Goal: Transaction & Acquisition: Purchase product/service

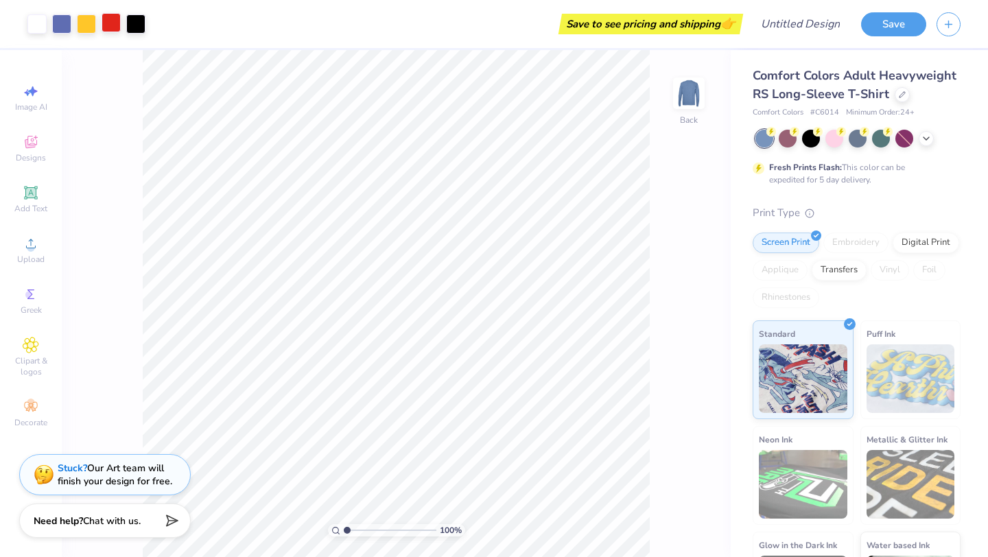
click at [113, 25] on div at bounding box center [111, 22] width 19 height 19
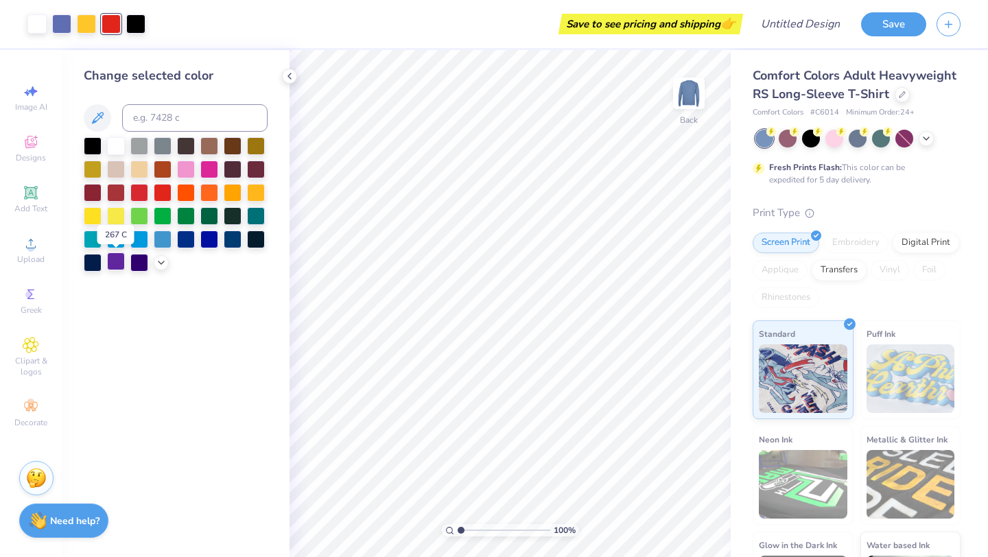
click at [118, 261] on div at bounding box center [116, 261] width 18 height 18
click at [666, 516] on icon at bounding box center [666, 519] width 14 height 14
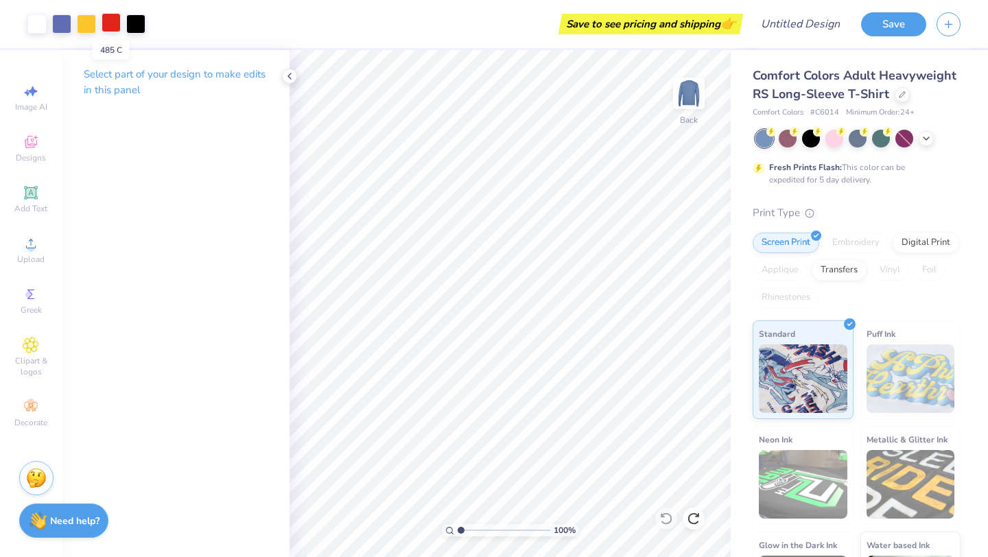
click at [115, 29] on div at bounding box center [111, 22] width 19 height 19
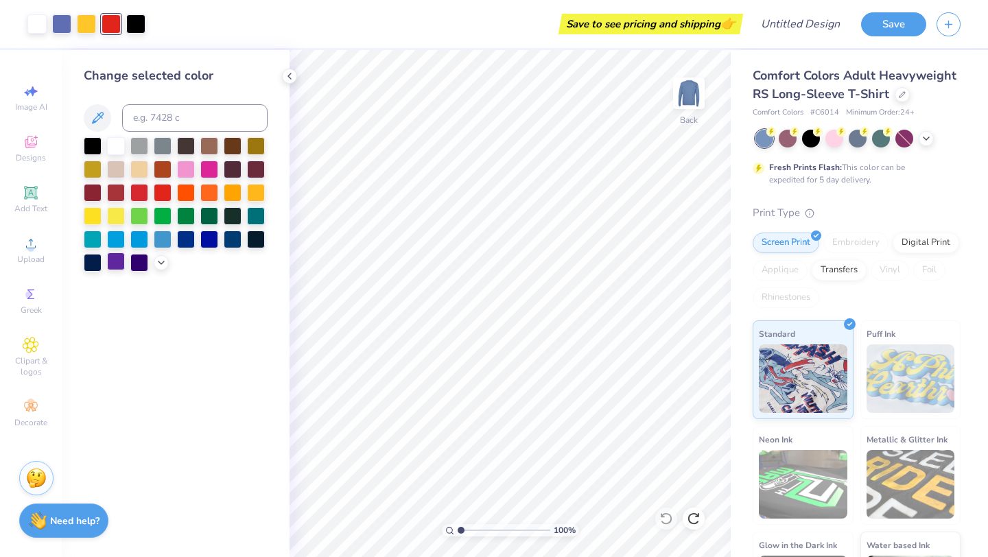
click at [115, 261] on div at bounding box center [116, 261] width 18 height 18
click at [162, 190] on div at bounding box center [163, 191] width 18 height 18
click at [91, 19] on div at bounding box center [86, 22] width 19 height 19
click at [144, 144] on div at bounding box center [139, 145] width 18 height 18
click at [62, 19] on div at bounding box center [61, 22] width 19 height 19
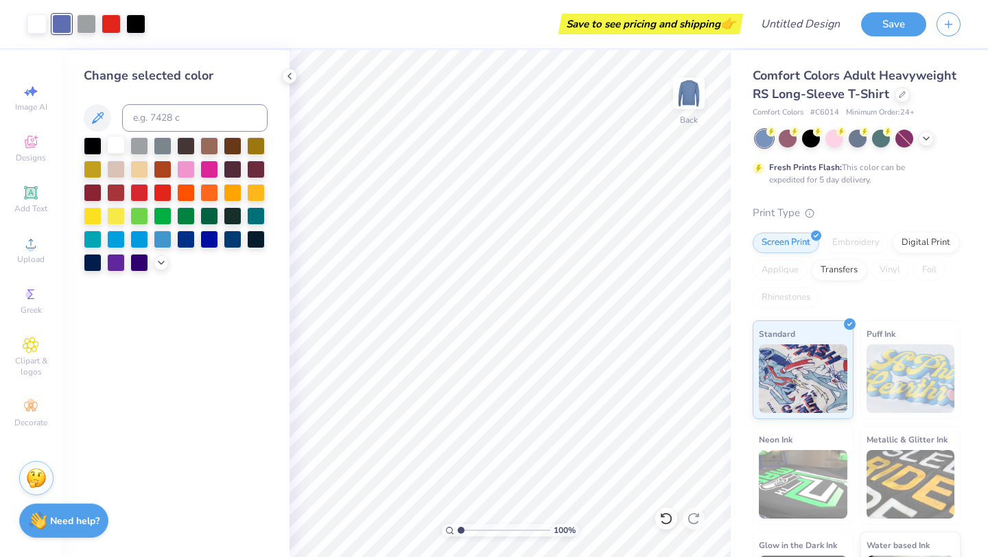
click at [114, 145] on div at bounding box center [116, 145] width 18 height 18
click at [669, 521] on icon at bounding box center [666, 519] width 14 height 14
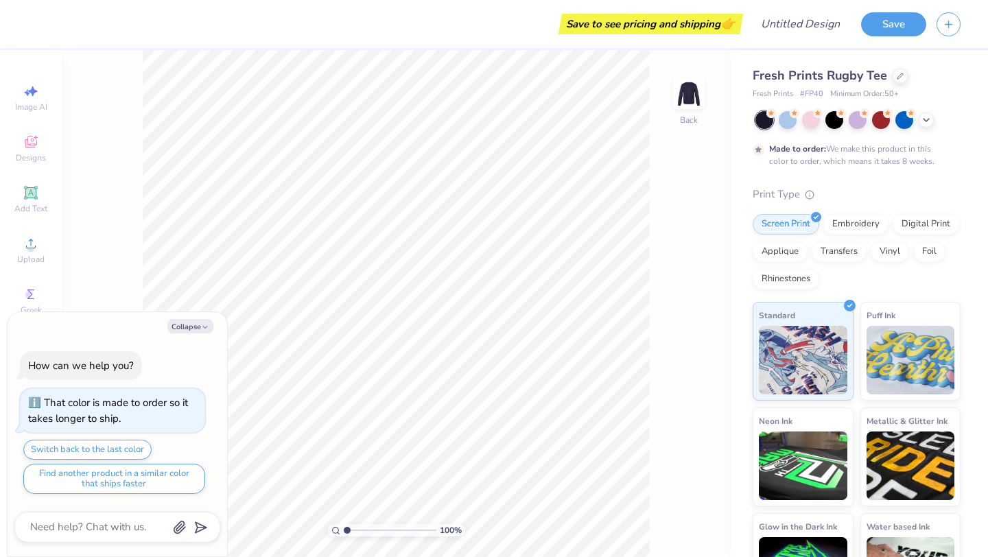
type textarea "x"
drag, startPoint x: 346, startPoint y: 527, endPoint x: 354, endPoint y: 527, distance: 7.5
type input "1.83"
click at [354, 527] on input "range" at bounding box center [390, 530] width 93 height 12
type textarea "x"
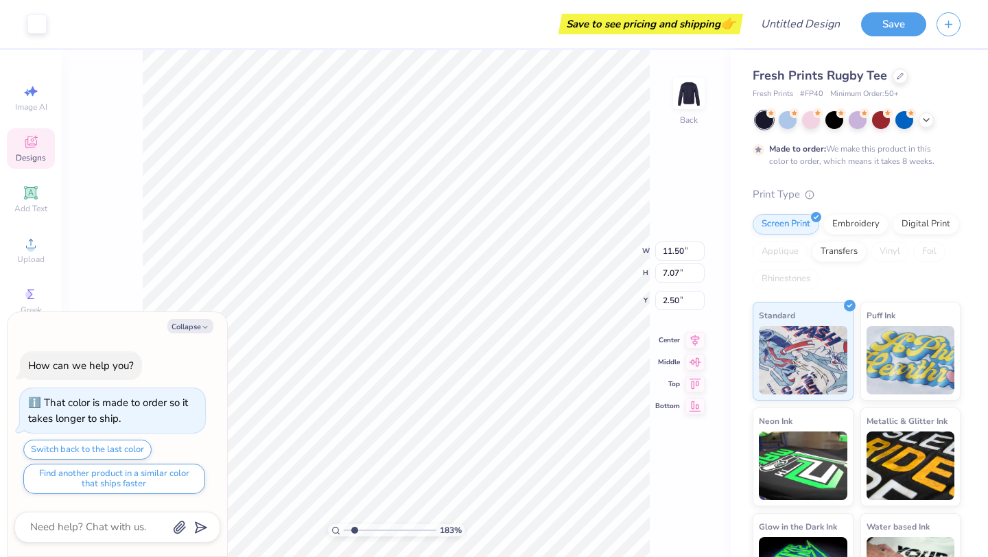
type input "4.18"
type textarea "x"
type input "2.08"
type input "2.95"
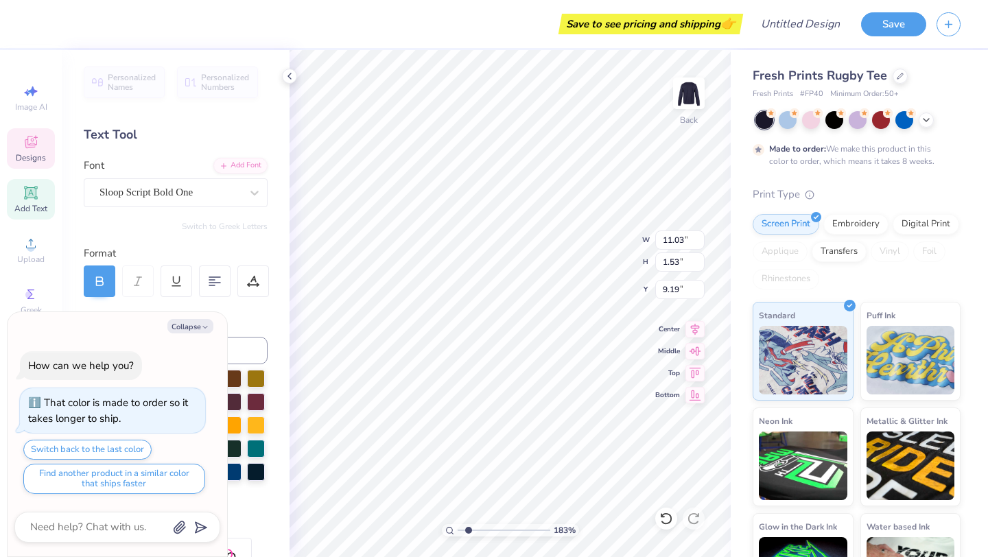
type textarea "x"
type textarea "Delt Tau Delta"
type textarea "x"
type textarea "De Tau Delta"
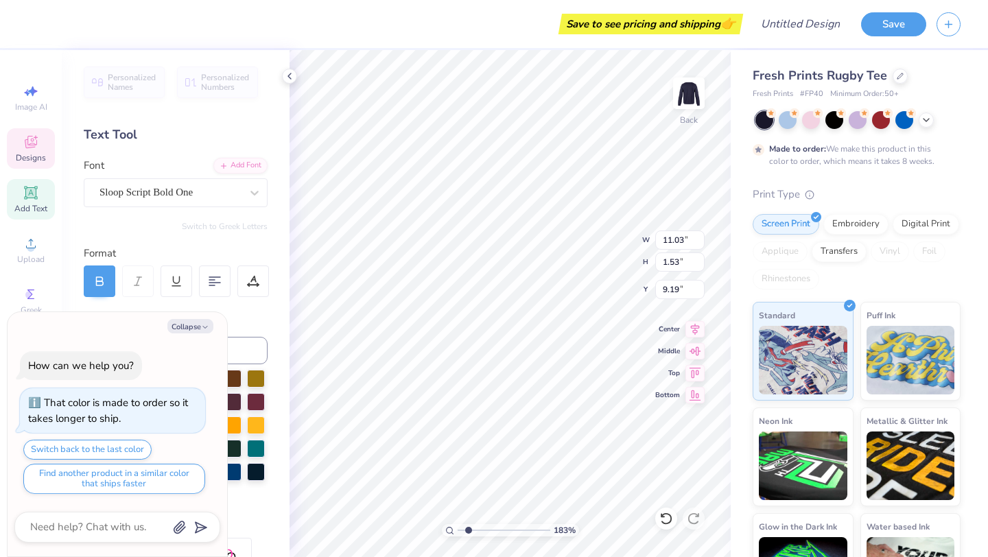
type textarea "x"
type textarea "D Tau Delta"
type textarea "x"
type textarea "Tau Delta"
type textarea "x"
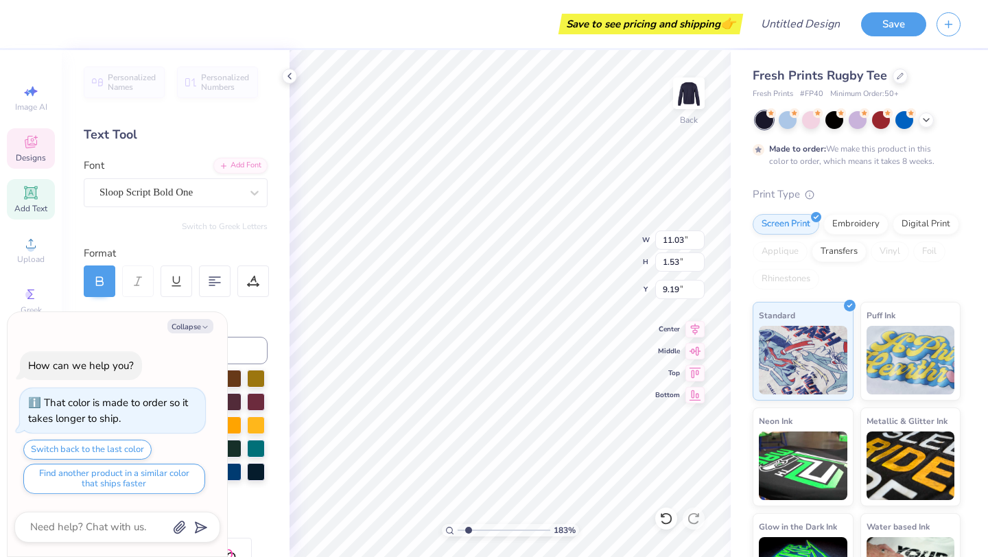
type textarea "J Tau Delta"
type textarea "x"
type textarea "Ja Tau Delta"
type textarea "x"
type textarea "Jam Tau Delta"
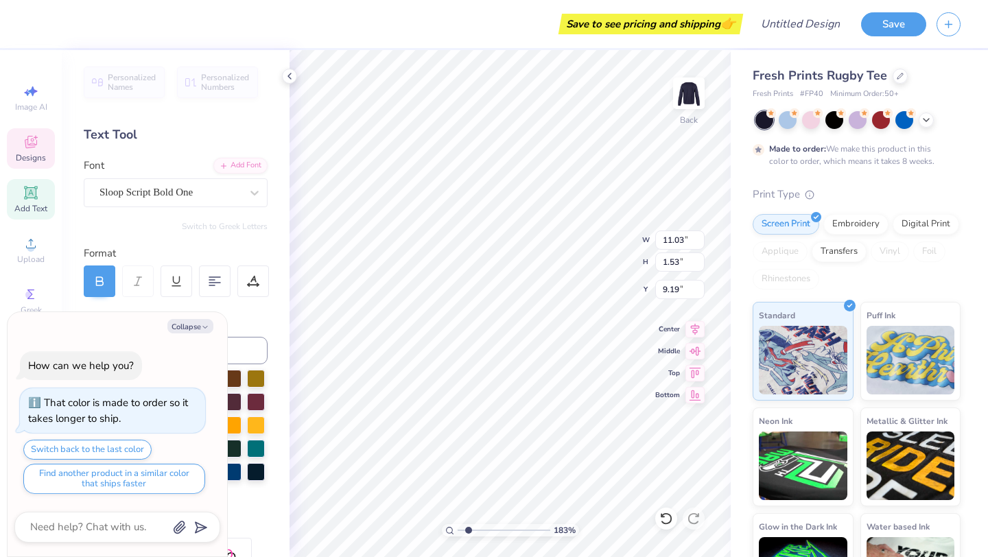
type textarea "x"
type textarea "Jame Tau Delta"
type textarea "x"
type textarea "James Tau Delta"
type textarea "x"
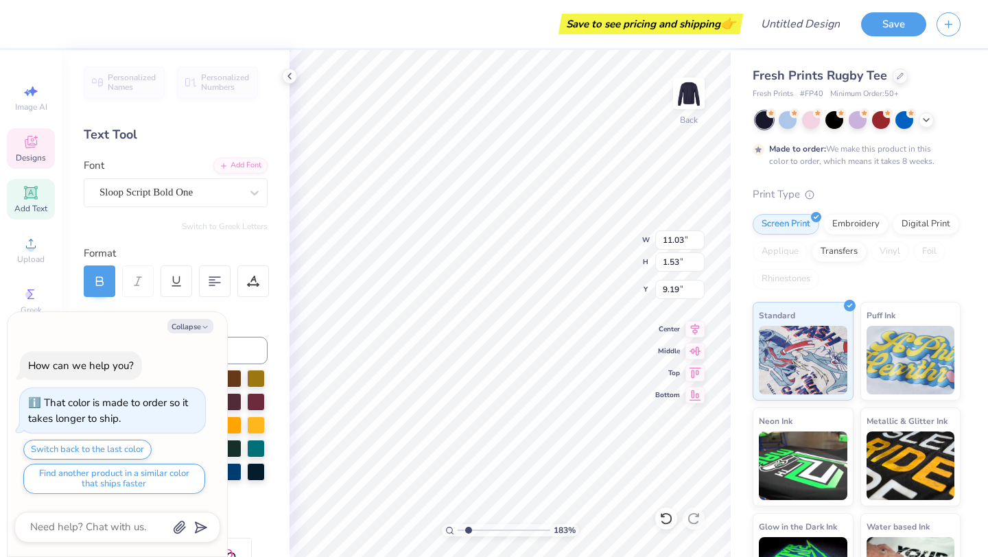
type textarea "James TauDelta"
type textarea "x"
type textarea "James TaDelta"
type textarea "x"
type textarea "James TDelta"
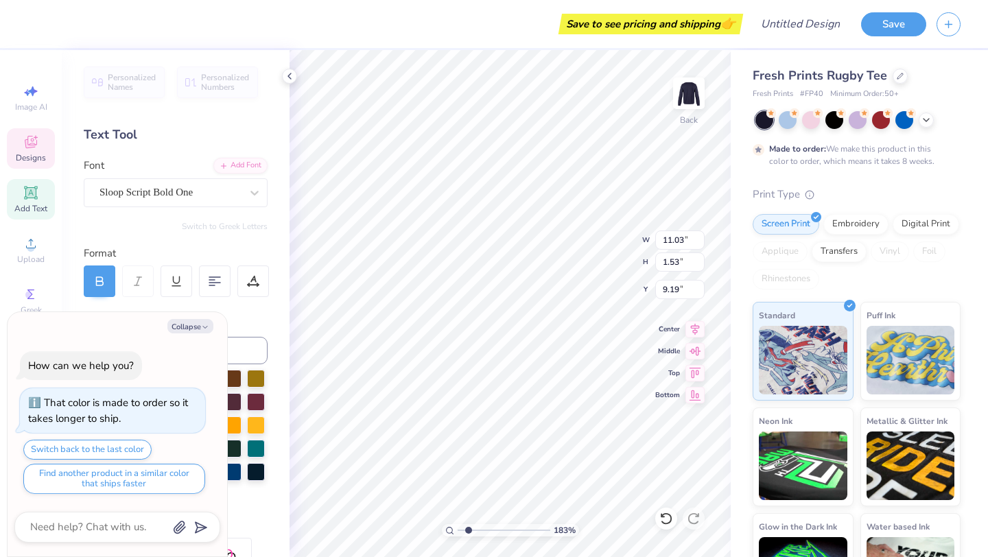
type textarea "x"
type textarea "James Delta"
type textarea "x"
type textarea "James MDelta"
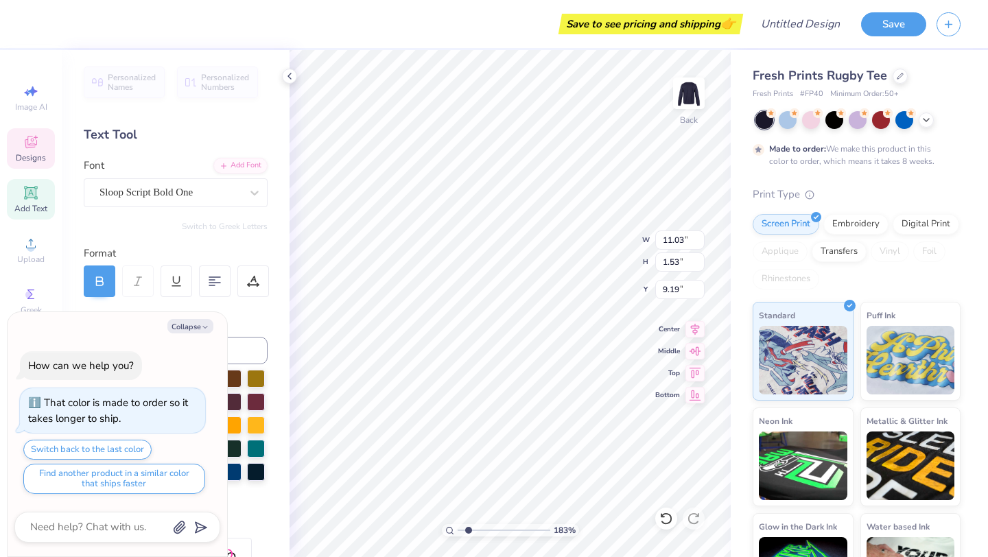
type textarea "x"
type textarea "James MaDelta"
type textarea "x"
type textarea "James MadDelta"
type textarea "x"
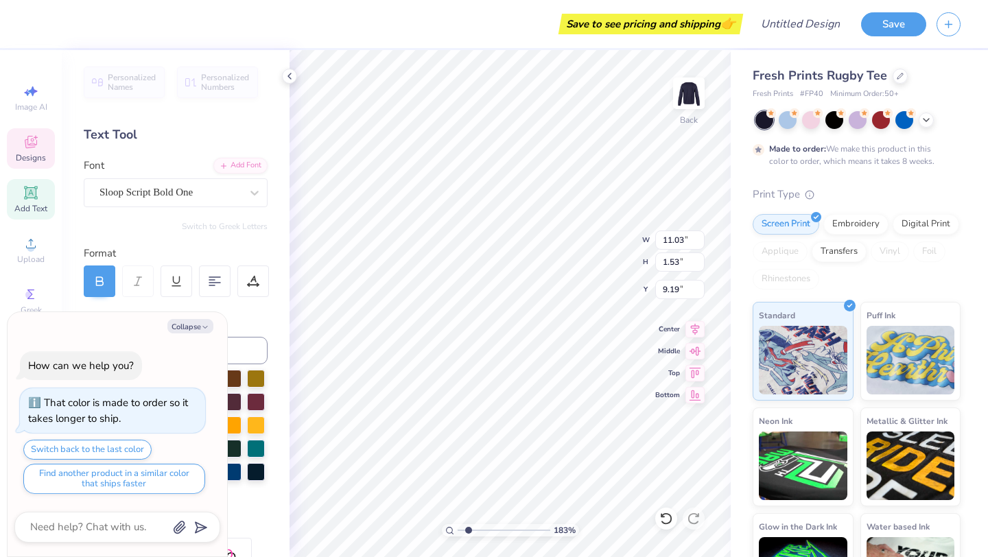
type textarea "James MadiDelta"
type textarea "x"
type textarea "James MadisoDelta"
type textarea "x"
type textarea "James MadisonDelta"
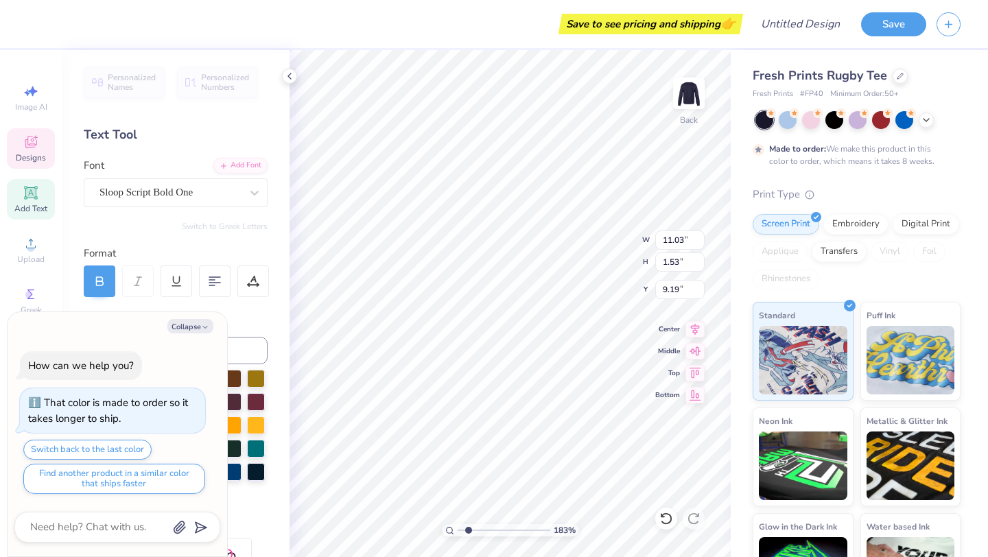
scroll to position [0, 4]
type textarea "x"
type input "4.39"
type input "0.53"
type input "10.72"
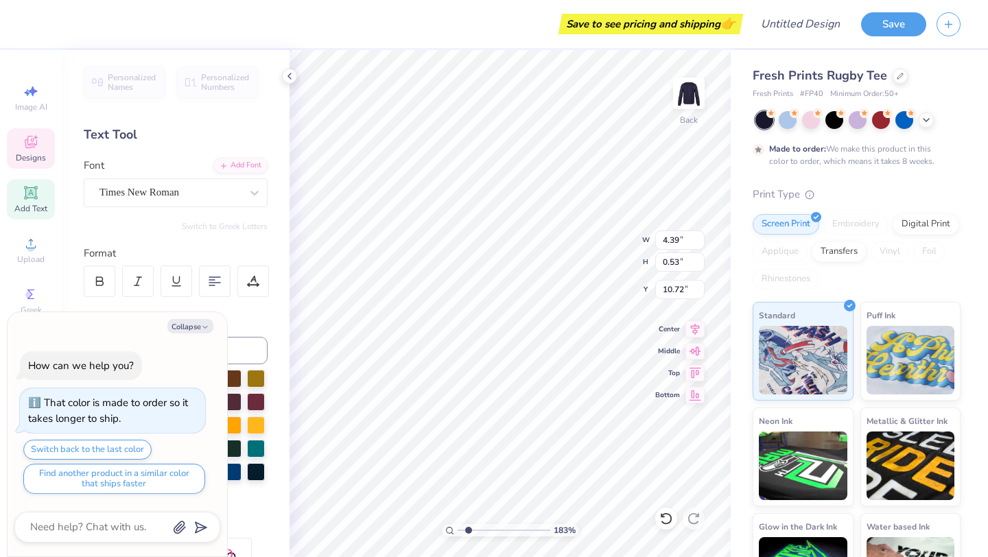
type textarea "x"
type input "14.17"
type input "1.57"
type input "9.14"
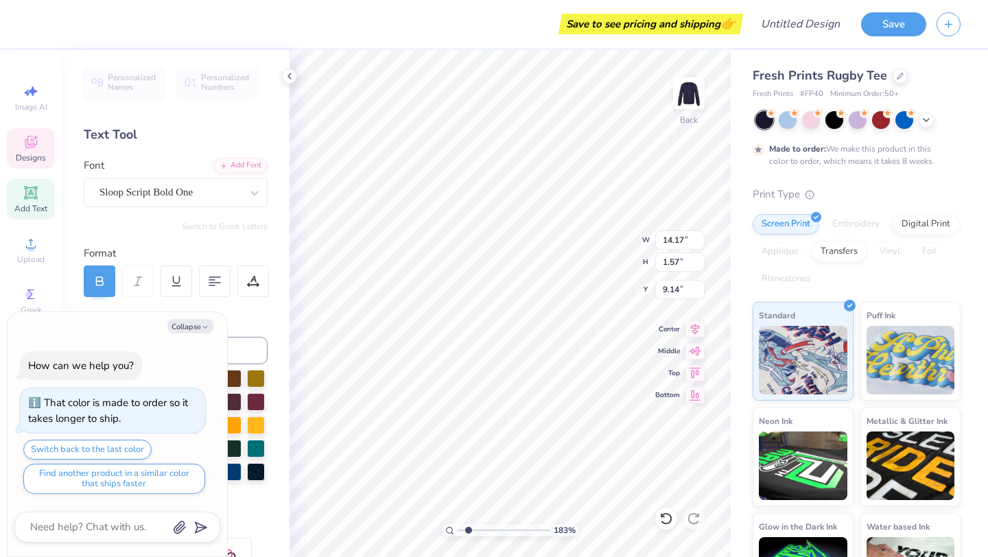
type textarea "x"
type input "4.39"
type input "0.53"
type input "10.72"
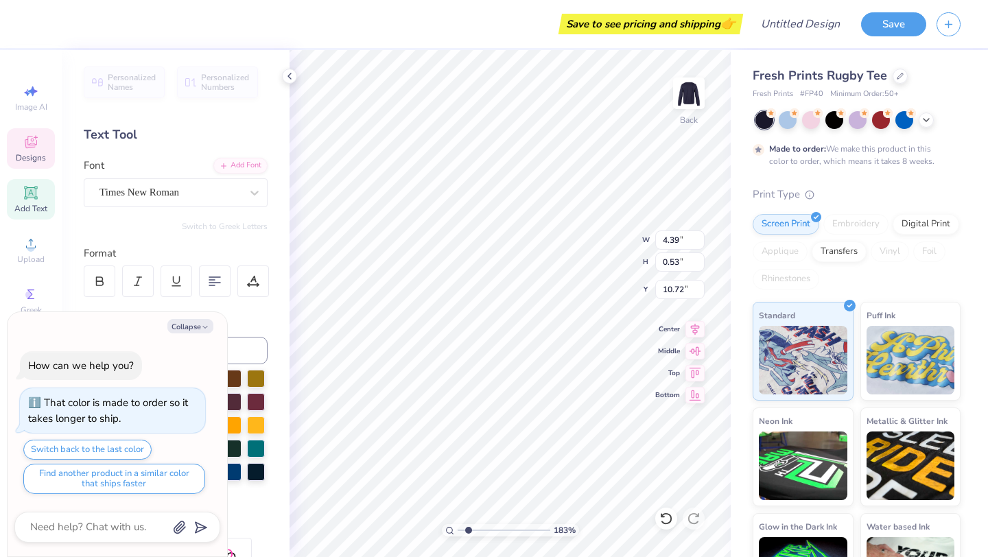
type textarea "x"
type textarea "FORMAL 20"
type textarea "x"
type textarea "FORMAL 2"
type textarea "x"
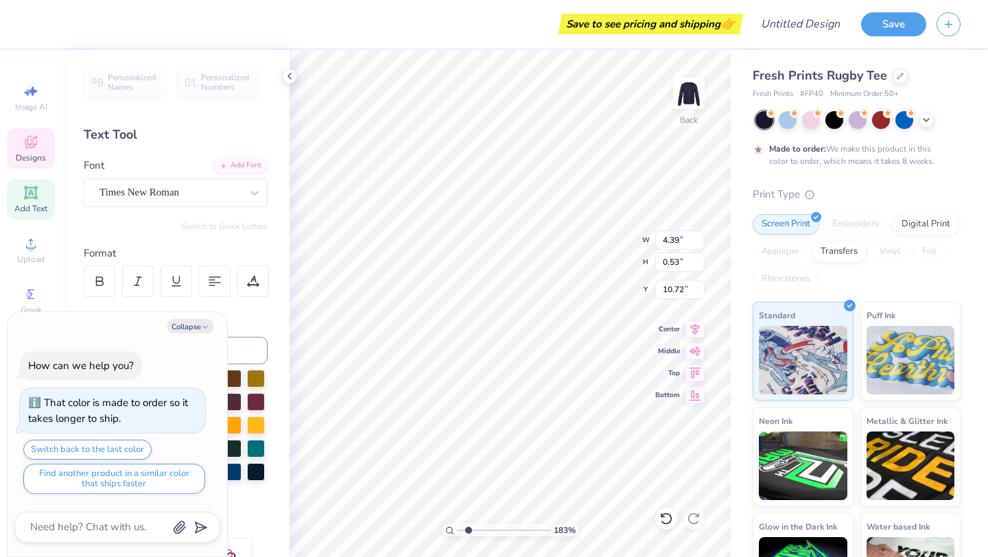
type textarea "FORMAL"
type textarea "x"
type textarea "FORMAL"
type textarea "x"
type textarea "FORMA"
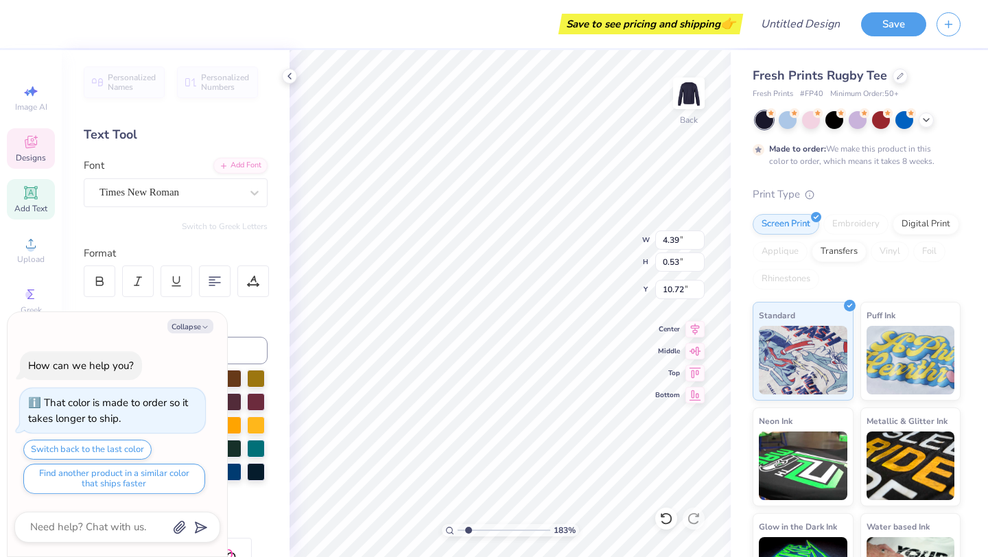
type textarea "x"
type textarea "FORM"
type textarea "x"
type textarea "FOR"
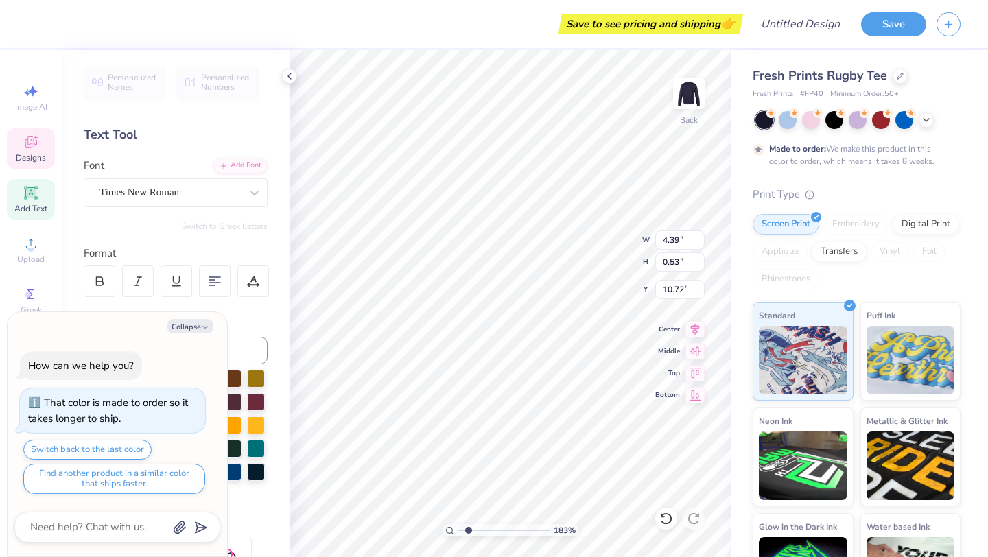
scroll to position [0, 0]
type textarea "x"
type textarea "FO"
type textarea "x"
type textarea "F"
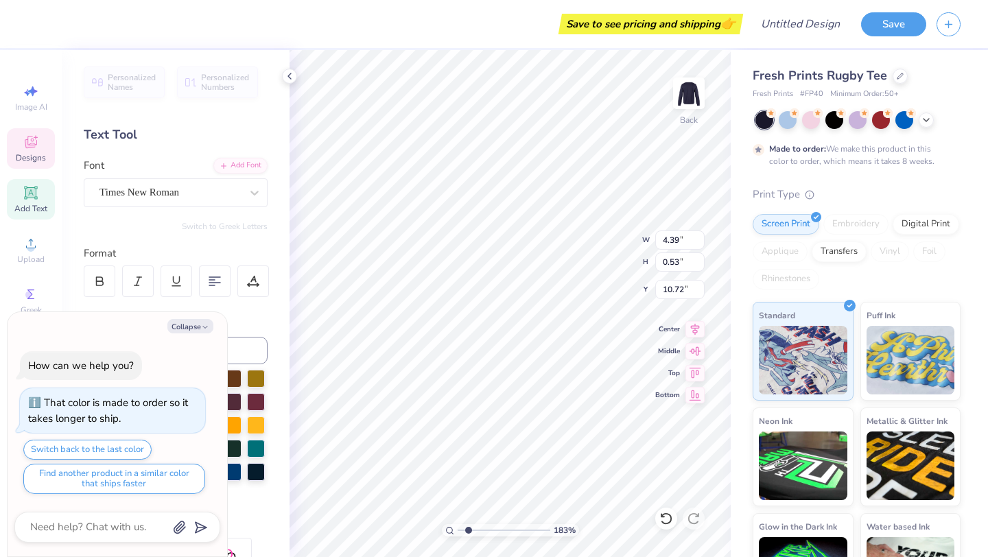
type textarea "x"
type textarea "C"
type textarea "x"
type textarea "Cl"
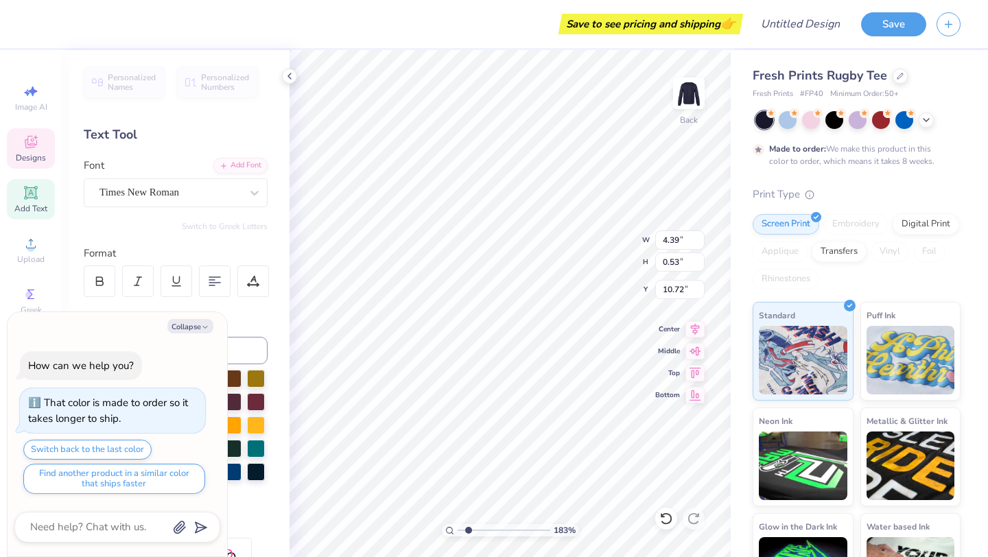
type textarea "x"
type textarea "Clyb"
type textarea "x"
type textarea "Cly"
type textarea "x"
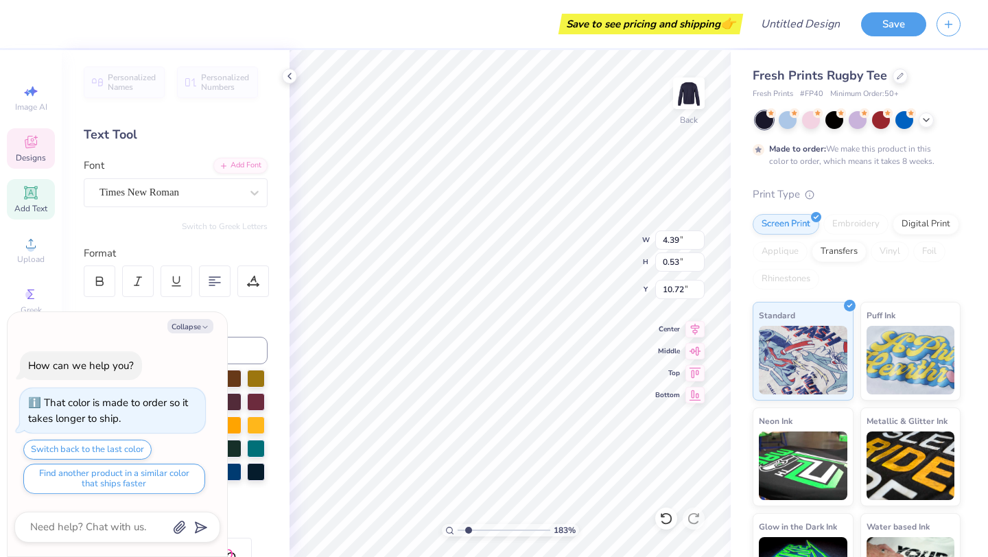
type textarea "Cl"
type textarea "x"
type textarea "Club"
type textarea "x"
type textarea "Club"
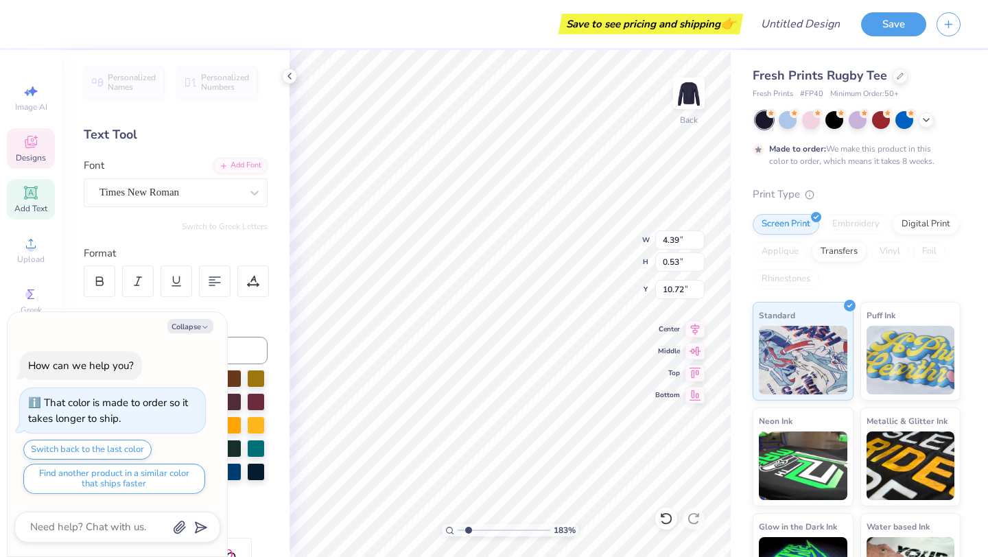
type textarea "x"
type textarea "Club G"
type textarea "x"
type textarea "Club Gy"
type textarea "x"
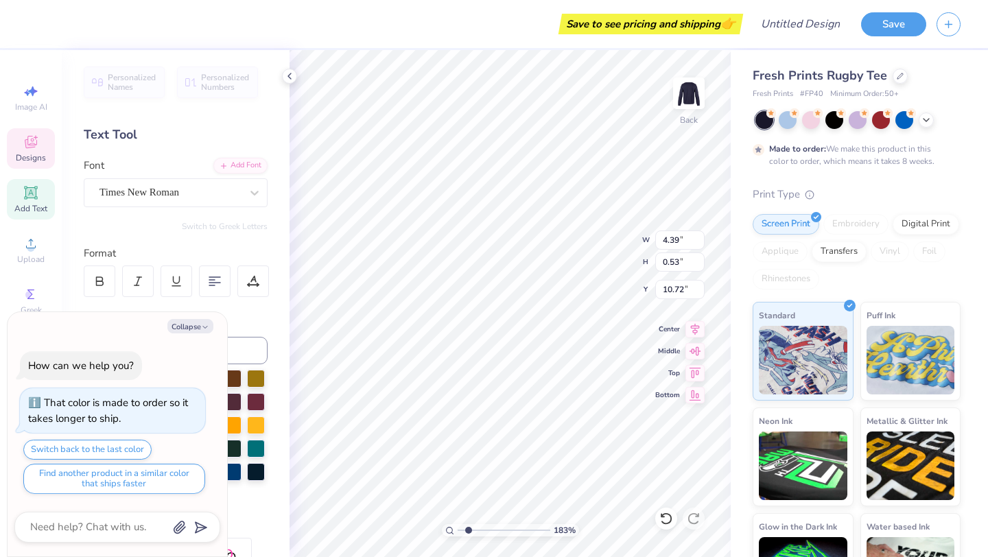
type textarea "Club Gym"
type textarea "x"
type textarea "Club Gymn"
type textarea "x"
type textarea "Club Gymna"
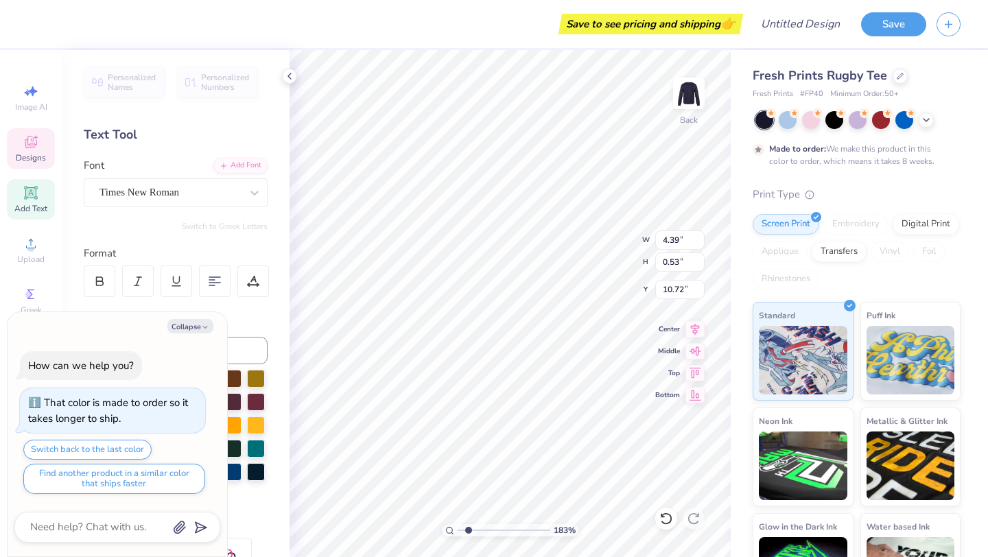
type textarea "x"
type textarea "Club Gymnas"
type textarea "x"
type textarea "Club Gymnasti"
type textarea "x"
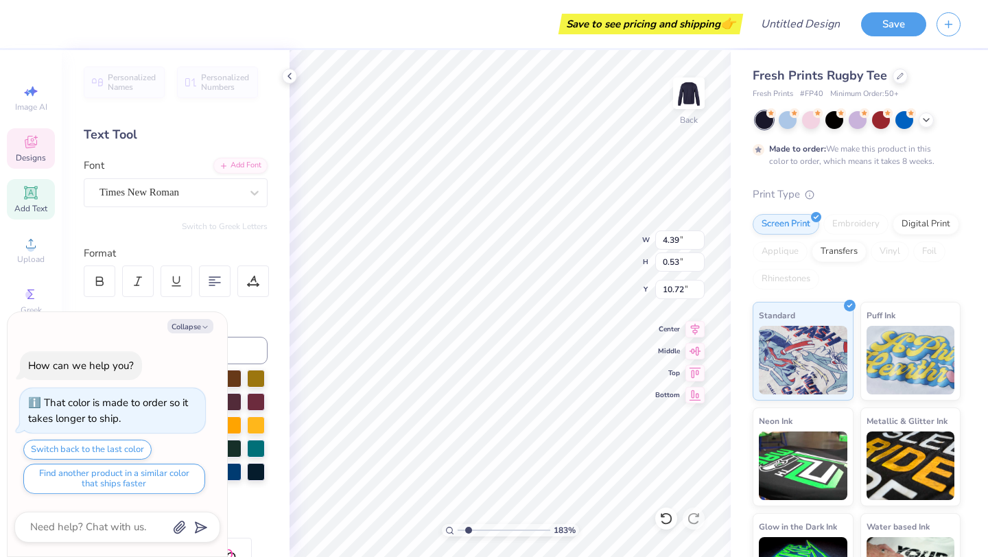
type textarea "Club Gymnastic"
type textarea "x"
type textarea "Club Gymnastics"
click at [691, 258] on div "183 % Back W 14.17 14.17 " H 1.57 1.57 " Y 9.12 9.12 " Center Middle Top Bottom" at bounding box center [509, 303] width 441 height 507
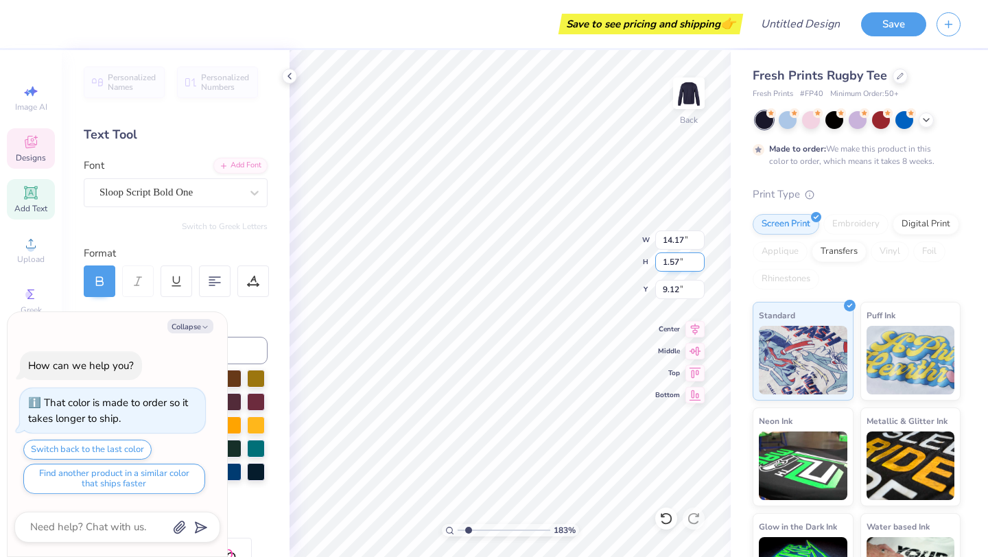
click at [685, 270] on div "183 % Back W 14.17 14.17 " H 1.57 1.57 " Y 9.12 9.12 " Center Middle Top Bottom" at bounding box center [509, 303] width 441 height 507
type textarea "x"
type textarea "James MadisonDela"
type textarea "x"
type textarea "James MadisonDea"
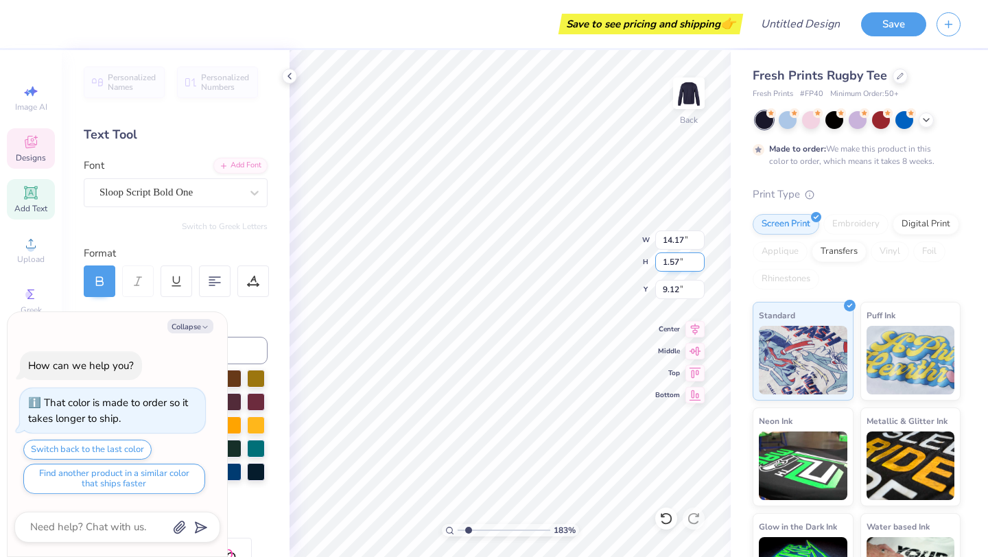
type textarea "x"
type textarea "James MadisonDa"
type textarea "x"
type textarea "James MadisonD"
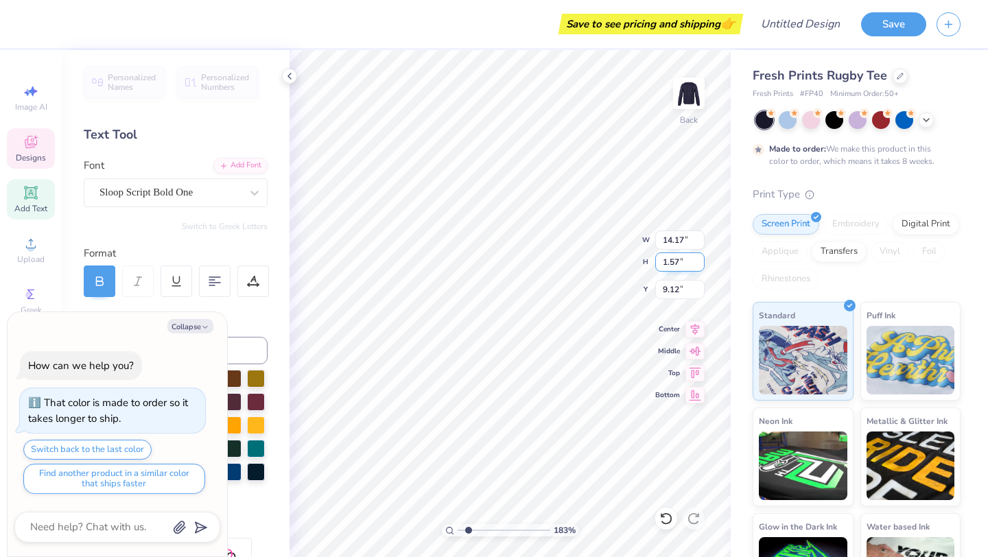
scroll to position [0, 3]
type textarea "x"
type textarea "James Madison"
type textarea "x"
type input "10.40"
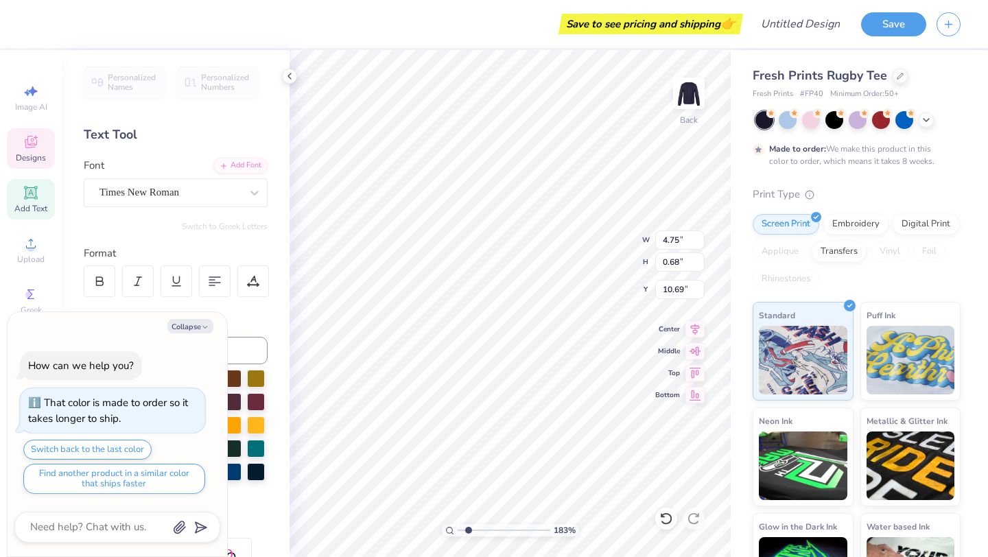
type input "1.57"
type input "9.12"
type textarea "x"
type input "5.79"
type textarea "x"
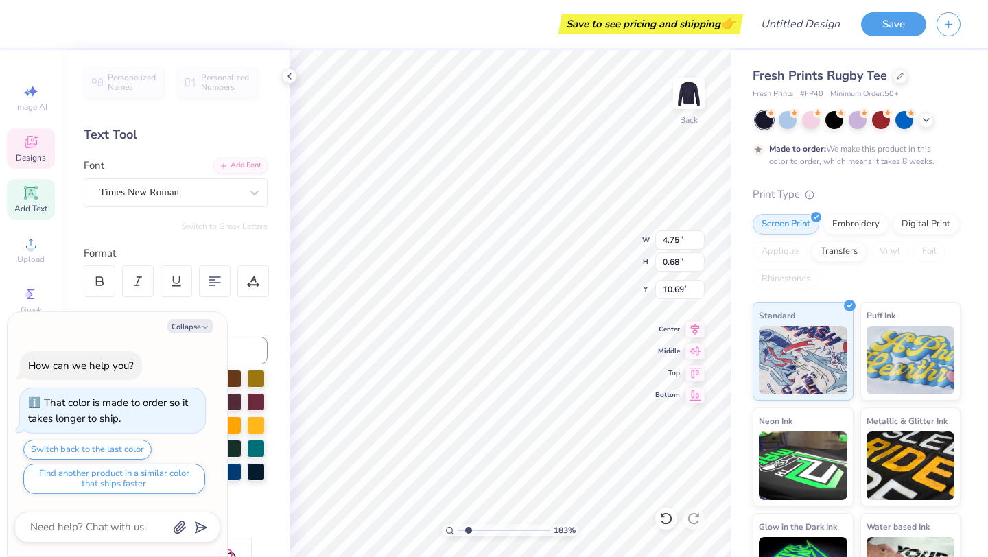
type input "7.36"
type textarea "x"
type input "4.75"
type input "0.68"
type input "7.36"
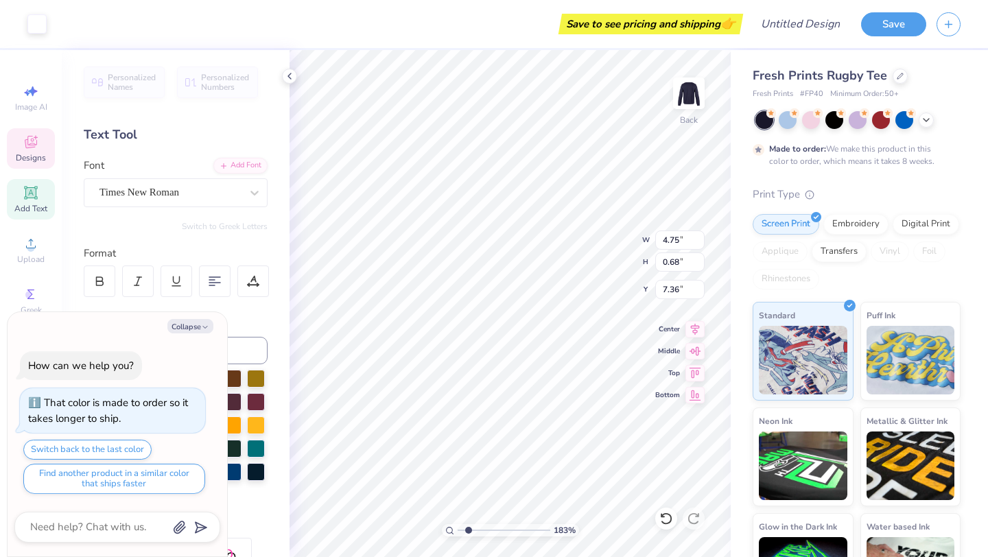
scroll to position [0, 0]
type textarea "x"
type textarea "Cl Gymnastics"
type textarea "x"
type textarea "C Gymnastics"
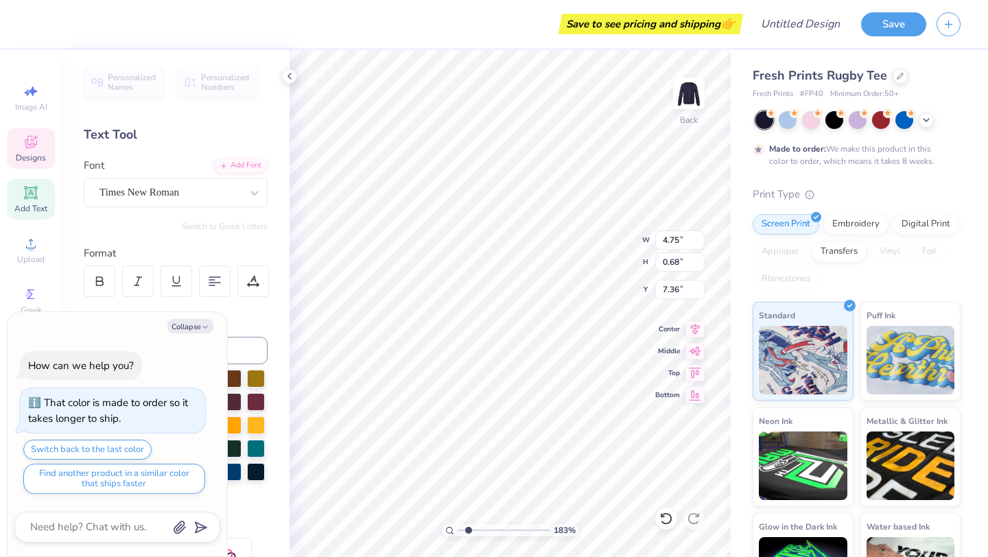
type textarea "x"
type textarea "CL Gymnastics"
type textarea "x"
type textarea "CLUB Gymnastics"
type textarea "x"
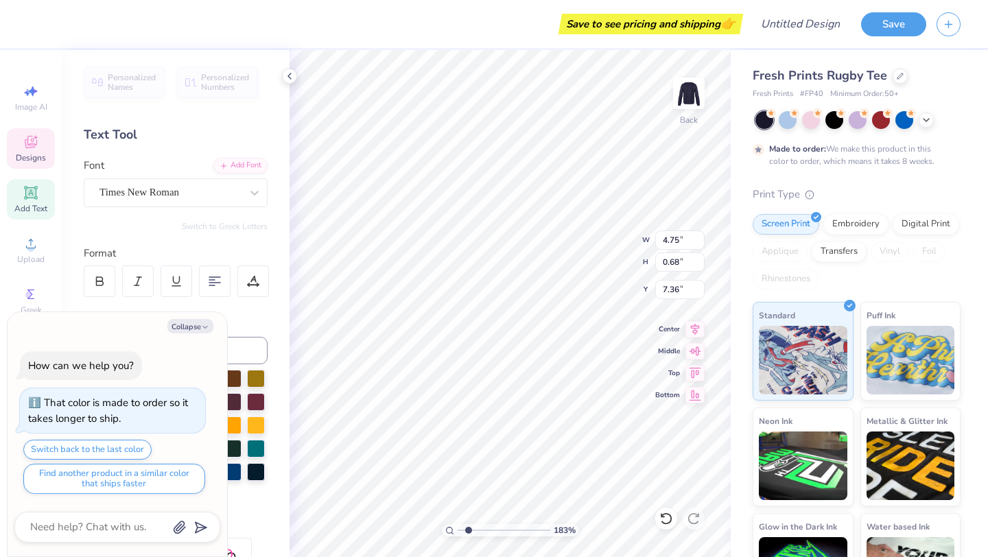
scroll to position [0, 1]
type textarea "CLUB Gymnastics"
type textarea "x"
type textarea "CLUB Gymnasti"
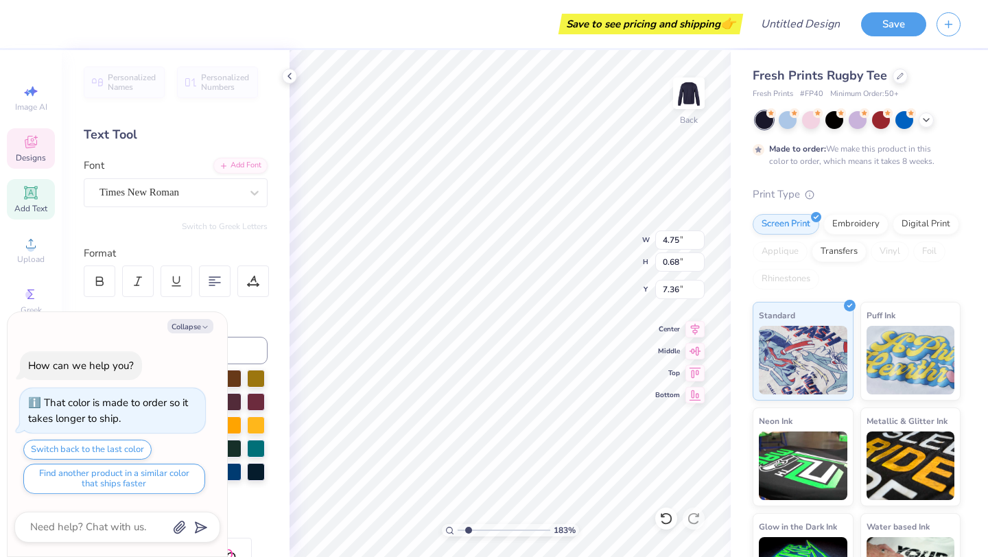
type textarea "x"
type textarea "CLUB Gymnast"
type textarea "x"
type textarea "CLUB Gymnas"
type textarea "x"
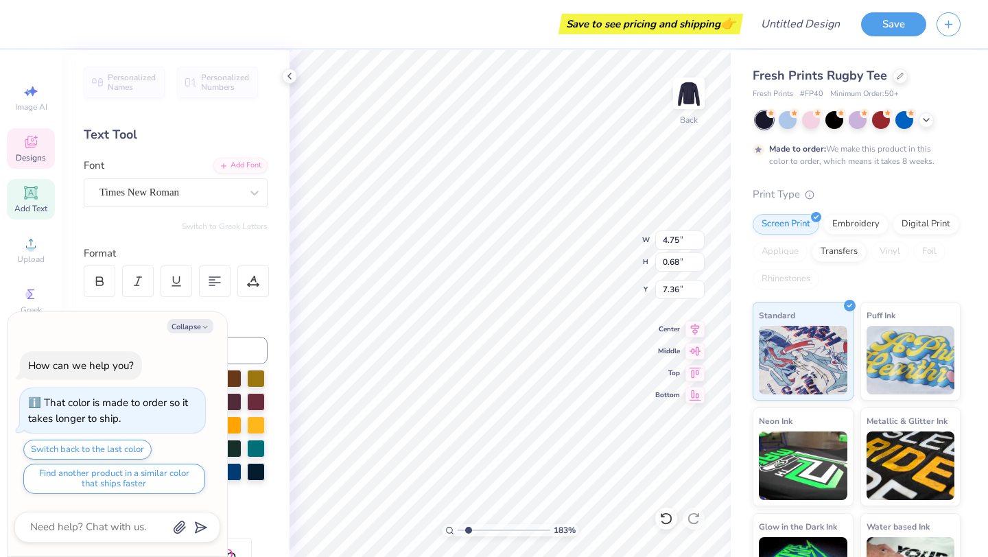
type textarea "CLUB Gymna"
type textarea "x"
type textarea "CLUB Gymn"
type textarea "x"
type textarea "CLUB Gym"
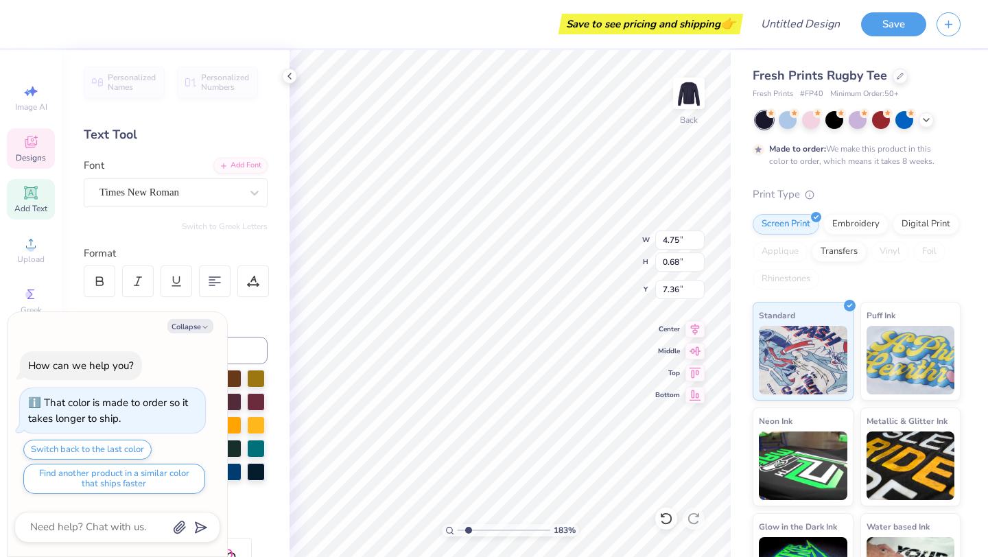
type textarea "x"
type textarea "CLUB Gy"
type textarea "x"
type textarea "CLUB G"
type textarea "x"
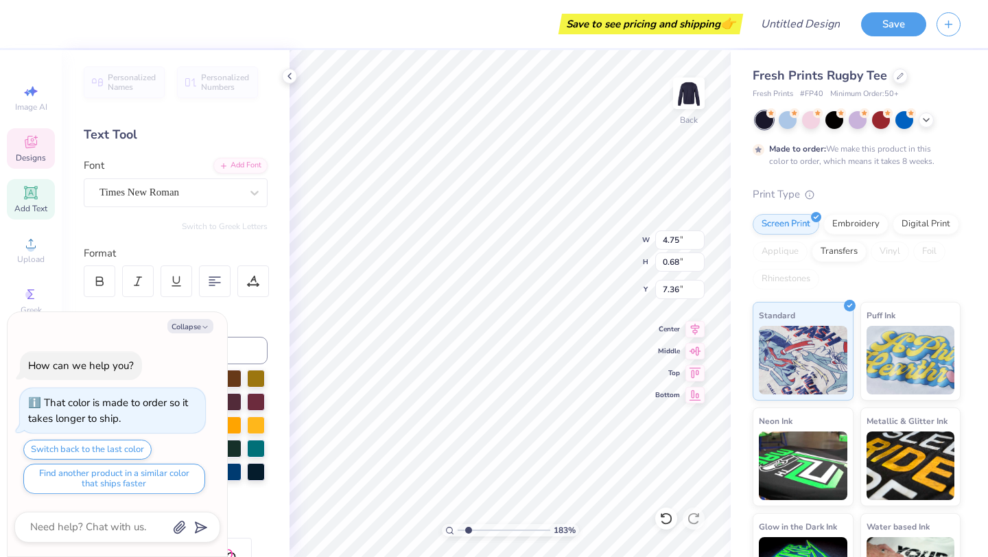
type textarea "CLUB GY"
type textarea "x"
type textarea "CLUB GYM"
type textarea "x"
type textarea "CLUB GYMN"
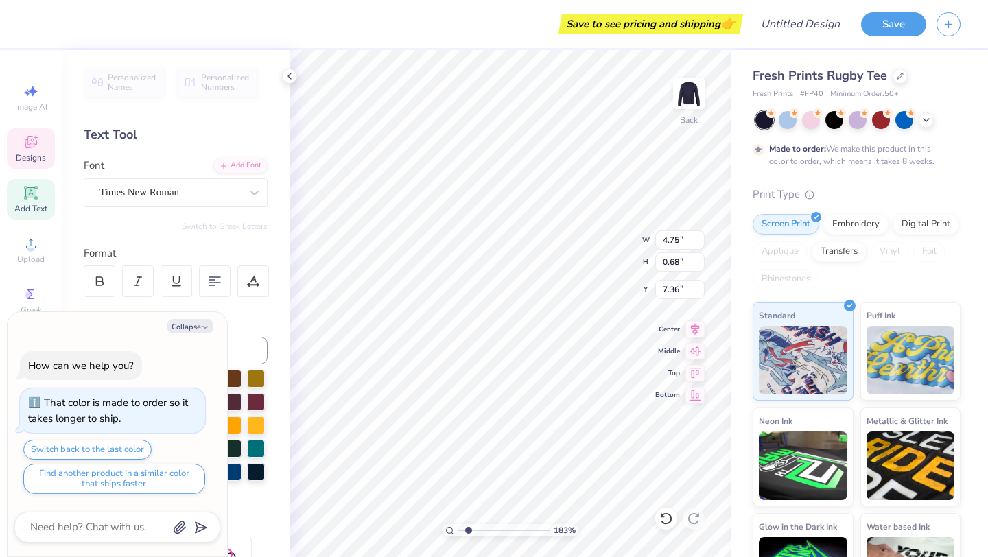
type textarea "x"
type textarea "CLUB GYMNA"
type textarea "x"
type textarea "CLUB GYMNAS"
type textarea "x"
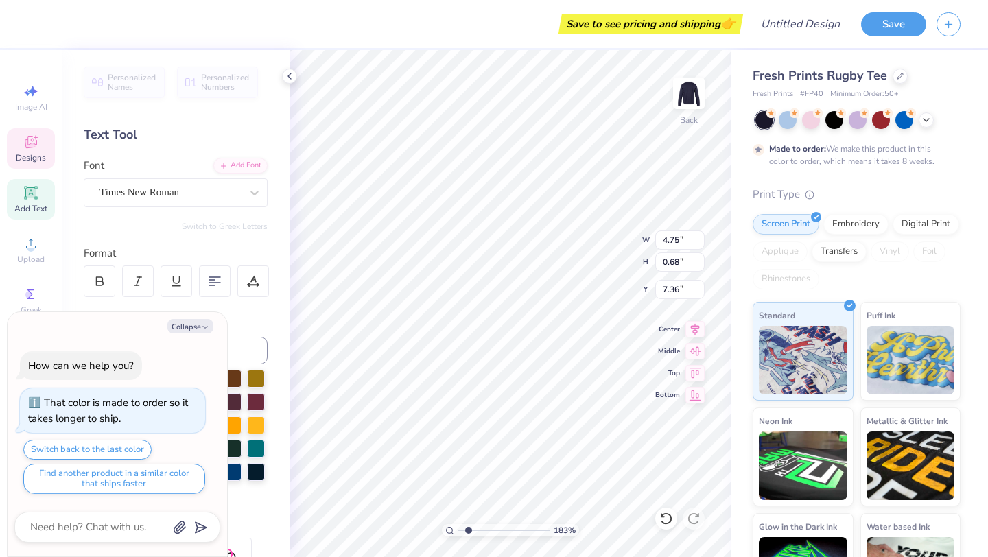
type textarea "CLUB GYMNAST"
type textarea "x"
type textarea "CLUB GYMNASTI"
type textarea "x"
type textarea "CLUB GYMNASTIC"
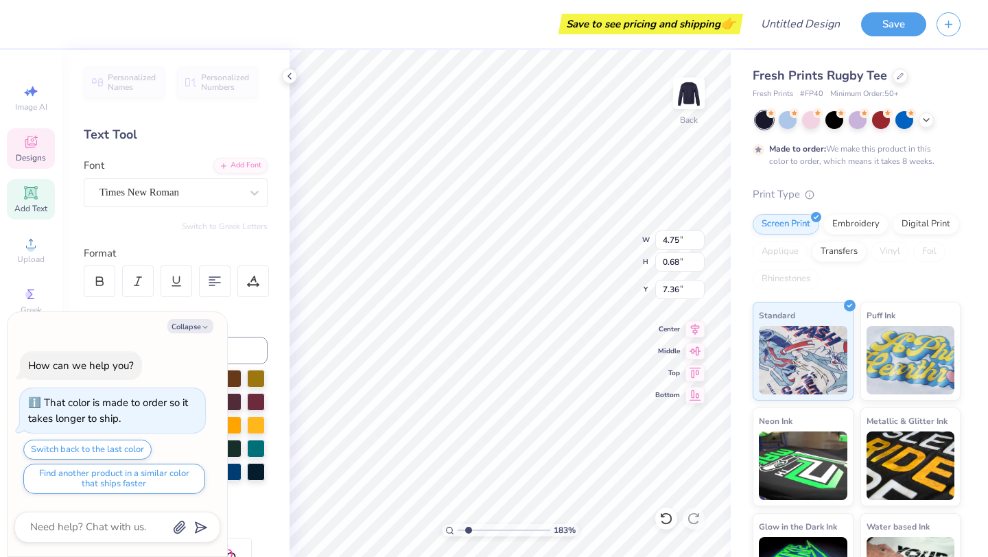
type textarea "x"
type textarea "CLUB GYMNASTICS"
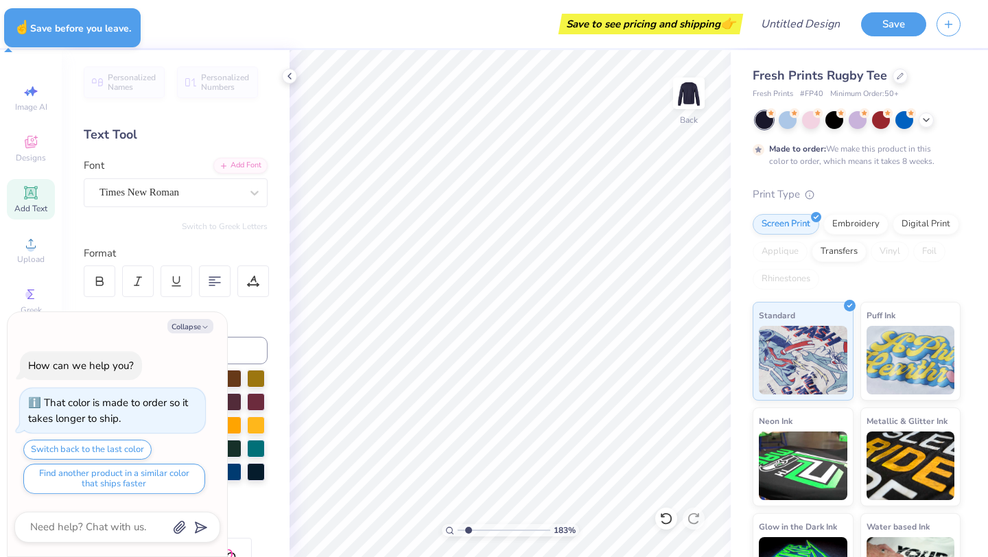
type textarea "x"
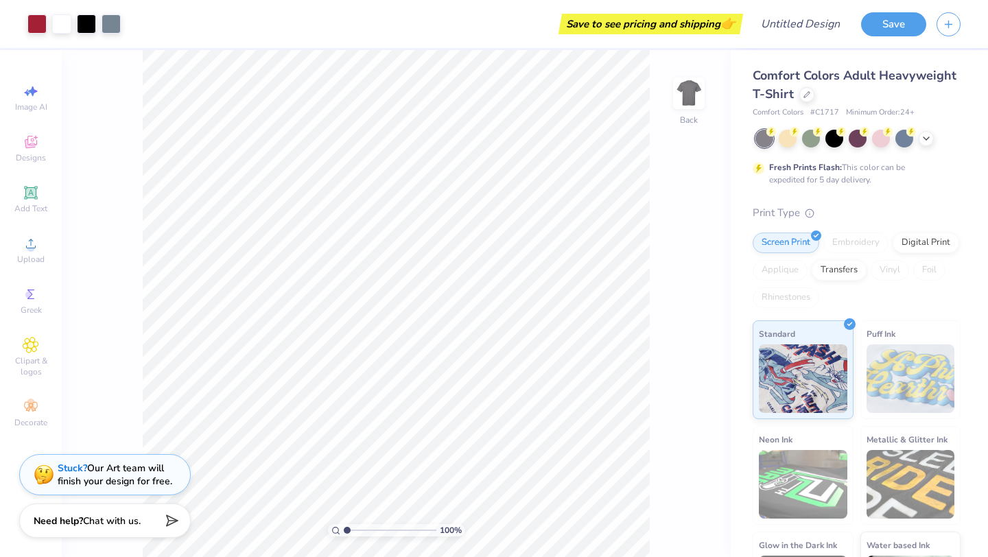
drag, startPoint x: 346, startPoint y: 532, endPoint x: 360, endPoint y: 524, distance: 15.7
type input "2.1"
click at [357, 532] on input "range" at bounding box center [390, 530] width 93 height 12
click at [920, 140] on div at bounding box center [925, 137] width 15 height 15
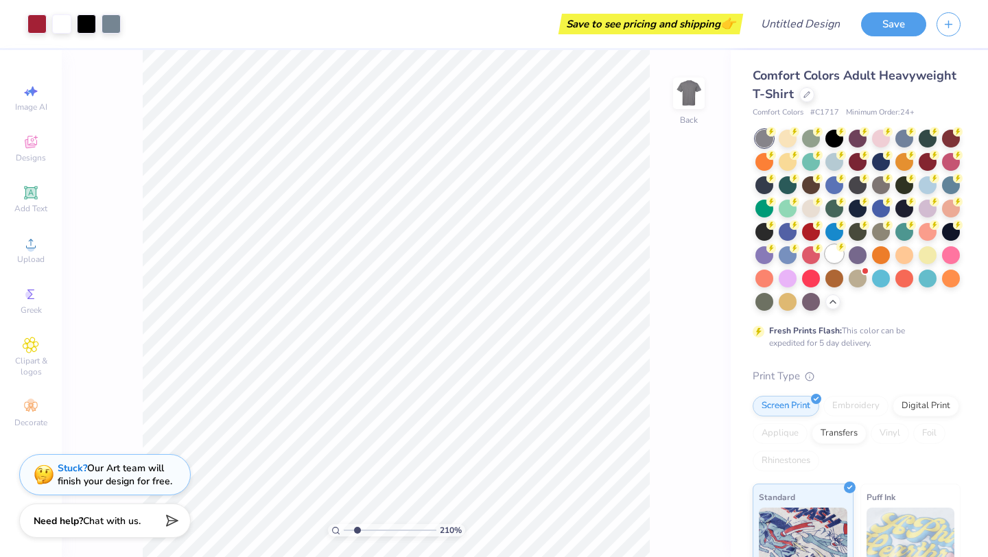
click at [835, 252] on div at bounding box center [834, 254] width 18 height 18
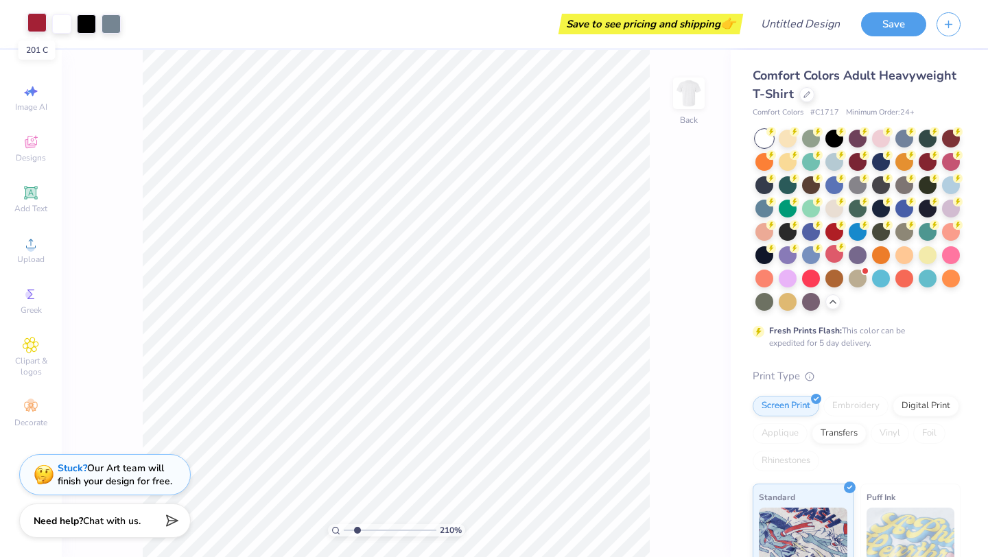
click at [36, 25] on div at bounding box center [36, 22] width 19 height 19
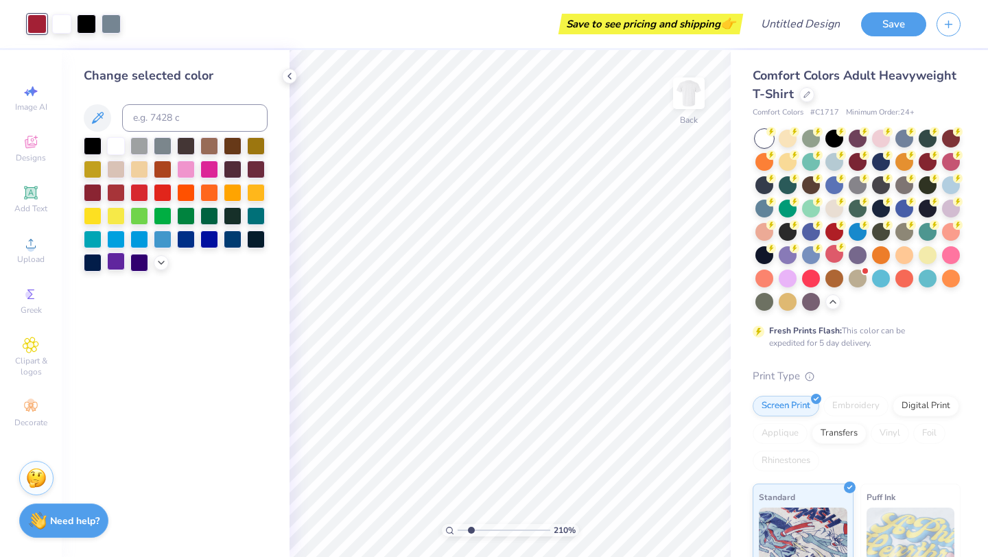
click at [119, 267] on div at bounding box center [116, 261] width 18 height 18
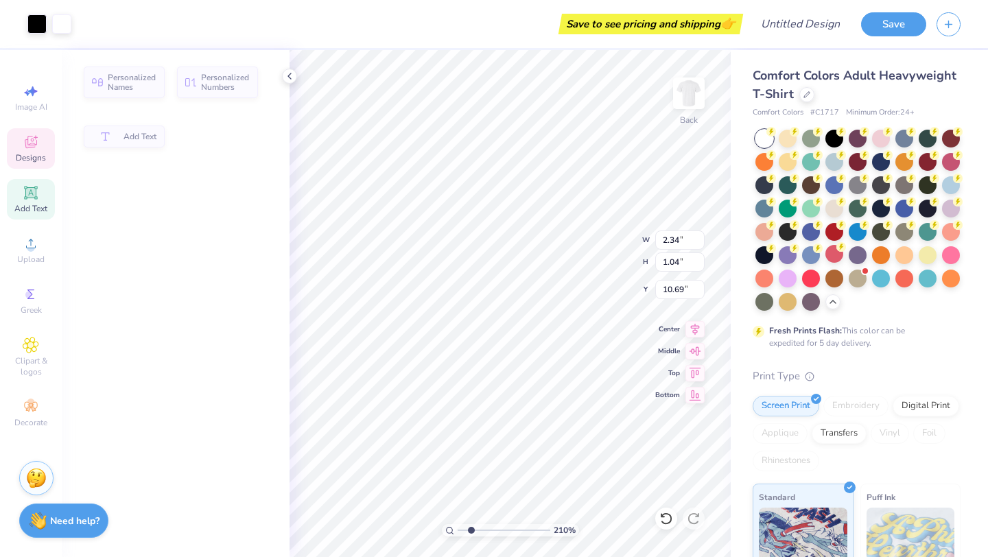
type input "2.34"
type input "1.04"
type input "10.69"
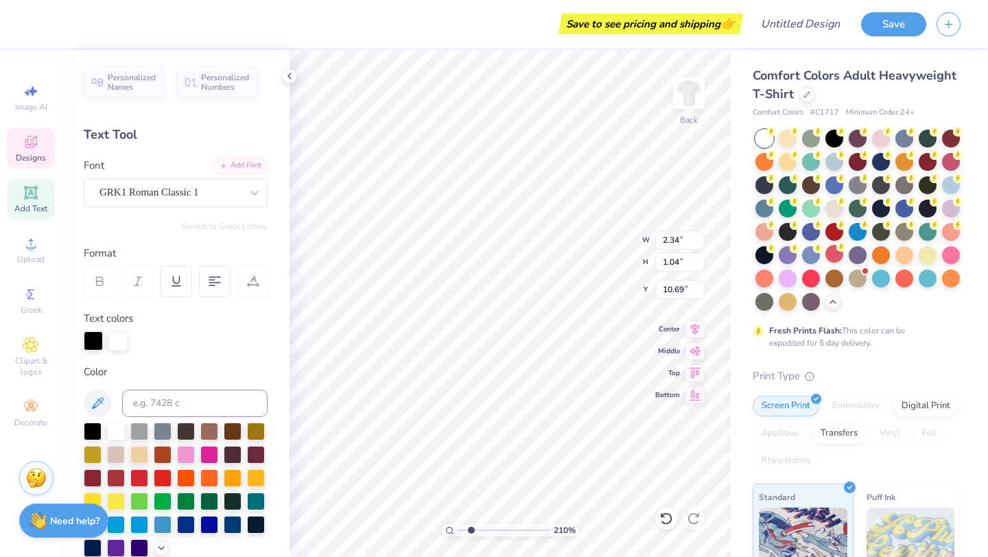
type textarea "B"
type textarea "C"
click at [236, 198] on div "GRK1 Roman Classic 1" at bounding box center [170, 192] width 144 height 21
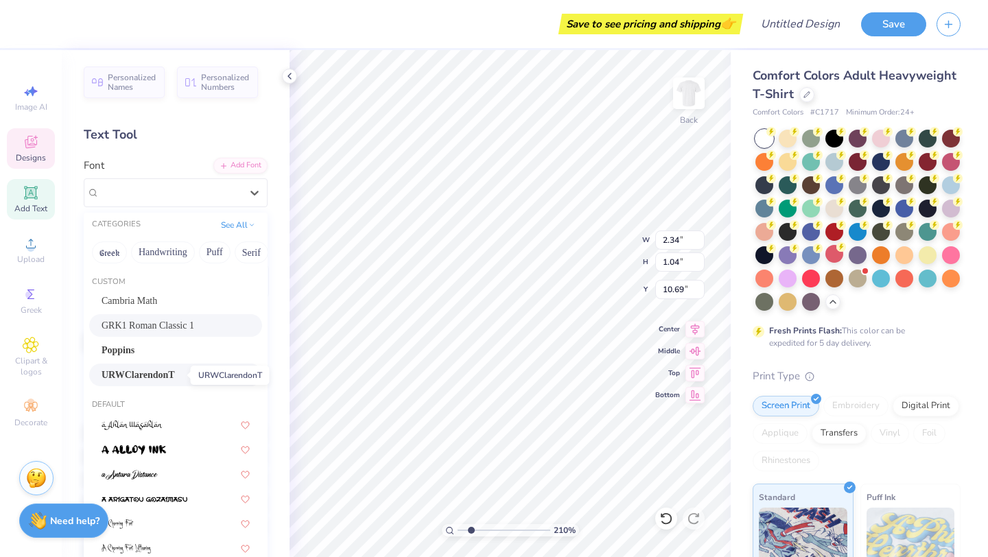
click at [169, 376] on span "URWClarendonT" at bounding box center [138, 375] width 73 height 14
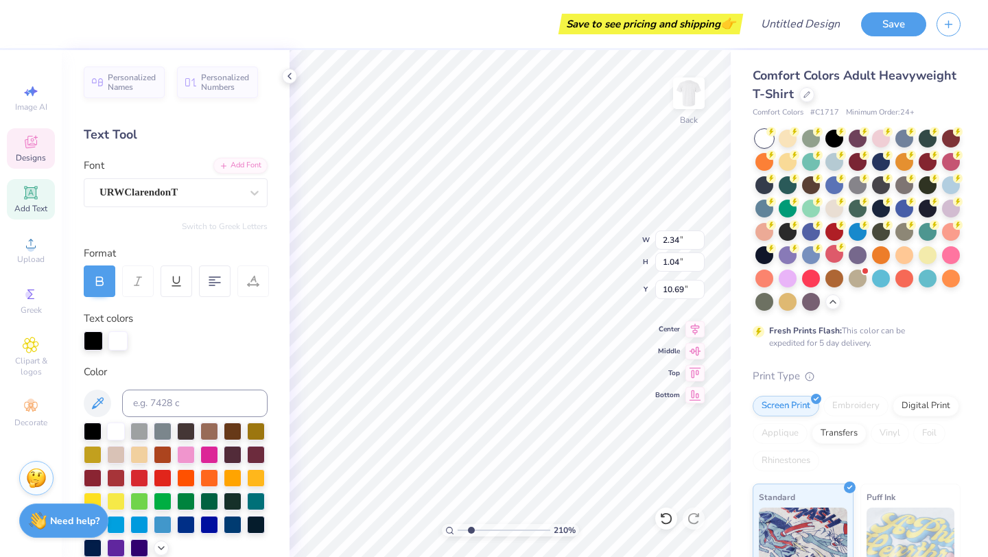
scroll to position [1, 0]
type textarea "Club GYM"
type input "9.84"
type input "8.42"
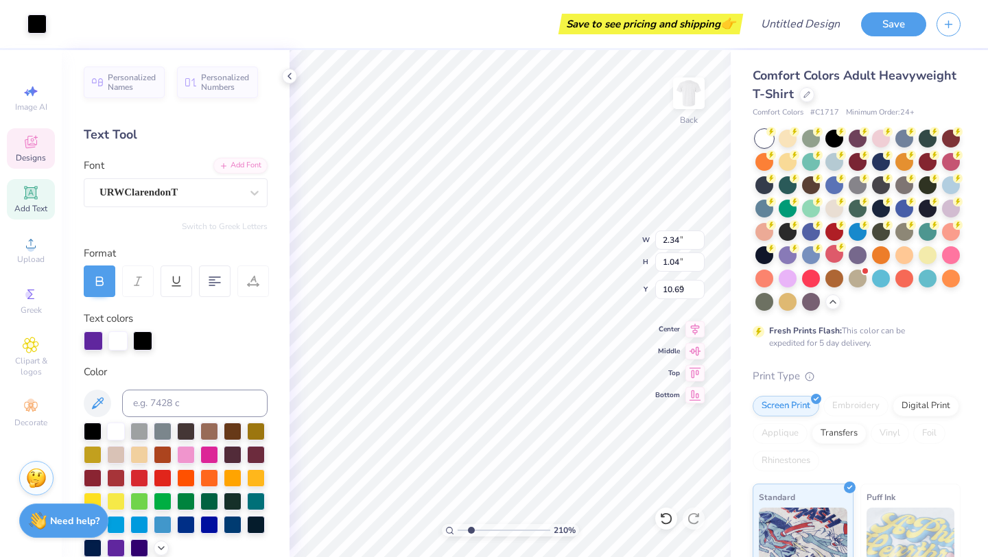
type input "5.52"
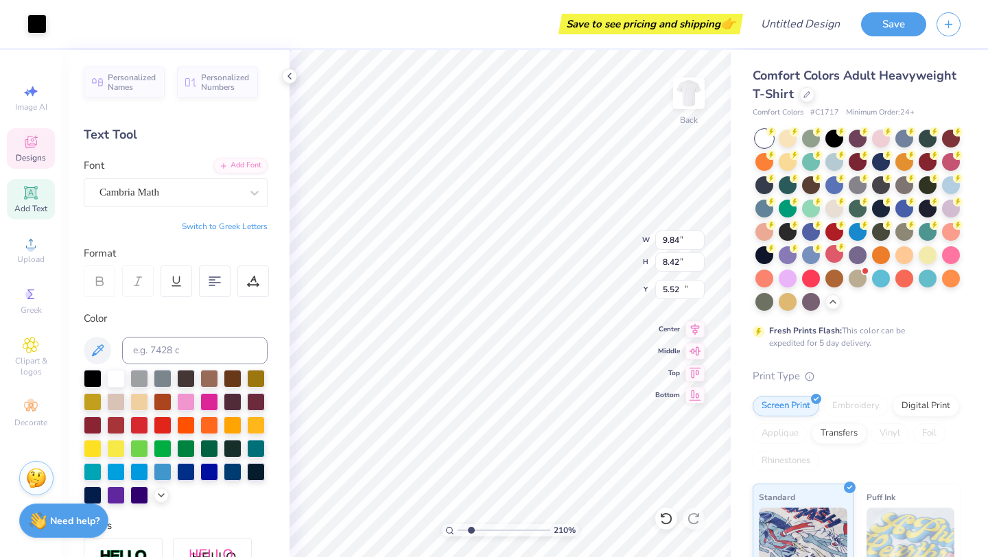
type input "7.75"
type input "0.71"
type input "13.94"
type textarea "B"
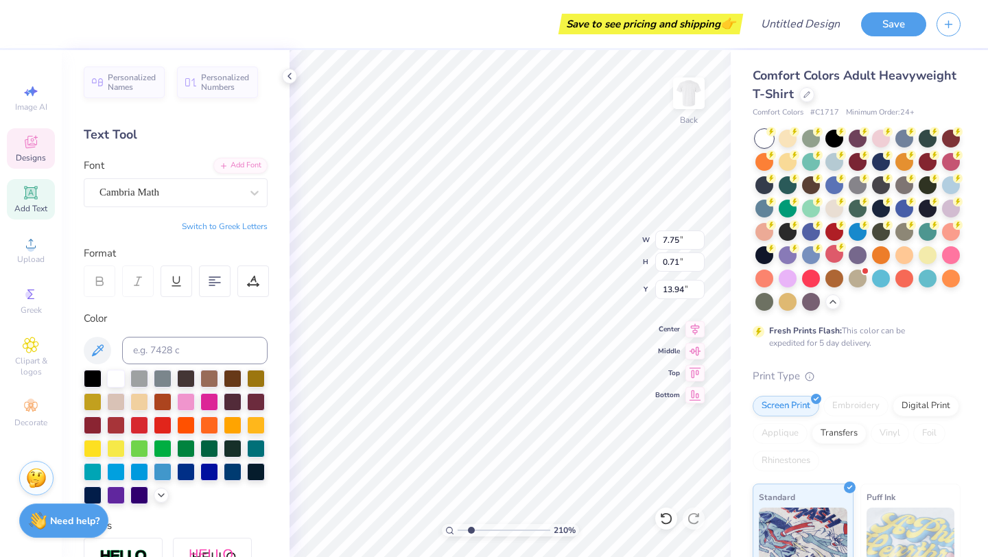
scroll to position [0, 4]
type textarea "Corn Hole Champion"
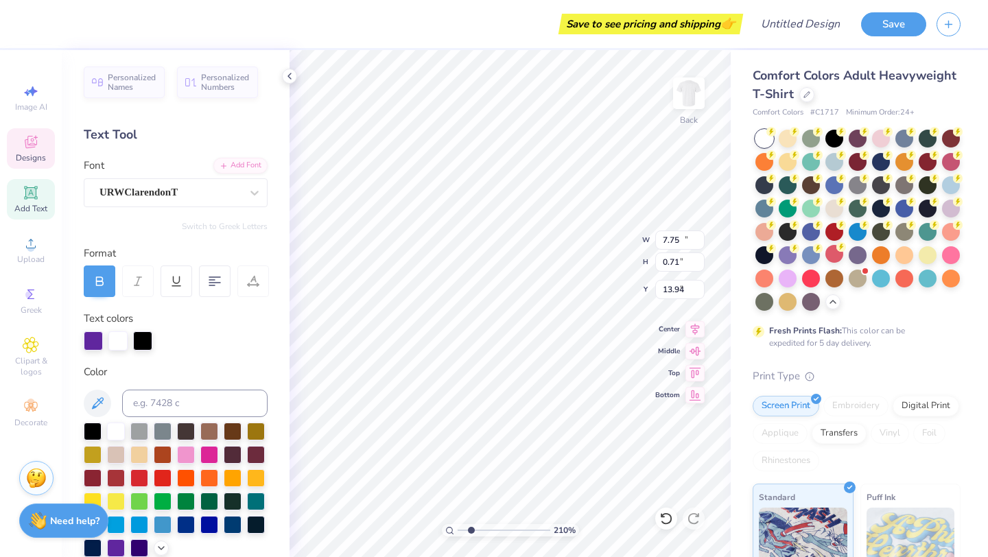
type input "10.87"
type input "5.58"
type input "2.04"
type textarea "Homecoming"
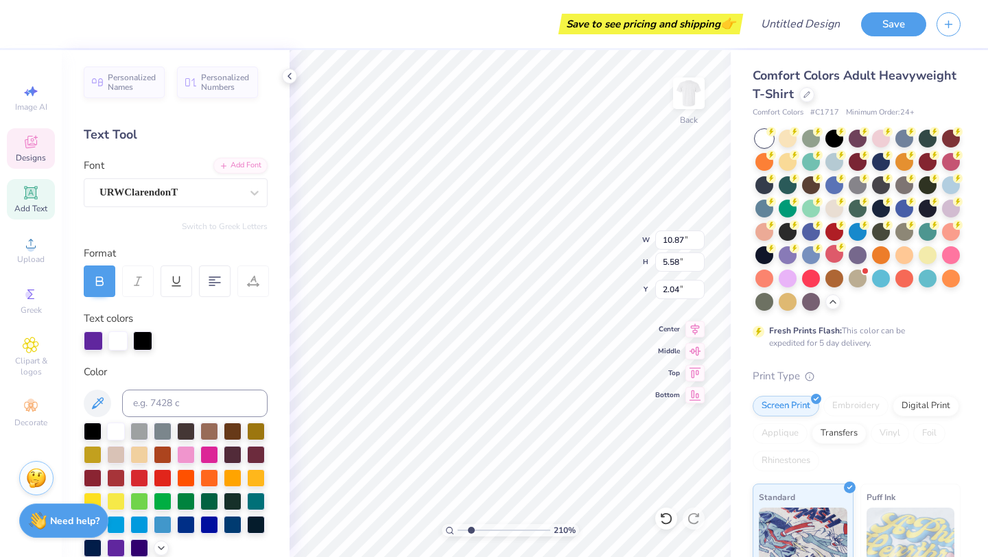
scroll to position [0, 2]
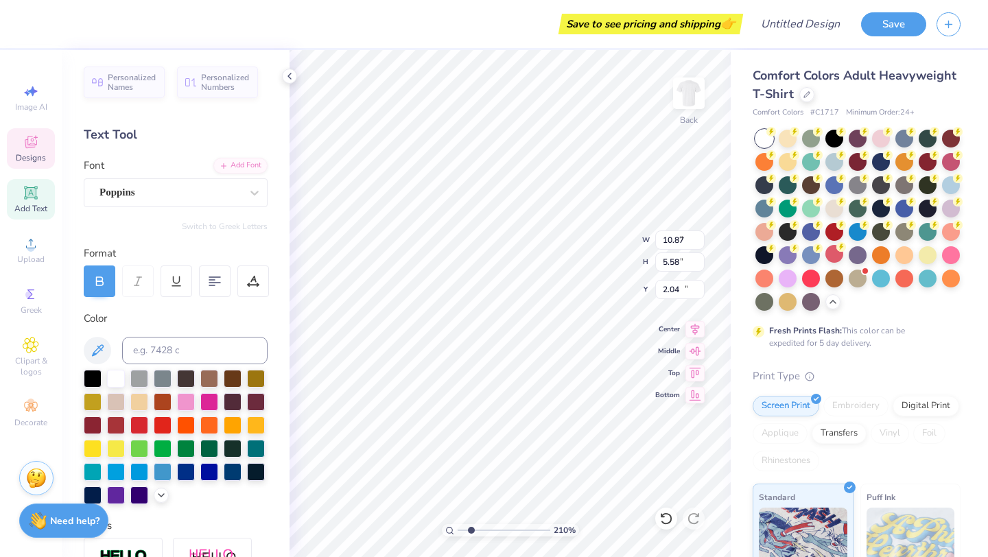
type input "5.31"
type input "0.31"
type input "14.88"
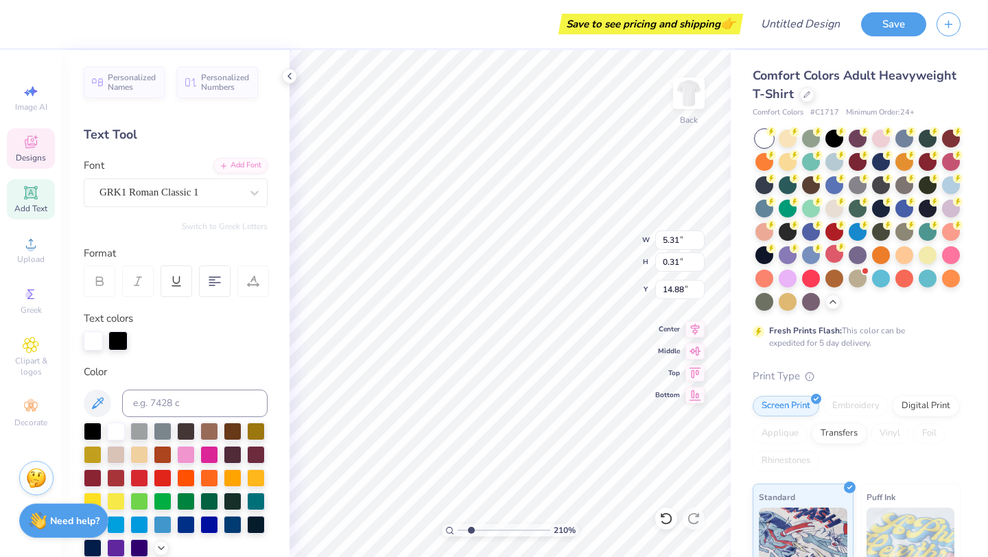
type input "1.42"
type input "0.63"
type input "12.19"
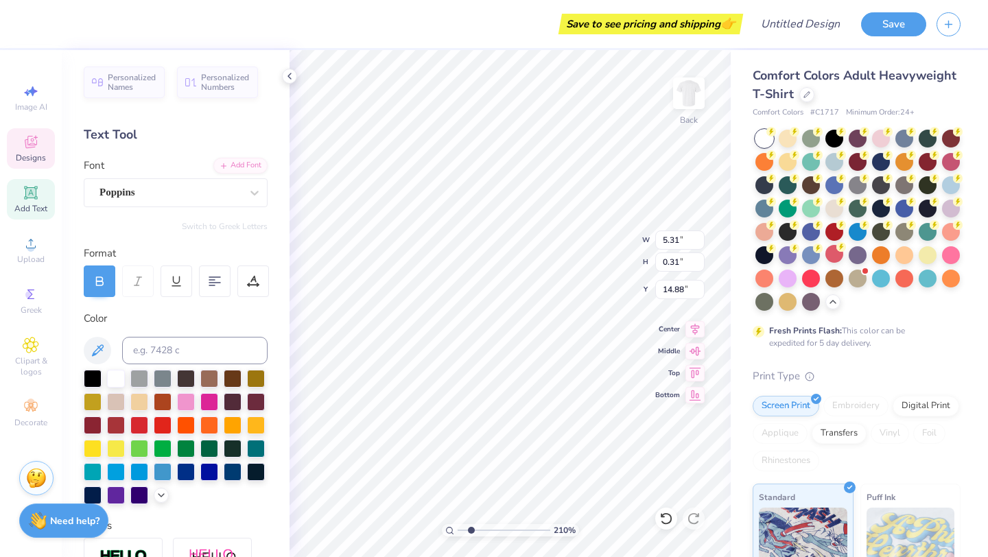
scroll to position [0, 0]
type textarea "A"
type textarea "JMU CLUB GYM"
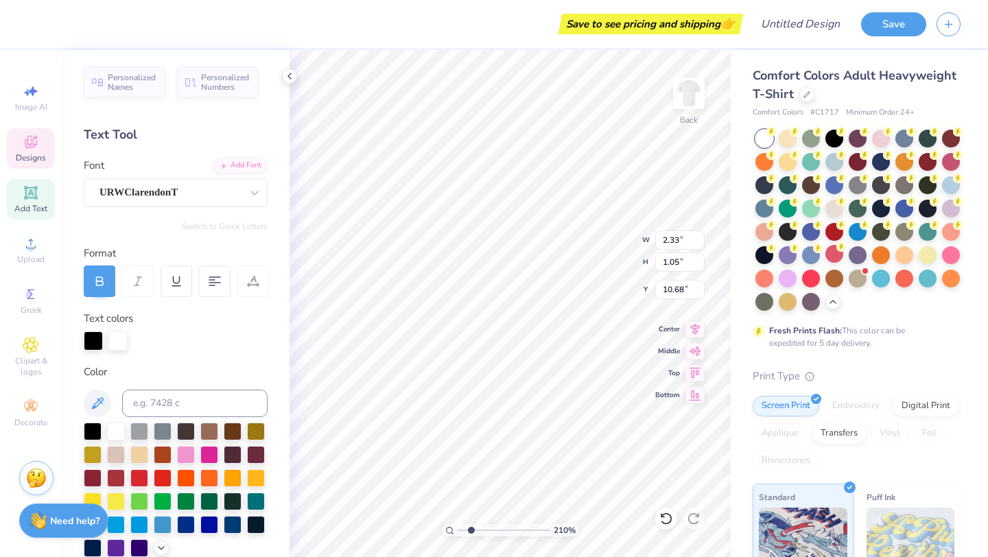
type input "2.33"
type input "1.05"
type input "10.68"
type textarea "CLUB GYM"
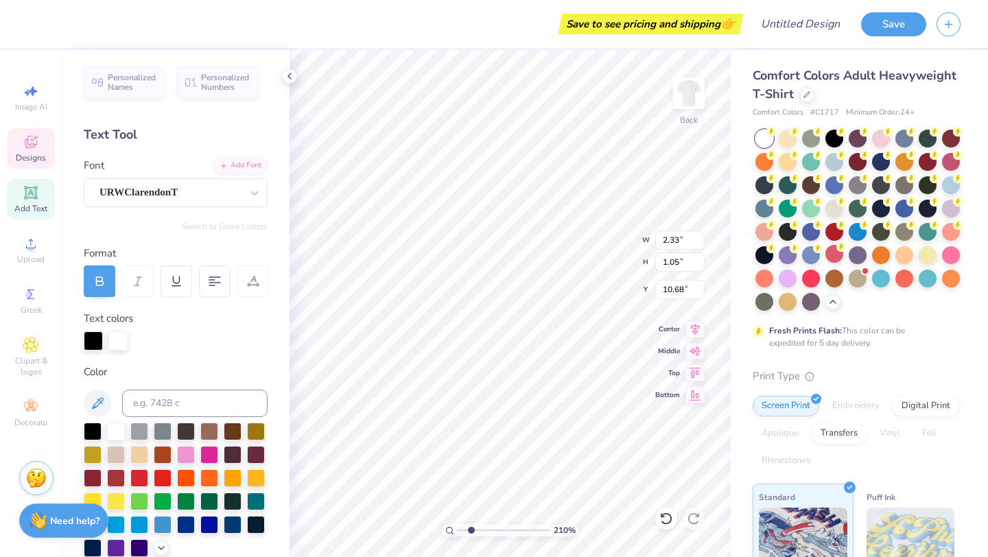
scroll to position [0, 1]
type input "10.91"
type input "5.55"
type input "2.05"
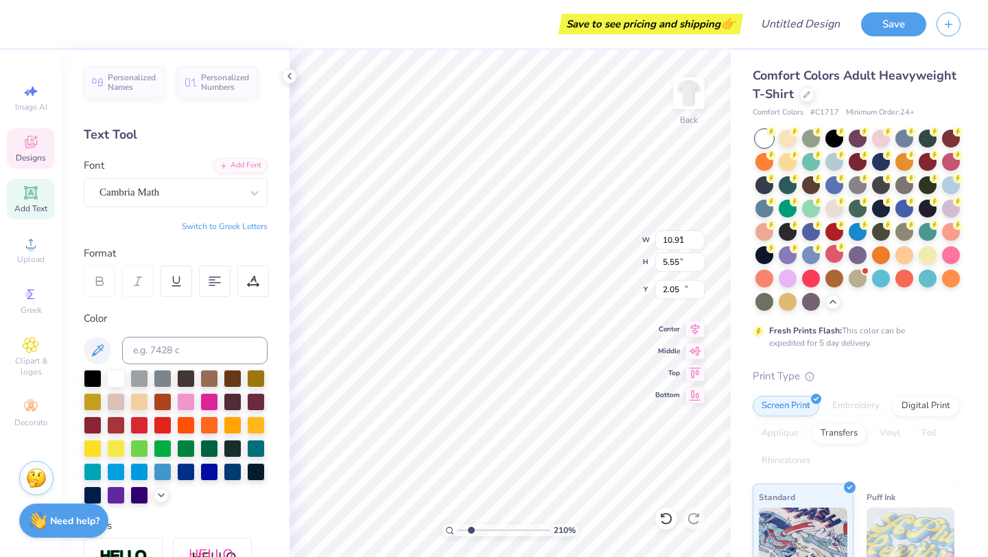
type input "9.13"
type input "0.95"
type input "13.82"
type textarea "CORN HOLE CHAMPION"
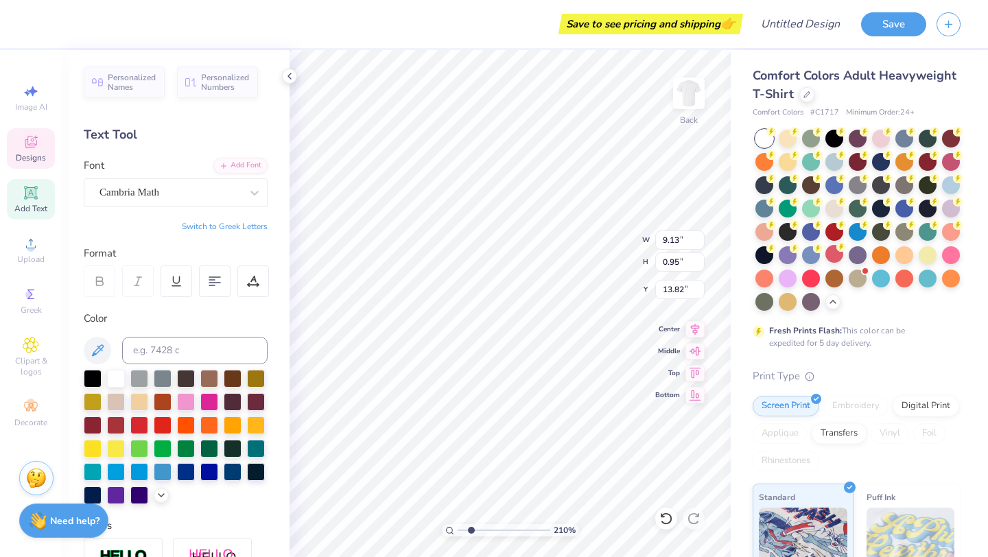
scroll to position [0, 6]
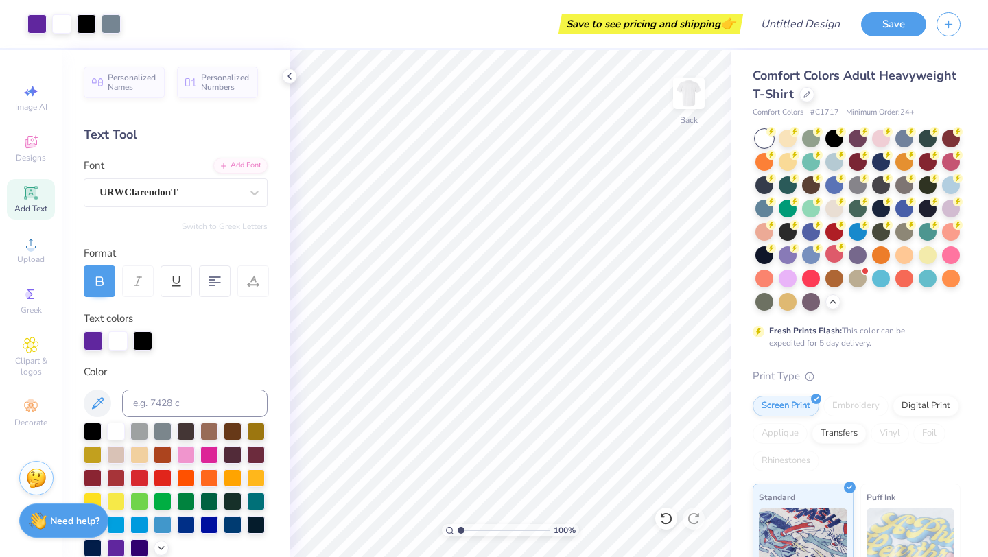
drag, startPoint x: 471, startPoint y: 531, endPoint x: 453, endPoint y: 527, distance: 18.2
click at [457, 527] on input "range" at bounding box center [503, 530] width 93 height 12
type input "1.42"
click at [464, 527] on input "range" at bounding box center [503, 530] width 93 height 12
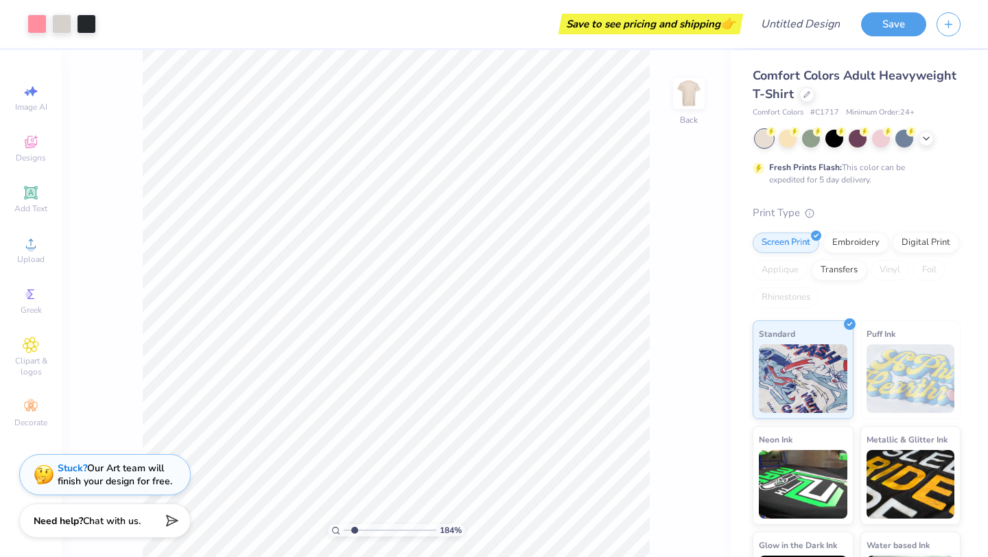
drag, startPoint x: 343, startPoint y: 531, endPoint x: 354, endPoint y: 532, distance: 11.1
type input "1.84"
click at [354, 532] on input "range" at bounding box center [390, 530] width 93 height 12
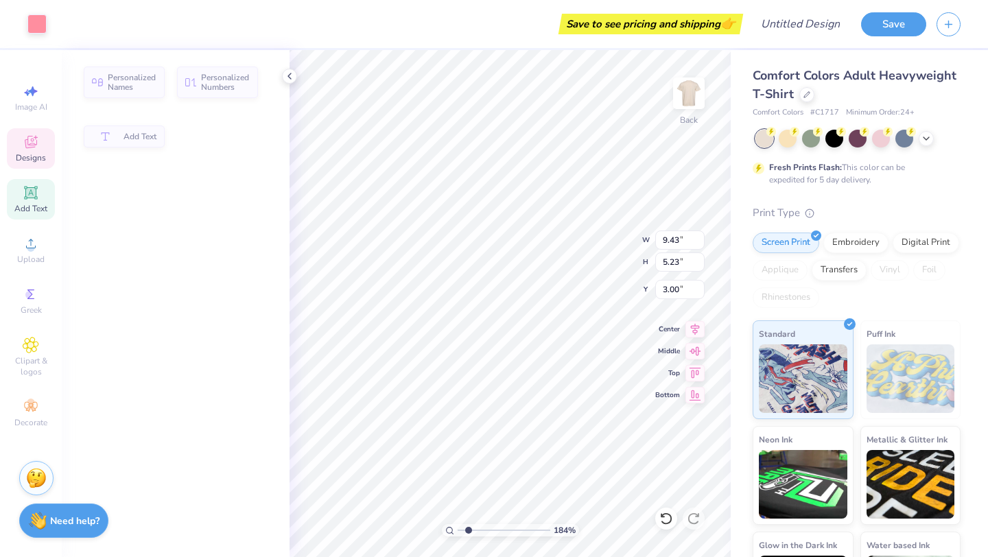
type input "9.43"
type input "5.23"
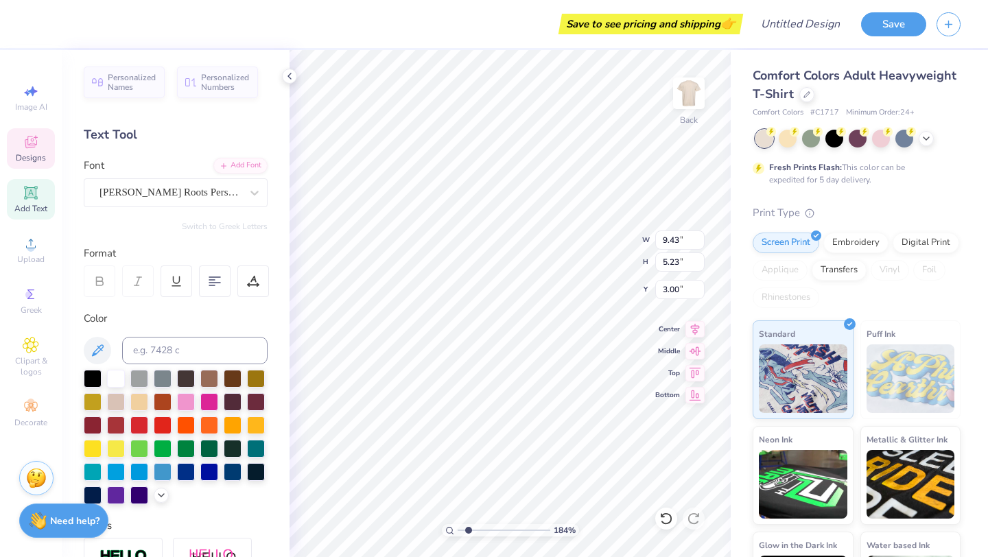
type textarea "D"
type textarea "James Madison"
type input "10.00"
type input "1.72"
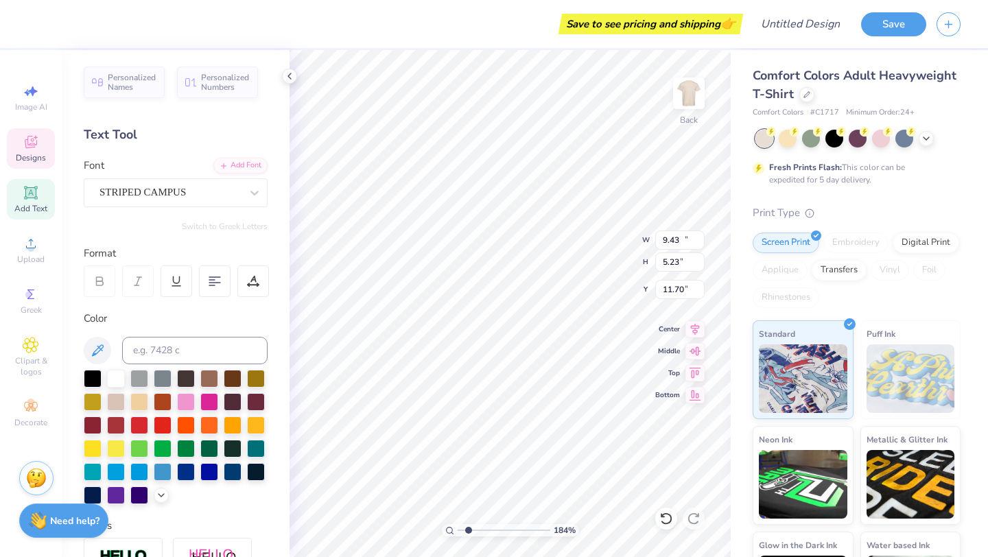
type input "11.70"
type textarea "G"
type textarea "DUKES"
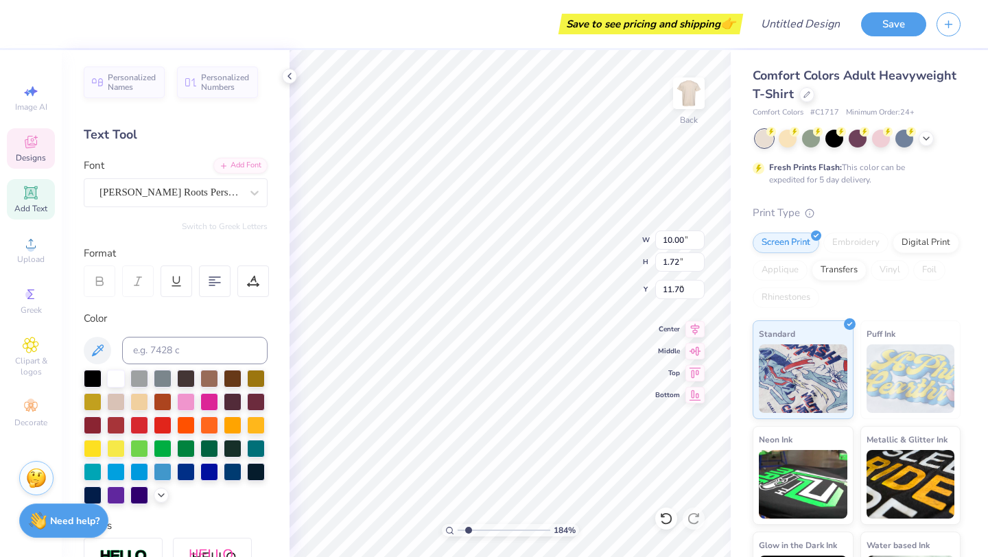
type input "14.17"
type input "5.96"
type input "3.24"
click at [290, 76] on icon at bounding box center [289, 76] width 11 height 11
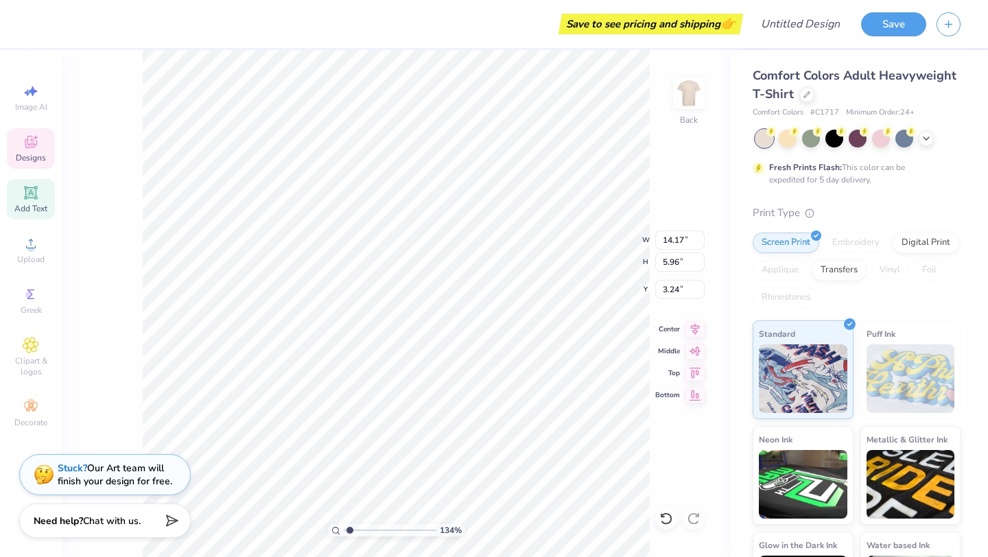
type input "1.21"
click at [348, 530] on input "range" at bounding box center [390, 530] width 93 height 12
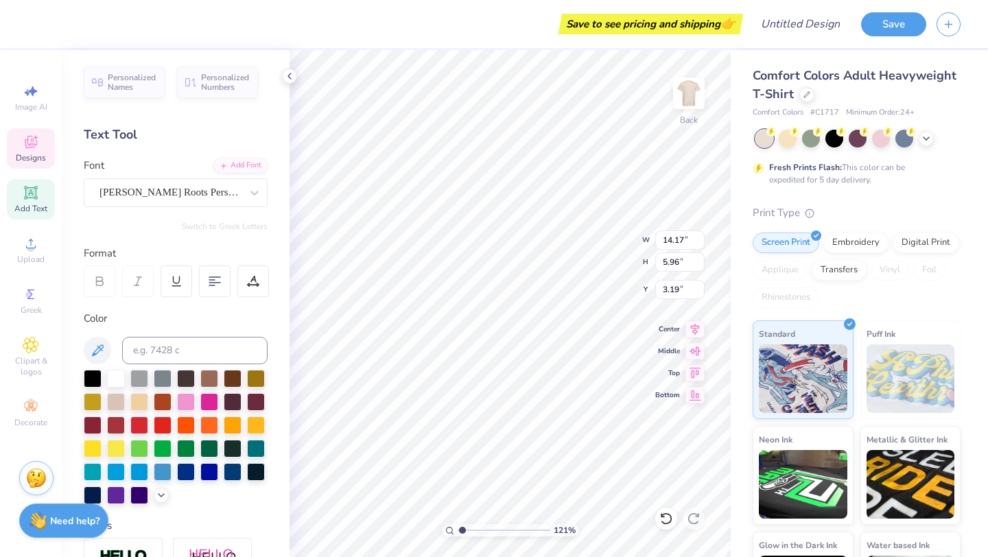
type input "11.86"
type input "4.99"
type input "4.17"
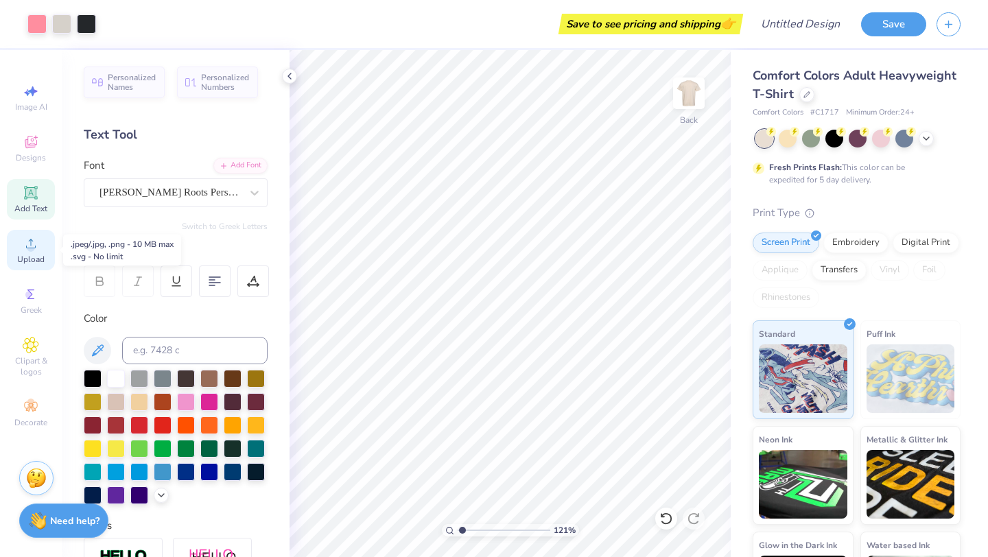
click at [40, 242] on div "Upload" at bounding box center [31, 250] width 48 height 40
click at [36, 362] on span "Clipart & logos" at bounding box center [31, 366] width 48 height 22
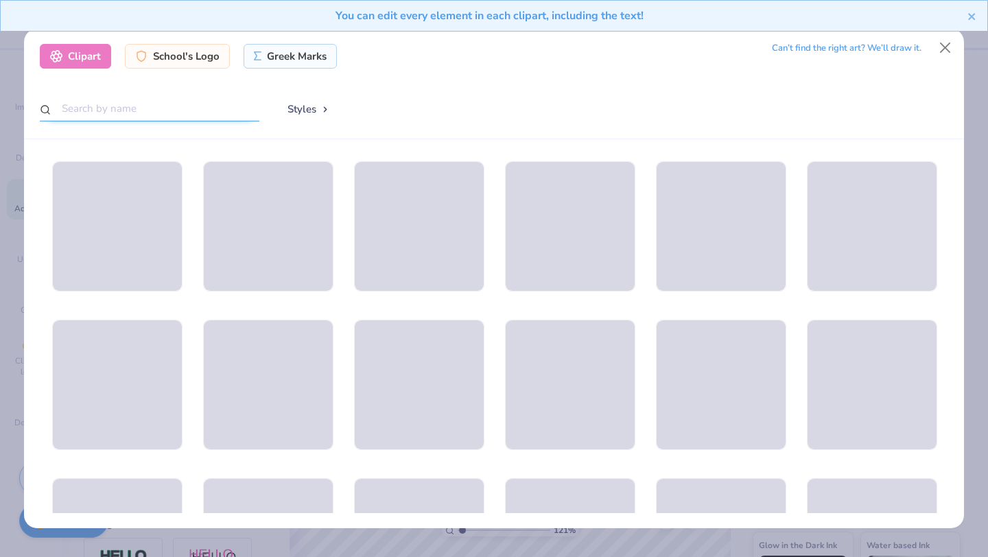
click at [147, 113] on input "text" at bounding box center [149, 108] width 219 height 25
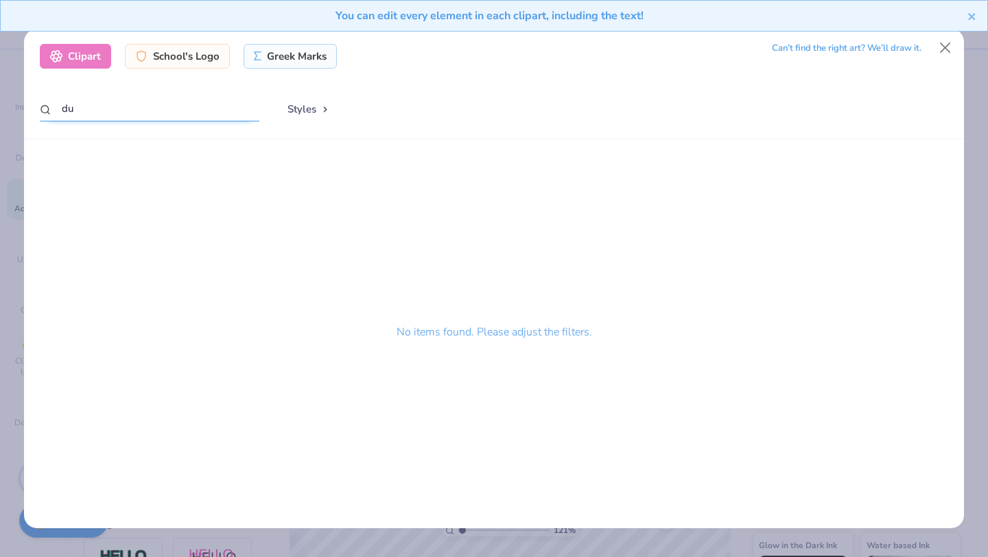
type input "d"
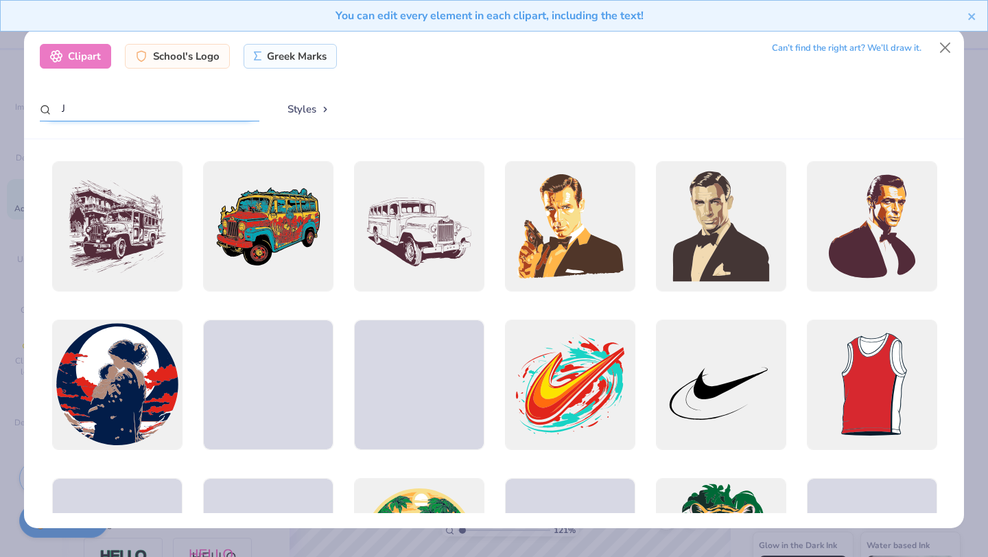
type input "Ja"
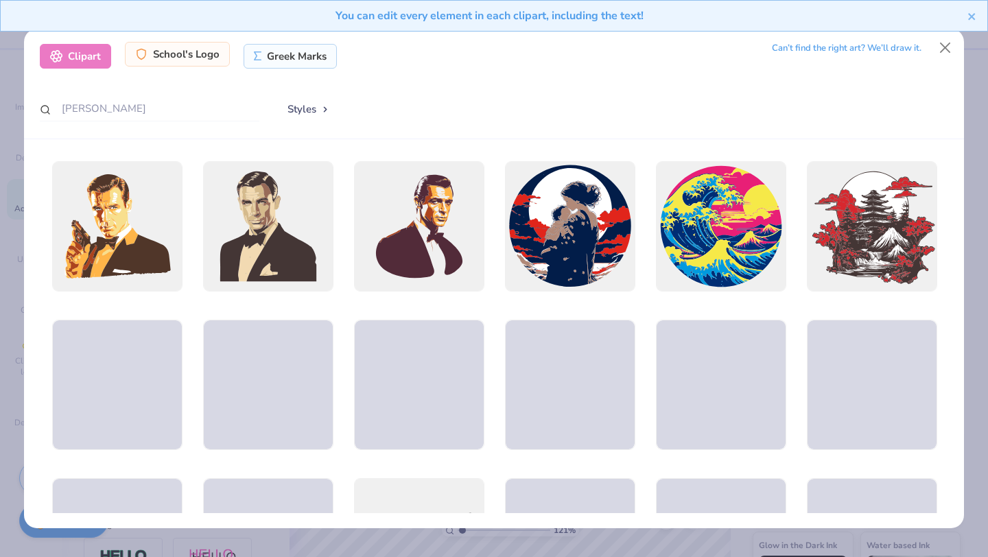
click at [194, 67] on div "School's Logo" at bounding box center [177, 54] width 105 height 25
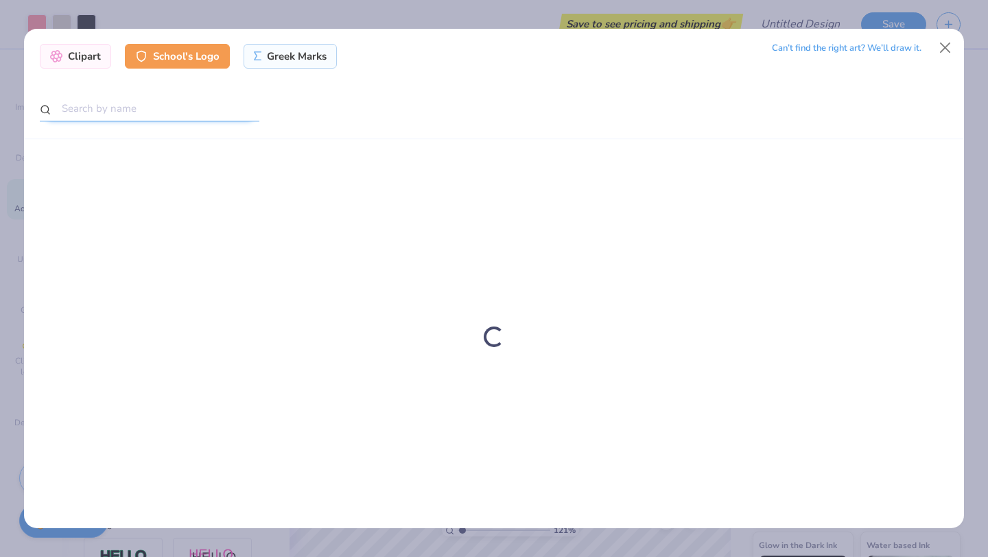
click at [158, 120] on input "text" at bounding box center [149, 108] width 219 height 25
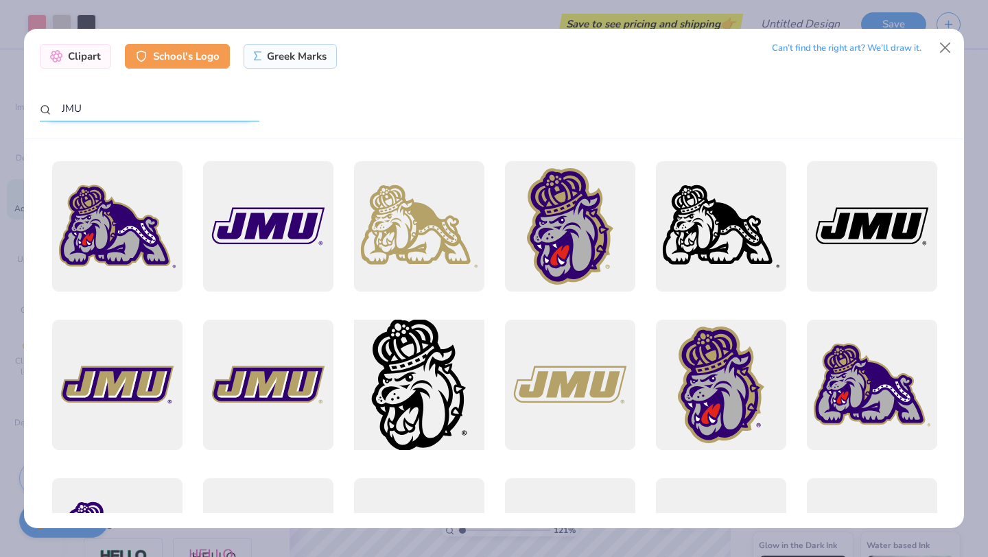
type input "JMU"
click at [423, 364] on div at bounding box center [418, 384] width 143 height 143
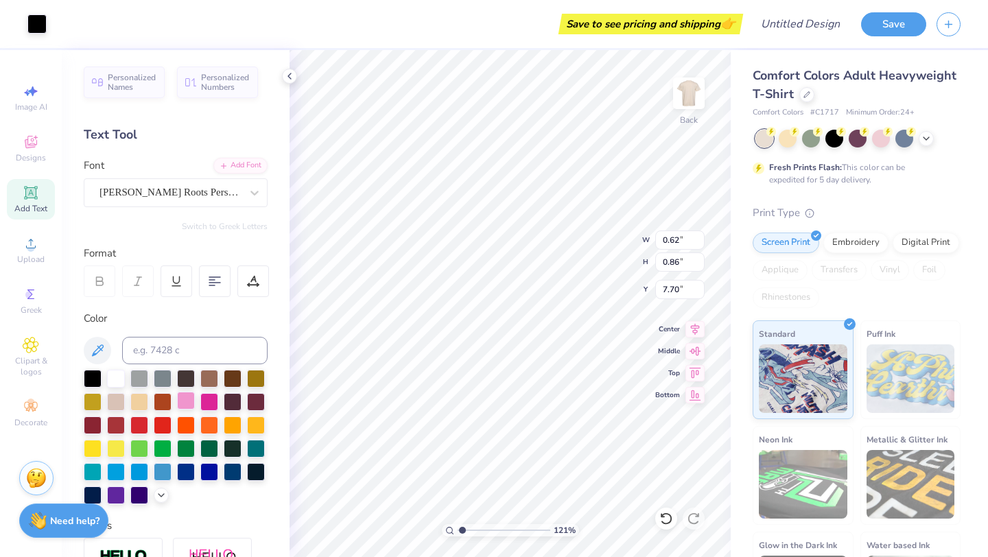
type input "7.46"
click at [189, 401] on div at bounding box center [186, 401] width 18 height 18
click at [669, 516] on icon at bounding box center [666, 519] width 14 height 14
click at [40, 22] on div at bounding box center [36, 22] width 19 height 19
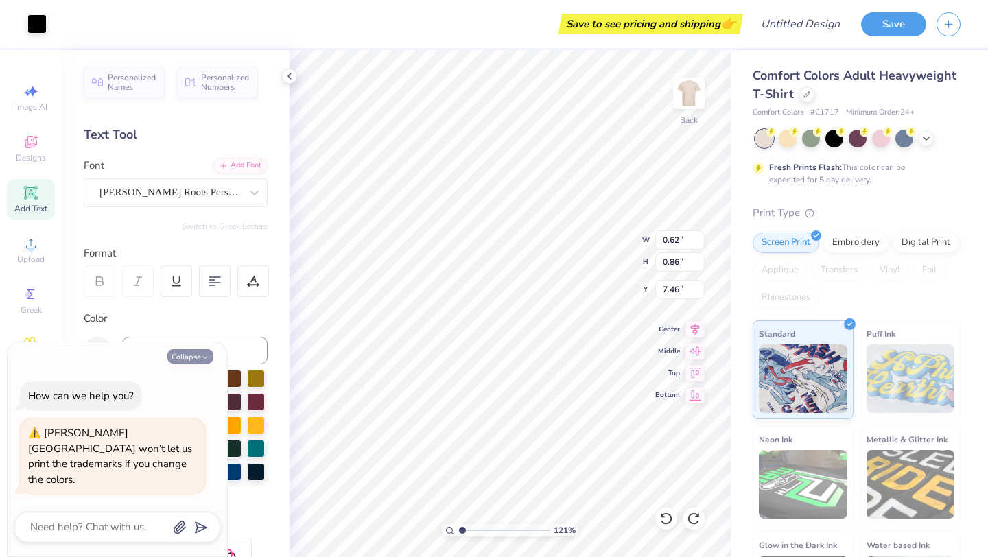
click at [193, 364] on button "Collapse" at bounding box center [190, 356] width 46 height 14
type textarea "x"
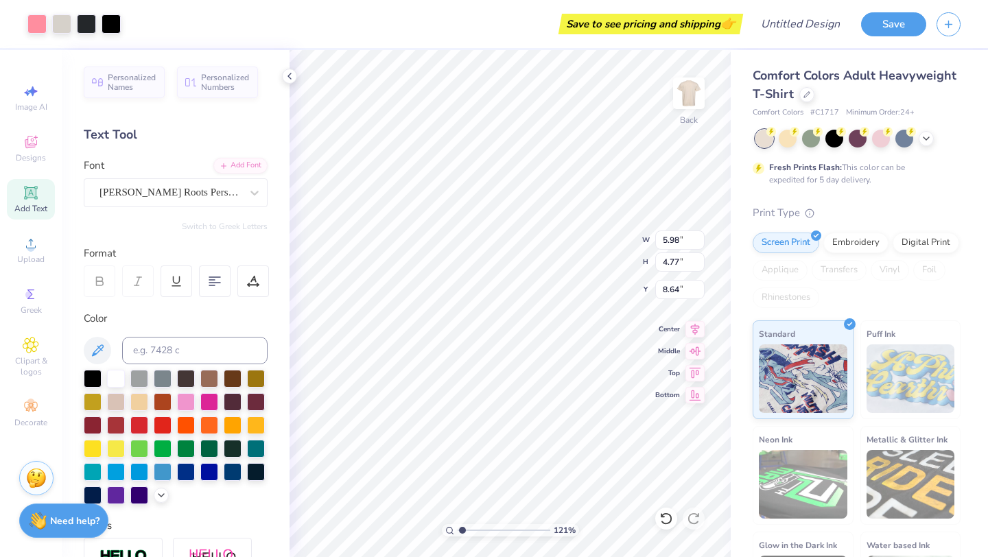
type input "4.77"
click at [925, 138] on icon at bounding box center [925, 137] width 11 height 11
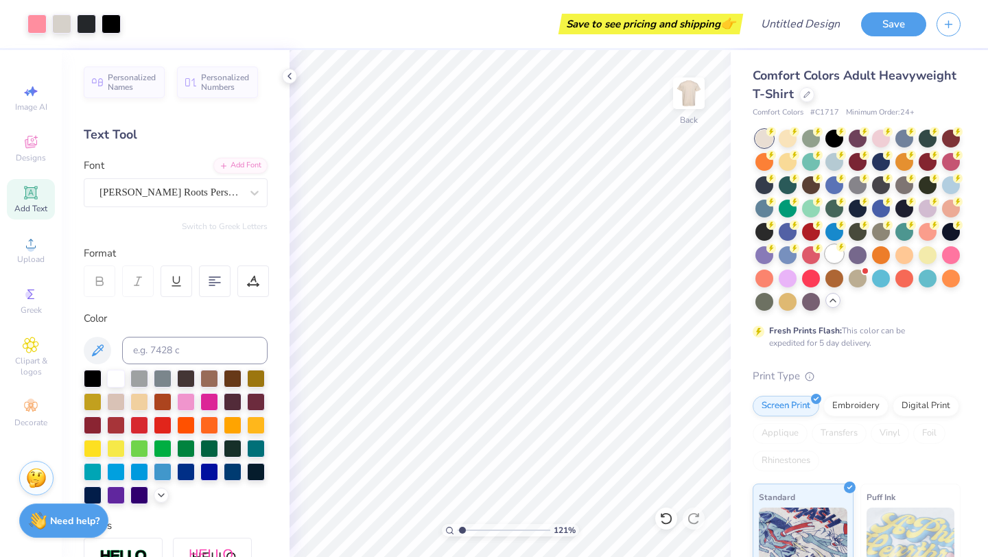
click at [835, 257] on div at bounding box center [834, 254] width 18 height 18
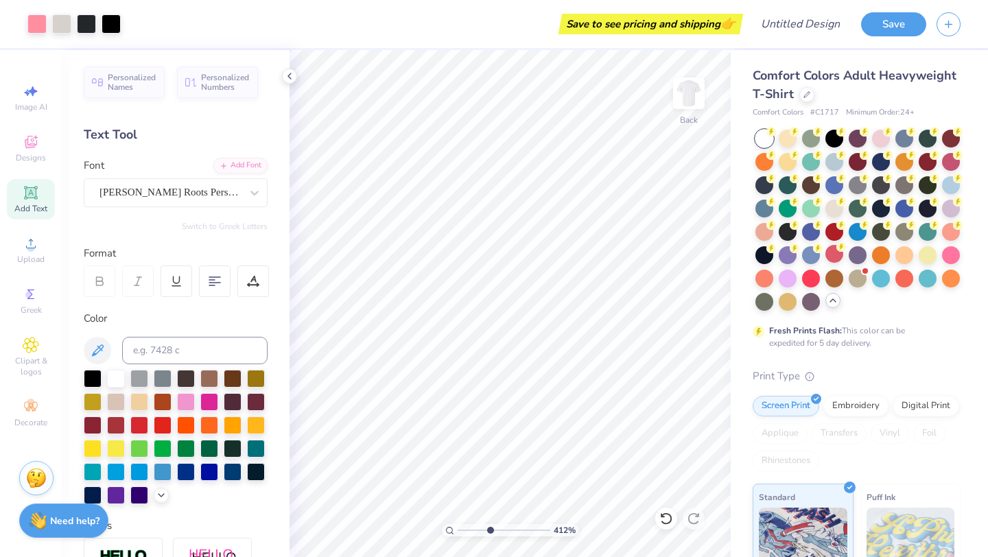
type input "3.88"
drag, startPoint x: 463, startPoint y: 530, endPoint x: 487, endPoint y: 524, distance: 24.8
click at [487, 524] on input "range" at bounding box center [503, 530] width 93 height 12
type input "1.28"
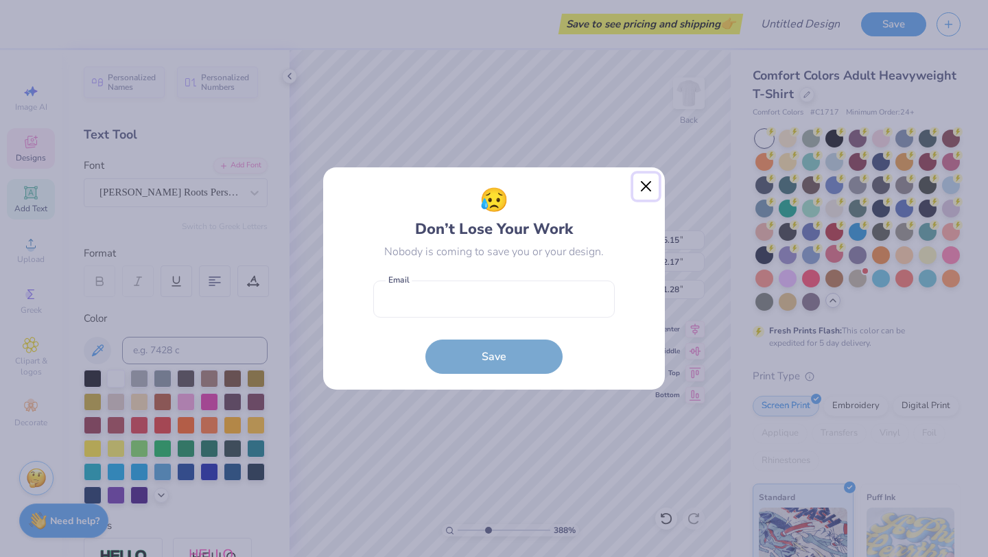
click at [644, 188] on button "Close" at bounding box center [646, 187] width 26 height 26
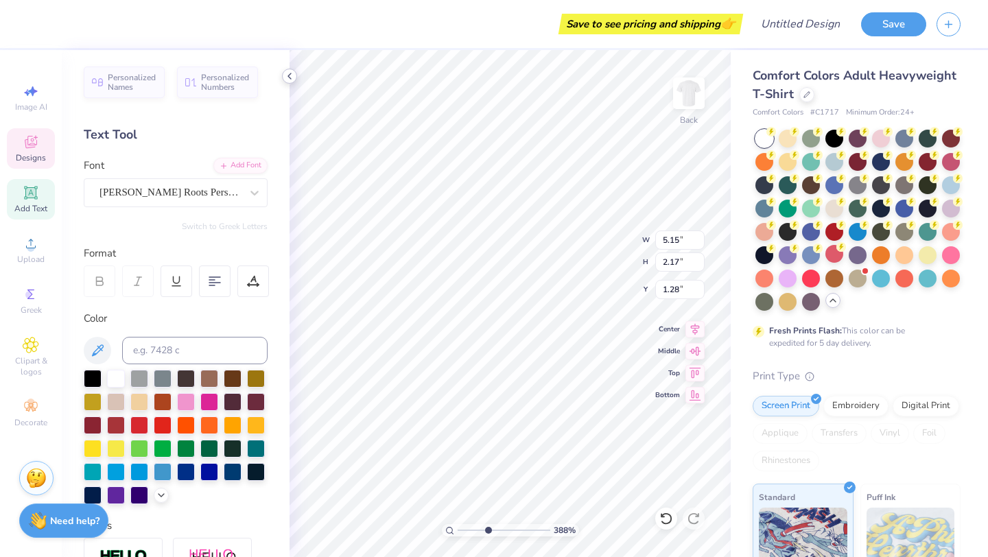
click at [290, 72] on icon at bounding box center [289, 76] width 11 height 11
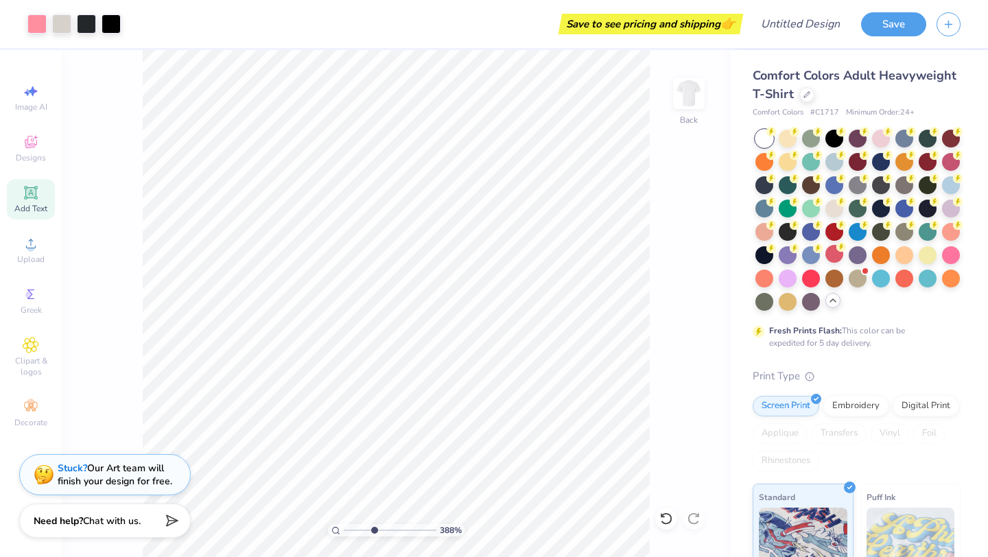
type input "3.78"
click at [372, 529] on input "range" at bounding box center [390, 530] width 93 height 12
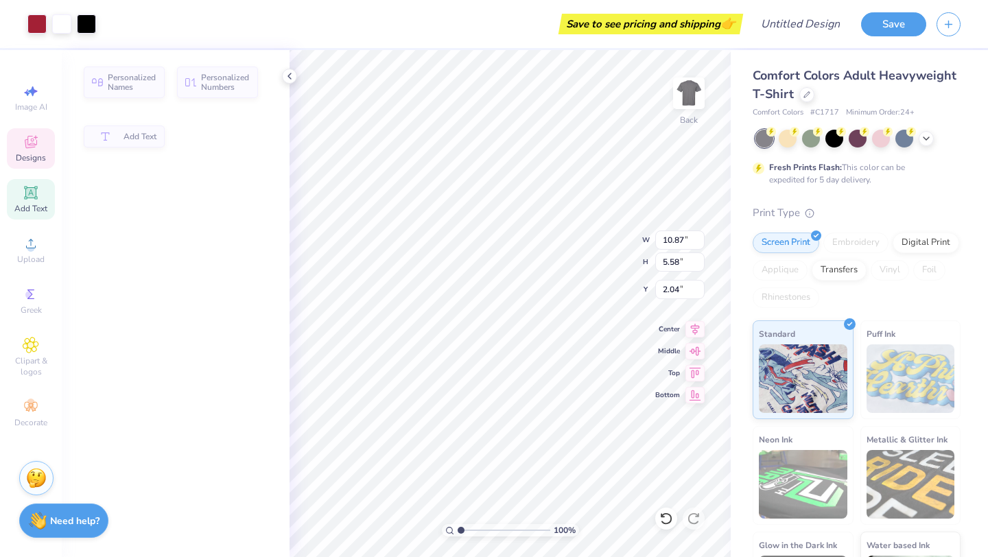
type input "5.58"
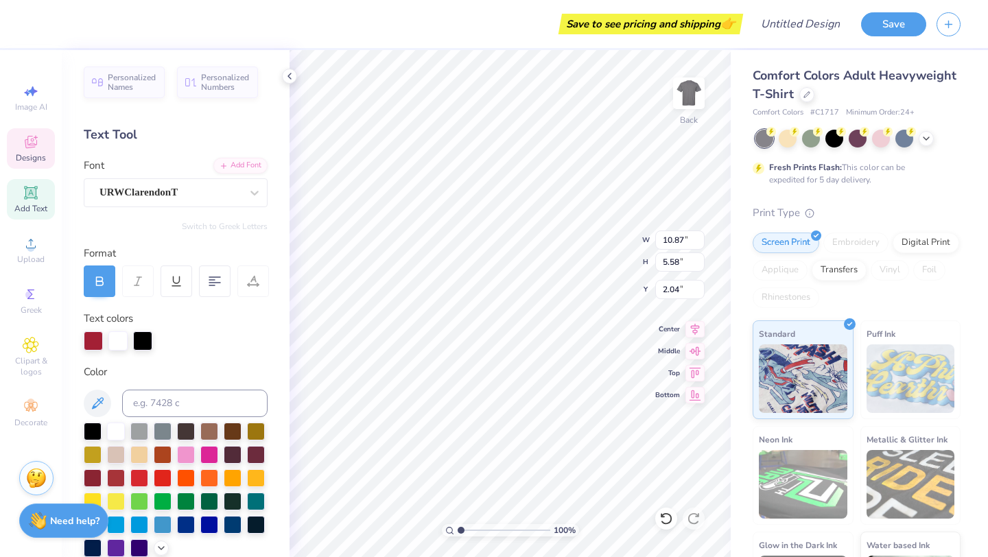
scroll to position [0, 2]
click at [664, 519] on icon at bounding box center [666, 519] width 14 height 14
type textarea "GAAY"
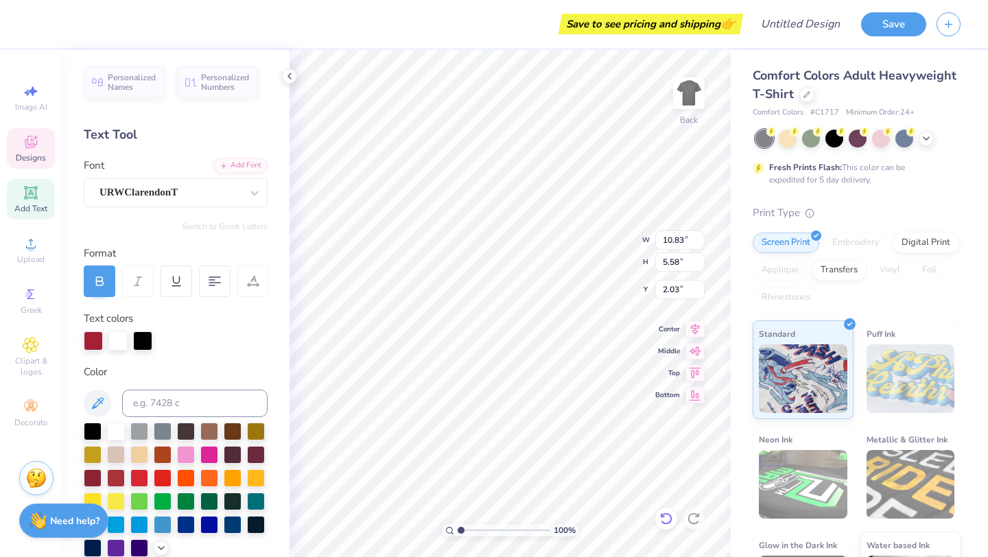
type textarea "G"
type textarea "HOMECOMING"
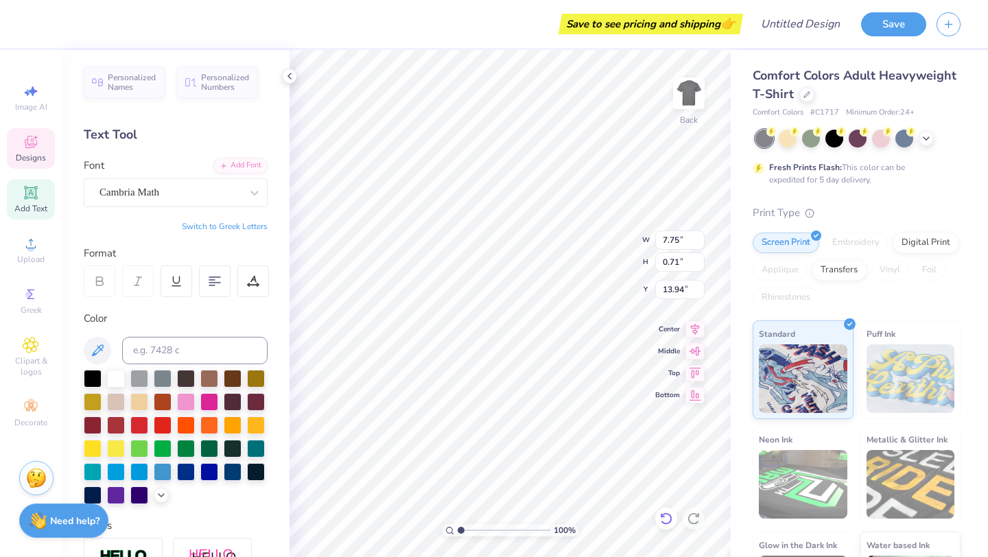
scroll to position [0, 4]
type textarea "B"
type textarea "J"
type input "5.31"
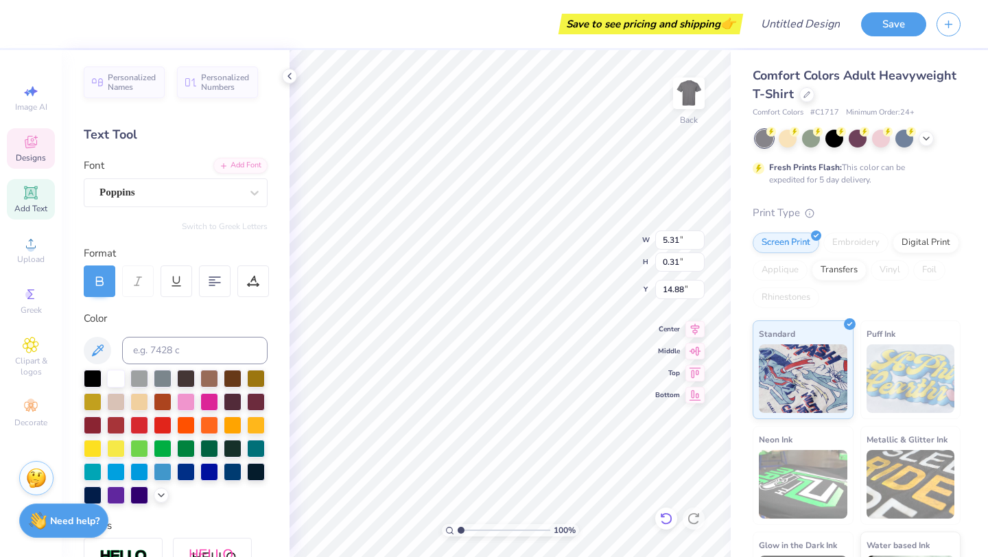
type input "0.31"
type input "14.88"
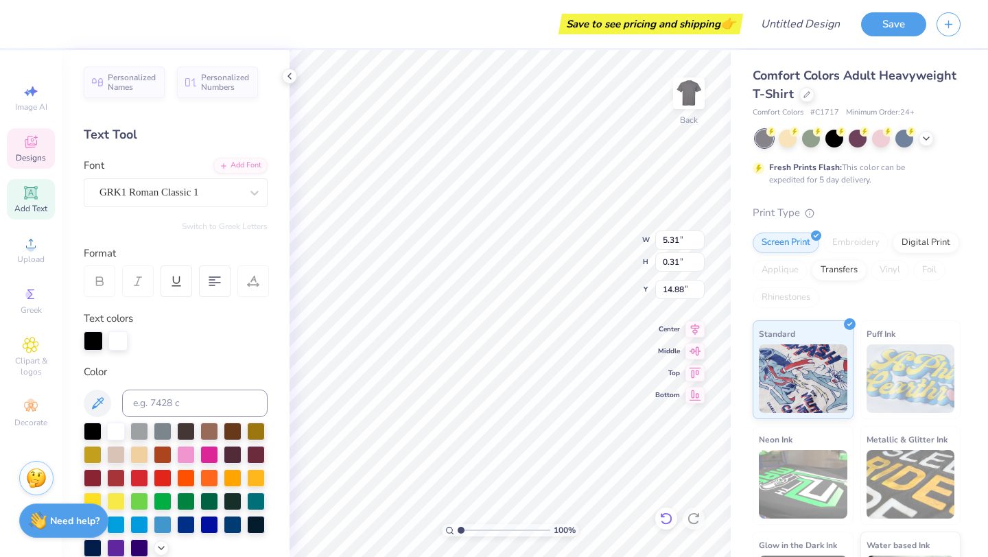
type input "2.34"
type input "1.04"
type input "10.69"
type textarea "B"
click at [239, 184] on div at bounding box center [169, 192] width 141 height 19
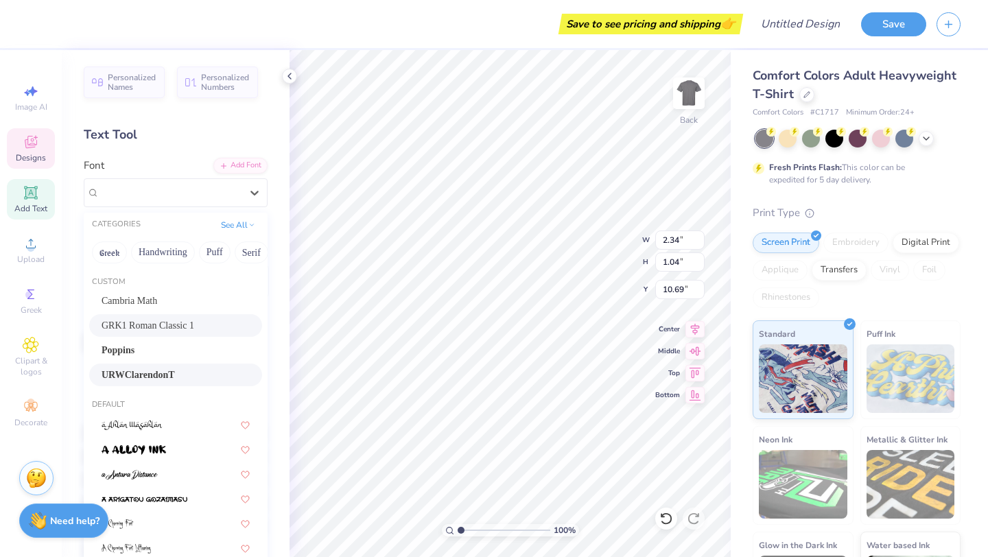
click at [174, 373] on span "URWClarendonT" at bounding box center [138, 375] width 73 height 14
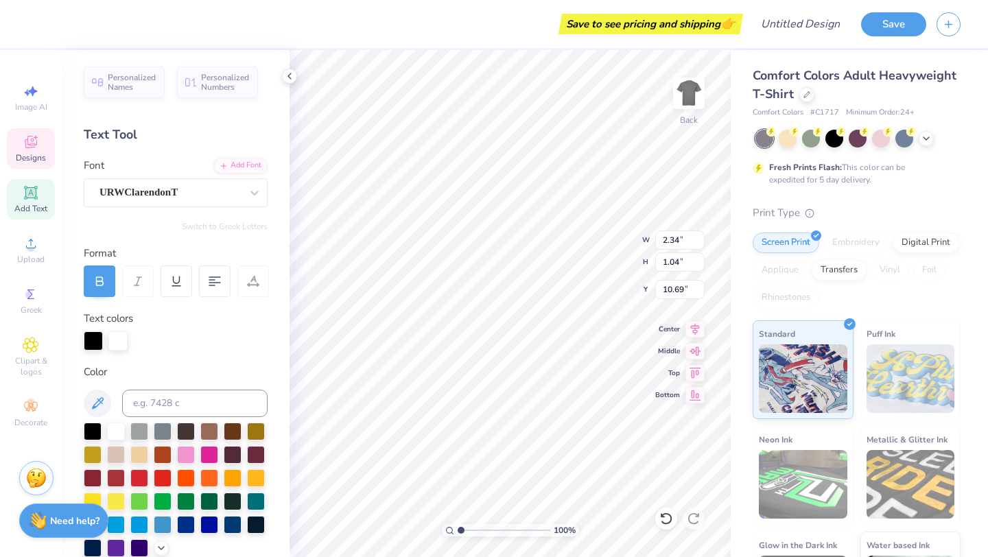
type textarea "J"
type textarea "CLUB GYM"
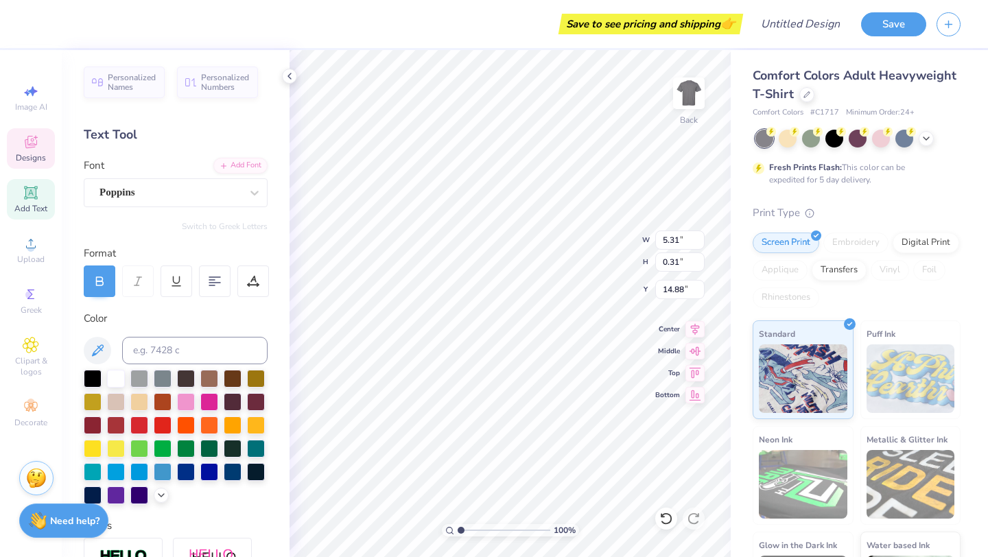
scroll to position [0, 7]
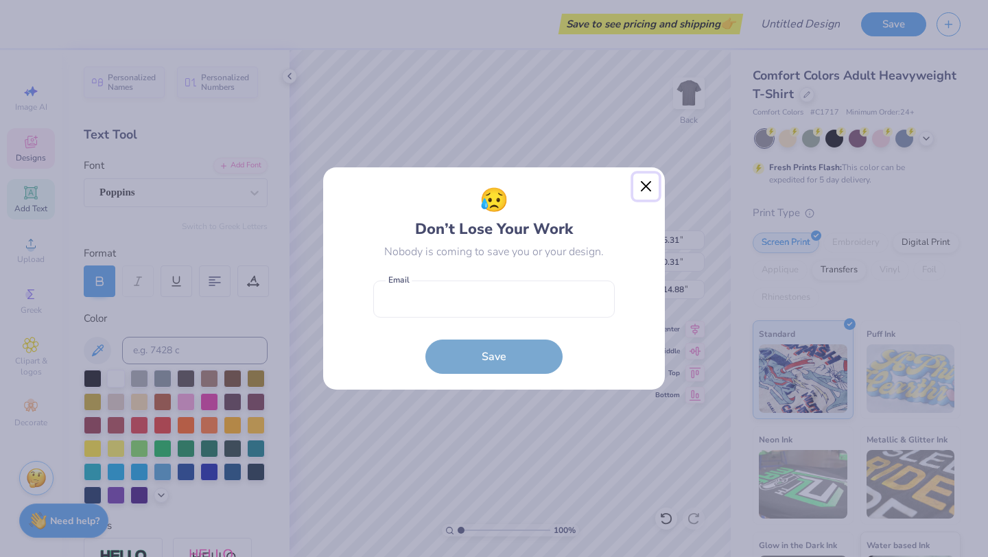
click at [642, 185] on button "Close" at bounding box center [646, 187] width 26 height 26
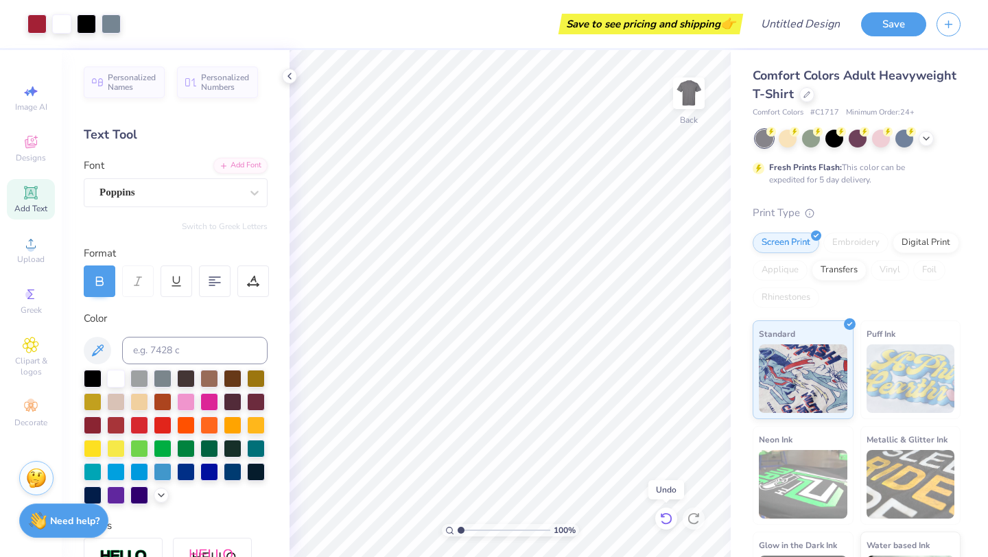
click at [670, 514] on icon at bounding box center [666, 519] width 14 height 14
type textarea "A"
type textarea "JMU CLUB GYM"
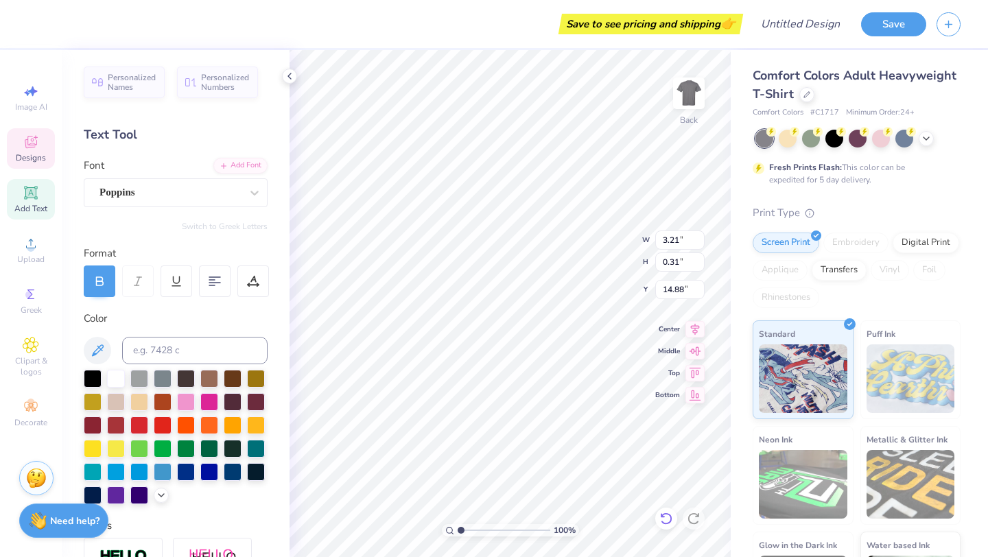
type textarea "[PERSON_NAME] CLUB GYM"
type input "14.23"
click at [923, 136] on icon at bounding box center [925, 137] width 11 height 11
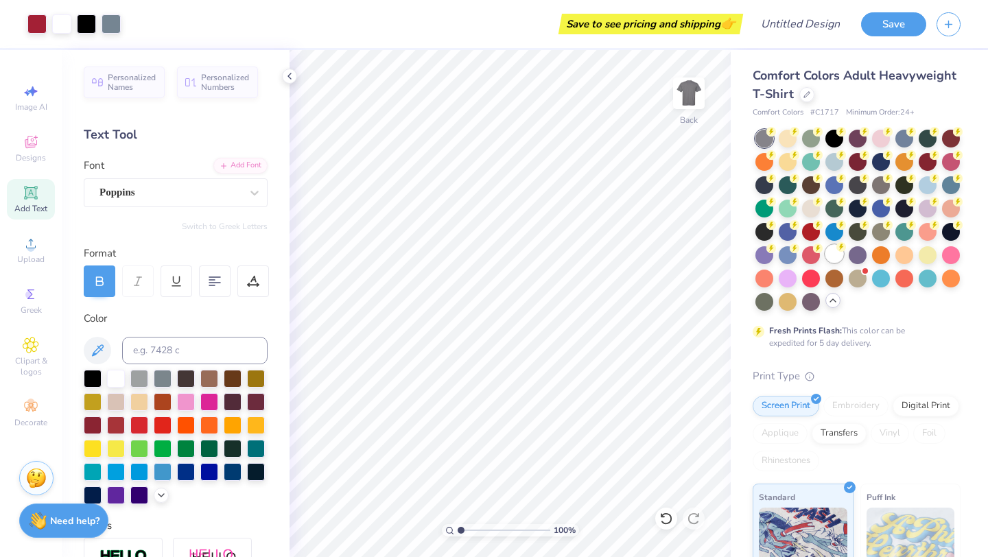
click at [840, 254] on div at bounding box center [834, 254] width 18 height 18
click at [34, 20] on div at bounding box center [36, 22] width 19 height 19
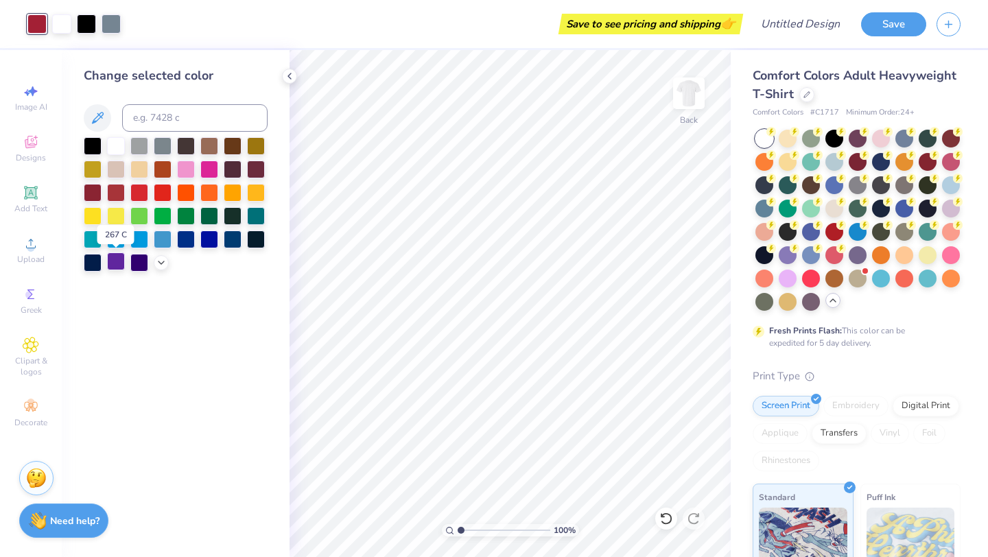
click at [119, 265] on div at bounding box center [116, 261] width 18 height 18
click at [143, 189] on div at bounding box center [139, 191] width 18 height 18
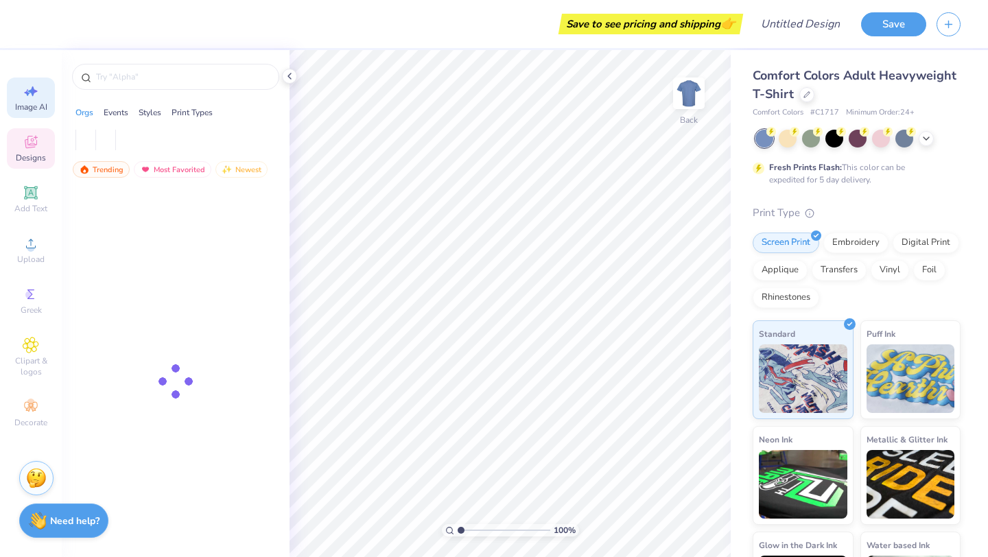
click at [39, 97] on div "Image AI" at bounding box center [31, 98] width 48 height 40
select select "4"
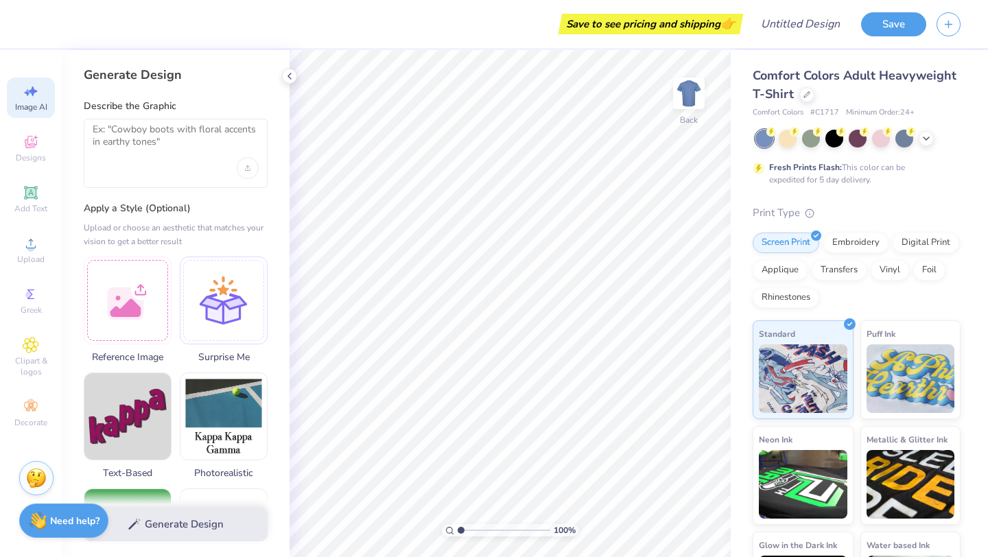
click at [158, 158] on div at bounding box center [176, 153] width 184 height 69
click at [148, 142] on textarea at bounding box center [176, 140] width 166 height 34
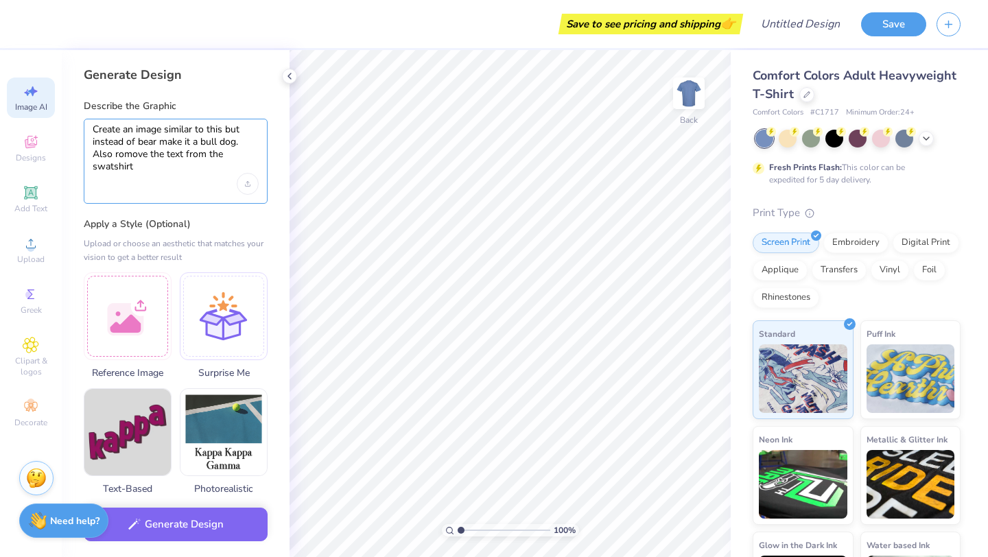
click at [146, 154] on textarea "Create an image similar to this but instead of bear make it a bull dog. Also ro…" at bounding box center [176, 148] width 166 height 50
click at [123, 153] on textarea "Create an image similar to this but instead of bear make it a bull dog. Also ro…" at bounding box center [176, 148] width 166 height 50
click at [110, 169] on textarea "Create an image similar to this but instead of bear make it a bull dog. Also re…" at bounding box center [176, 148] width 166 height 50
type textarea "Create an image similar to this but instead of bear make it a bull dog. Also re…"
click at [154, 307] on div at bounding box center [128, 314] width 88 height 88
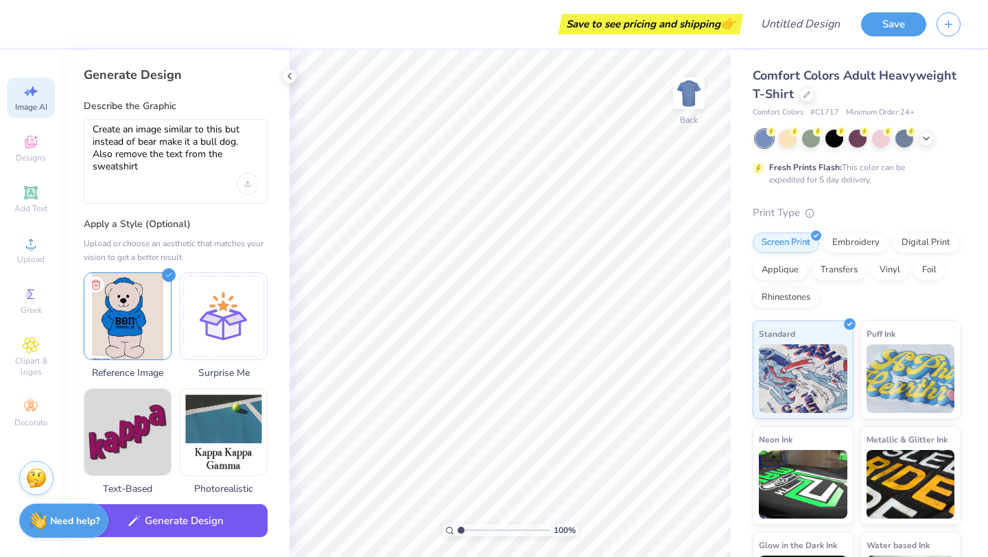
click at [212, 515] on button "Generate Design" at bounding box center [176, 521] width 184 height 34
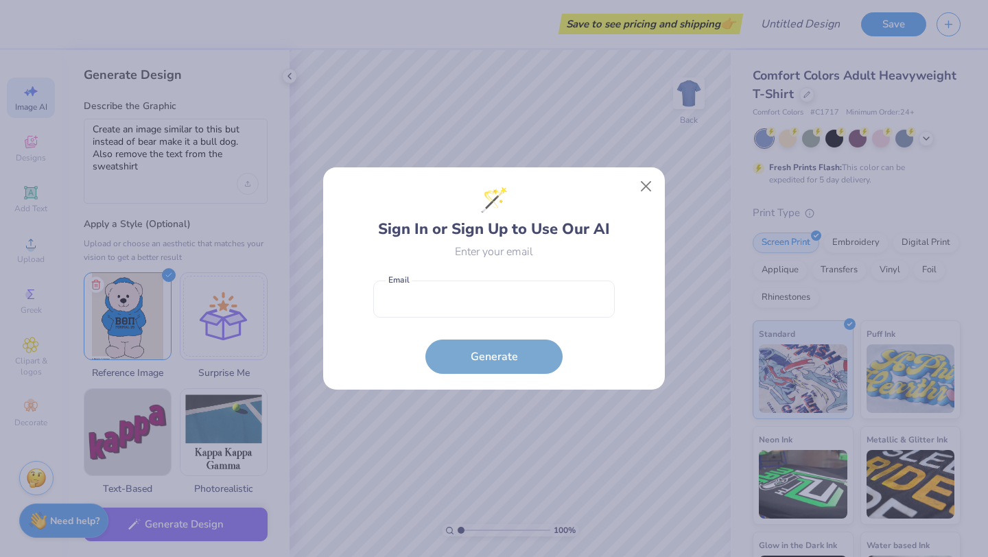
click at [659, 185] on div "🪄 Sign In or Sign Up to Use Our AI Enter your email Email is a required field E…" at bounding box center [494, 278] width 342 height 222
click at [641, 188] on button "Close" at bounding box center [646, 187] width 26 height 26
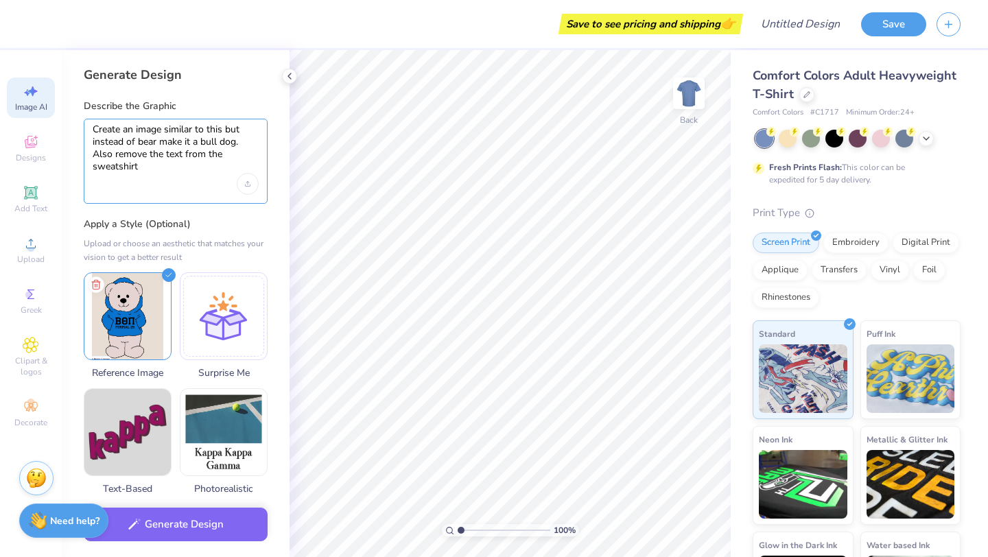
click at [143, 164] on textarea "Create an image similar to this but instead of bear make it a bull dog. Also re…" at bounding box center [176, 148] width 166 height 50
drag, startPoint x: 143, startPoint y: 166, endPoint x: 84, endPoint y: 124, distance: 72.3
click at [84, 124] on div "Create an image similar to this but instead of bear make it a bull dog. Also re…" at bounding box center [176, 161] width 184 height 85
click at [809, 97] on div at bounding box center [806, 93] width 15 height 15
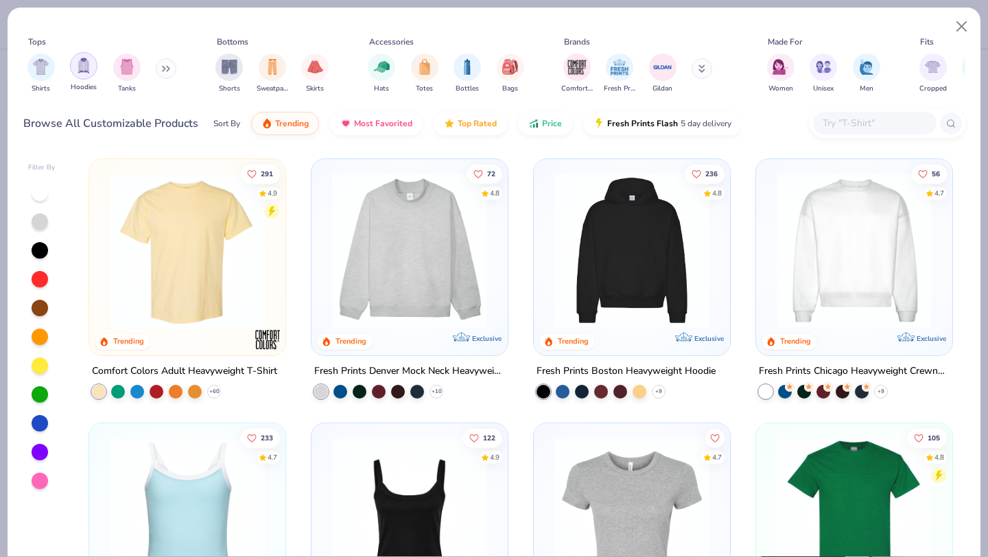
click at [81, 69] on img "filter for Hoodies" at bounding box center [83, 66] width 15 height 16
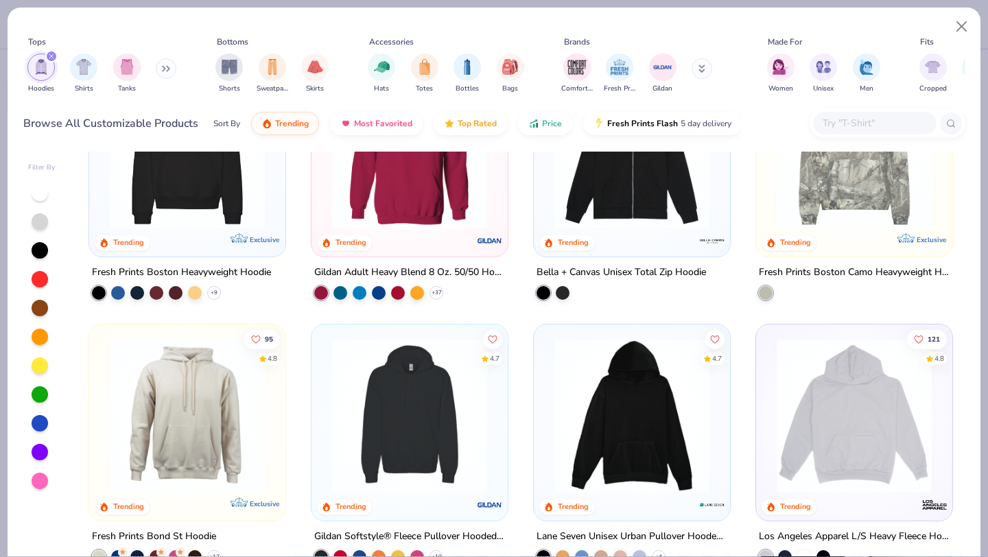
scroll to position [100, 0]
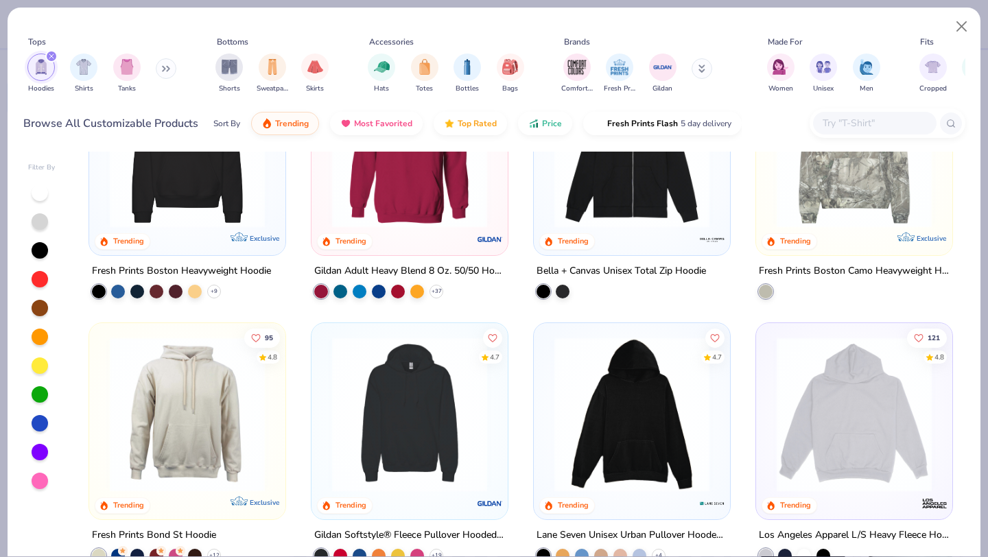
click at [830, 438] on img at bounding box center [854, 414] width 169 height 155
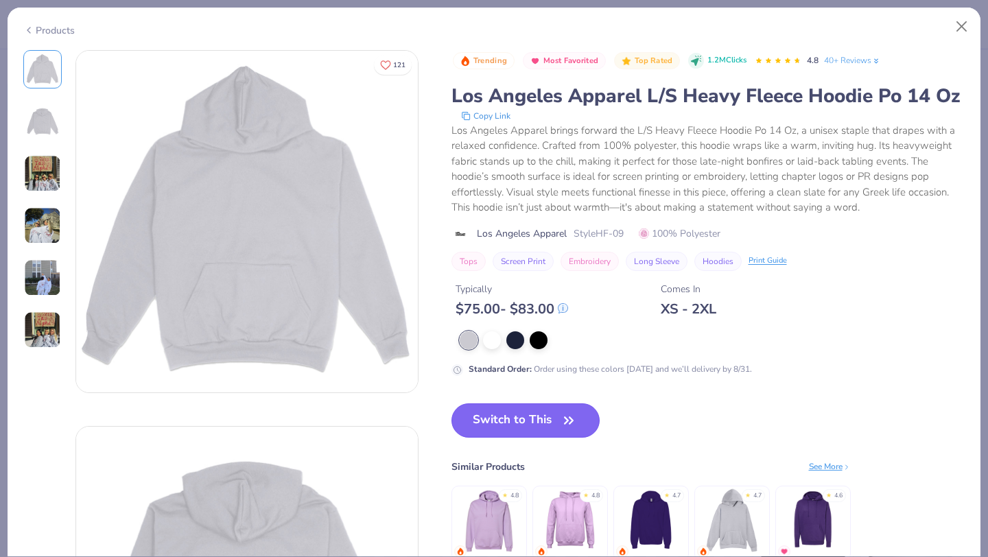
click at [523, 418] on button "Switch to This" at bounding box center [525, 420] width 149 height 34
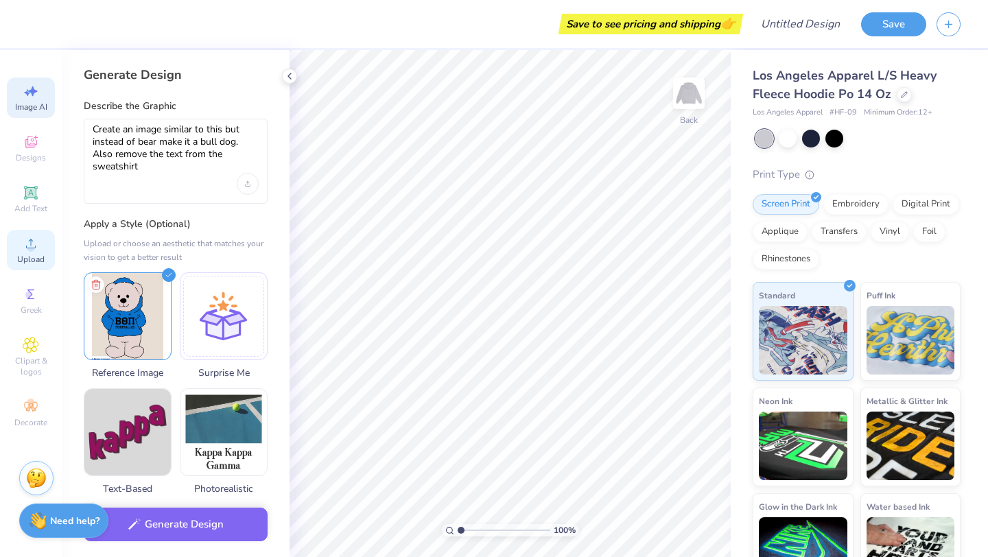
click at [34, 246] on circle at bounding box center [31, 248] width 8 height 8
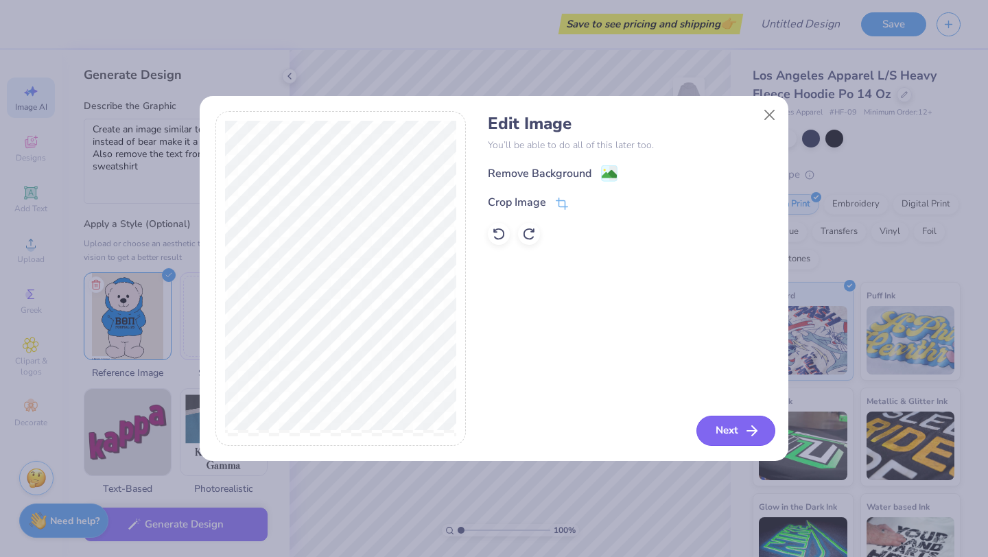
click at [735, 425] on button "Next" at bounding box center [735, 431] width 79 height 30
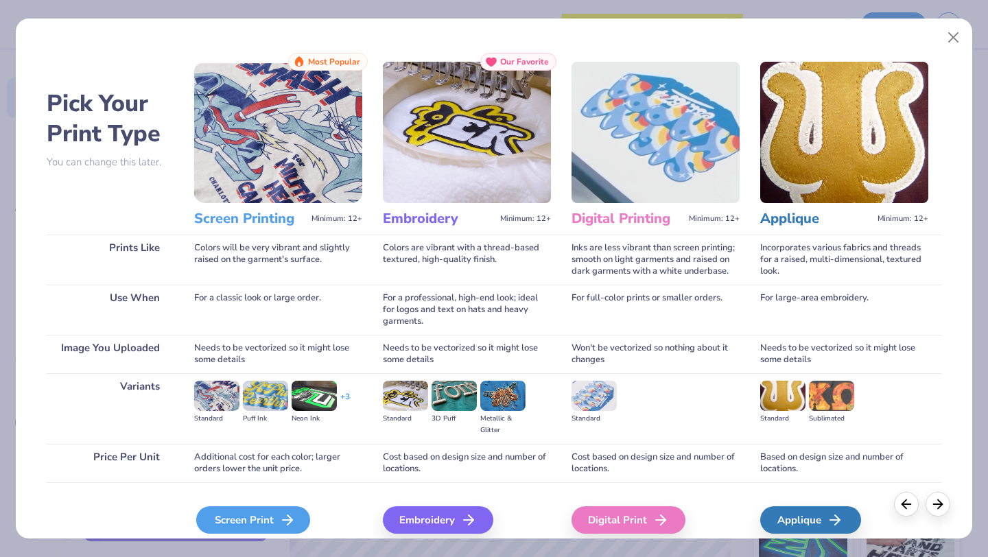
click at [283, 519] on icon at bounding box center [287, 520] width 16 height 16
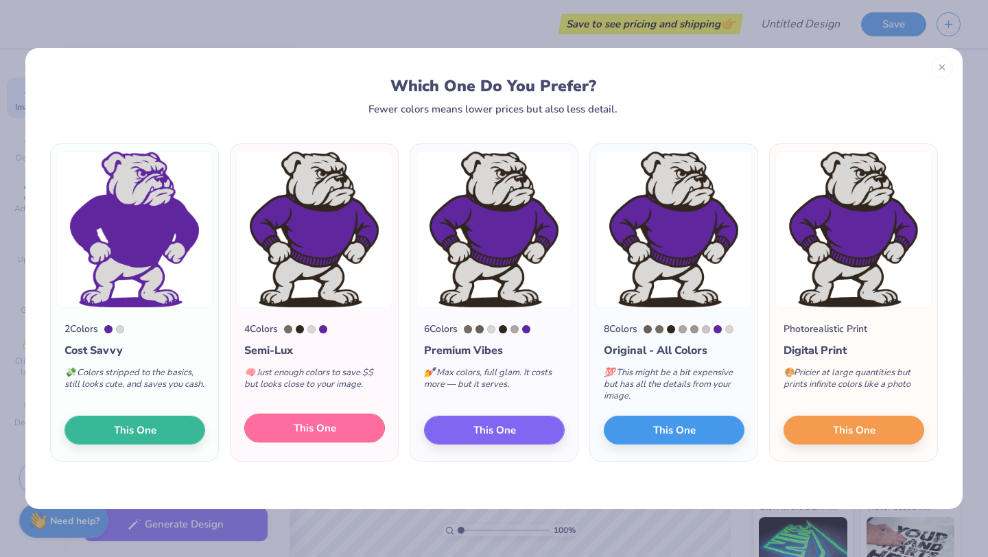
click at [336, 436] on button "This One" at bounding box center [314, 428] width 141 height 29
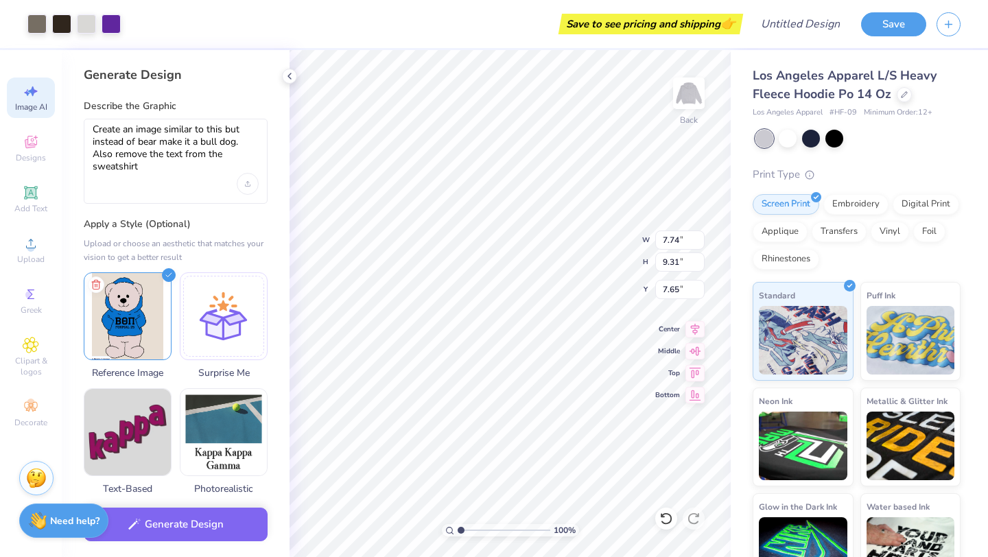
type input "7.74"
type input "9.31"
type input "5.40"
click at [295, 79] on div at bounding box center [289, 76] width 15 height 15
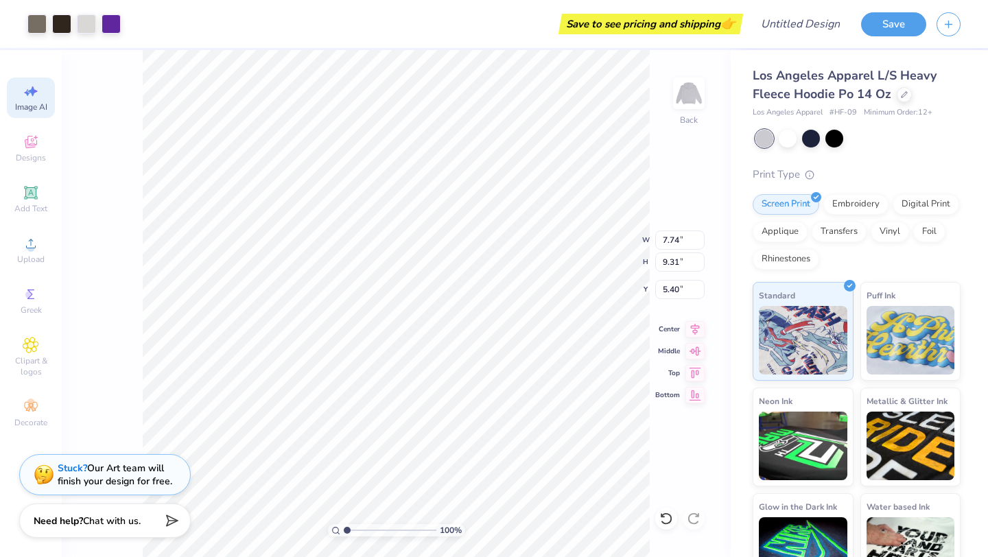
type input "6.39"
type input "7.69"
type input "7.02"
type input "5.97"
click at [44, 201] on div "Add Text" at bounding box center [31, 199] width 48 height 40
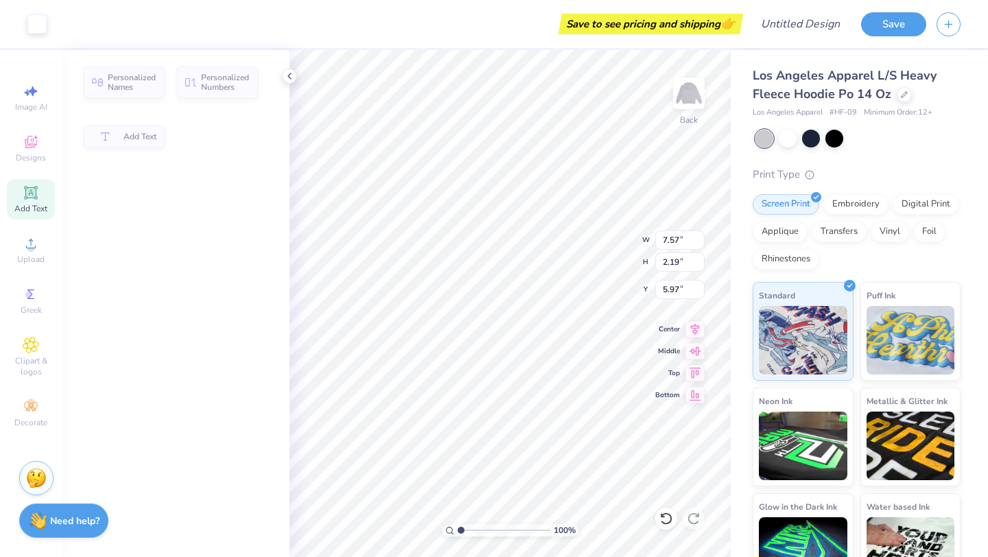
type input "7.57"
type input "2.19"
type input "7.65"
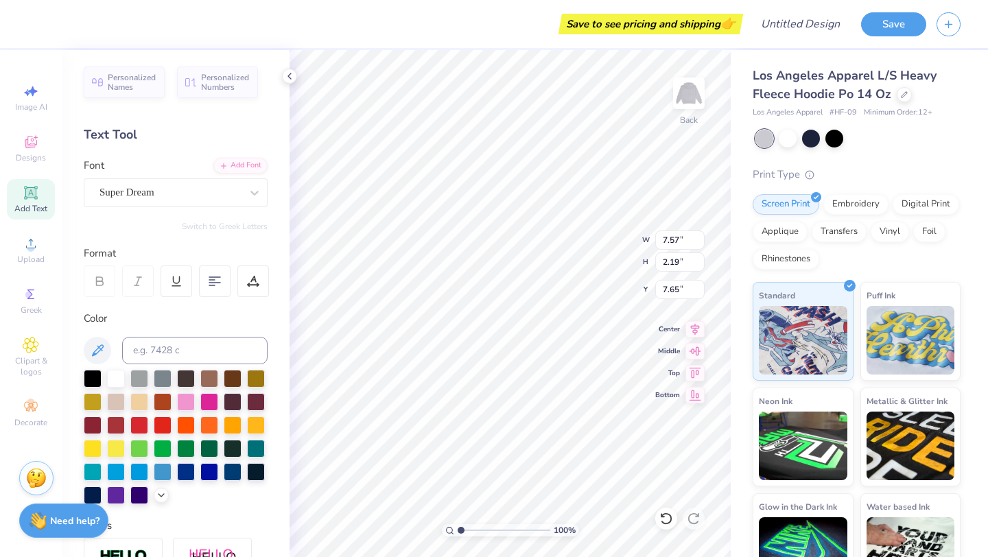
click at [145, 192] on div "Super Dream" at bounding box center [170, 192] width 144 height 21
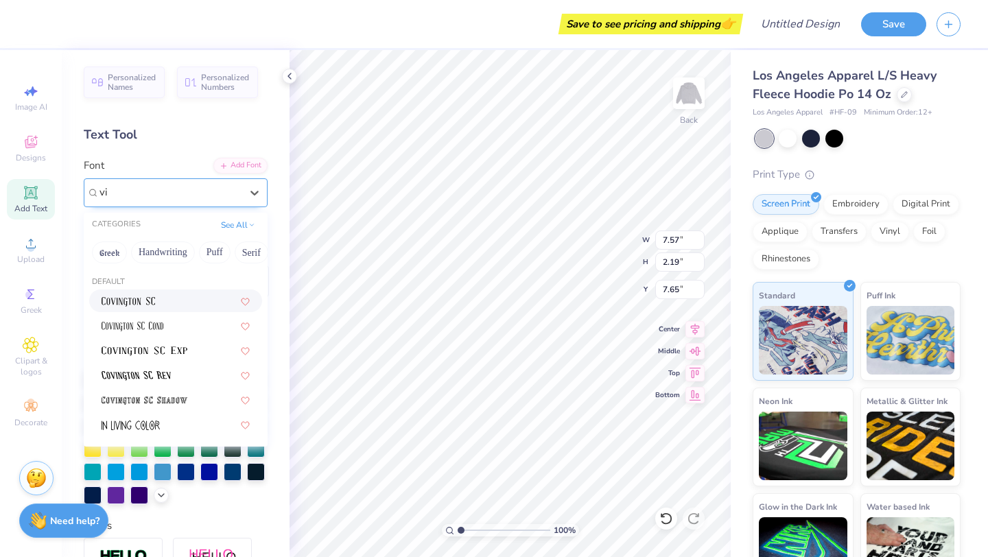
type input "v"
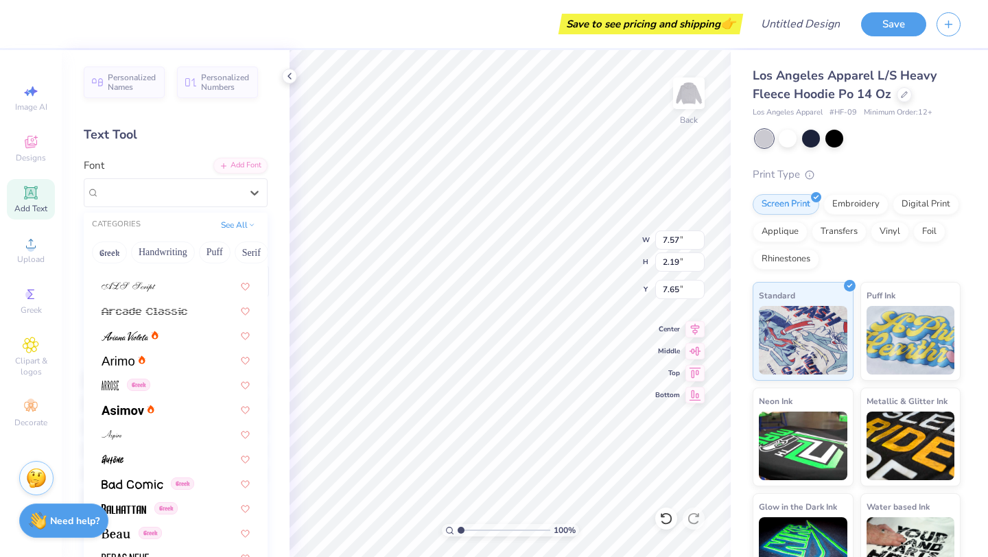
scroll to position [390, 0]
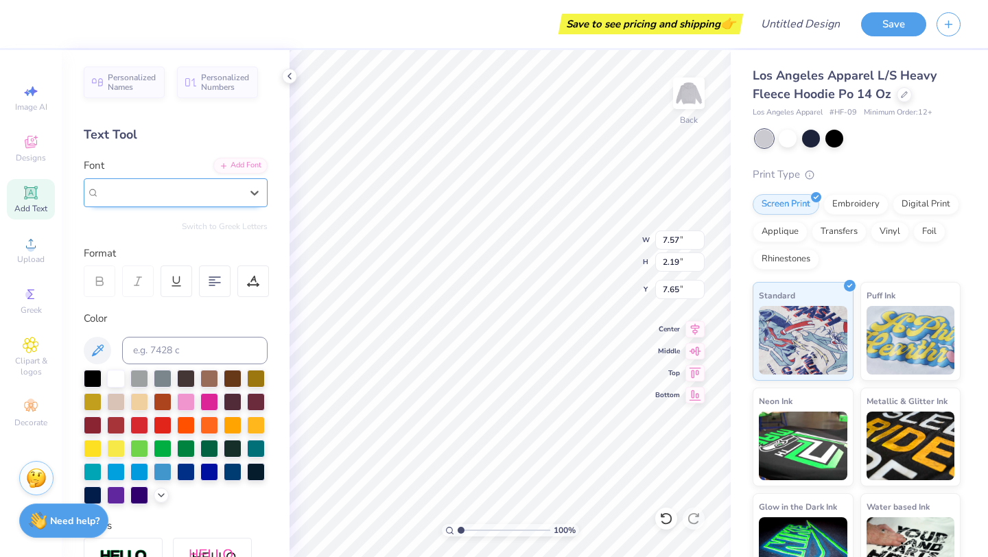
click at [214, 185] on div "Super Dream" at bounding box center [169, 193] width 141 height 16
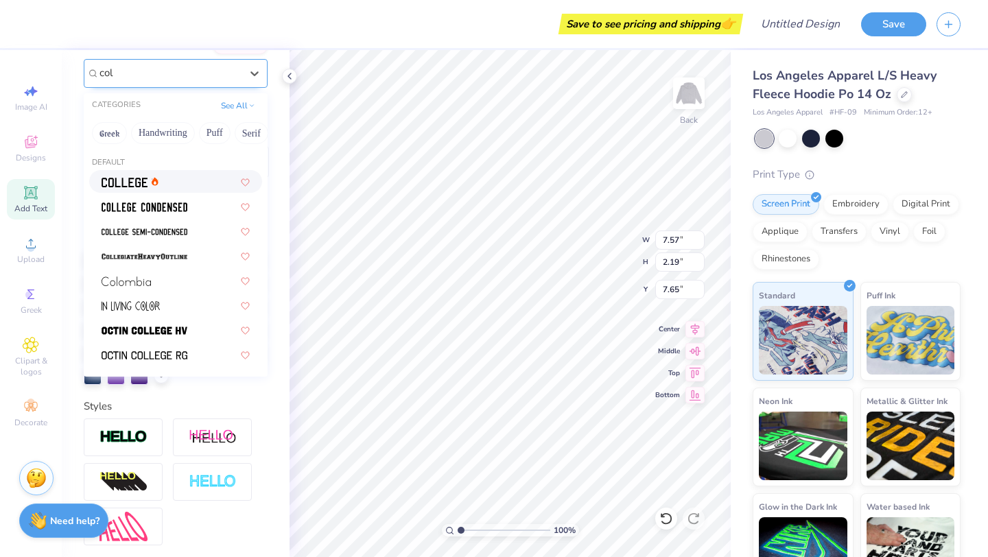
scroll to position [121, 0]
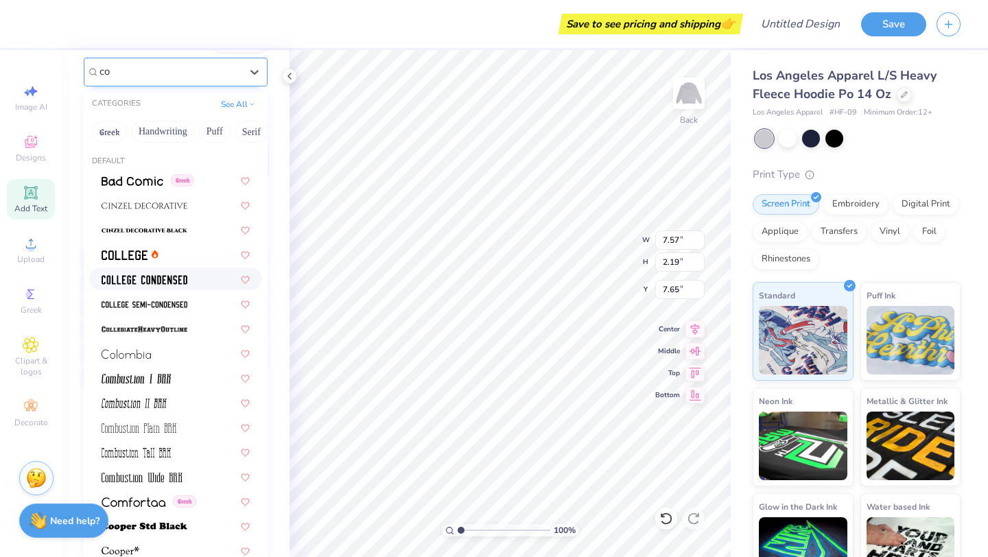
type input "c"
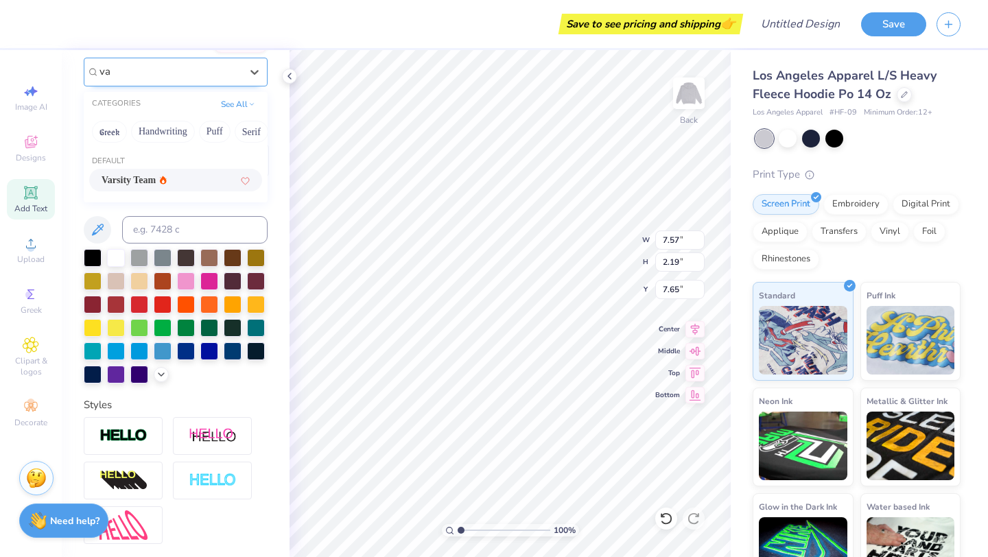
click at [148, 185] on span "Varsity Team" at bounding box center [129, 180] width 54 height 14
type input "va"
type input "7.51"
type input "7.66"
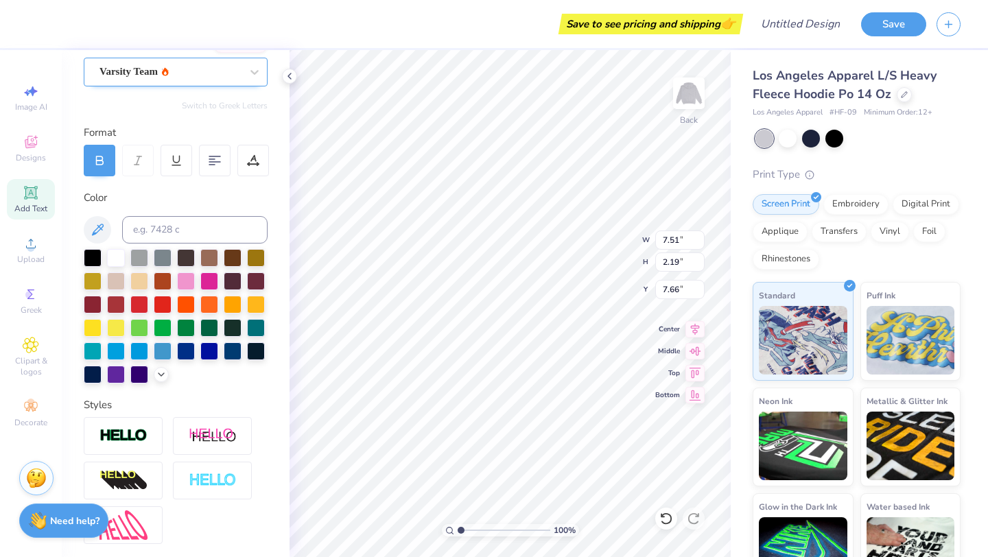
scroll to position [0, 0]
type textarea "T"
type textarea "CLUB GYM"
type input "5.62"
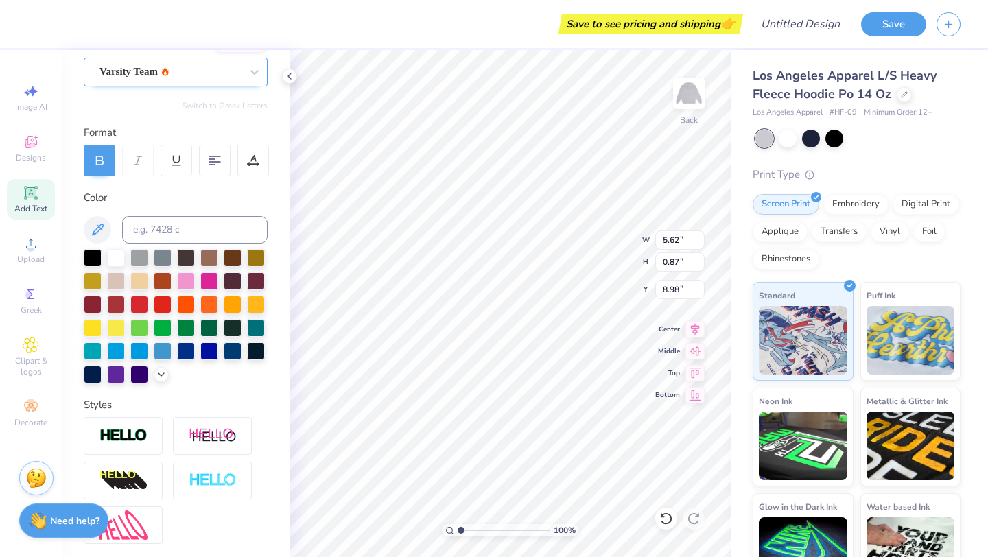
type input "0.87"
type input "8.98"
type input "3.05"
type input "0.47"
type input "9.34"
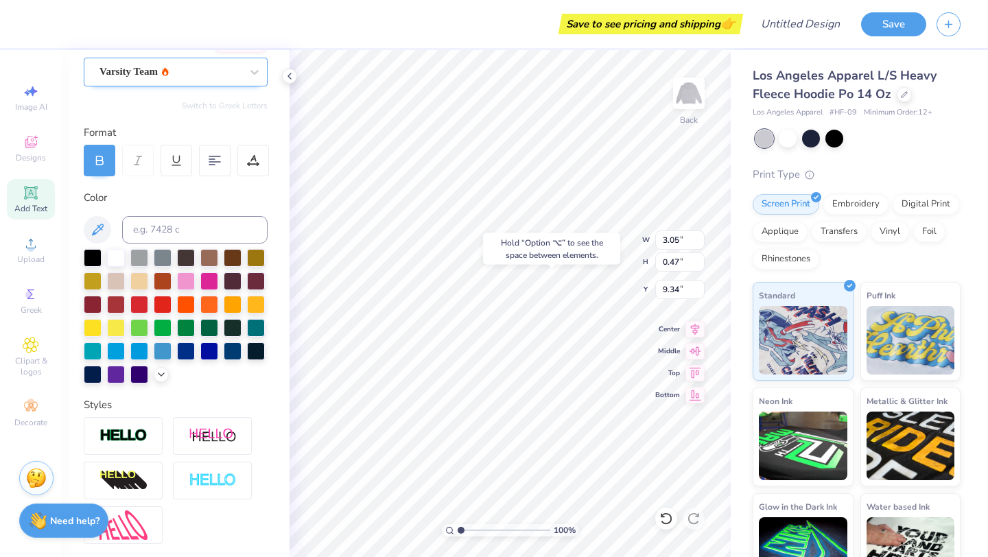
click at [571, 252] on div "Hold “Option ⌥” to see the space between elements." at bounding box center [551, 249] width 137 height 32
click at [601, 261] on div "100 % Back W 3.05 3.05 " H 0.47 0.47 " Y 9.34 9.34 " Center Middle Top Bottom" at bounding box center [509, 303] width 441 height 507
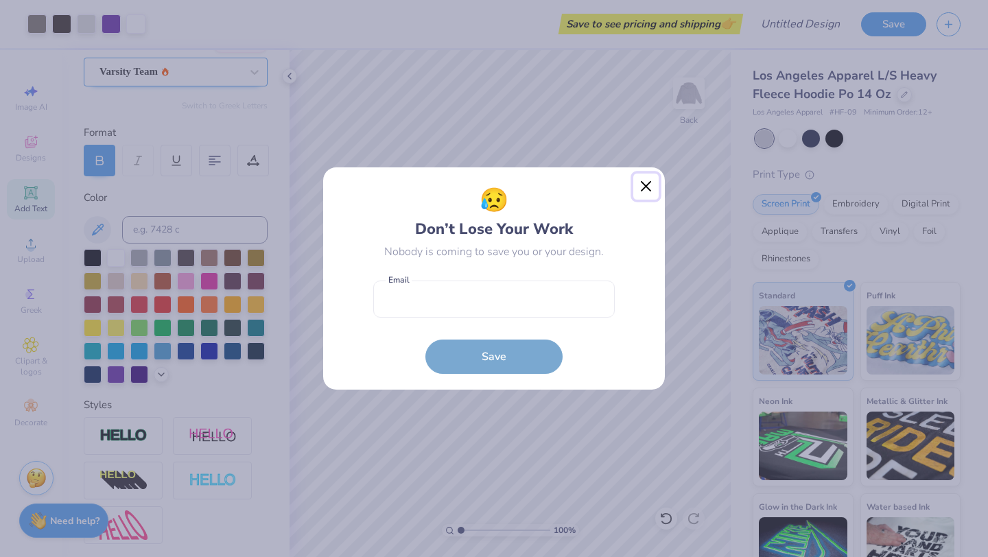
click at [646, 187] on button "Close" at bounding box center [646, 187] width 26 height 26
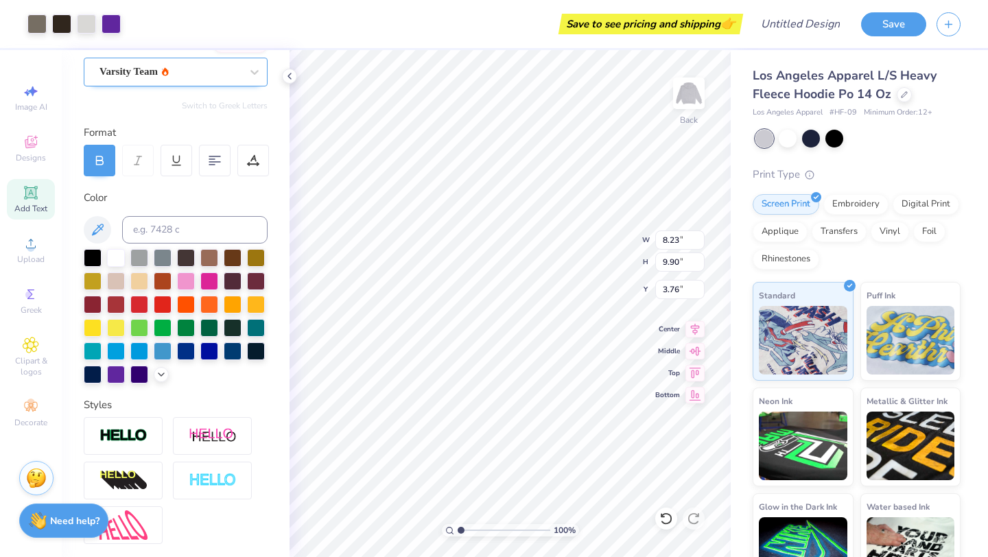
type input "8.23"
type input "9.90"
type input "3.76"
type input "3.05"
type input "0.47"
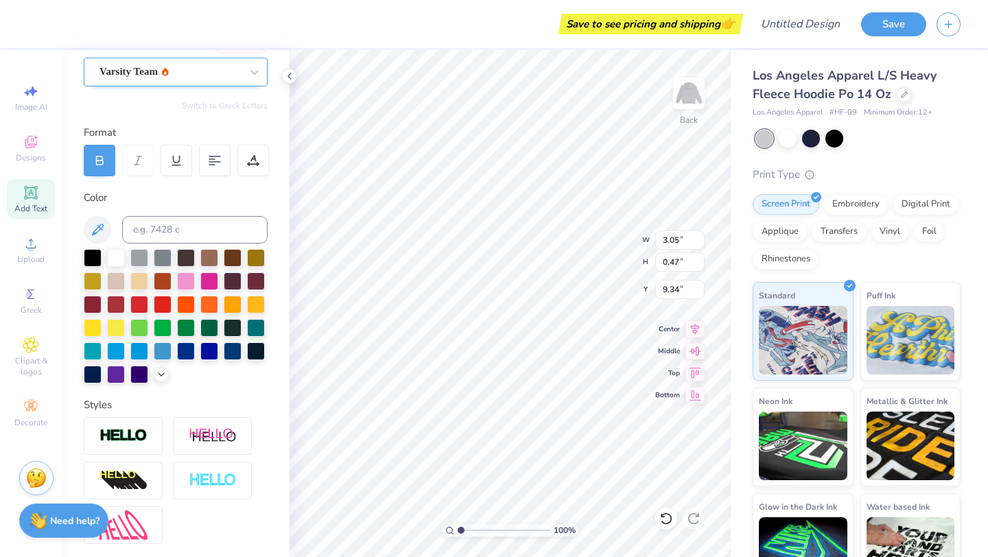
type input "8.28"
click at [586, 251] on div "100 % Back W 3.05 3.05 " H 0.47 0.47 " Y 8.28 8.28 " Center Middle Top Bottom" at bounding box center [509, 303] width 441 height 507
type input "4.77"
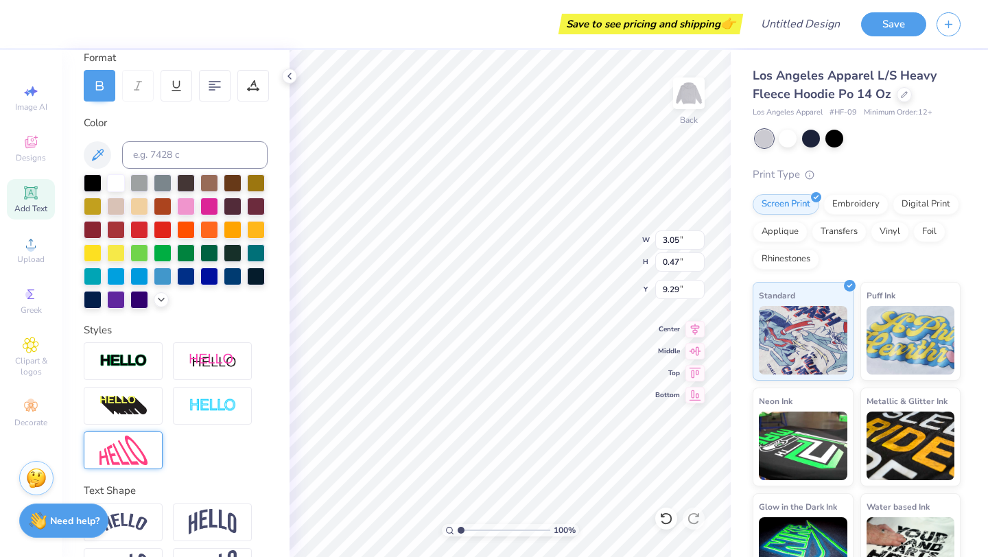
scroll to position [240, 0]
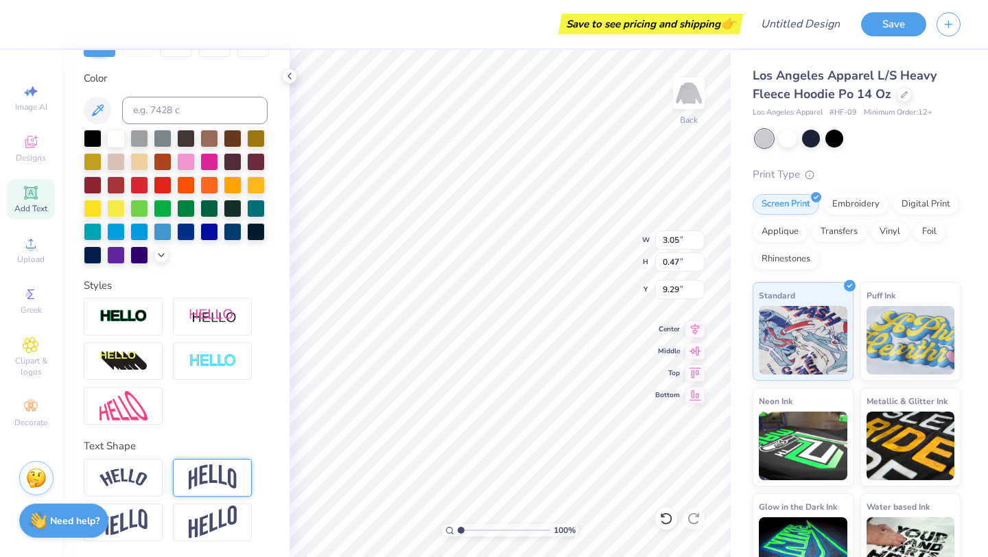
type textarea "JMU CLUB GYM"
click at [196, 481] on img at bounding box center [213, 477] width 48 height 26
click at [614, 233] on div "100 % Back W 3.05 3.05 " H 0.47 0.47 " Y 9.29 9.29 " Center Middle Top Bottom" at bounding box center [509, 303] width 441 height 507
type input "4.65"
type input "1.43"
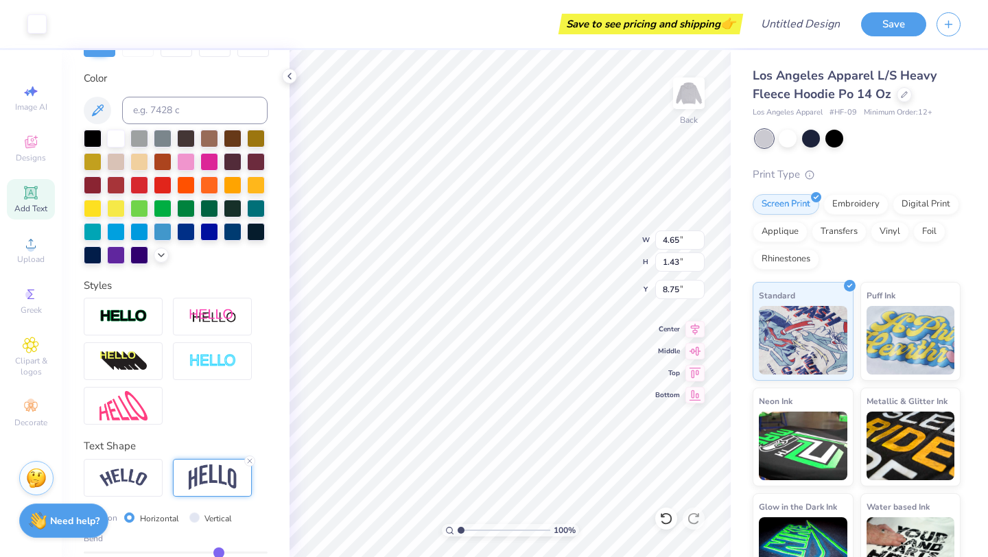
type input "8.75"
type input "8.23"
type input "9.90"
type input "4.77"
type input "4.65"
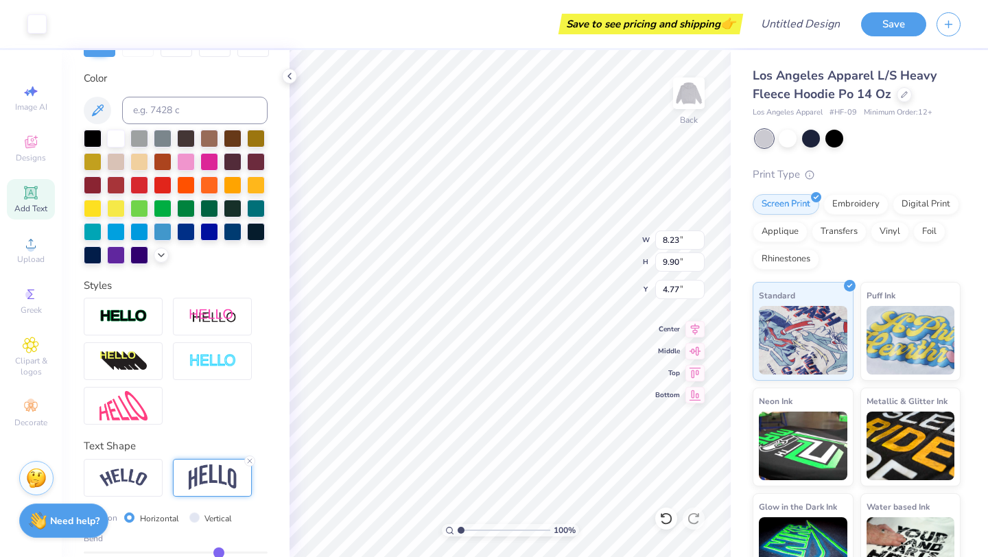
type input "1.43"
type input "8.75"
type input "3.54"
type input "1.09"
click at [587, 262] on div "100 % Back W 3.54 3.54 " H 1.09 1.09 " Y 9.09 9.09 " Center Middle Top Bottom" at bounding box center [509, 303] width 441 height 507
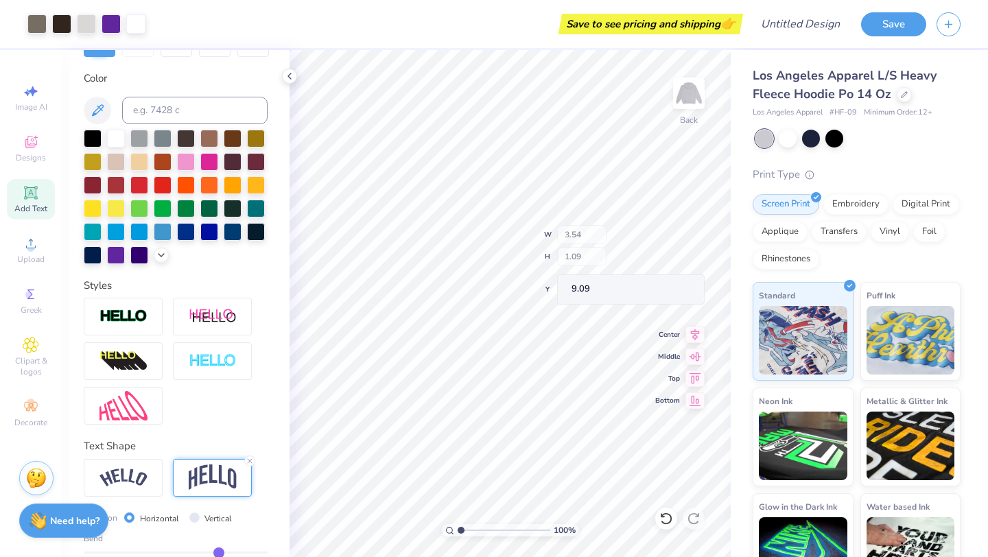
type input "8.75"
click at [36, 197] on icon at bounding box center [30, 192] width 13 height 13
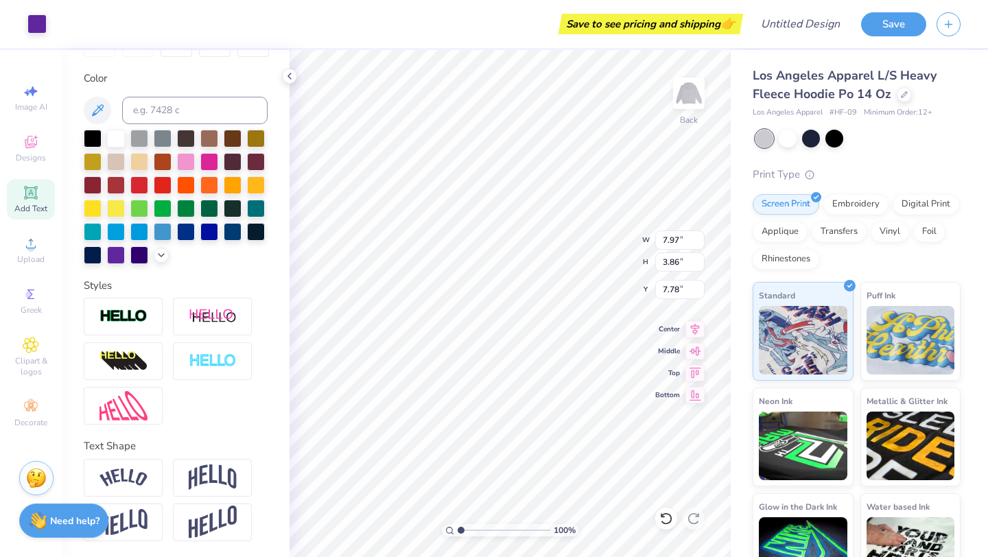
type input "7.97"
type input "3.86"
type input "7.78"
type input "7.57"
type input "2.19"
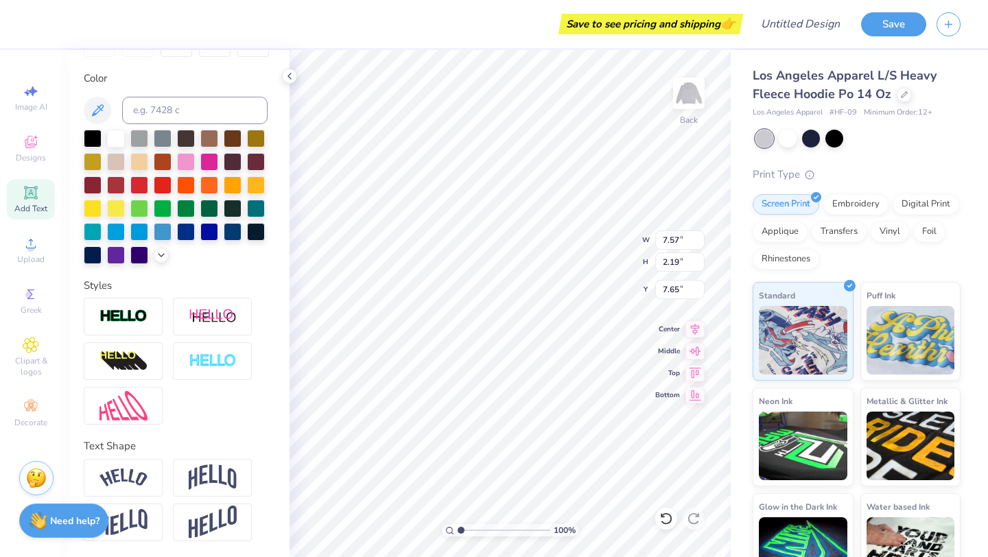
type input "4.45"
click at [661, 519] on icon at bounding box center [666, 519] width 14 height 14
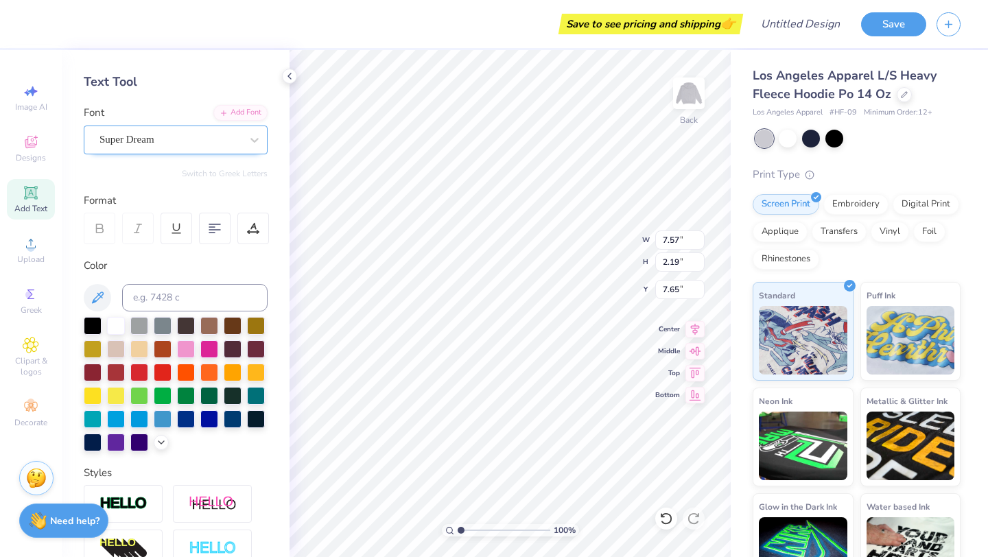
scroll to position [0, 0]
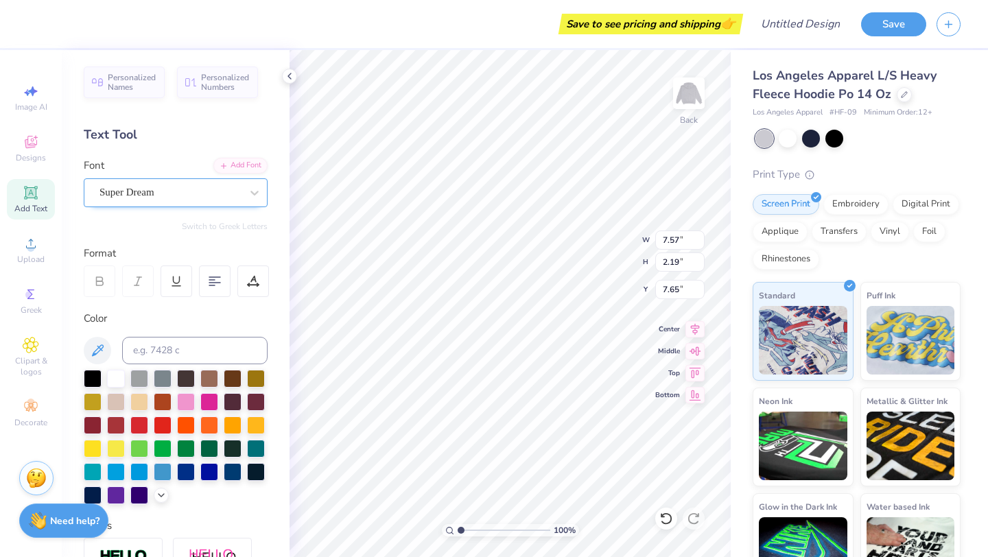
type textarea "JMU"
click at [167, 190] on div "Super Dream" at bounding box center [170, 192] width 144 height 21
click at [167, 296] on icon at bounding box center [163, 300] width 7 height 9
type input "va"
type input "6.22"
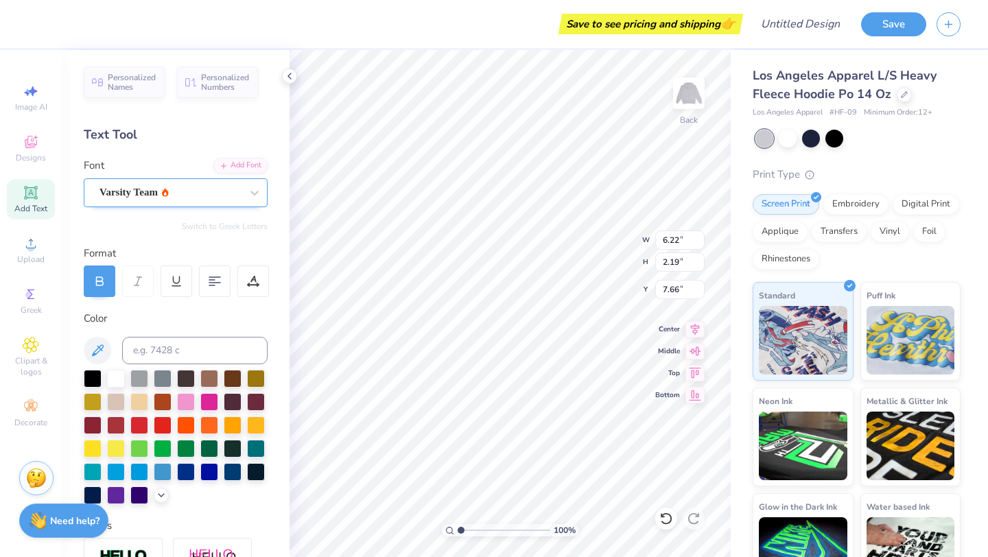
type input "7.66"
type input "8.23"
type input "9.90"
type input "4.90"
click at [604, 228] on div "100 % Back W 6.22 6.22 " H 2.19 2.19 " Y 7.66 7.66 " Center Middle Top Bottom" at bounding box center [509, 303] width 441 height 507
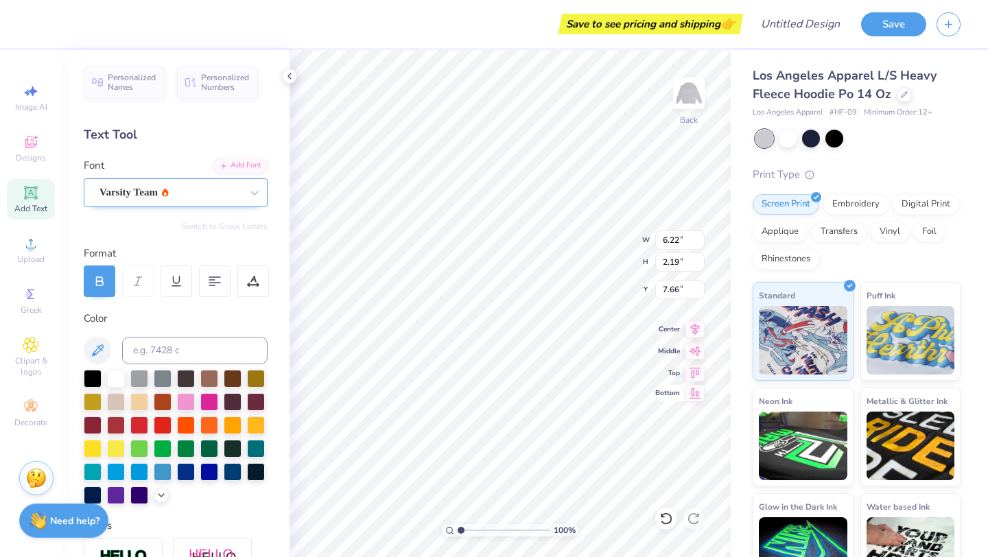
click at [698, 396] on icon at bounding box center [694, 393] width 19 height 16
type input "11.78"
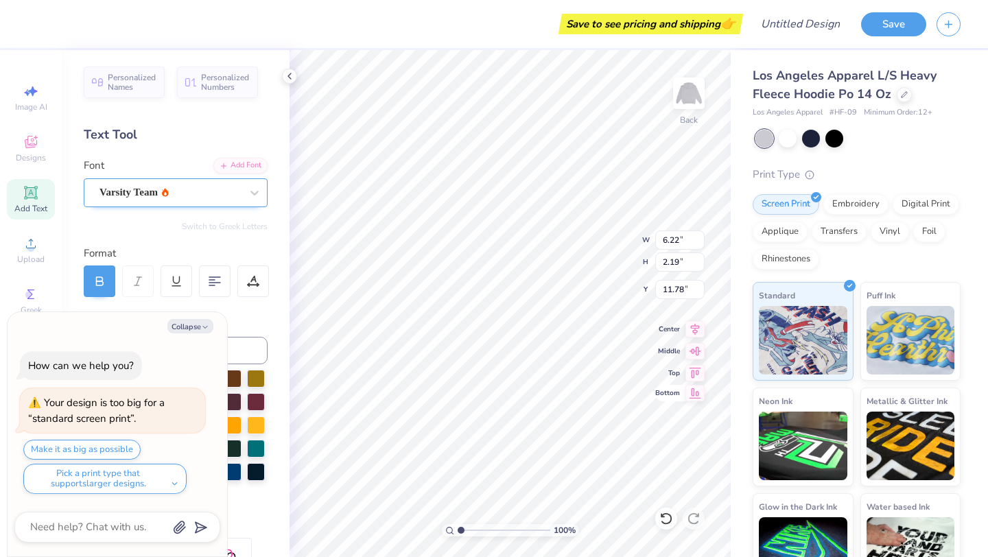
type textarea "x"
type input "10.73"
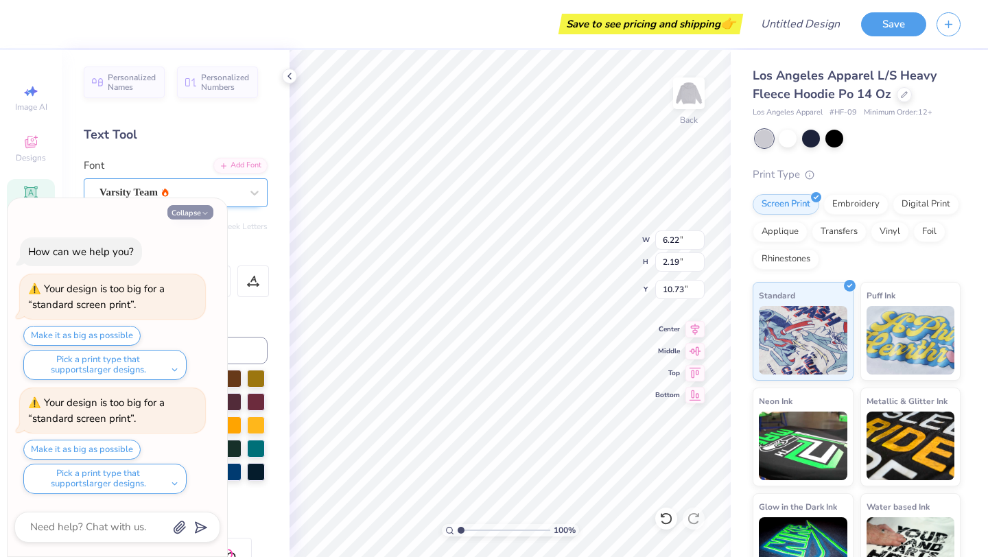
click at [198, 213] on button "Collapse" at bounding box center [190, 212] width 46 height 14
type textarea "x"
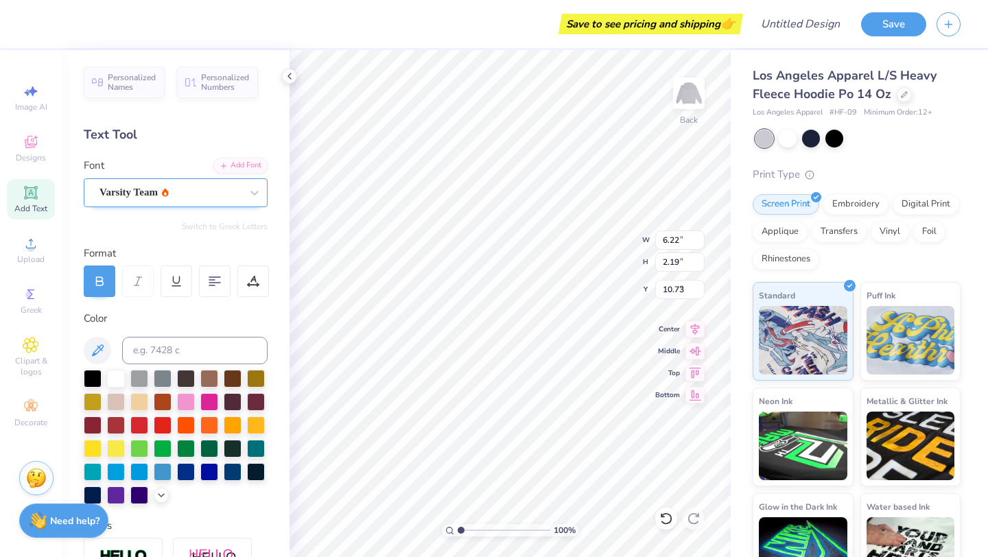
type input "8.20"
type input "11.81"
type input "4.16"
type input "7.22"
type input "8.23"
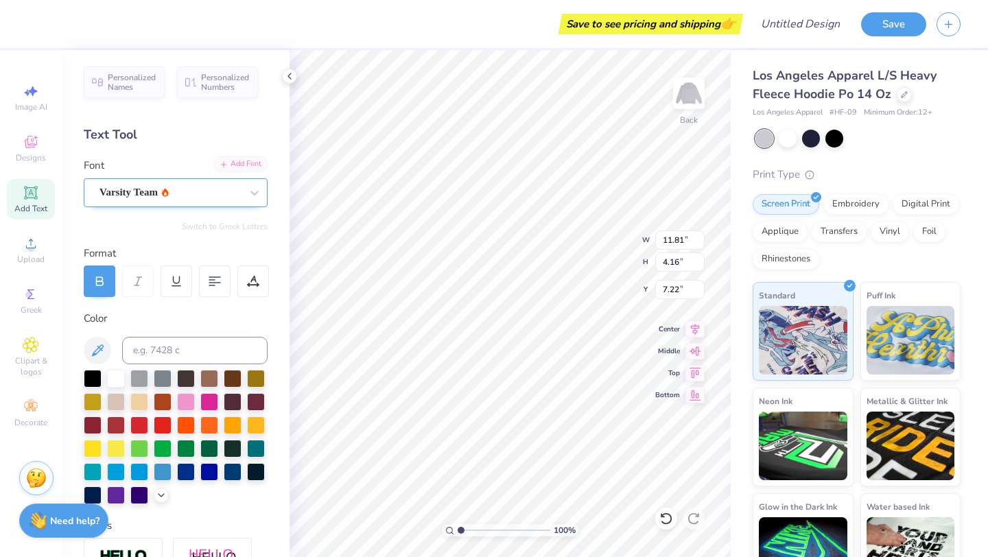
type input "9.90"
type input "4.90"
click at [665, 519] on icon at bounding box center [666, 519] width 14 height 14
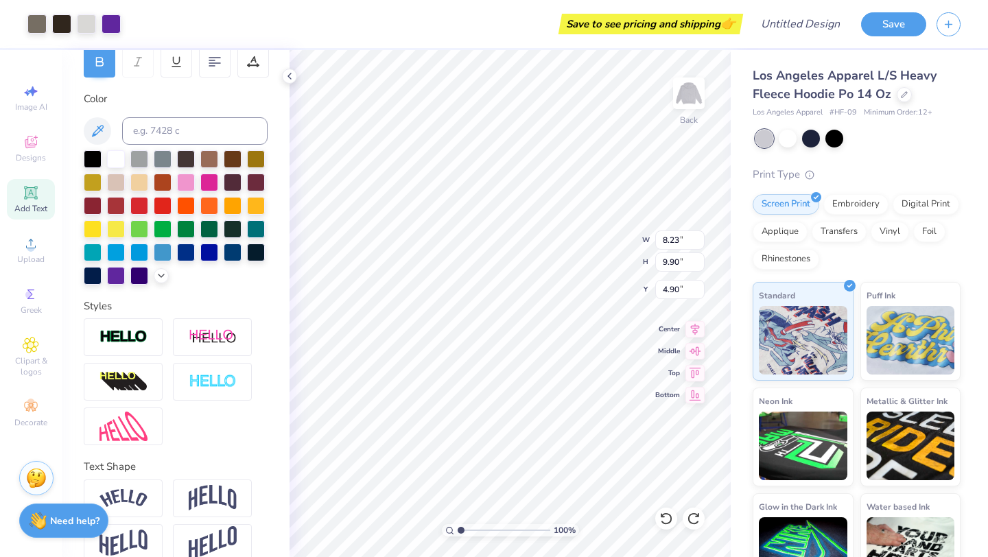
scroll to position [240, 0]
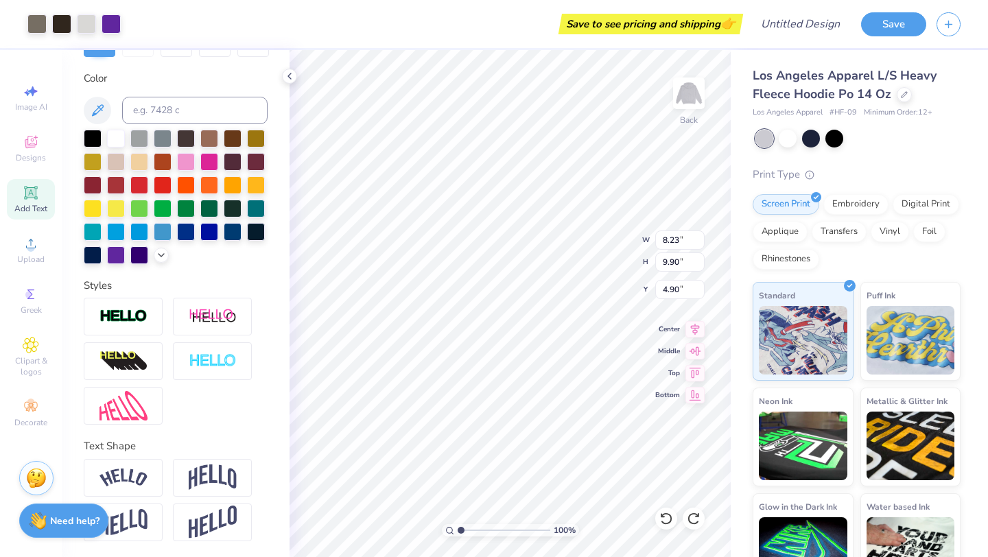
type input "11.81"
type input "4.16"
type input "6.23"
click at [784, 146] on div at bounding box center [787, 137] width 18 height 18
click at [604, 262] on div "100 % Back W 8.23 8.23 " H 9.90 9.90 " Y 4.90 4.90 " Center Middle Top Bottom" at bounding box center [509, 303] width 441 height 507
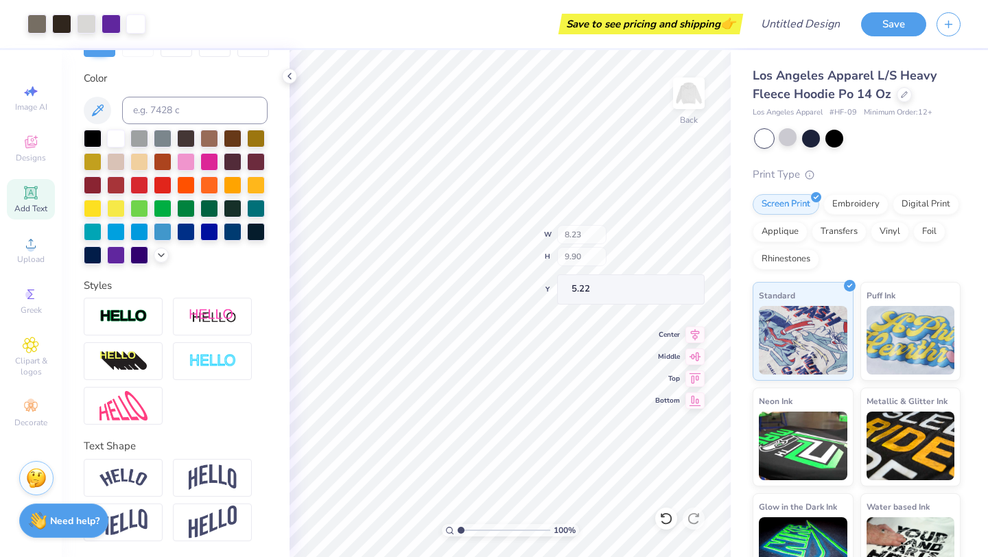
type input "5.22"
click at [795, 139] on div at bounding box center [787, 137] width 18 height 18
click at [38, 189] on icon at bounding box center [31, 193] width 16 height 16
type textarea "T"
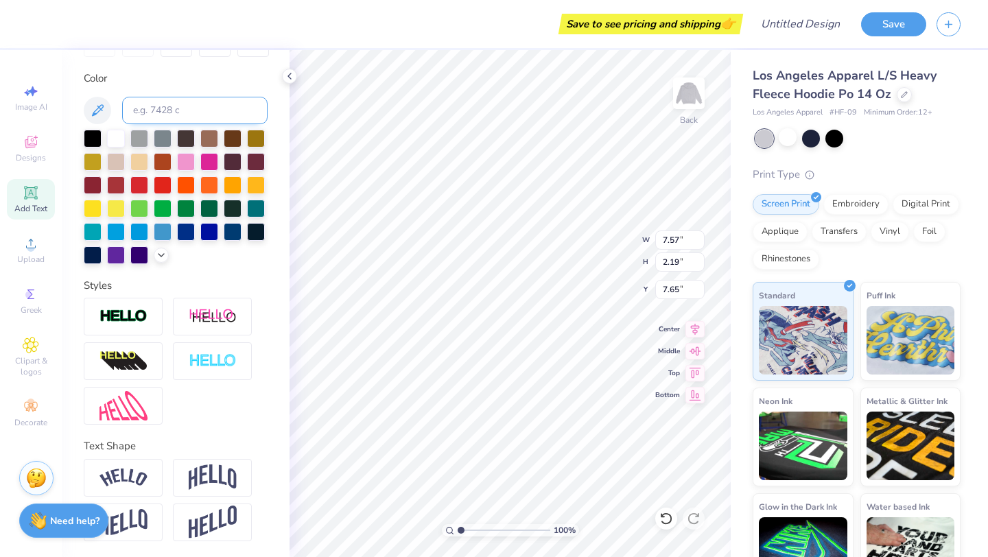
scroll to position [82, 0]
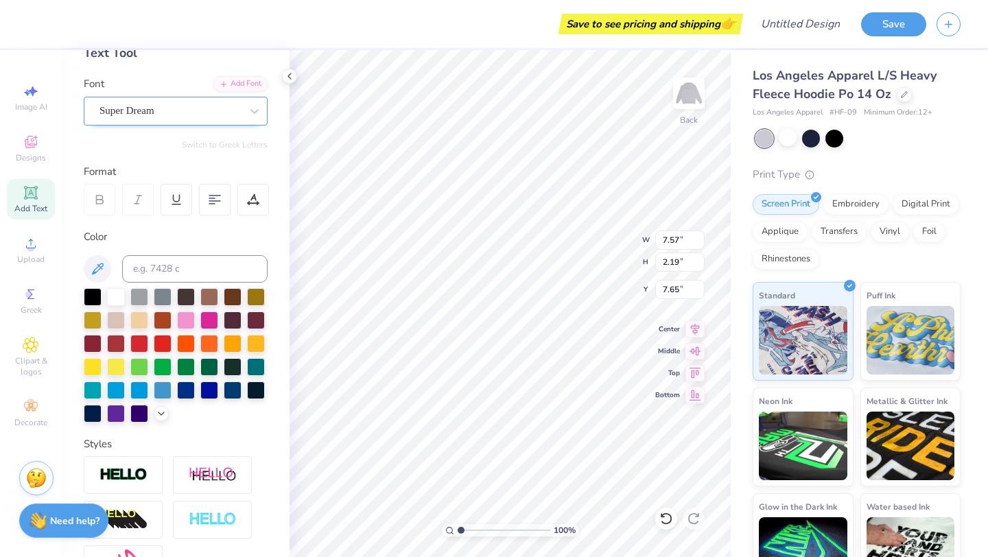
type textarea "[PERSON_NAME]"
click at [171, 113] on div "Super Dream" at bounding box center [170, 110] width 144 height 21
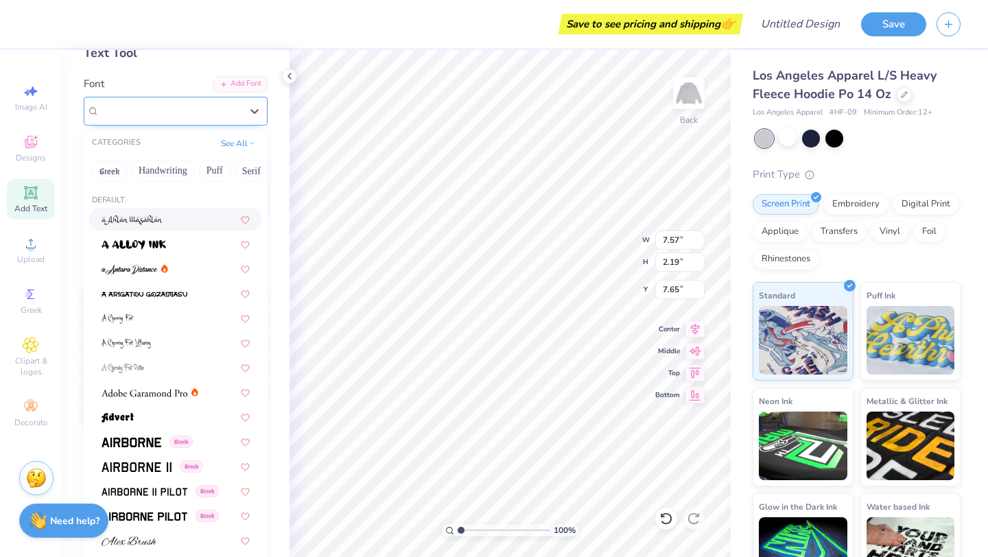
type input "c"
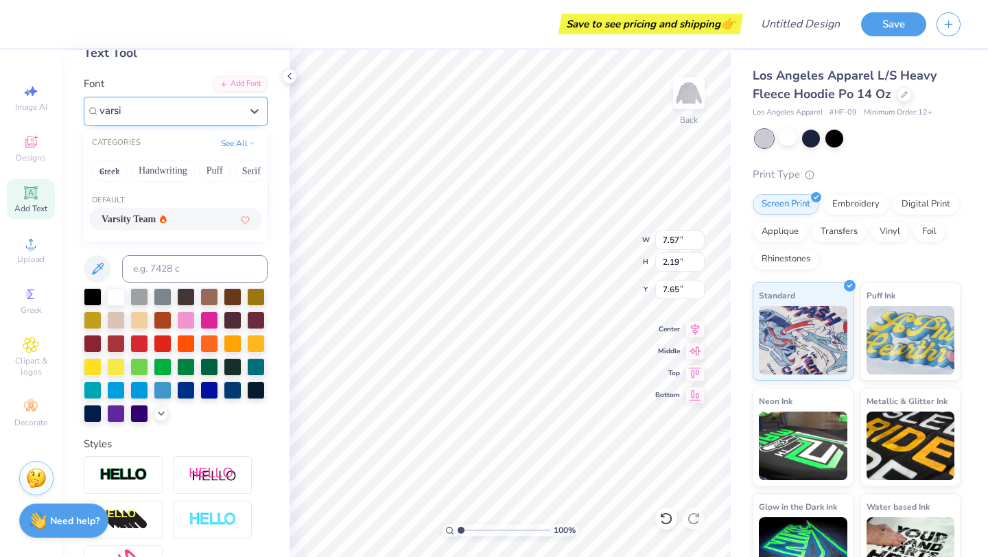
click at [130, 232] on div "Default Varsity Team" at bounding box center [176, 213] width 184 height 49
click at [134, 222] on span "Varsity Team" at bounding box center [129, 219] width 54 height 14
type input "varsi"
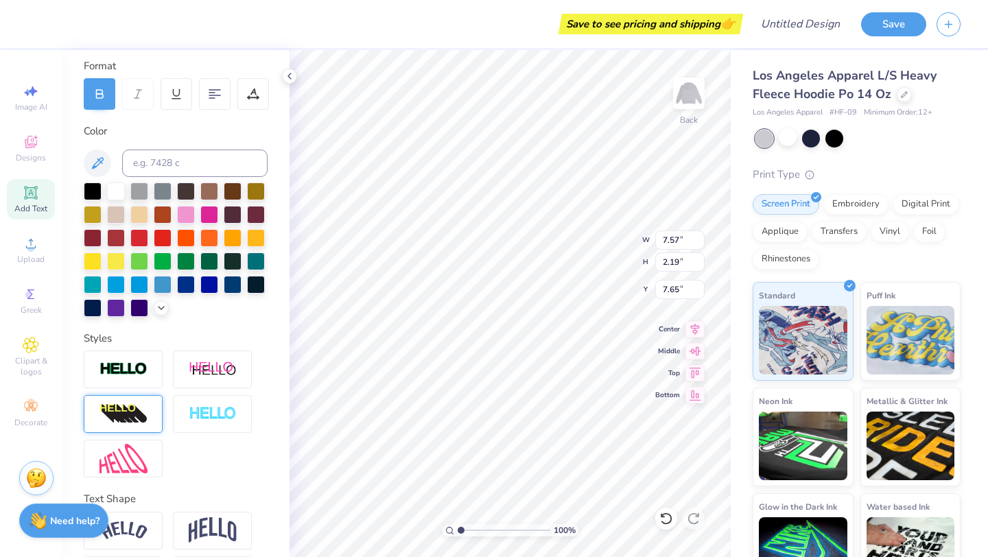
scroll to position [240, 0]
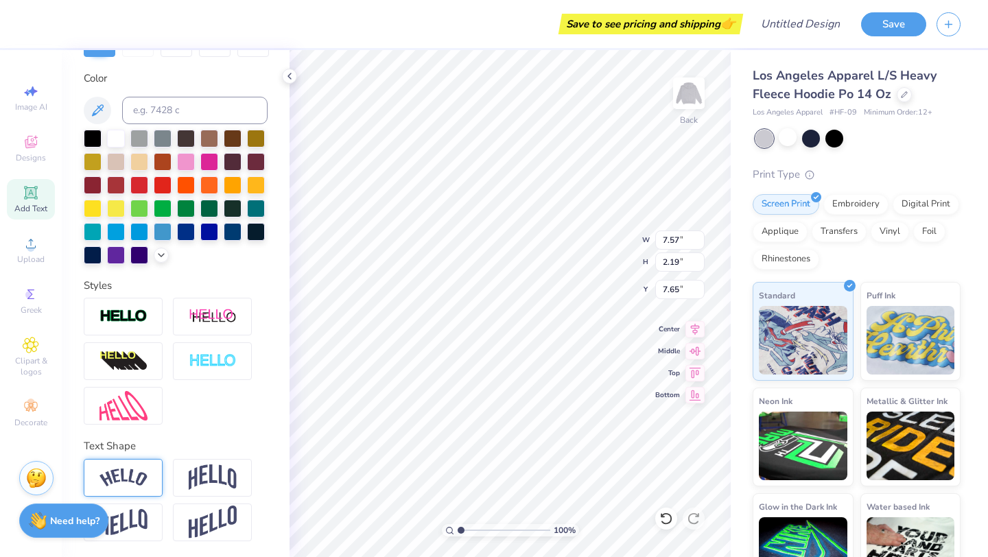
click at [130, 482] on img at bounding box center [123, 477] width 48 height 19
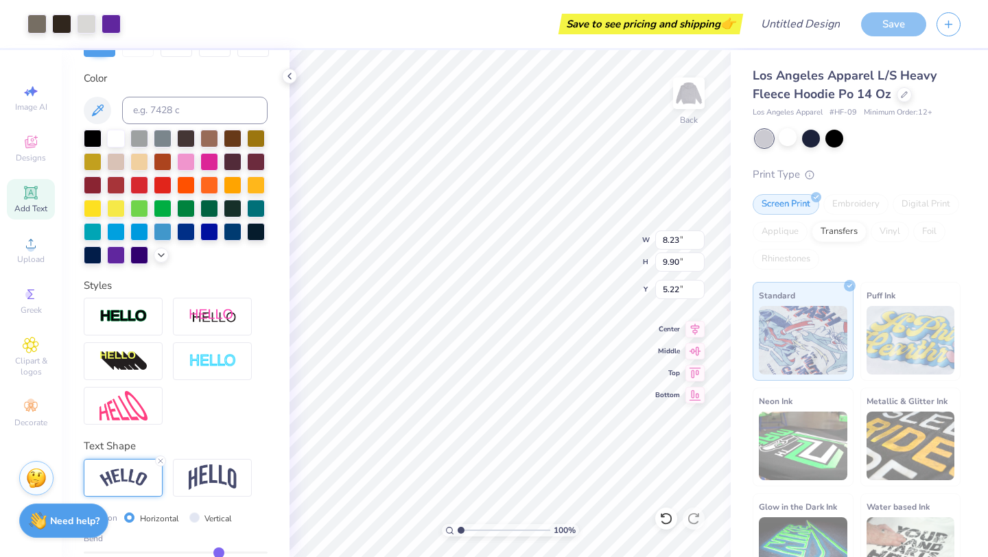
type input "8.23"
type input "9.90"
type input "5.22"
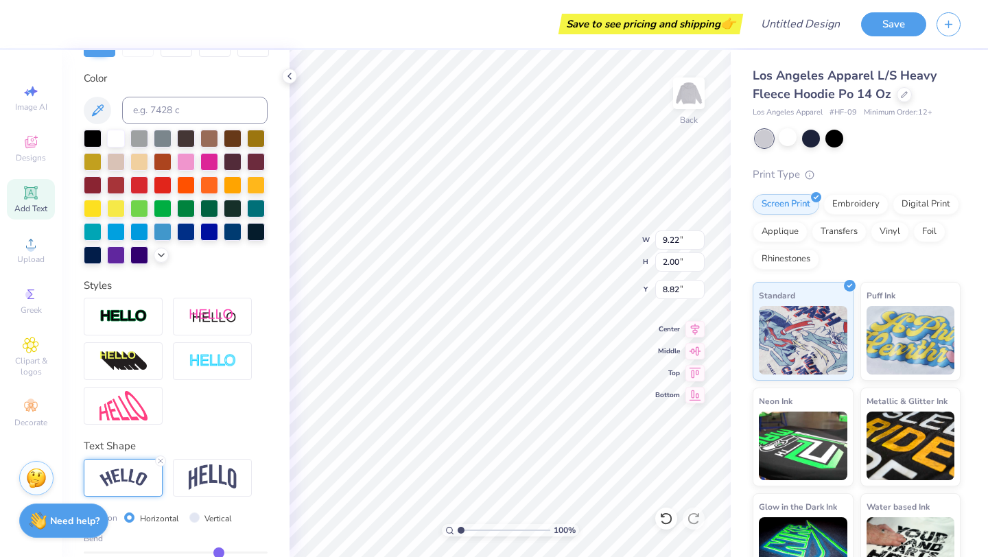
type input "9.22"
type input "2.00"
type input "2.71"
type input "9.22"
type input "2.00"
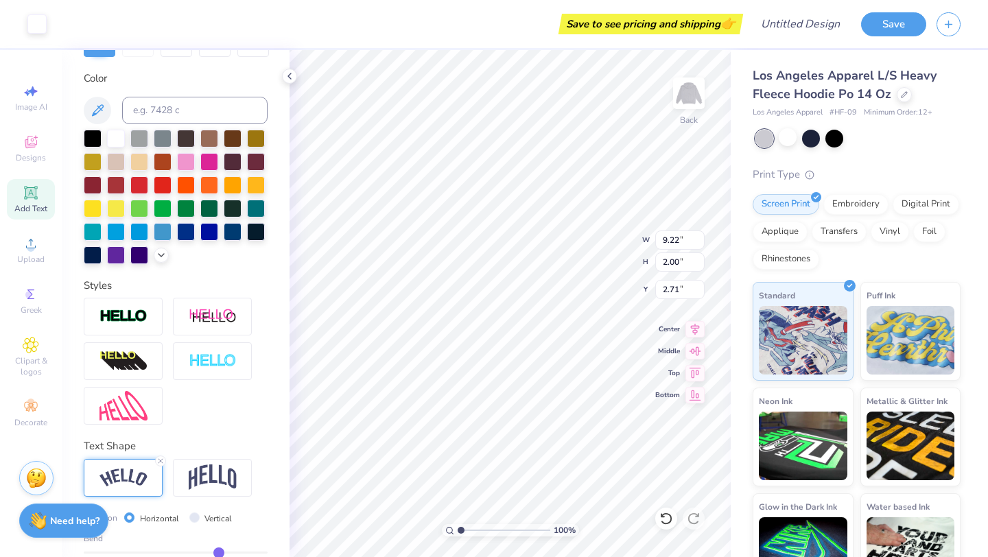
type input "2.71"
type input "13.89"
type input "3.01"
type input "5.59"
type input "6.72"
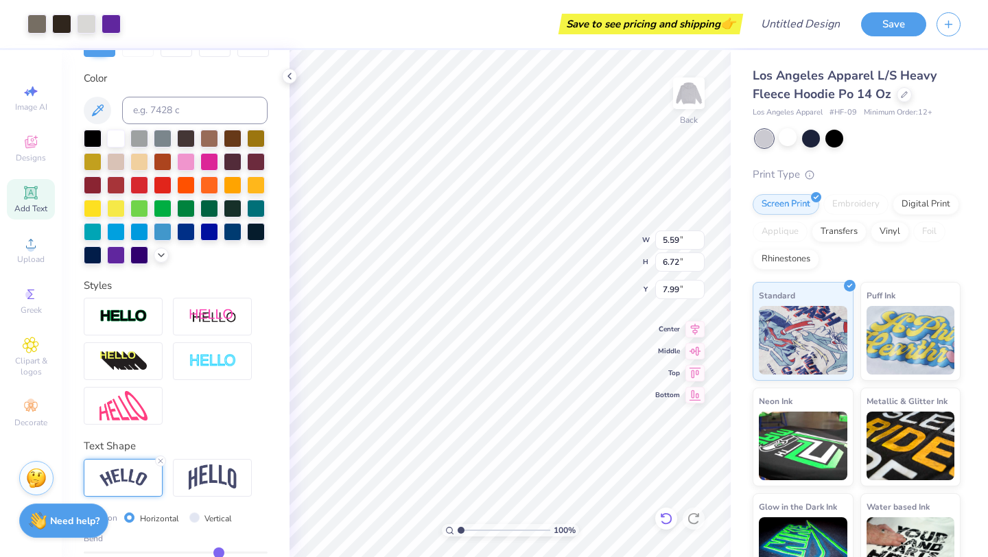
click at [671, 512] on icon at bounding box center [666, 519] width 14 height 14
type input "8.40"
type input "4.90"
type input "7.45"
type input "1.78"
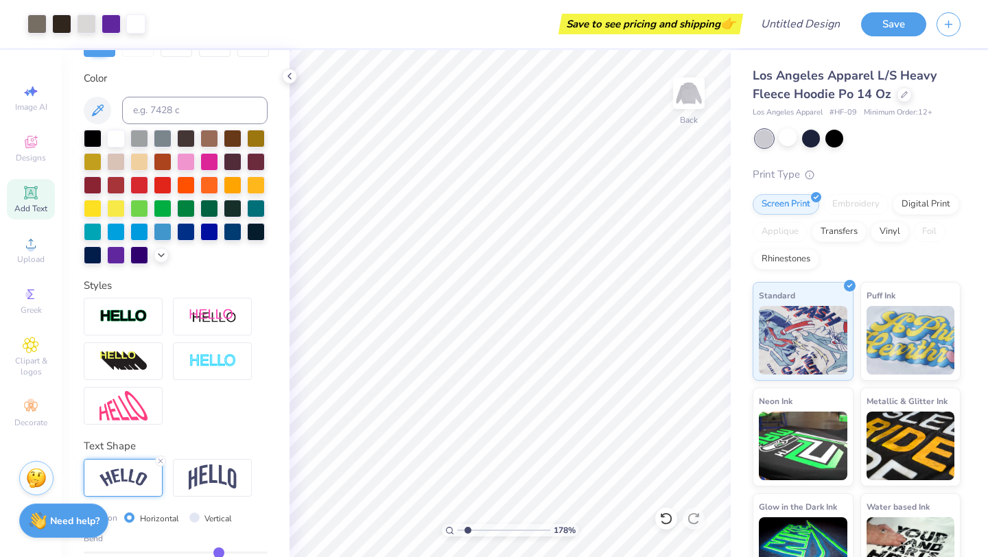
click at [467, 530] on input "range" at bounding box center [503, 530] width 93 height 12
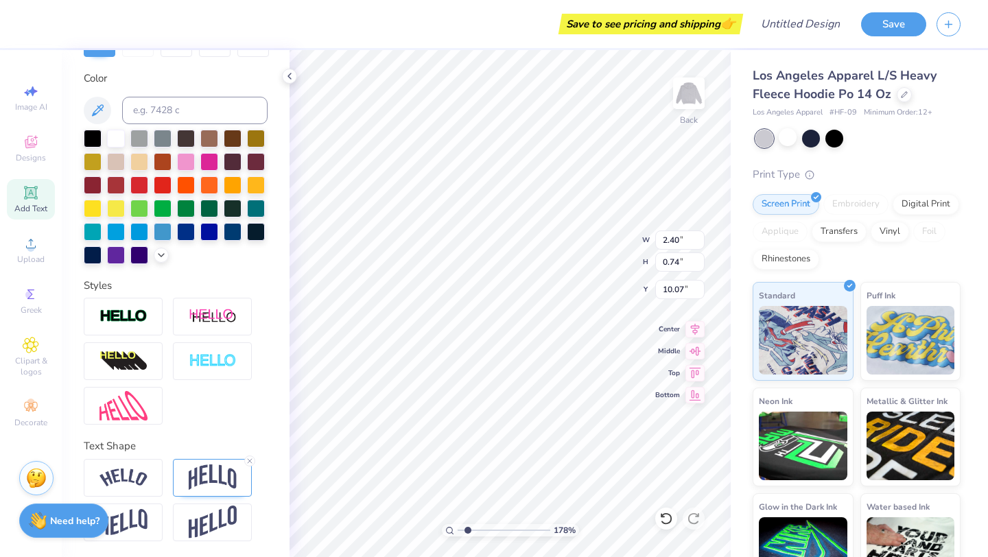
scroll to position [0, 1]
type textarea "CLUB GYM"
type input "1.95"
type input "0.70"
type input "10.10"
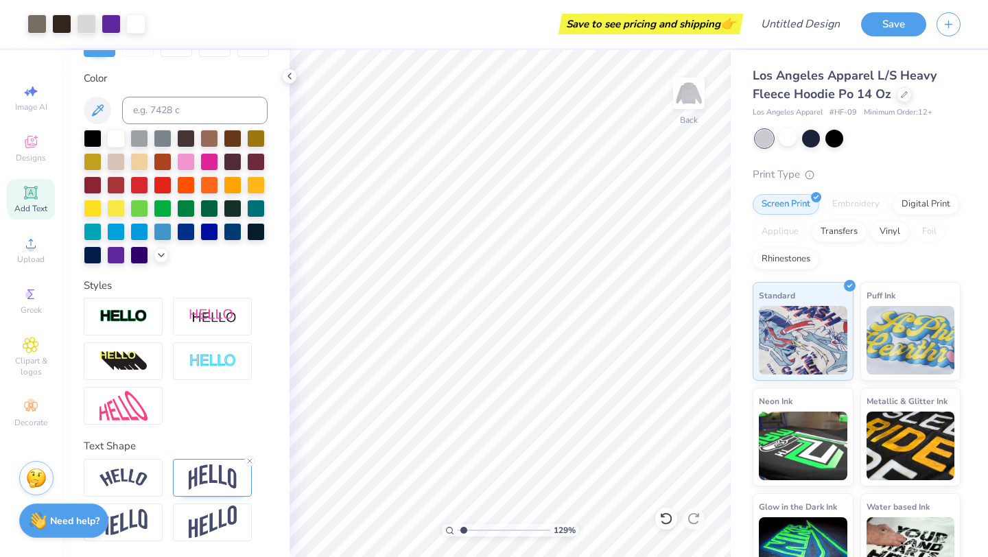
type input "1.29"
click at [463, 532] on input "range" at bounding box center [503, 530] width 93 height 12
click at [34, 193] on icon at bounding box center [30, 192] width 10 height 10
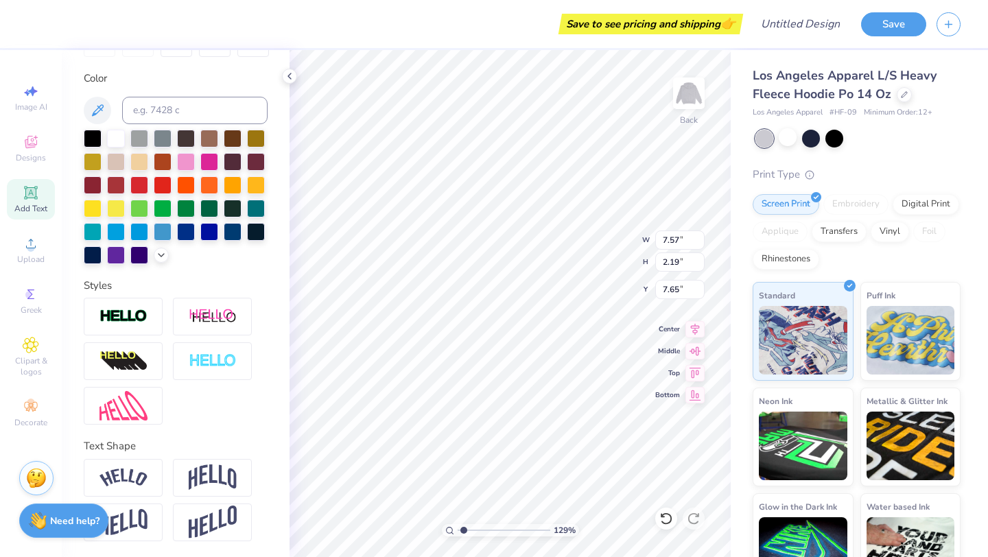
scroll to position [0, 0]
type textarea "T"
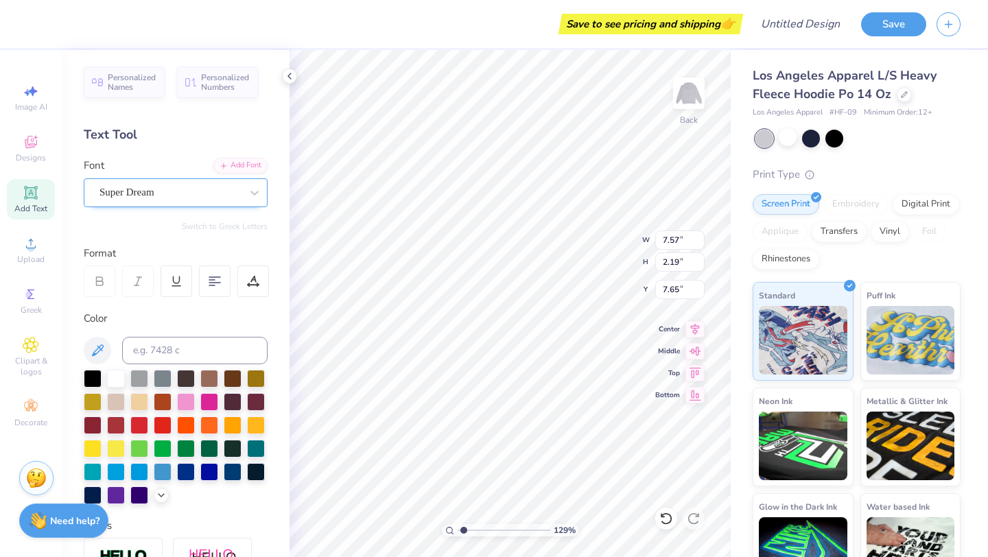
type textarea "CLUB GYM"
click at [187, 204] on div "Super Dream" at bounding box center [176, 192] width 184 height 29
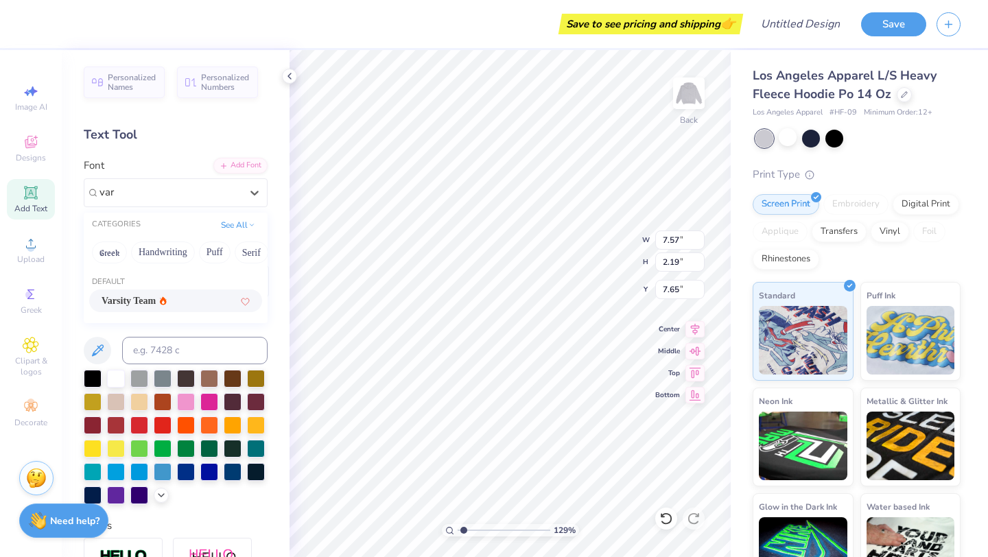
click at [167, 301] on div "Varsity Team" at bounding box center [134, 301] width 65 height 14
type input "var"
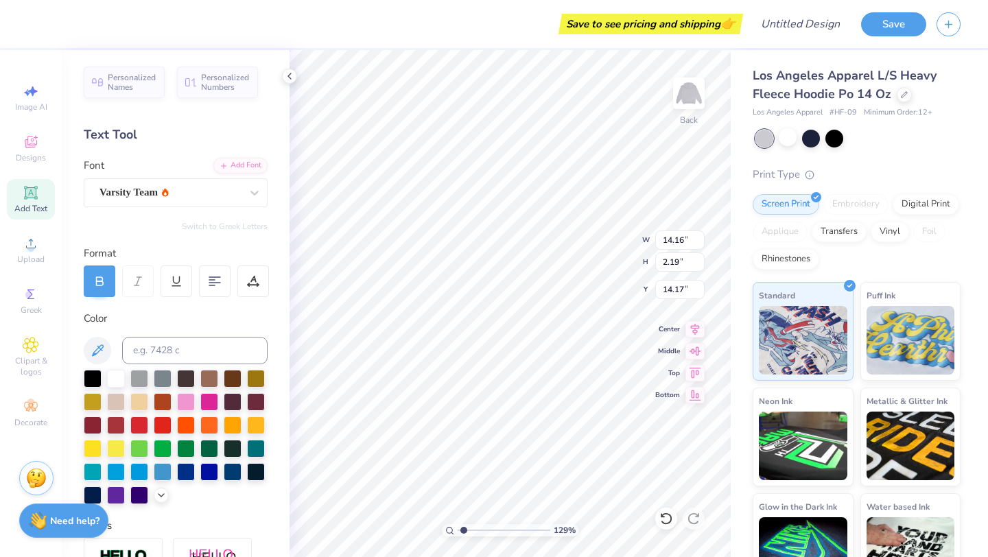
type input "14.17"
type input "8.75"
type input "1.35"
type input "15.00"
type input "14.80"
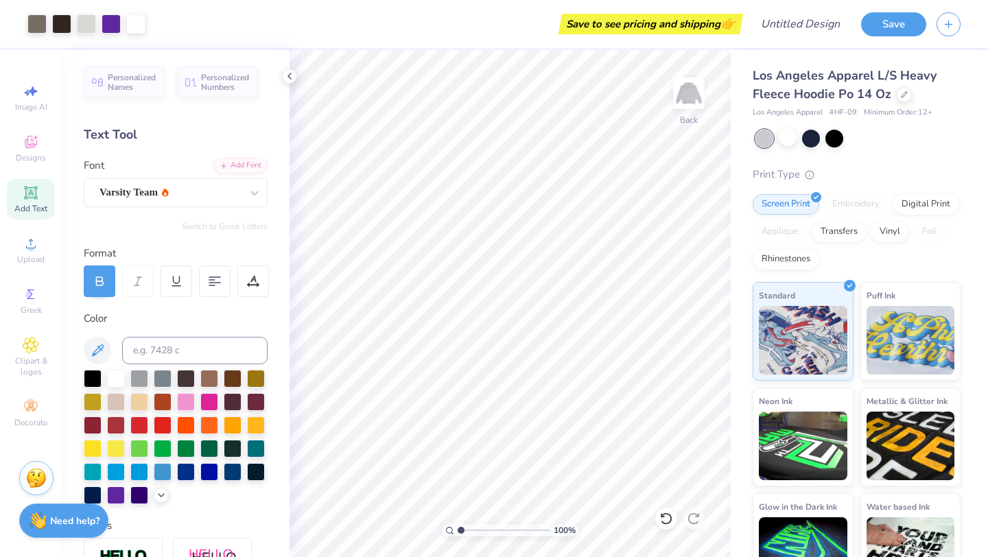
drag, startPoint x: 466, startPoint y: 531, endPoint x: 455, endPoint y: 531, distance: 11.0
type input "1"
click at [457, 531] on input "range" at bounding box center [503, 530] width 93 height 12
type input "3.99"
click at [690, 99] on img at bounding box center [688, 93] width 55 height 55
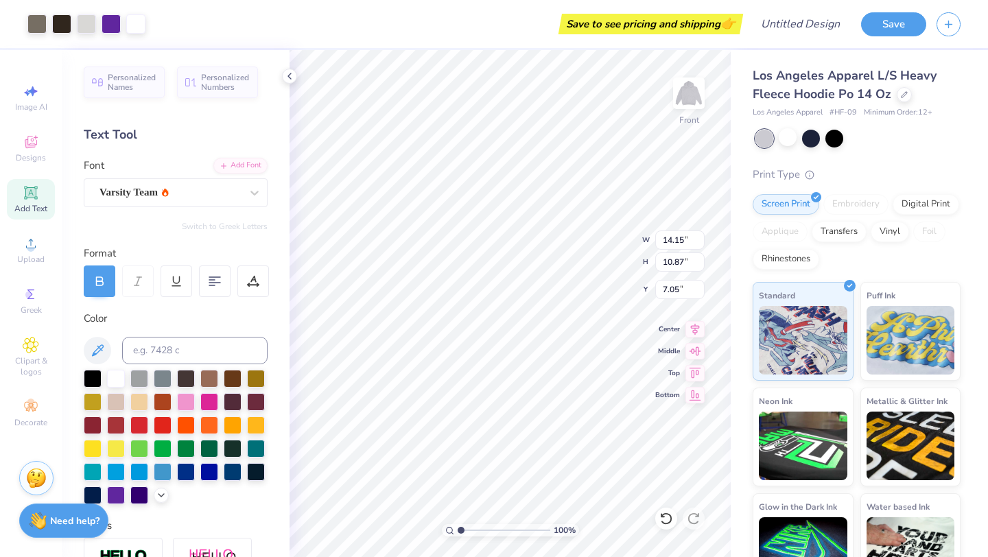
type input "7.05"
click at [556, 47] on div "Save to see pricing and shipping 👉" at bounding box center [448, 24] width 584 height 48
type input "7.09"
click at [681, 117] on img at bounding box center [688, 93] width 55 height 55
click at [31, 197] on icon at bounding box center [30, 192] width 10 height 10
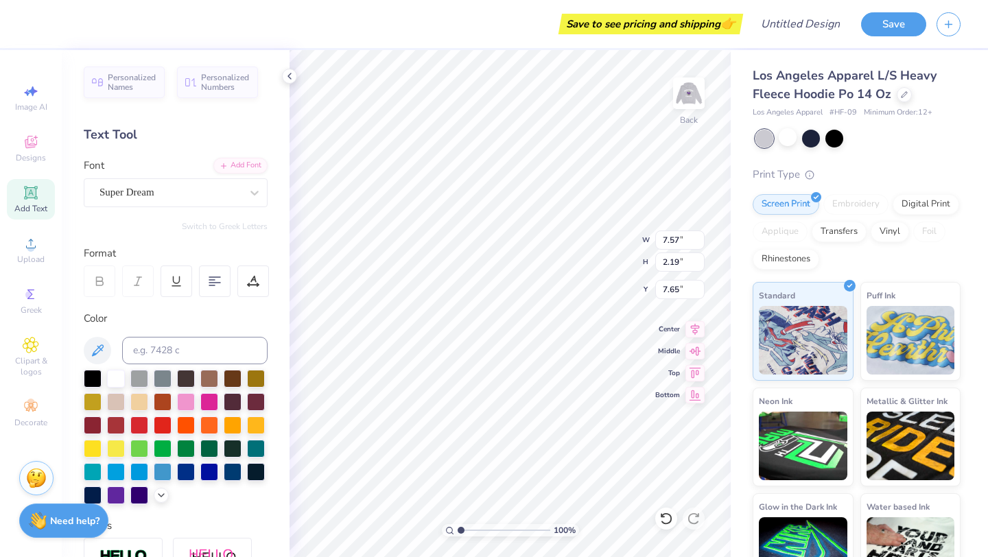
type textarea "T"
type textarea "JMU CLUB GYM"
click at [268, 199] on div "Personalized Names Personalized Numbers Text Tool Add Font Font Super Dream Swi…" at bounding box center [176, 303] width 228 height 507
click at [252, 199] on div at bounding box center [254, 192] width 25 height 25
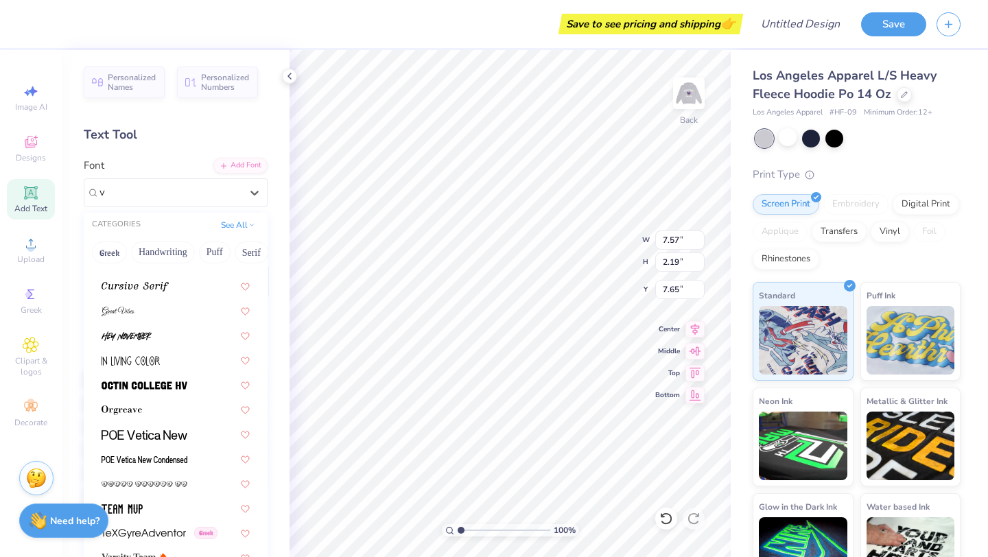
scroll to position [0, 0]
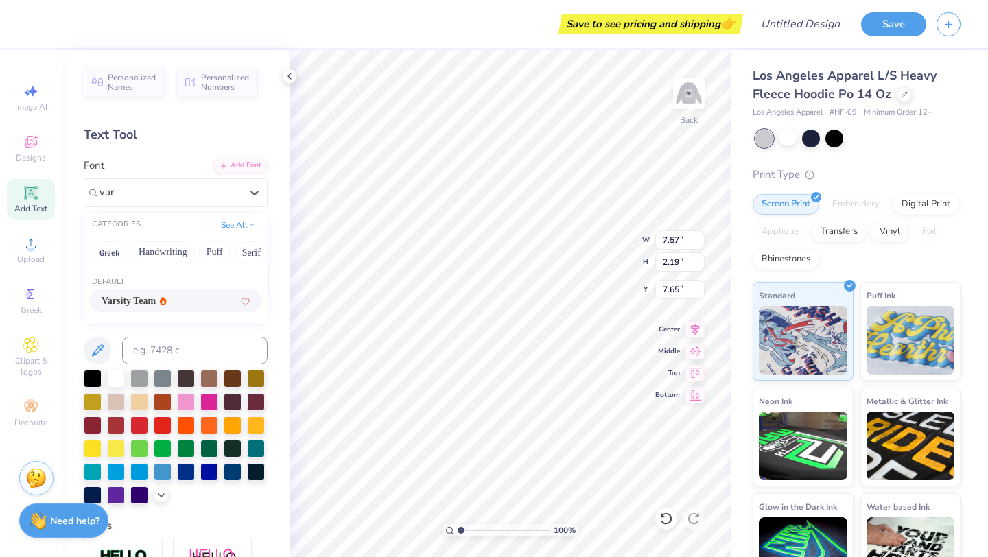
click at [156, 298] on span "Varsity Team" at bounding box center [129, 301] width 54 height 14
type input "var"
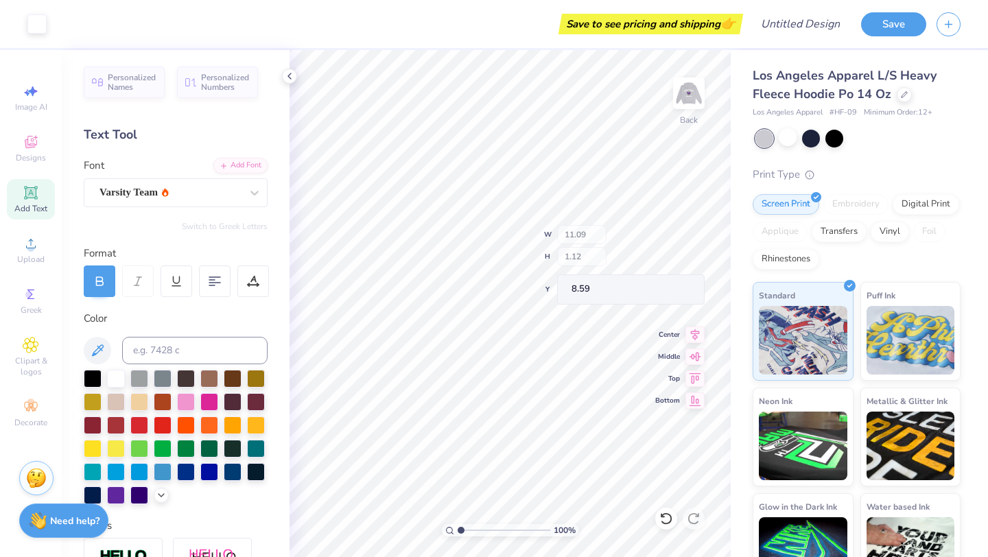
type input "11.09"
type input "1.12"
type input "8.59"
type input "6.29"
click at [685, 102] on img at bounding box center [688, 93] width 55 height 55
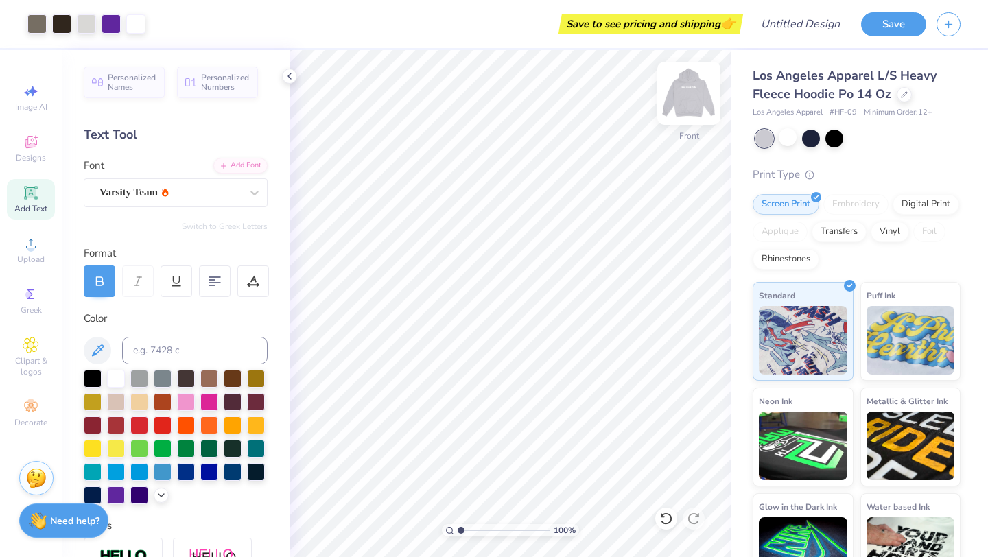
click at [698, 94] on img at bounding box center [688, 93] width 55 height 55
click at [687, 99] on img at bounding box center [688, 93] width 55 height 55
click at [691, 108] on img at bounding box center [688, 93] width 55 height 55
click at [901, 93] on icon at bounding box center [904, 93] width 7 height 7
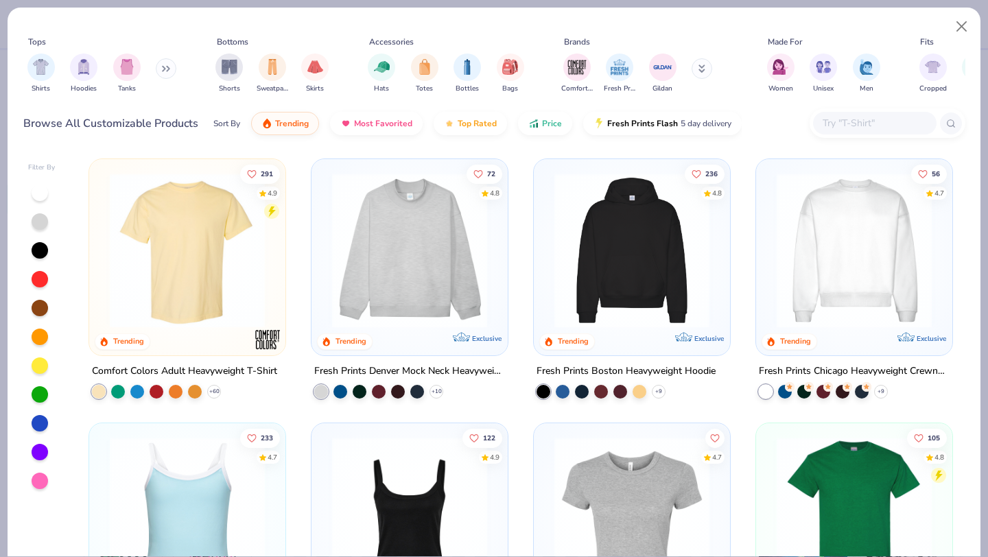
click at [857, 295] on img at bounding box center [854, 250] width 169 height 155
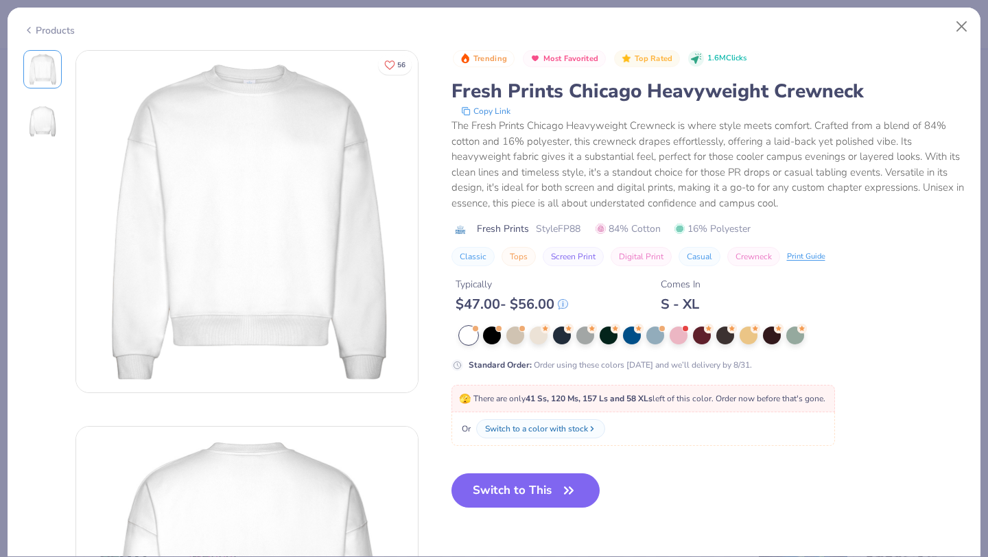
click at [494, 491] on button "Switch to This" at bounding box center [525, 490] width 149 height 34
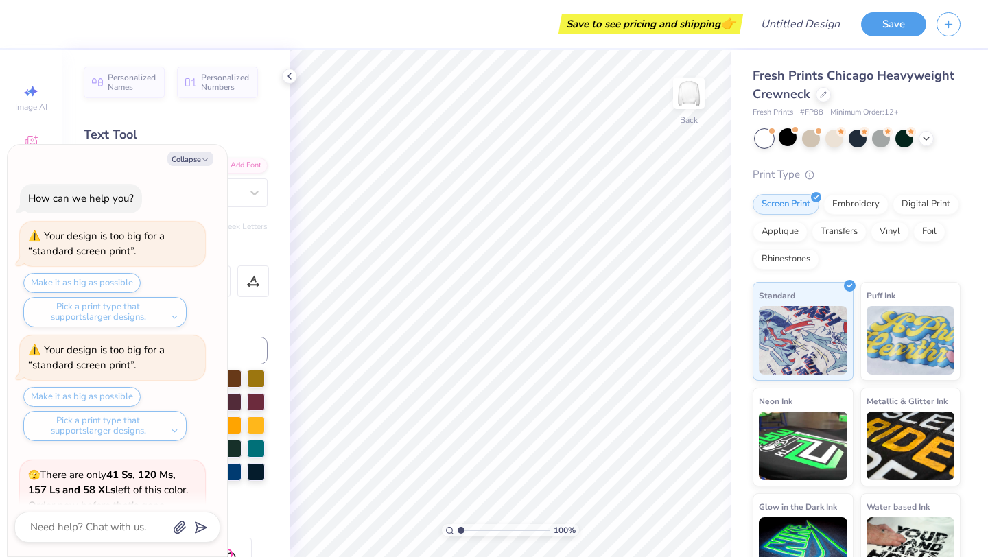
scroll to position [99, 0]
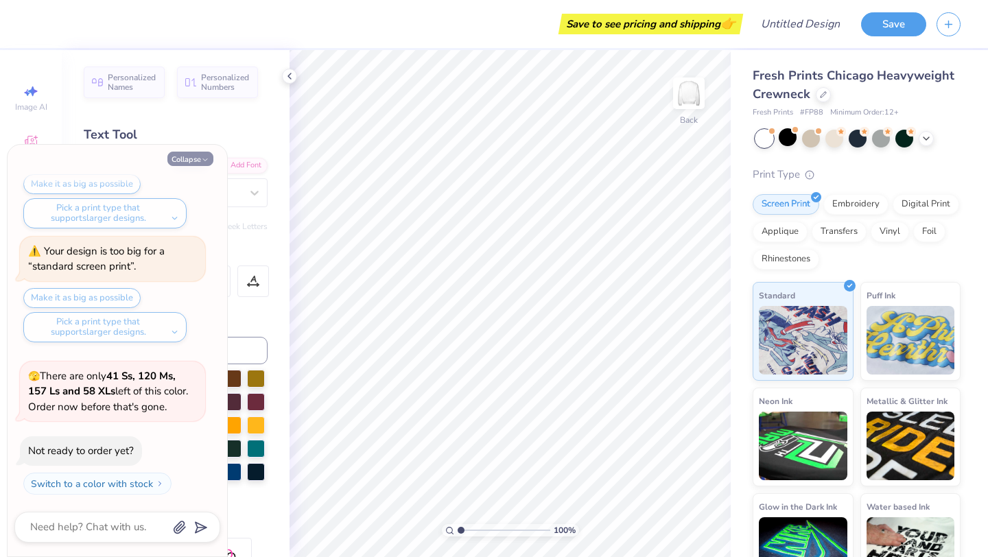
click at [196, 163] on button "Collapse" at bounding box center [190, 159] width 46 height 14
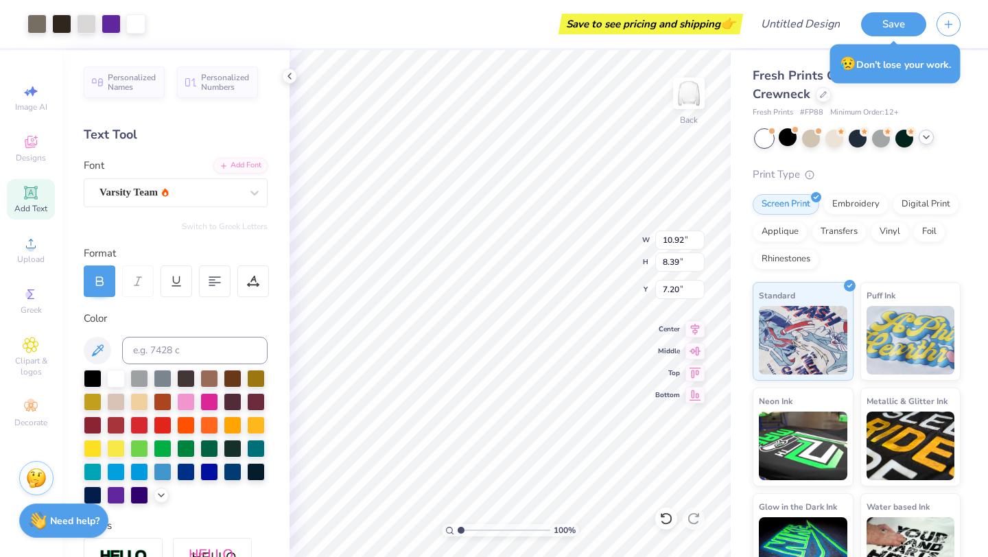
click at [925, 143] on div at bounding box center [925, 137] width 15 height 15
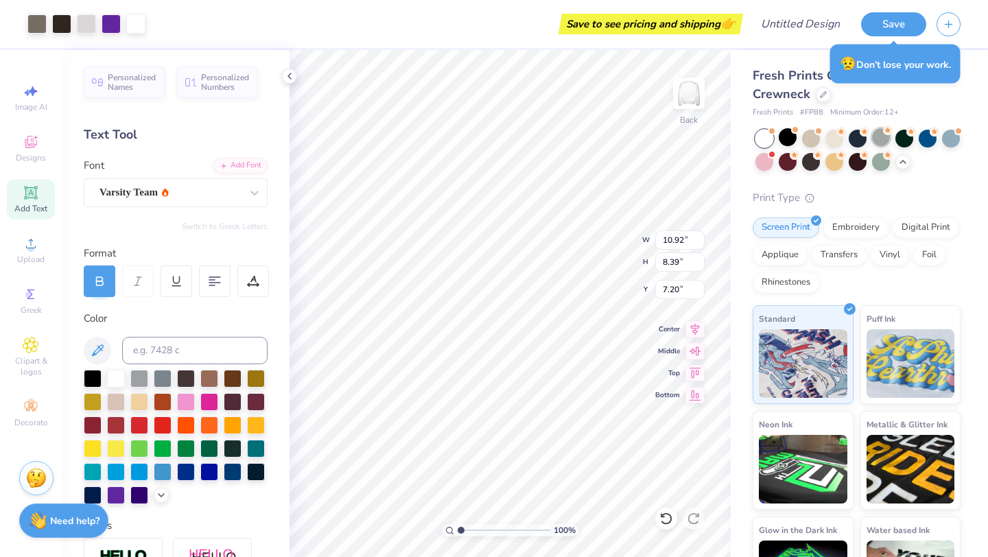
click at [882, 143] on div at bounding box center [881, 137] width 18 height 18
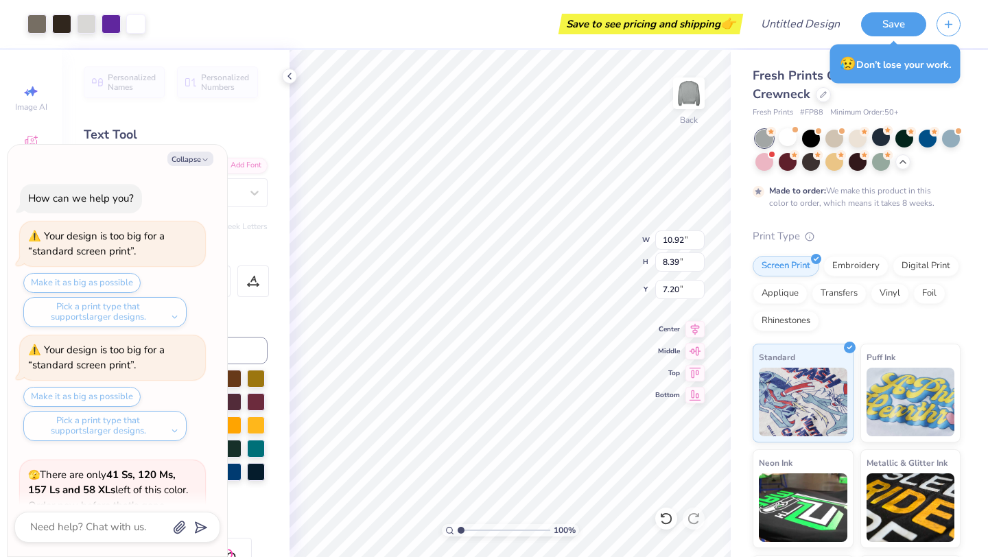
scroll to position [213, 0]
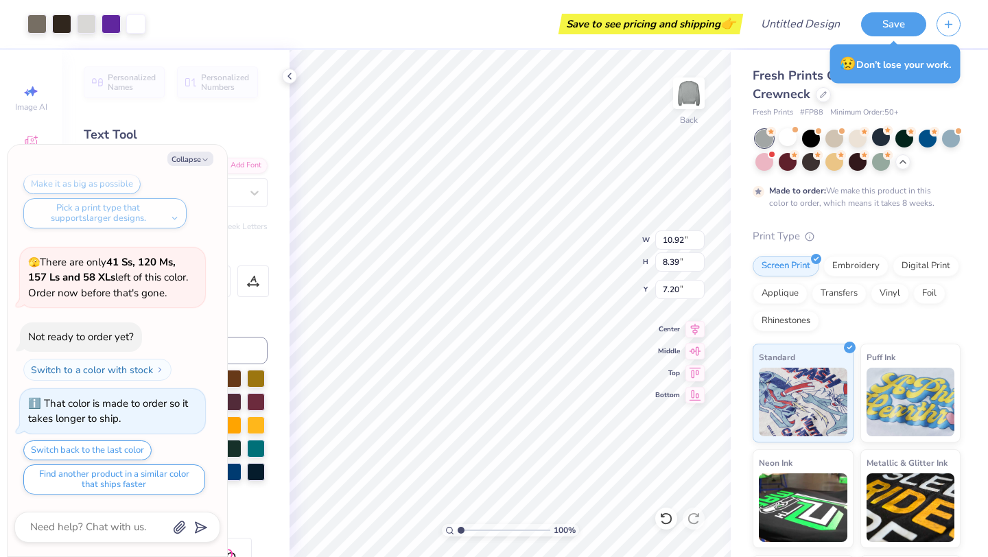
type textarea "x"
type input "3.00"
click at [821, 99] on div at bounding box center [823, 93] width 15 height 15
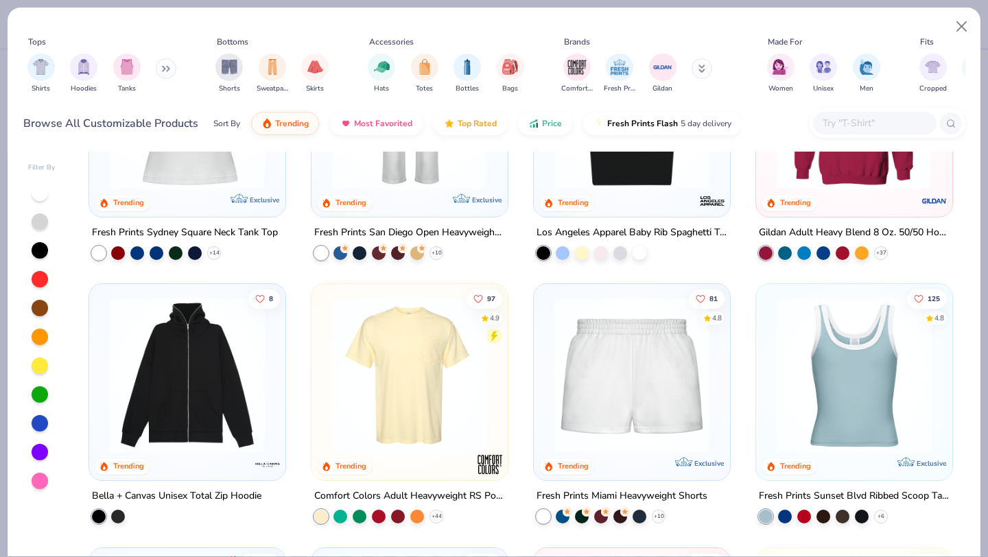
scroll to position [945, 0]
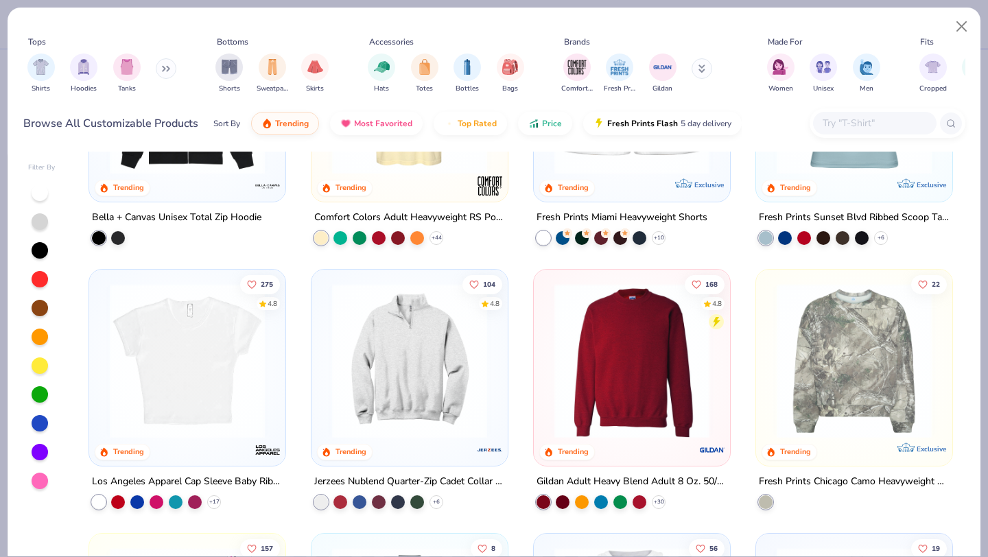
click at [608, 421] on img at bounding box center [631, 360] width 169 height 155
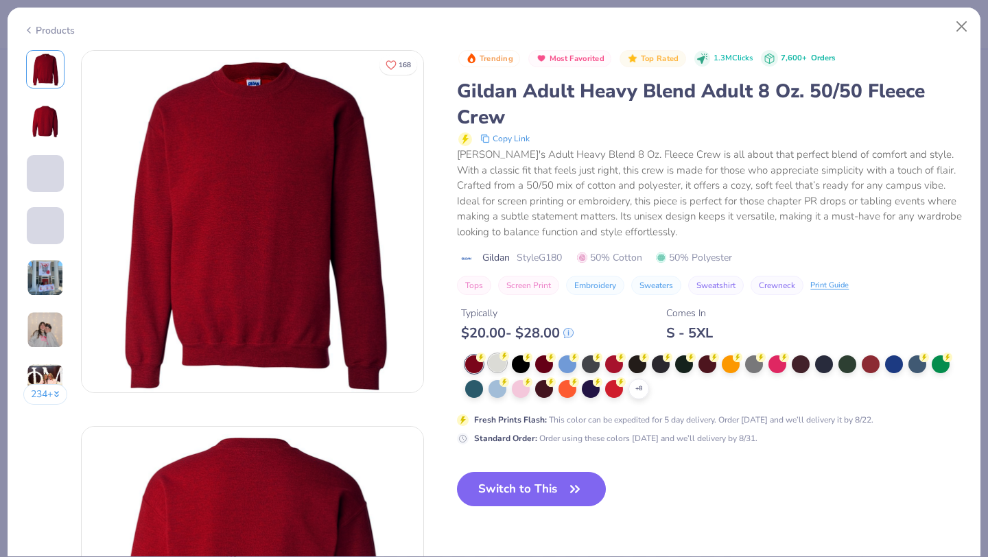
click at [502, 366] on div at bounding box center [497, 363] width 18 height 18
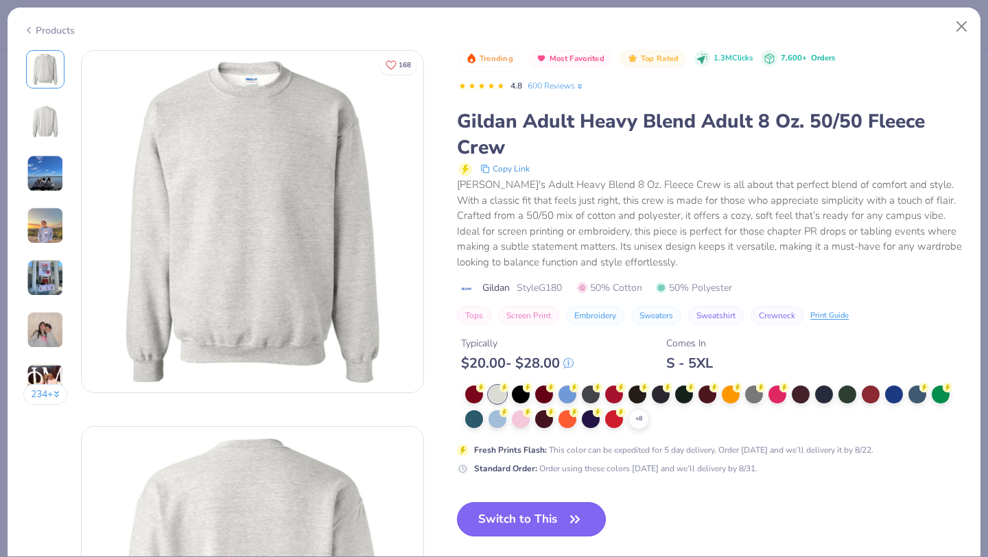
click at [554, 508] on button "Switch to This" at bounding box center [531, 519] width 149 height 34
click at [571, 516] on icon "button" at bounding box center [575, 519] width 8 height 6
click at [963, 20] on button "Close" at bounding box center [962, 27] width 26 height 26
click at [571, 525] on icon "button" at bounding box center [574, 519] width 19 height 19
type textarea "x"
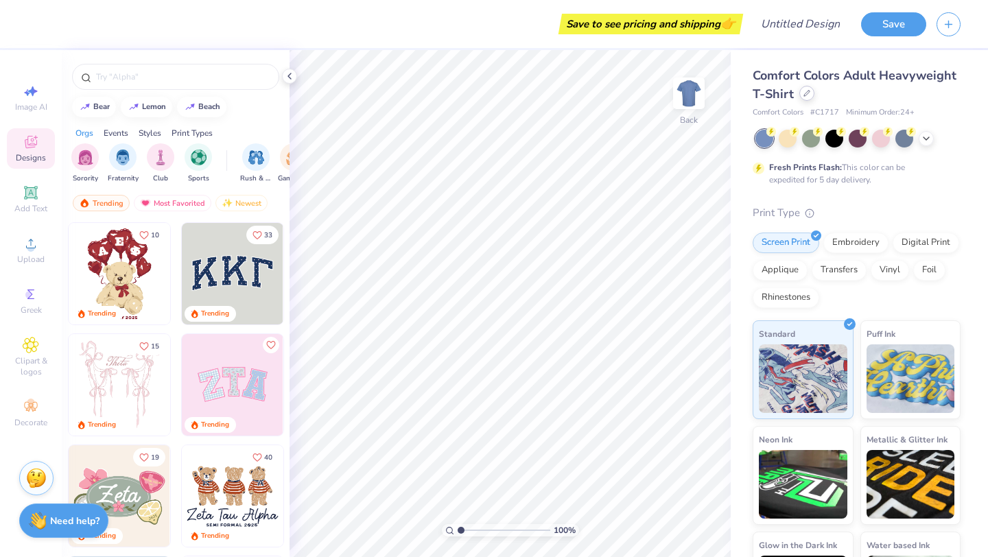
click at [805, 94] on icon at bounding box center [806, 93] width 5 height 5
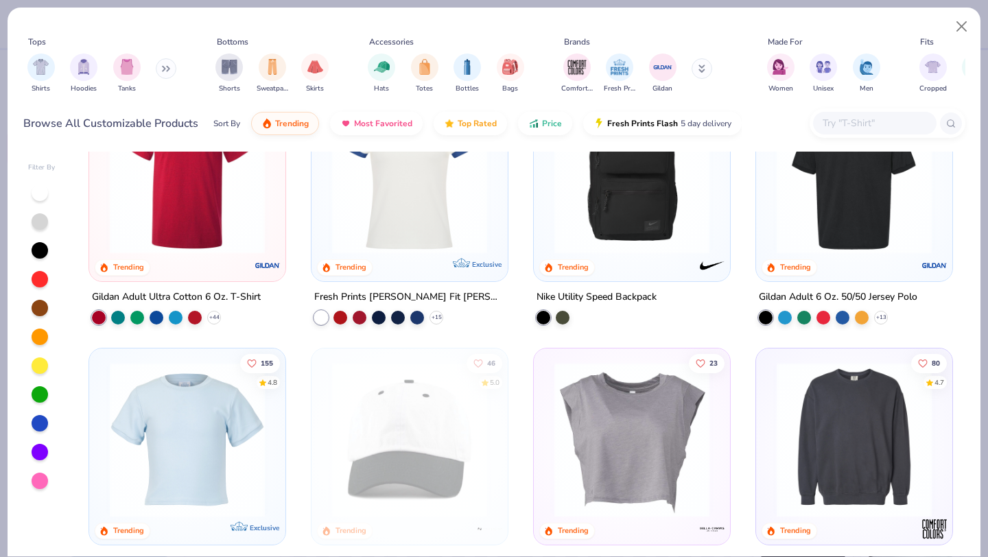
scroll to position [1724, 0]
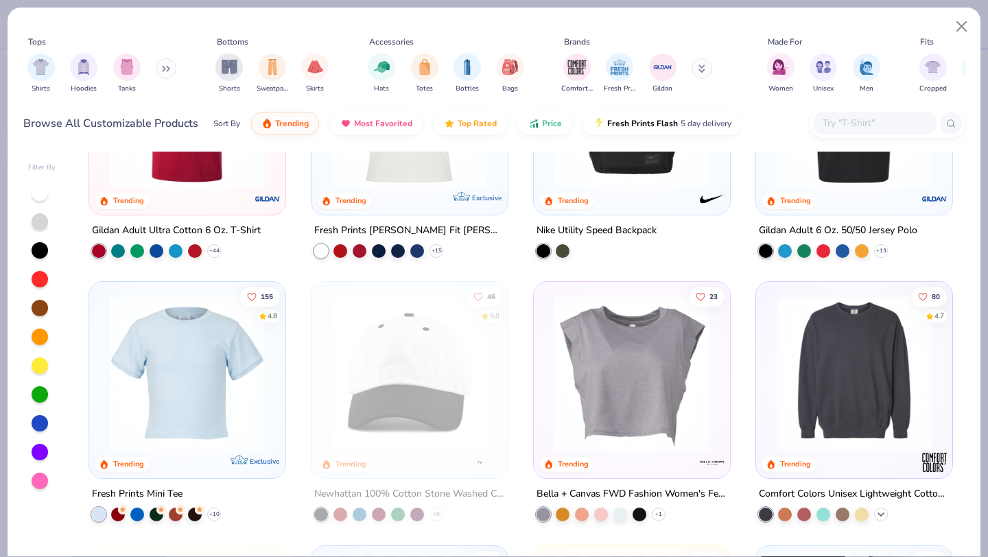
click at [880, 516] on icon at bounding box center [880, 514] width 11 height 11
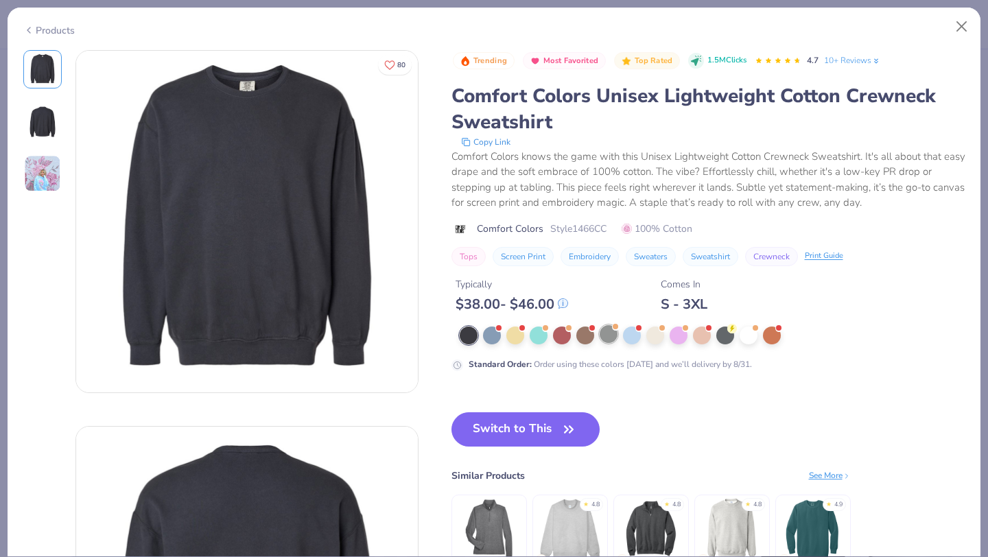
click at [615, 339] on div at bounding box center [608, 334] width 18 height 18
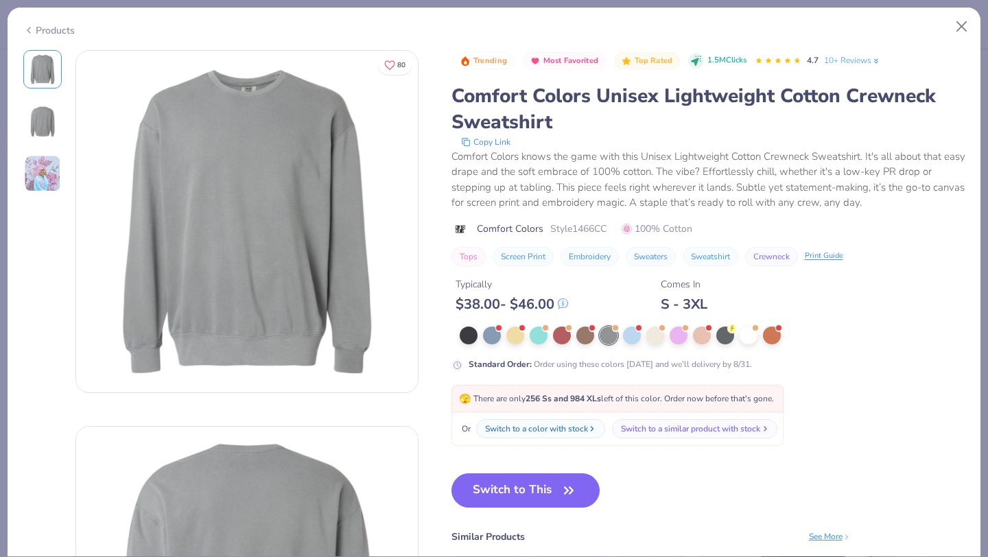
scroll to position [156, 0]
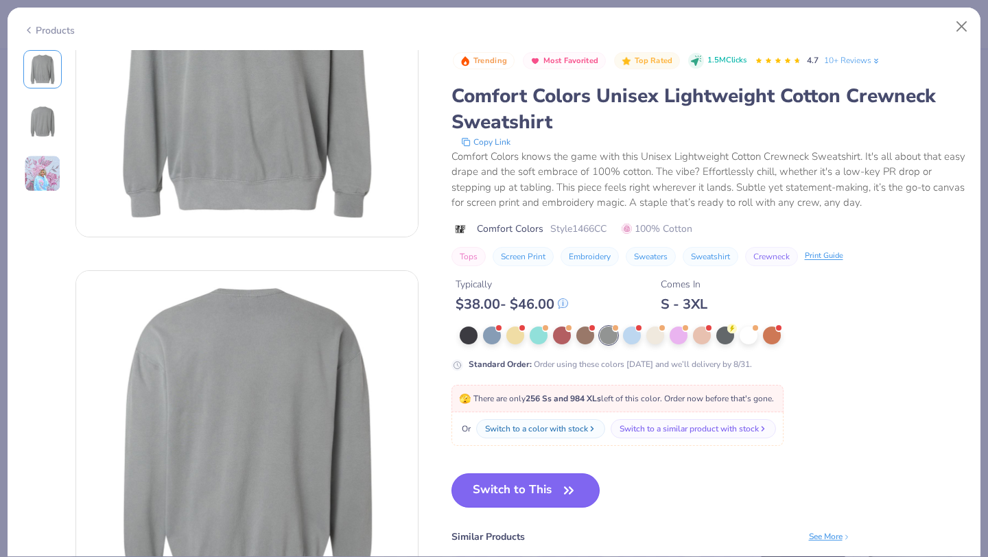
click at [510, 492] on button "Switch to This" at bounding box center [525, 490] width 149 height 34
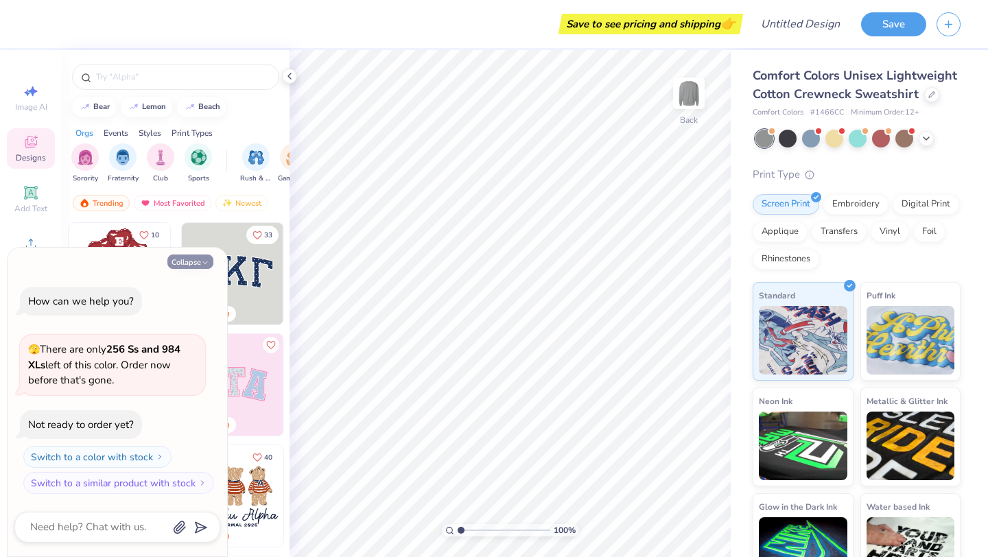
click at [201, 265] on icon "button" at bounding box center [205, 263] width 8 height 8
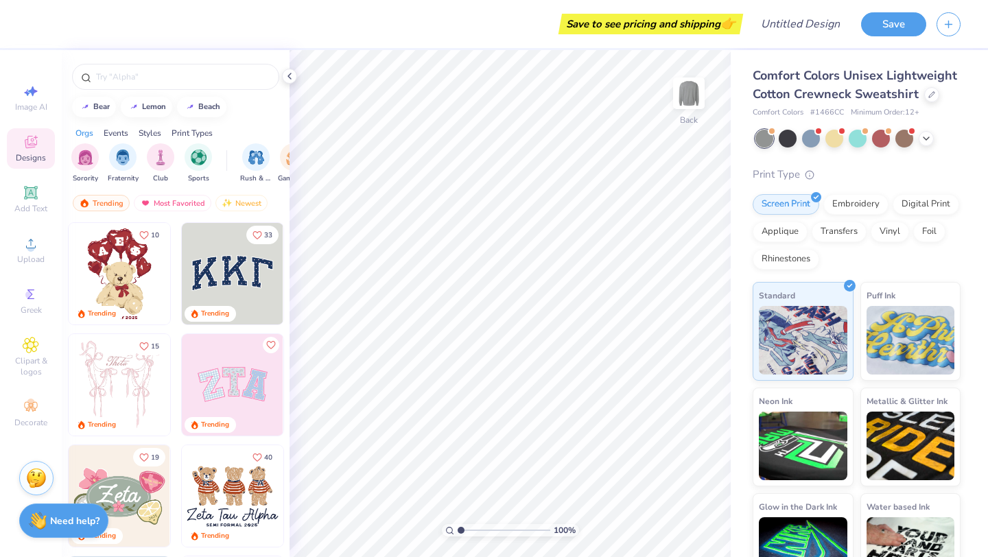
type textarea "x"
click at [40, 257] on span "Upload" at bounding box center [30, 259] width 27 height 11
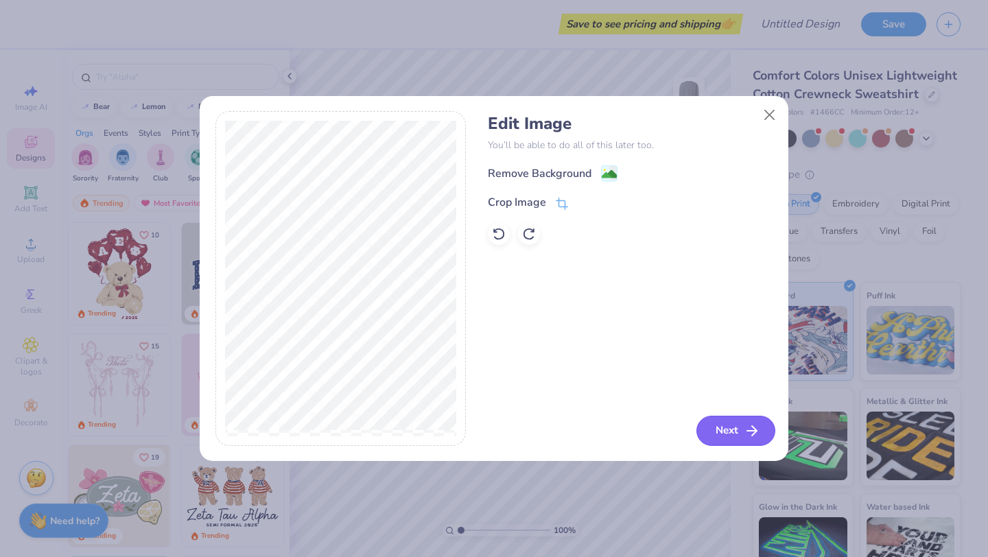
click at [726, 431] on button "Next" at bounding box center [735, 431] width 79 height 30
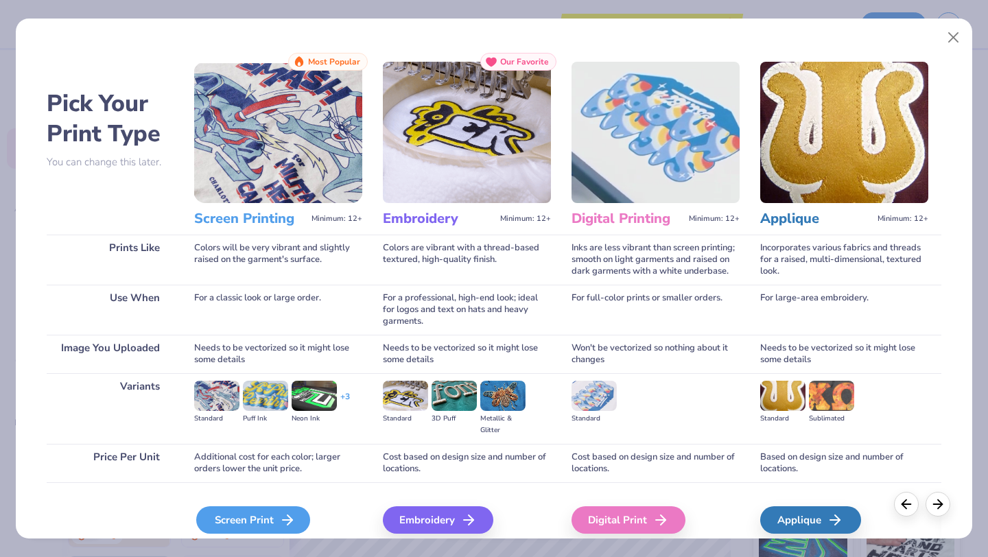
click at [289, 512] on icon at bounding box center [287, 520] width 16 height 16
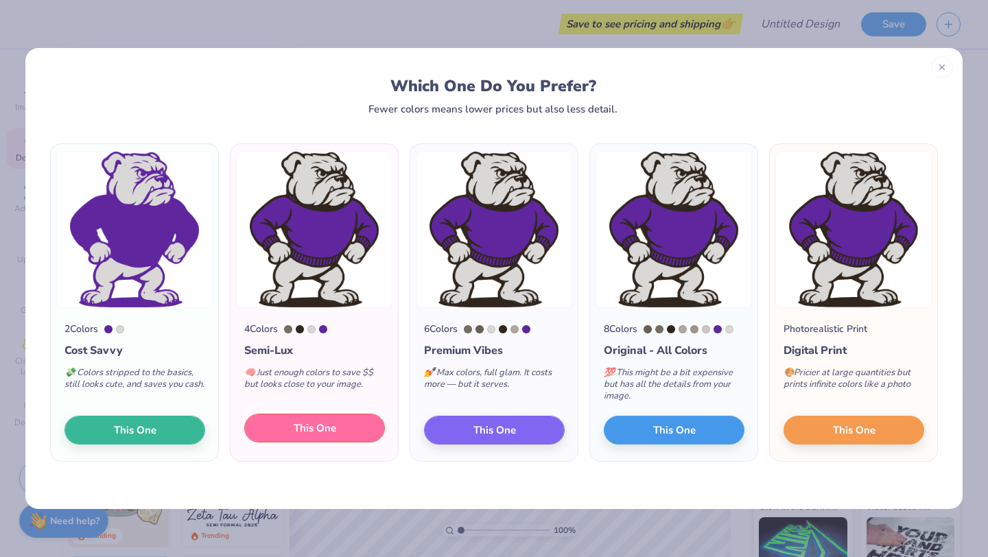
click at [361, 435] on button "This One" at bounding box center [314, 428] width 141 height 29
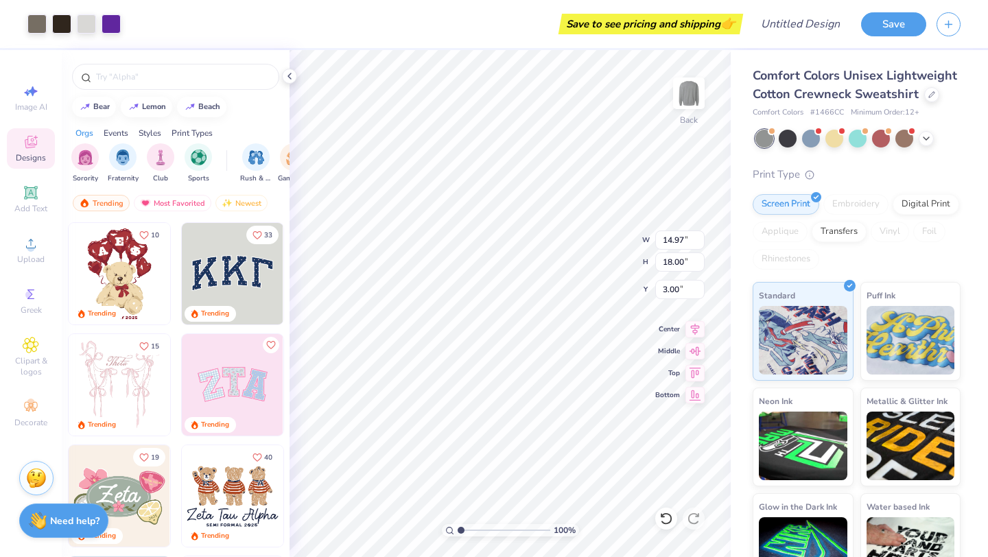
type input "6.31"
type input "7.59"
type input "6.40"
click at [928, 95] on icon at bounding box center [931, 93] width 7 height 7
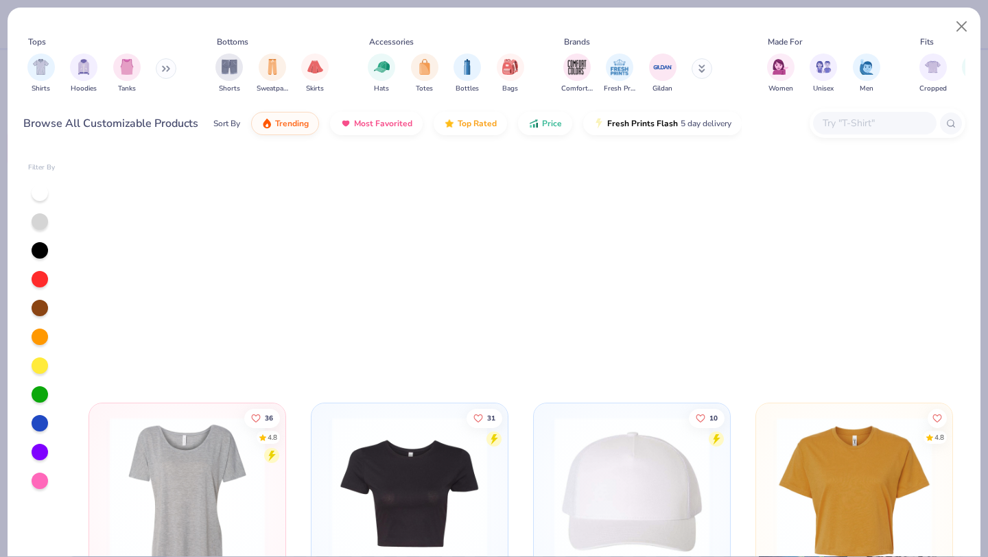
scroll to position [4567, 0]
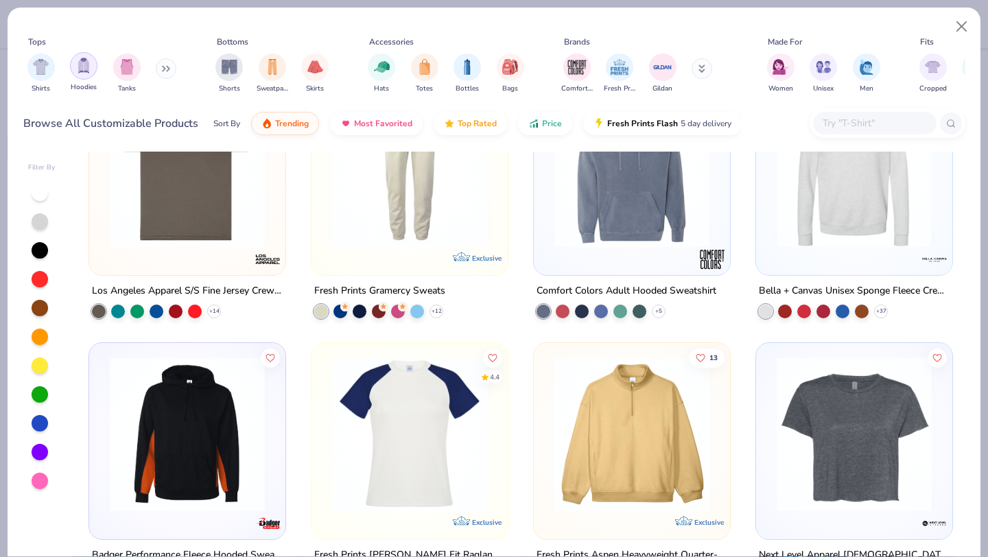
click at [82, 68] on img "filter for Hoodies" at bounding box center [83, 66] width 15 height 16
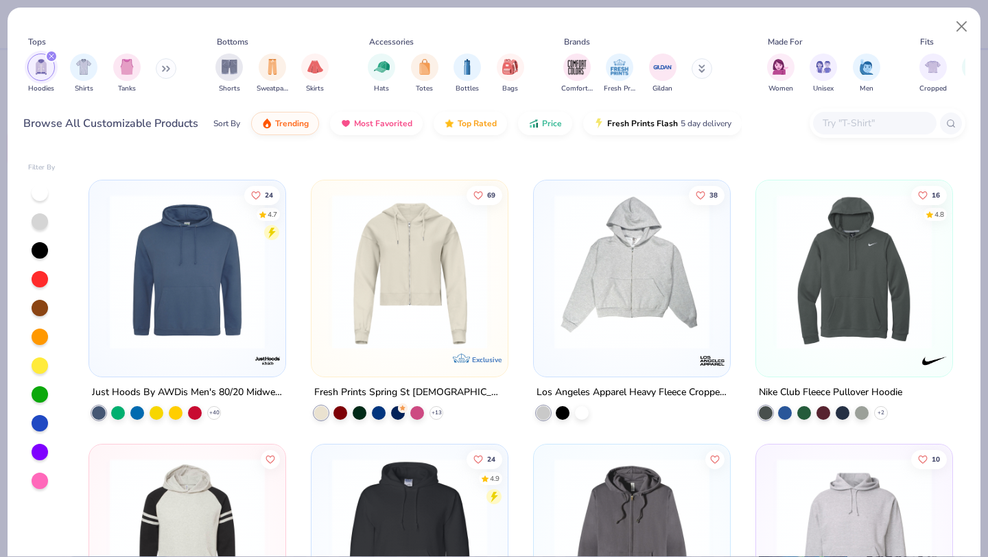
scroll to position [1608, 0]
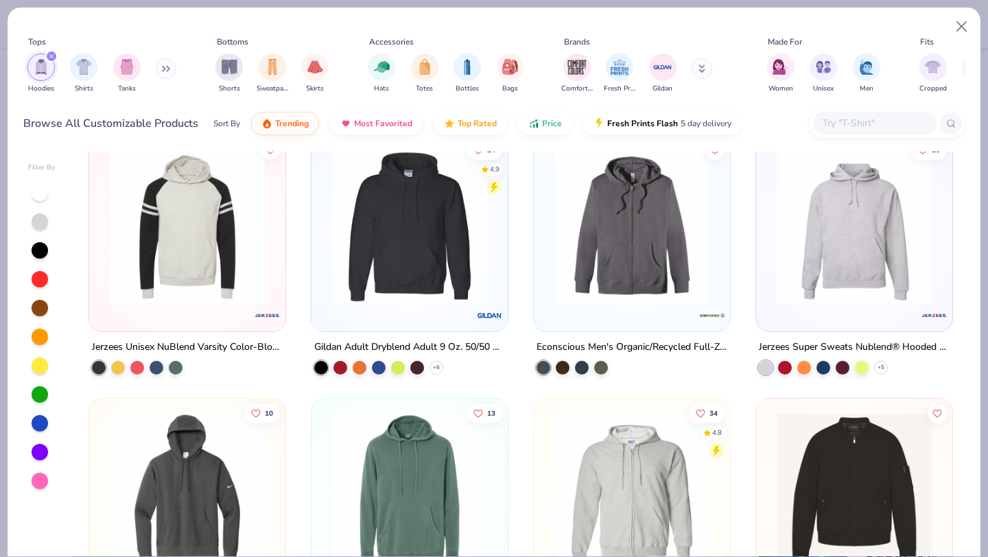
click at [162, 65] on button at bounding box center [166, 68] width 21 height 21
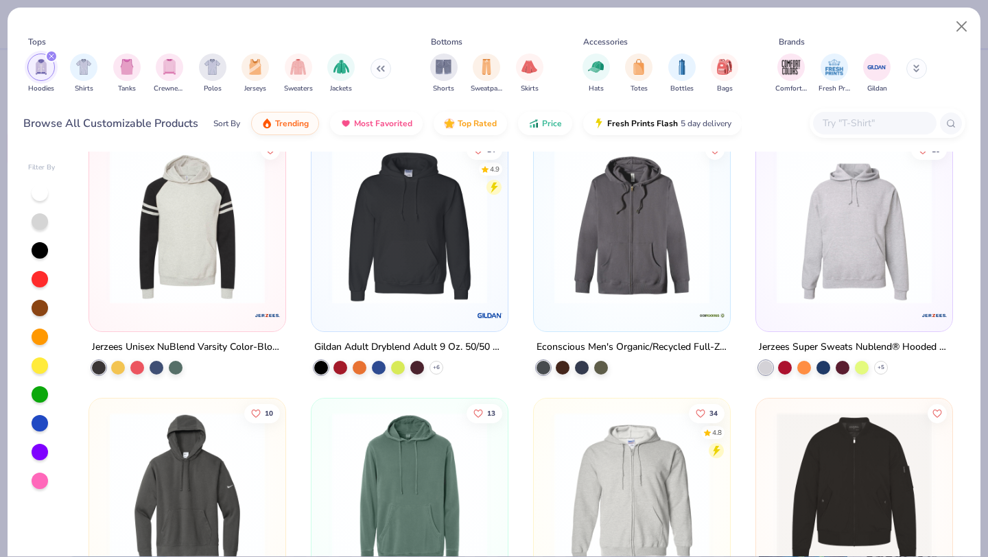
click at [51, 59] on icon "filter for Hoodies" at bounding box center [51, 56] width 5 height 5
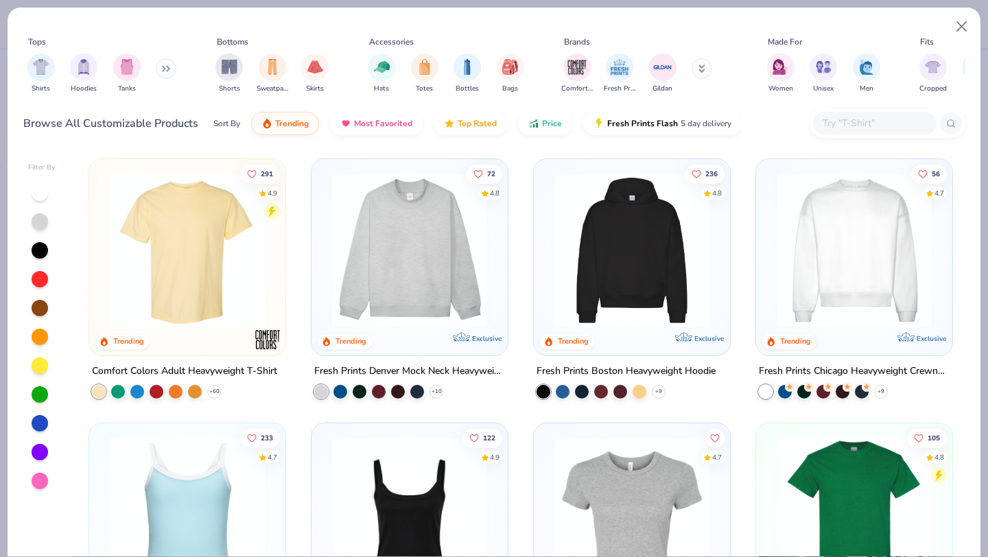
click at [155, 71] on div "Shirts Hoodies Tanks" at bounding box center [102, 73] width 158 height 51
click at [165, 71] on icon at bounding box center [166, 68] width 8 height 7
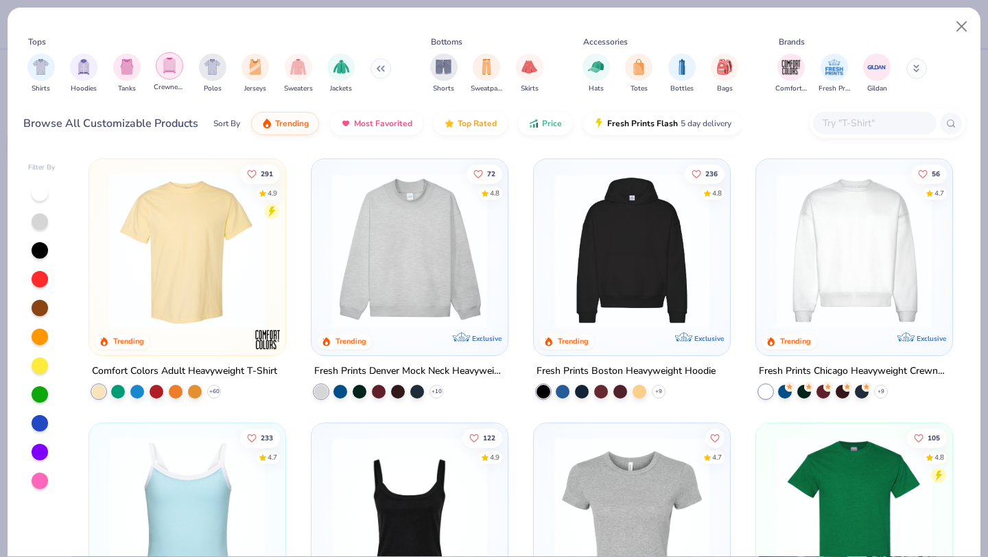
click at [175, 71] on img "filter for Crewnecks" at bounding box center [169, 66] width 15 height 16
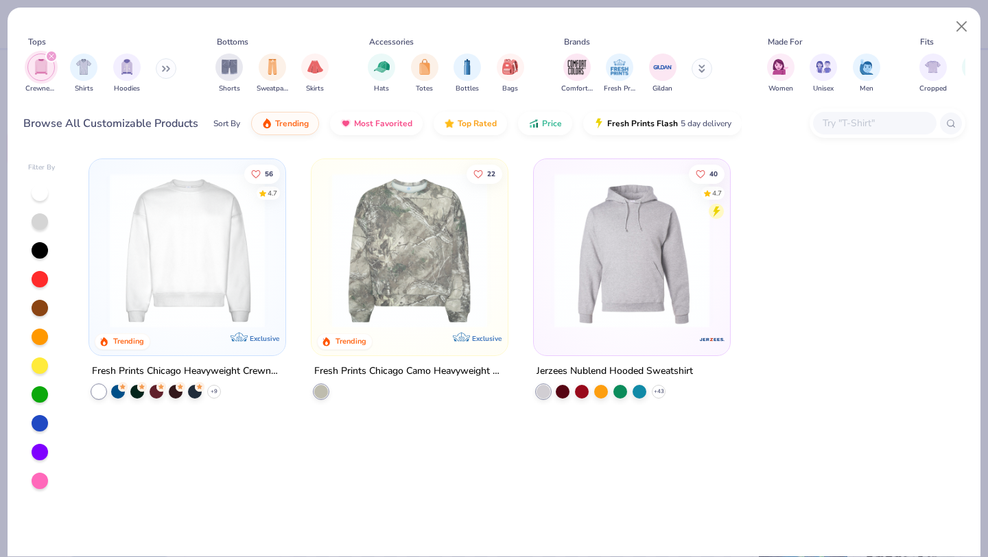
click at [861, 119] on input "text" at bounding box center [874, 123] width 106 height 16
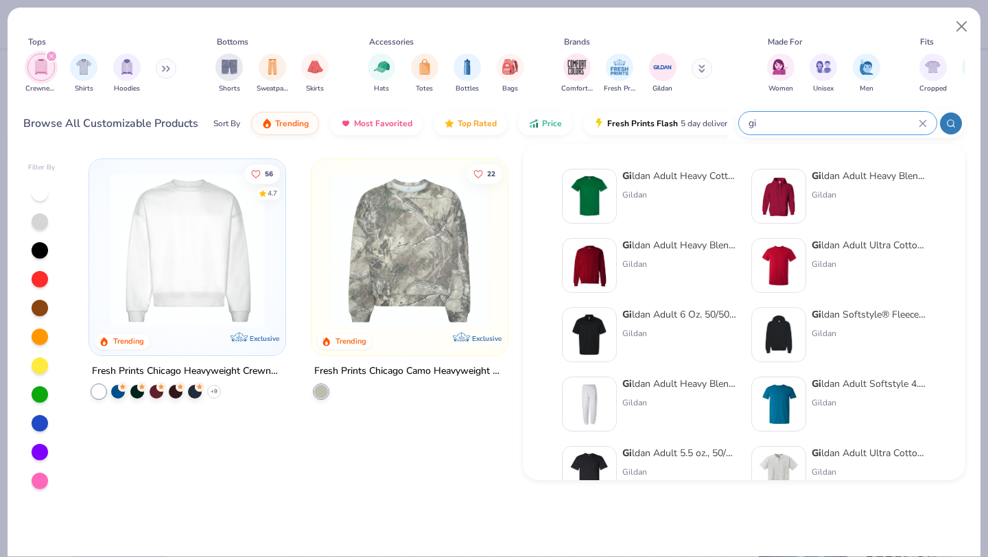
type input "gi"
click at [590, 260] on img at bounding box center [589, 265] width 43 height 43
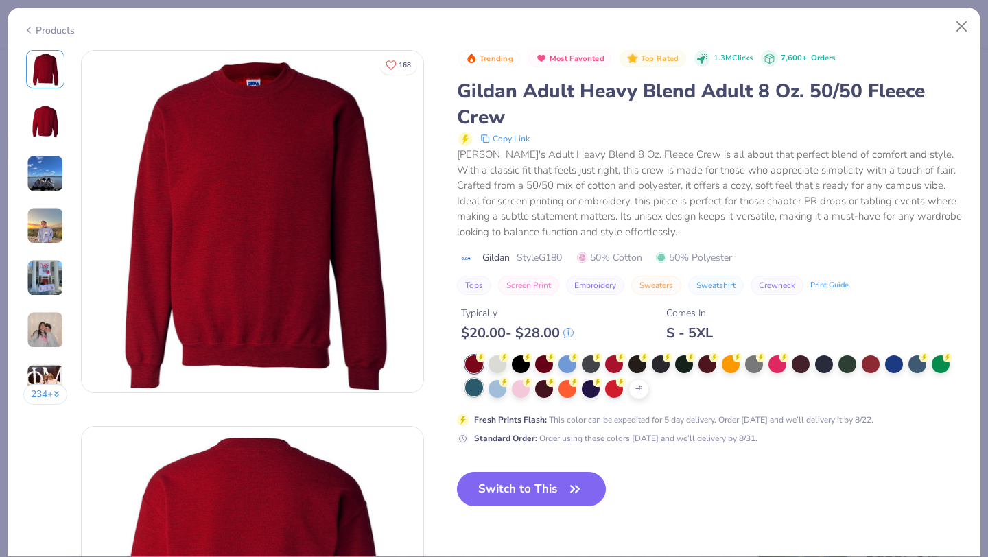
click at [498, 369] on div at bounding box center [497, 364] width 18 height 18
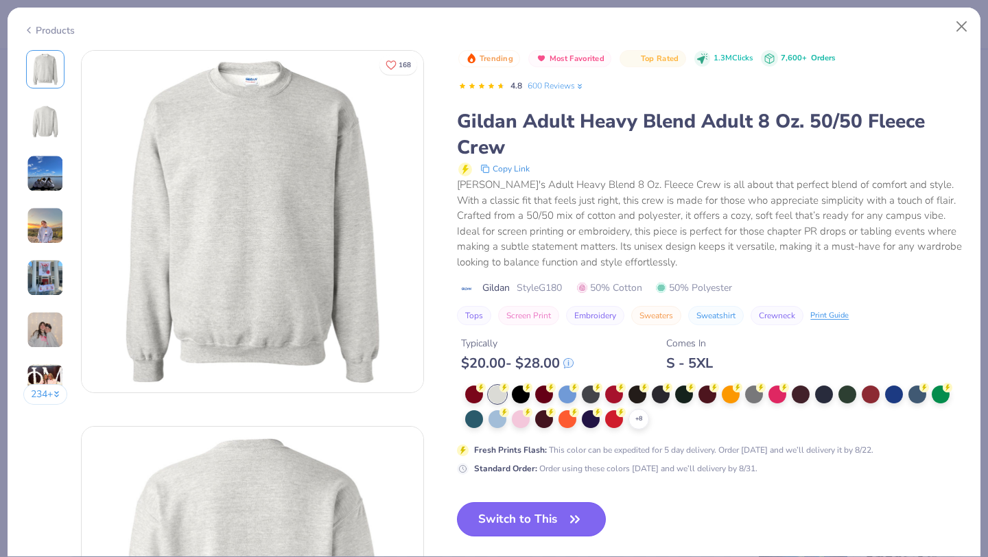
click at [549, 521] on button "Switch to This" at bounding box center [531, 519] width 149 height 34
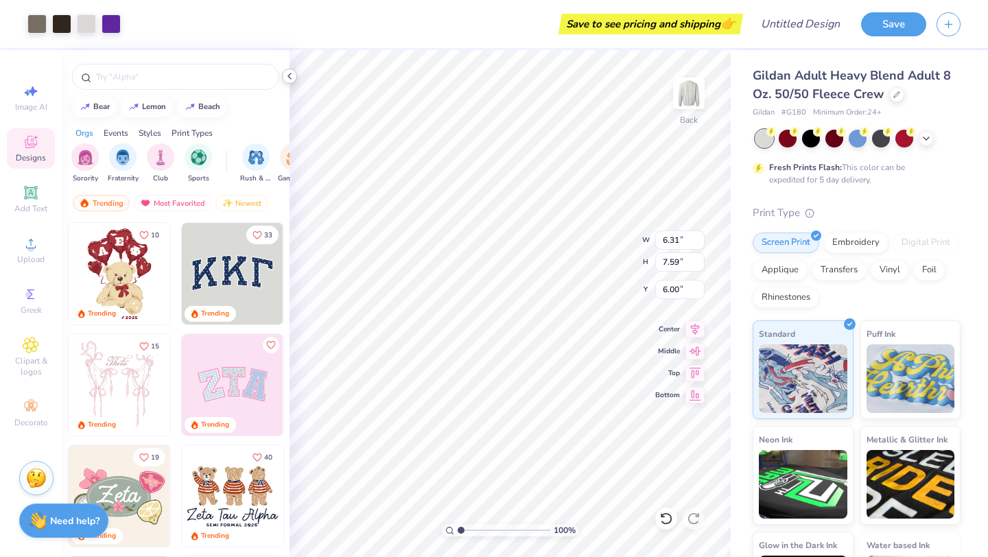
type input "5.99"
type input "7.20"
type input "6.39"
click at [294, 78] on icon at bounding box center [289, 76] width 11 height 11
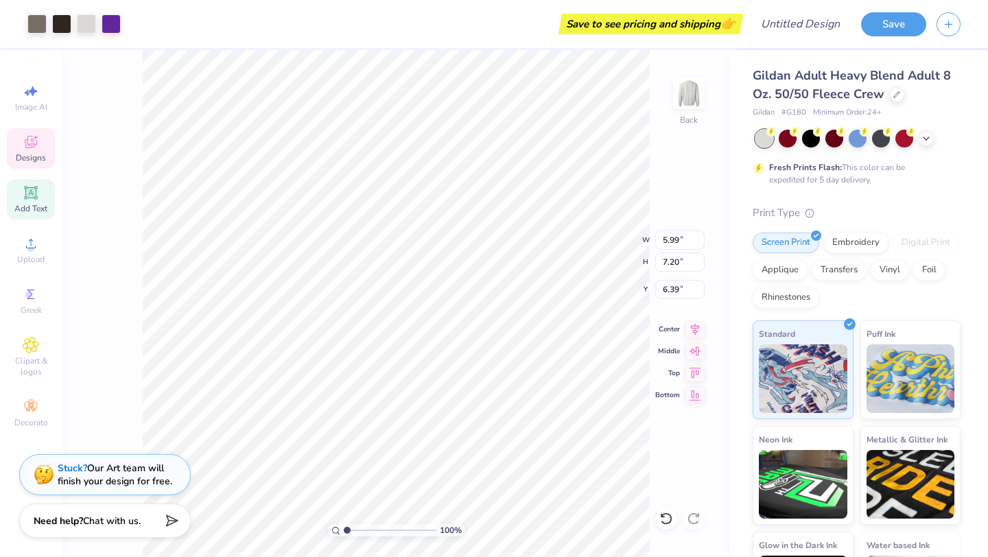
click at [37, 202] on div "Add Text" at bounding box center [31, 199] width 48 height 40
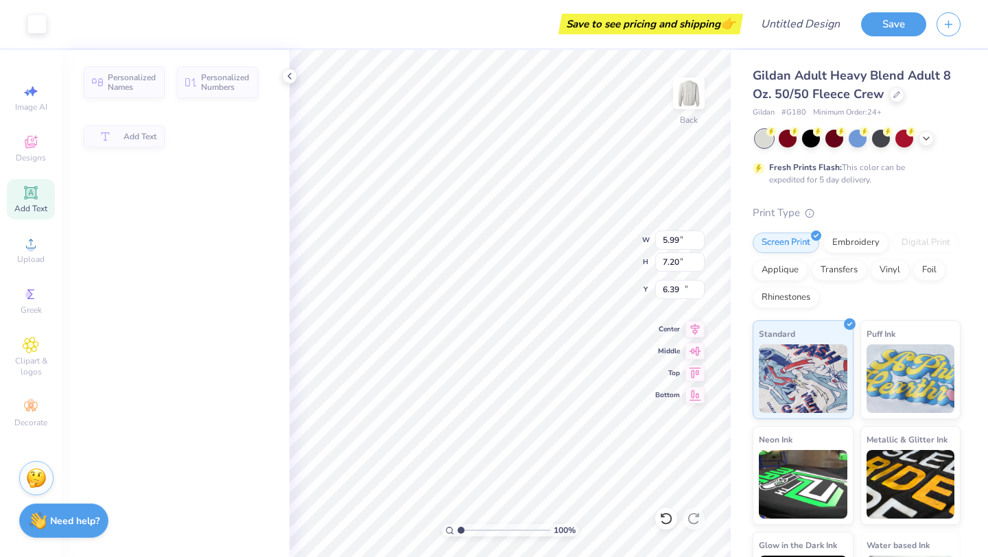
type input "5.89"
type input "1.71"
type input "11.02"
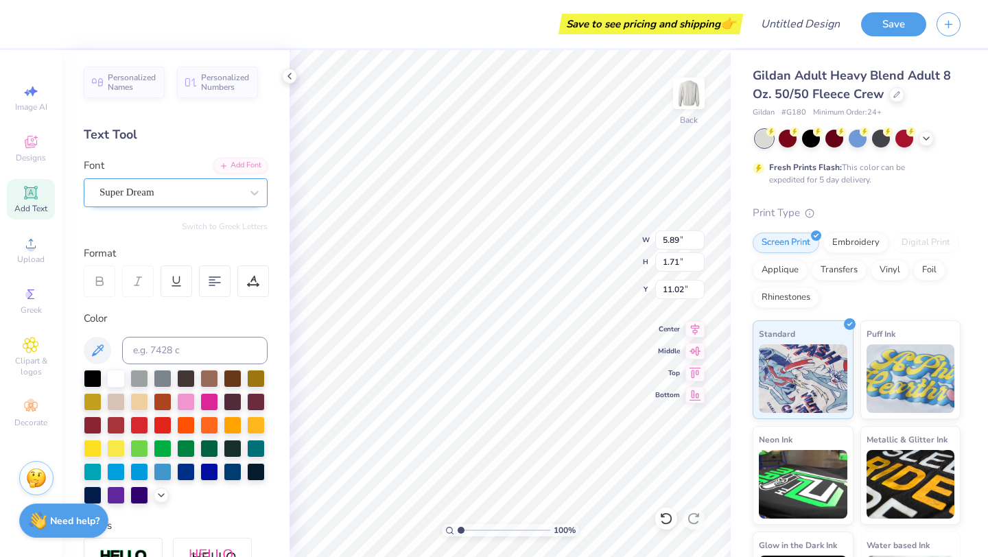
click at [225, 183] on div at bounding box center [169, 192] width 141 height 19
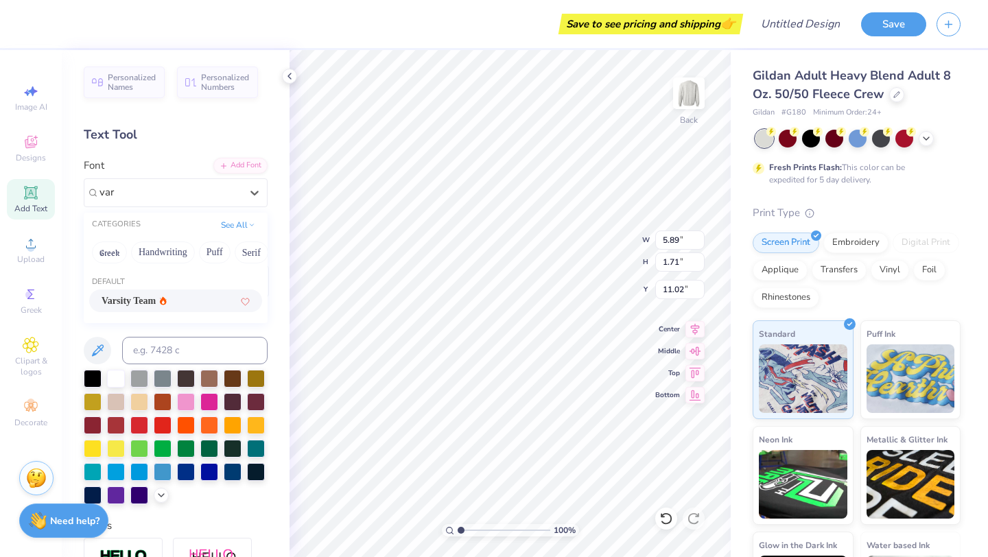
click at [167, 298] on icon at bounding box center [163, 300] width 7 height 8
type input "var"
type input "5.85"
type input "1.70"
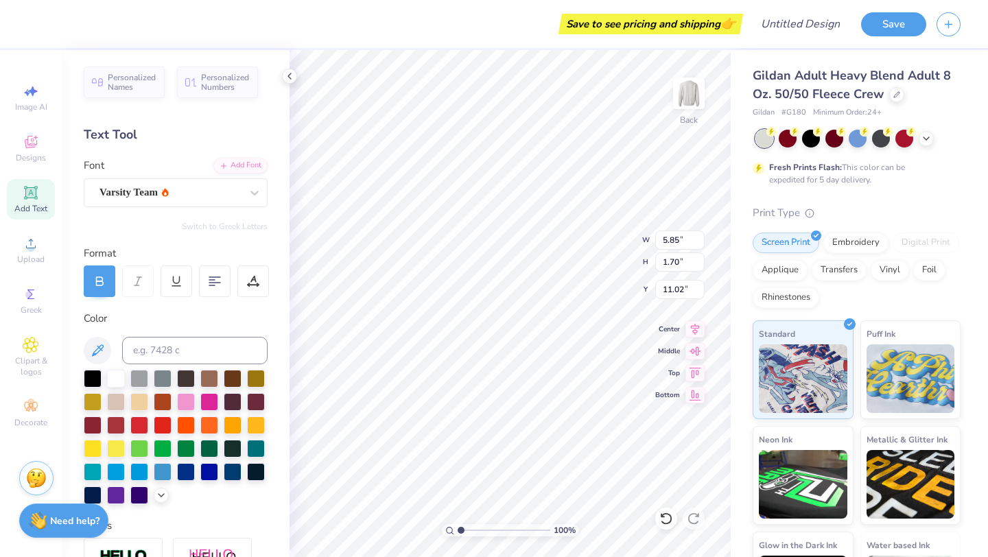
scroll to position [240, 0]
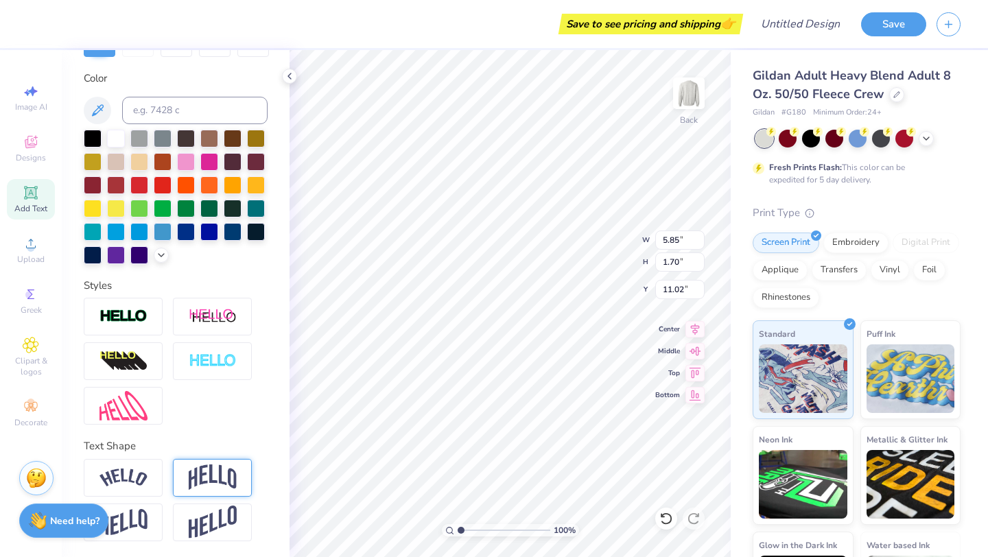
type textarea "JAMES MADISON"
click at [224, 490] on div at bounding box center [212, 478] width 79 height 38
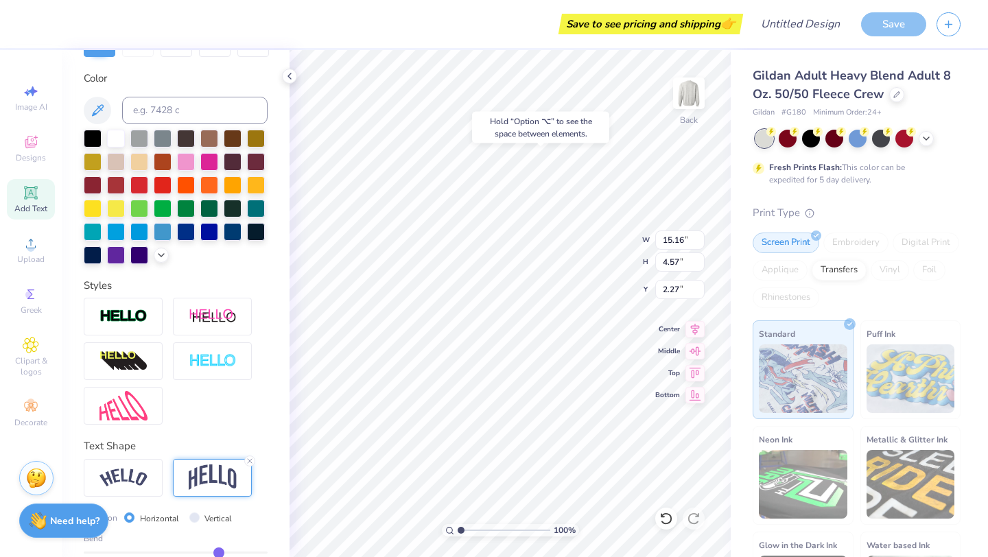
type input "2.27"
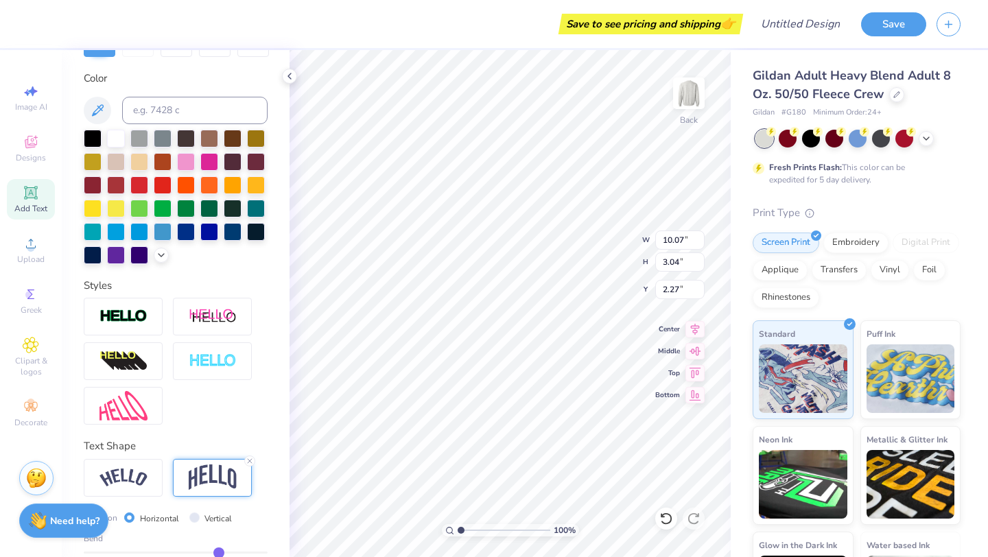
type input "10.07"
type input "3.04"
type input "1.48"
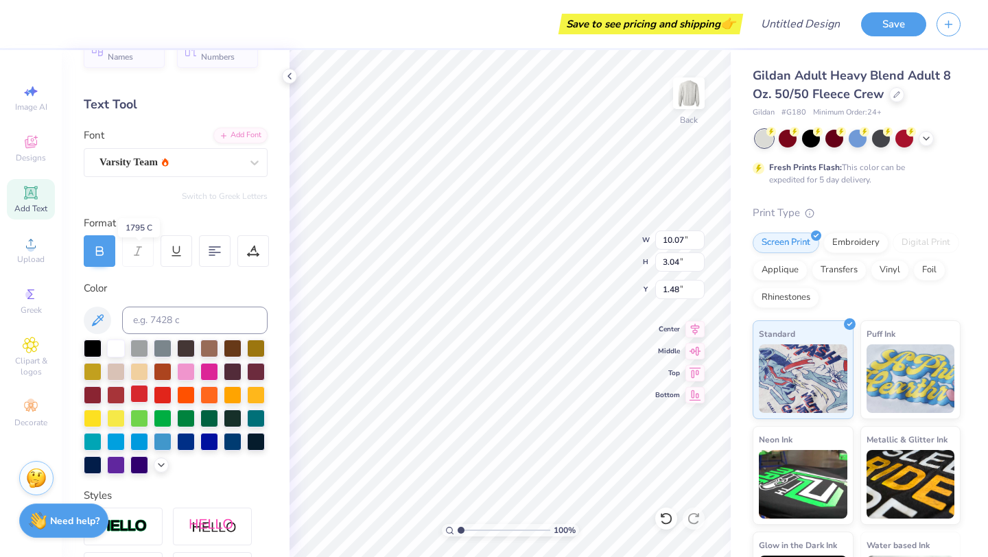
scroll to position [0, 0]
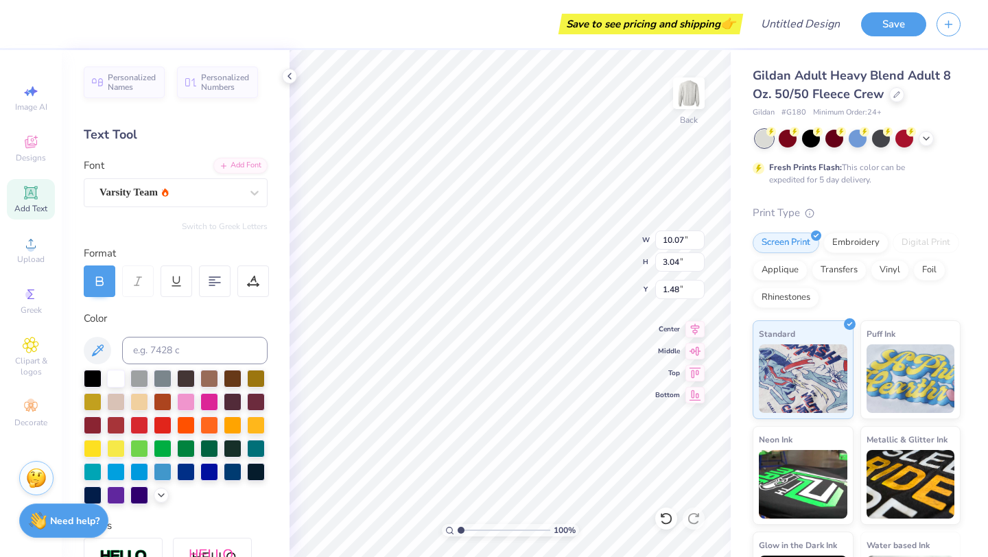
click at [35, 208] on span "Add Text" at bounding box center [30, 208] width 33 height 11
type input "5.89"
type input "1.71"
type input "11.02"
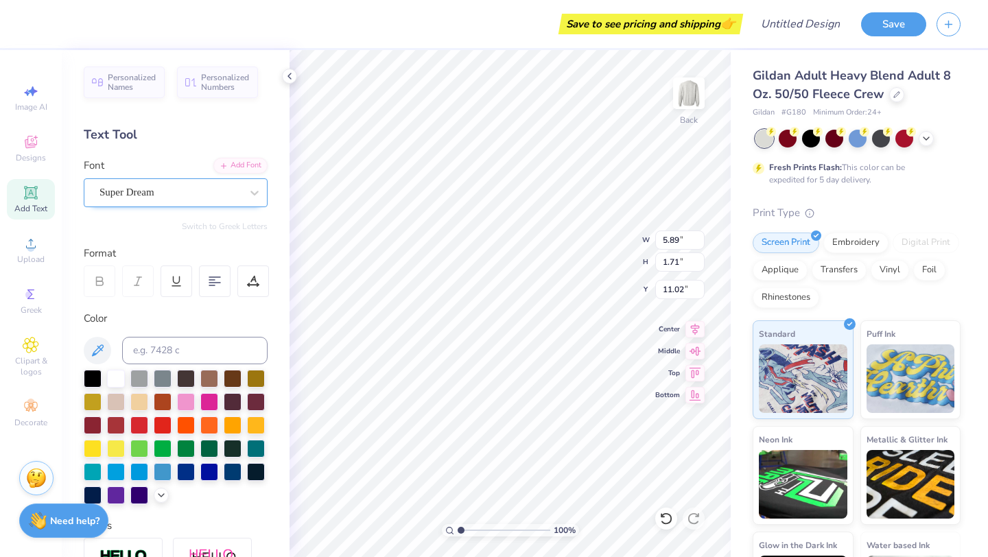
type textarea "CLUB GYM"
click at [153, 195] on div "Super Dream" at bounding box center [170, 192] width 144 height 21
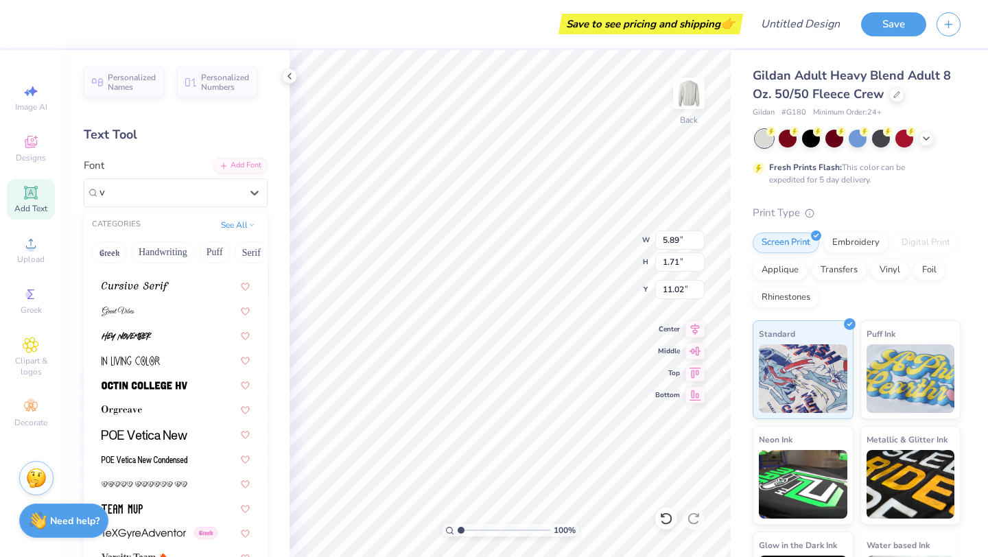
scroll to position [0, 0]
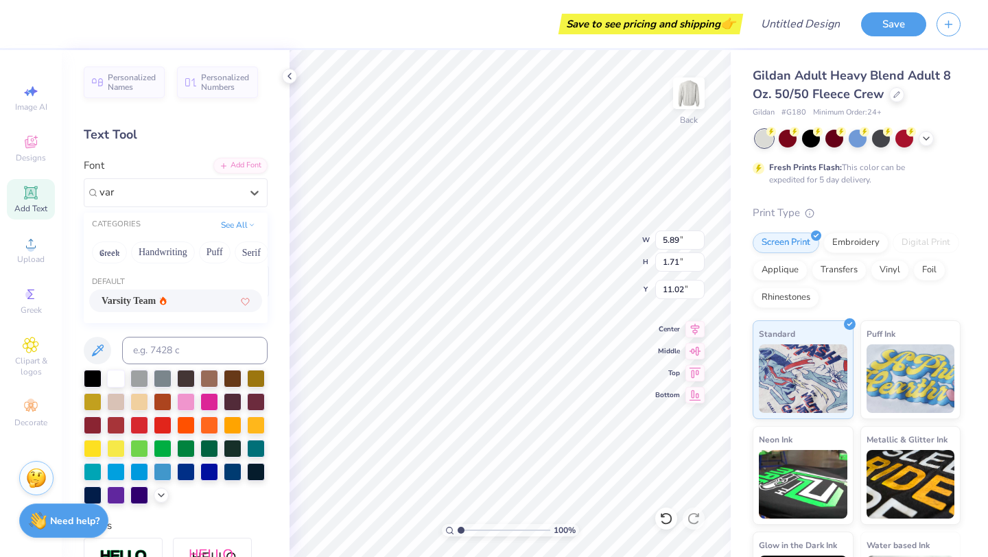
click at [144, 296] on span "Varsity Team" at bounding box center [129, 301] width 54 height 14
type input "var"
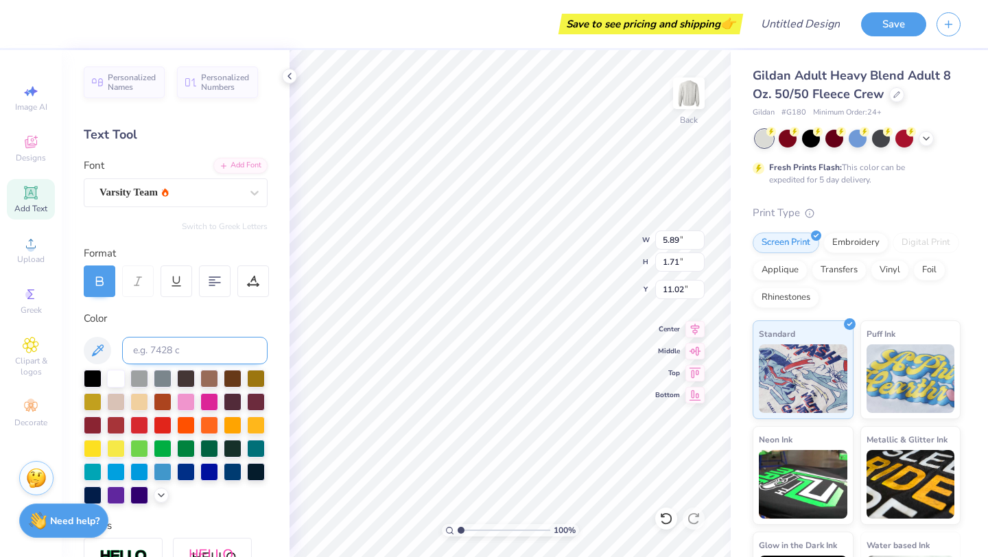
scroll to position [57, 0]
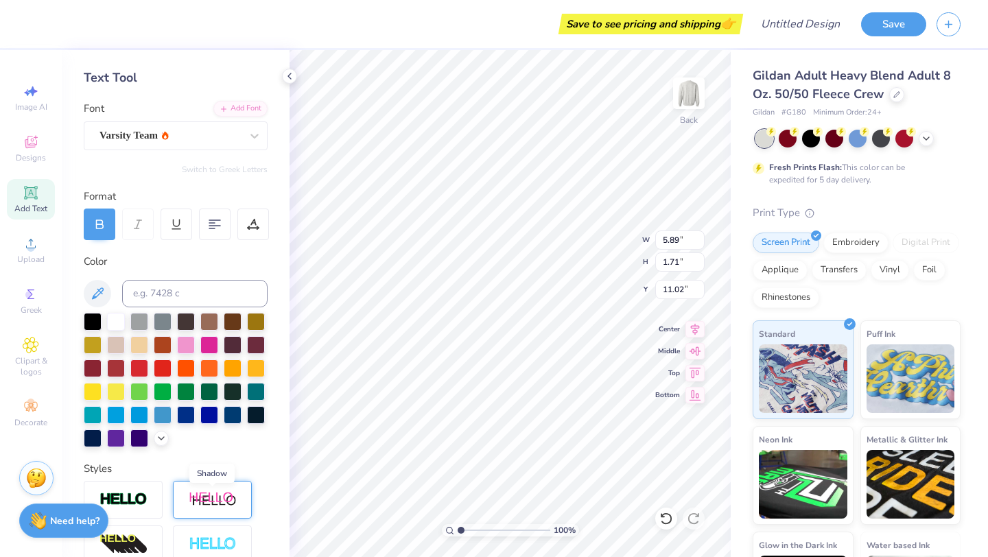
click at [233, 501] on img at bounding box center [213, 499] width 48 height 17
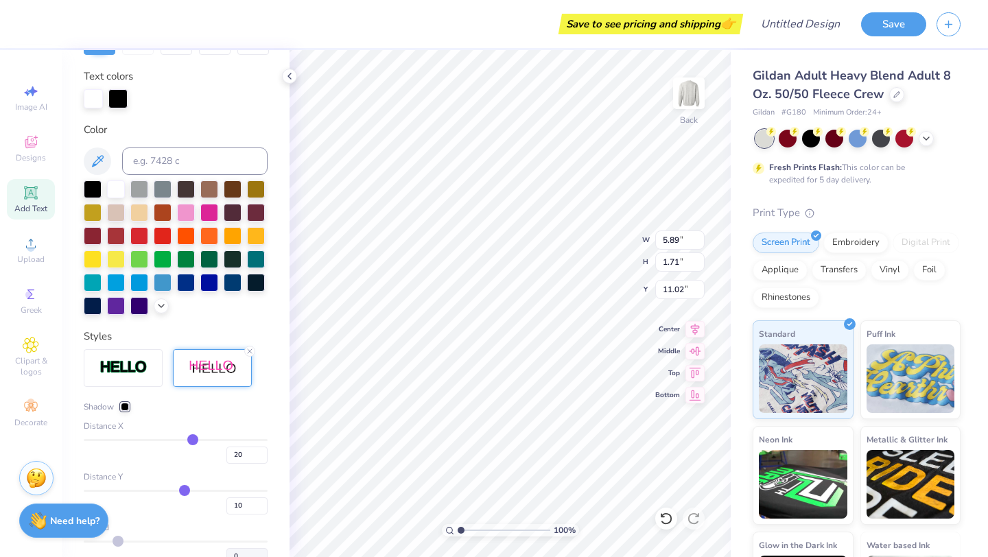
scroll to position [261, 0]
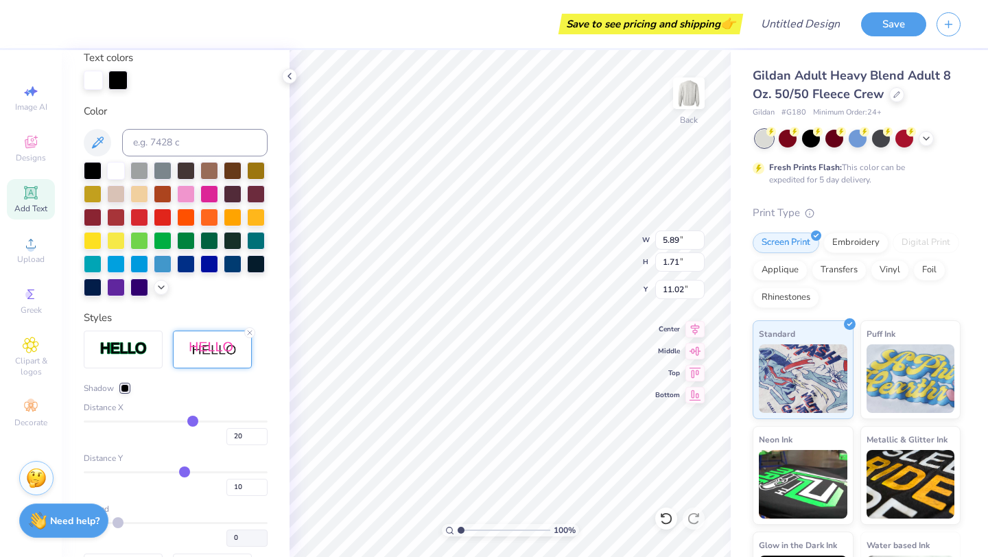
click at [118, 383] on div "Shadow" at bounding box center [106, 388] width 45 height 12
click at [121, 384] on div at bounding box center [125, 388] width 8 height 8
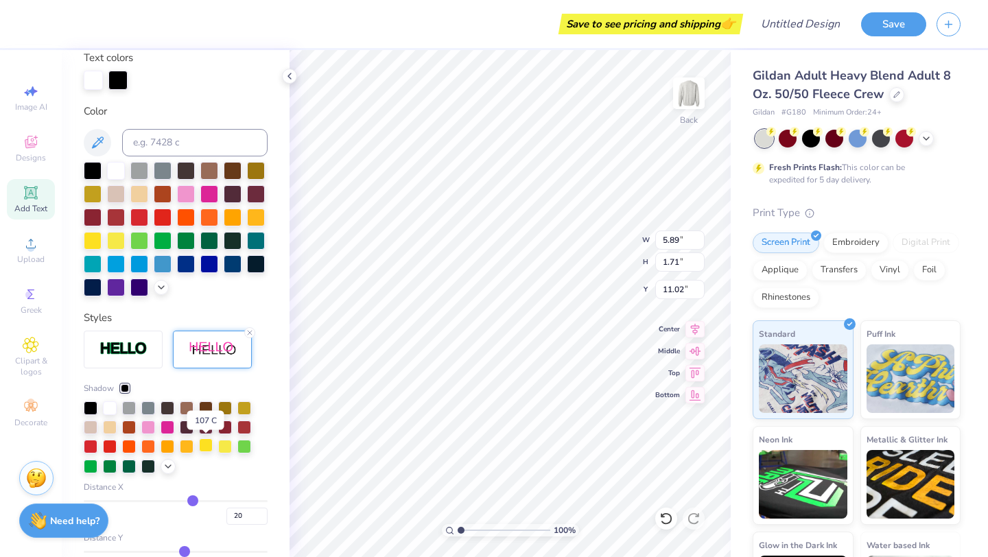
click at [202, 447] on div at bounding box center [206, 445] width 14 height 14
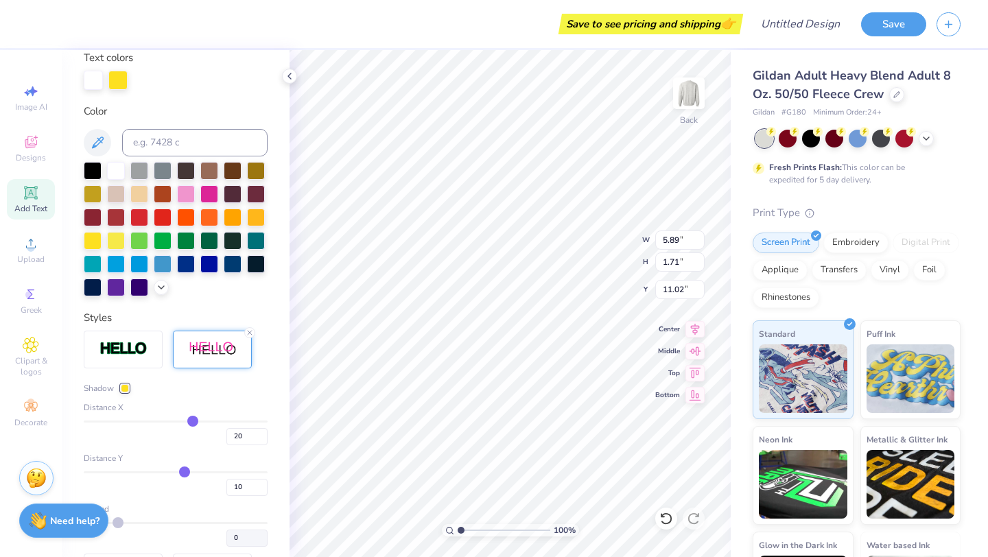
type input "23"
type input "22"
type input "21"
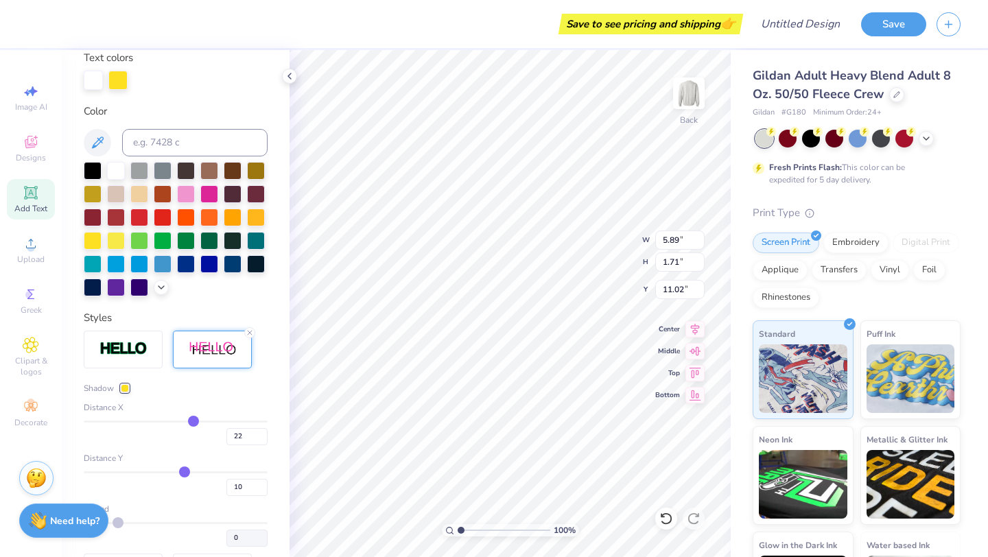
type input "21"
type input "20"
type input "19"
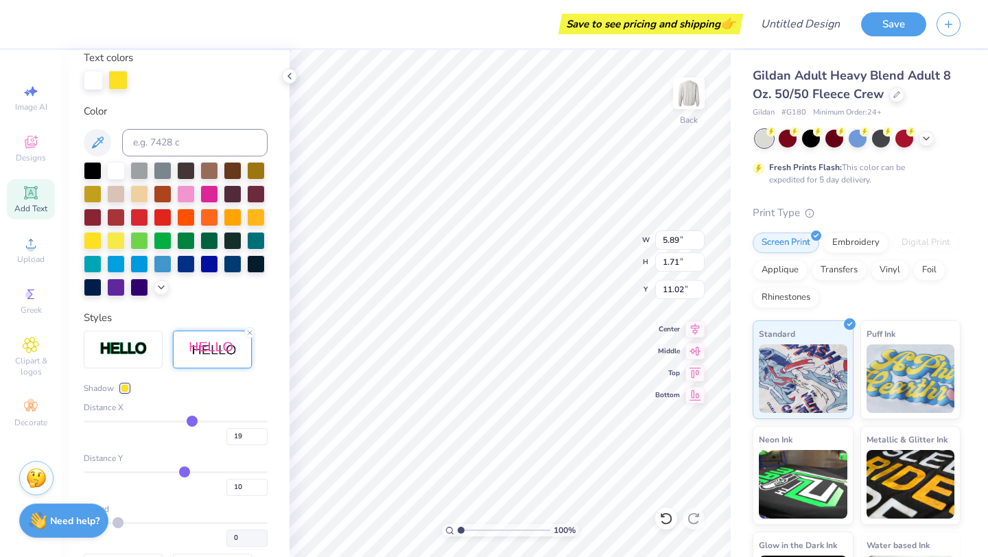
type input "18"
type input "17"
type input "16"
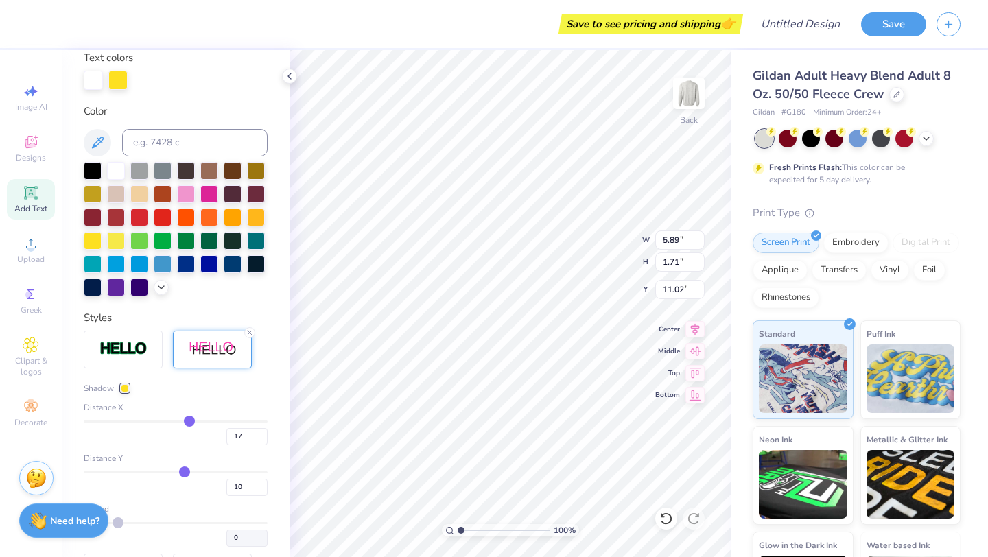
type input "16"
type input "15"
type input "14"
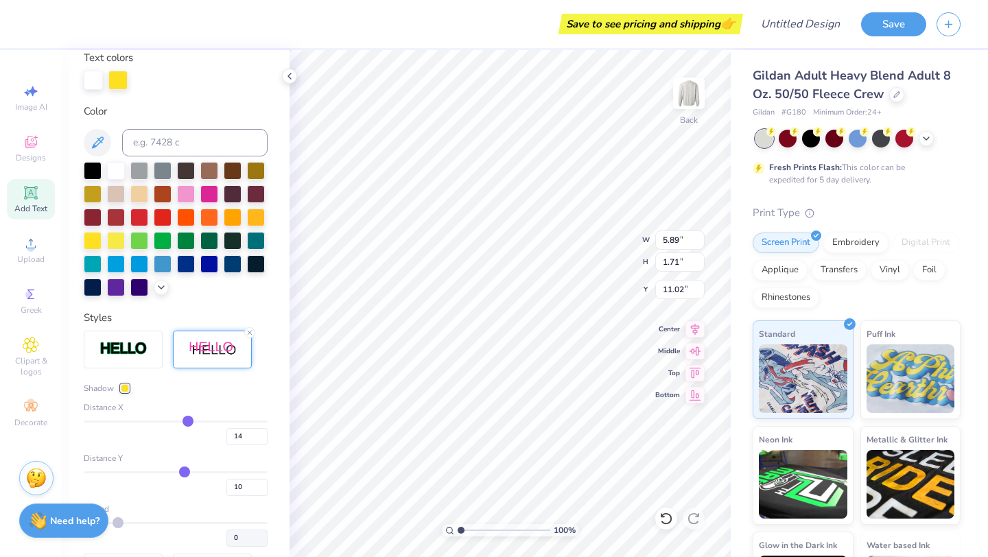
type input "13"
type input "12"
drag, startPoint x: 195, startPoint y: 419, endPoint x: 186, endPoint y: 419, distance: 9.6
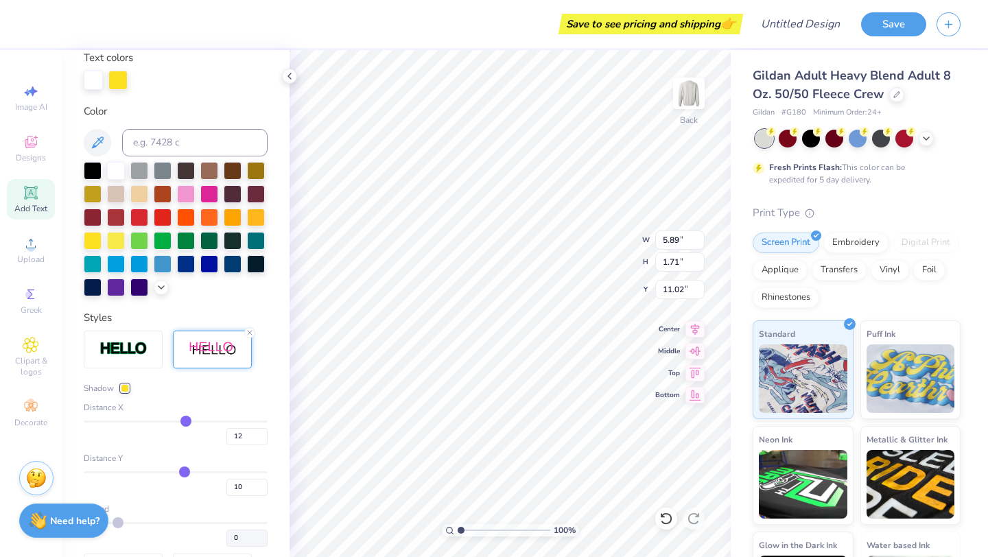
click at [186, 420] on input "range" at bounding box center [176, 421] width 184 height 2
type input "11"
type input "10"
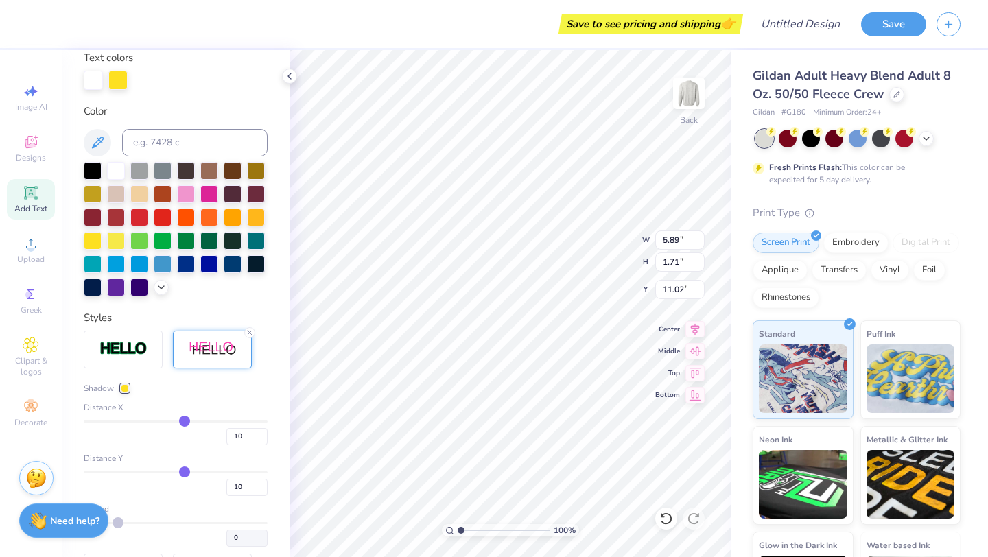
type input "9"
type input "8"
type input "7"
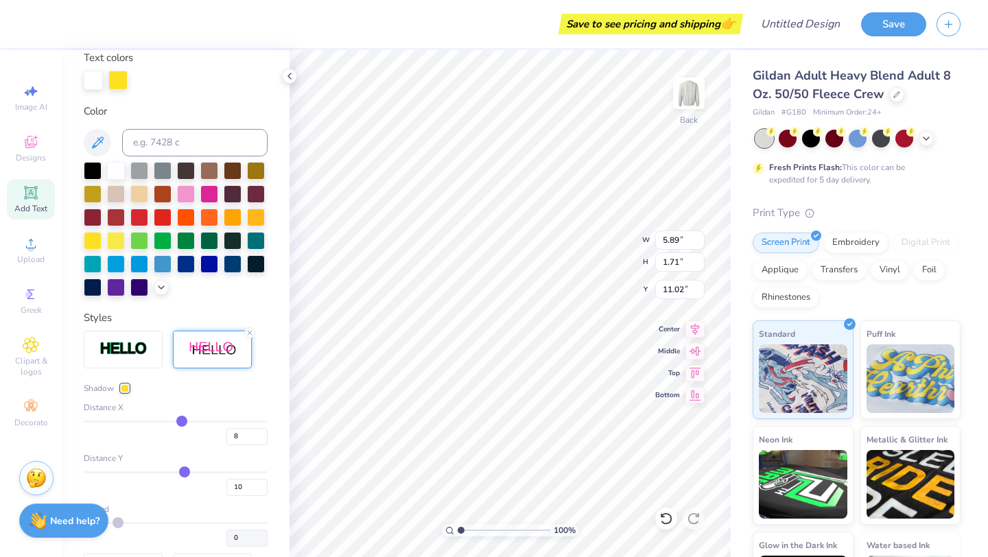
type input "7"
type input "6"
click at [180, 420] on input "range" at bounding box center [176, 421] width 184 height 2
type input "5"
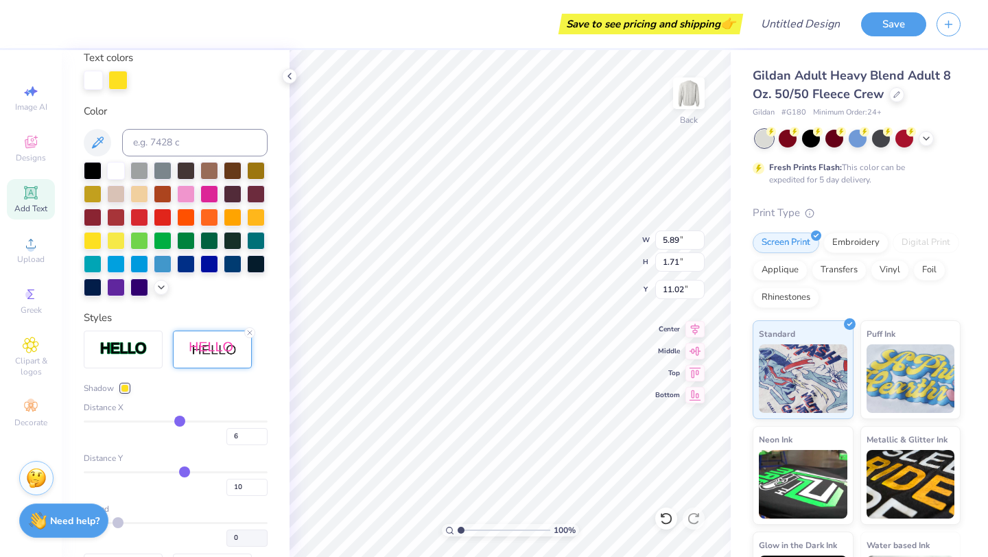
type input "5"
type input "4"
type input "3"
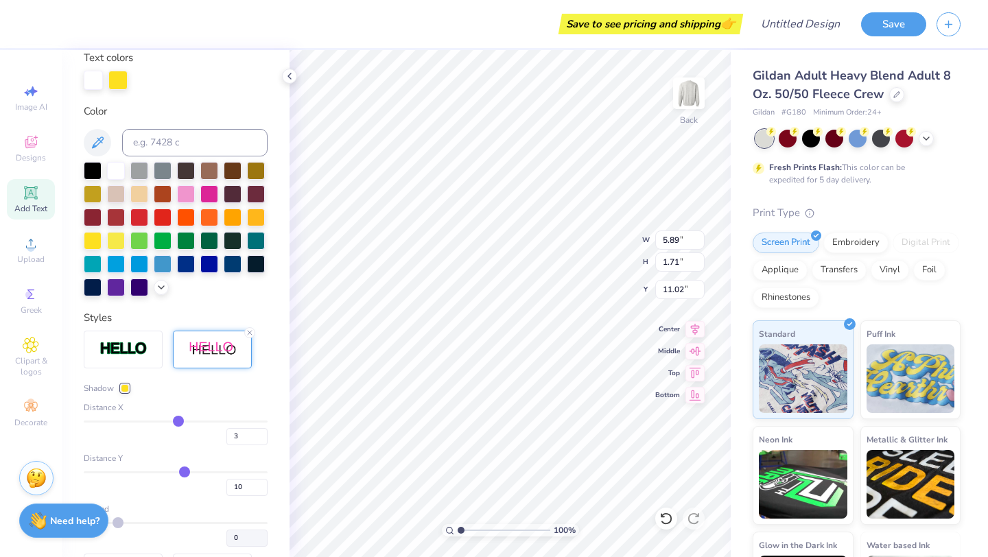
type input "3"
click at [178, 420] on input "range" at bounding box center [176, 421] width 184 height 2
type input "5.99"
type input "7.20"
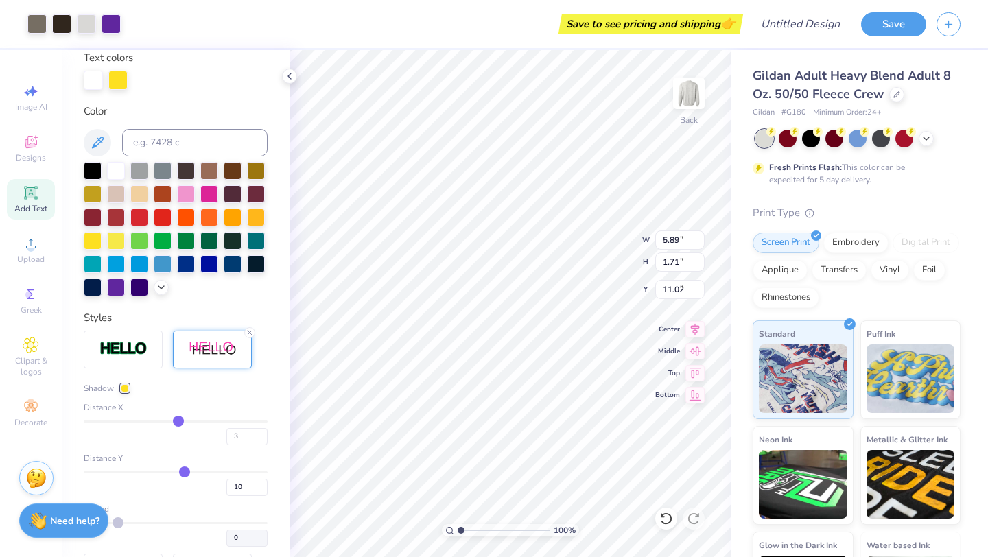
type input "6.39"
type input "11.36"
type input "1.88"
type input "4.52"
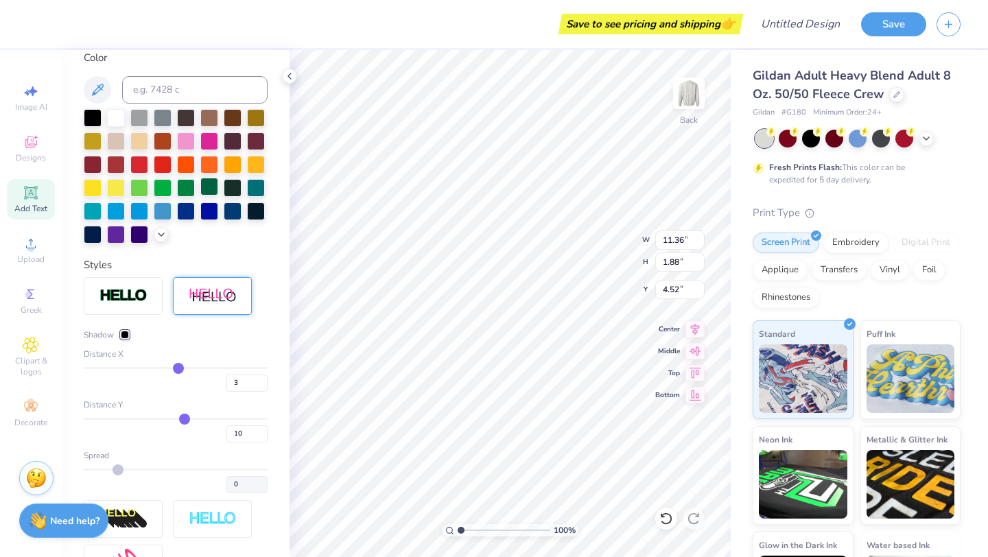
type input "10.07"
type input "3.04"
type input "1.48"
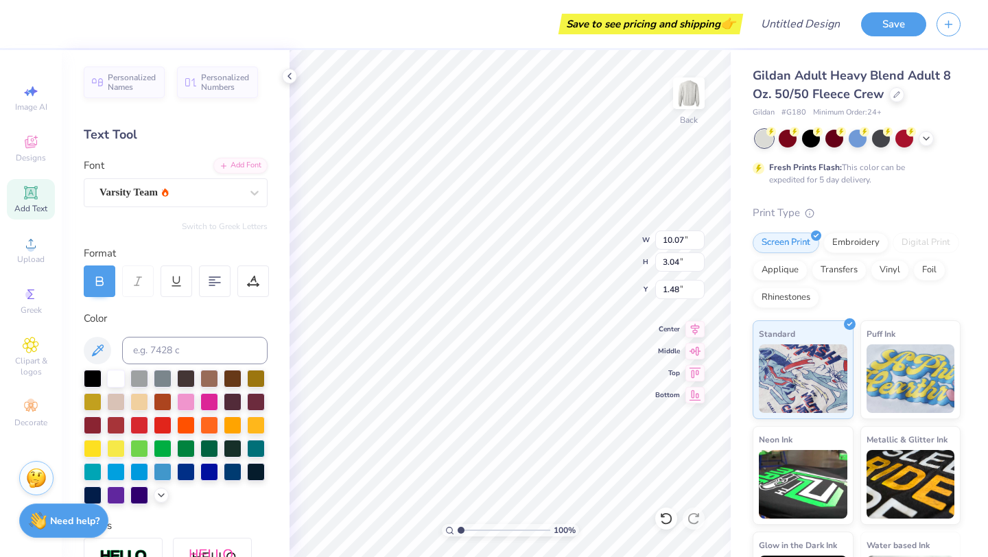
scroll to position [32, 0]
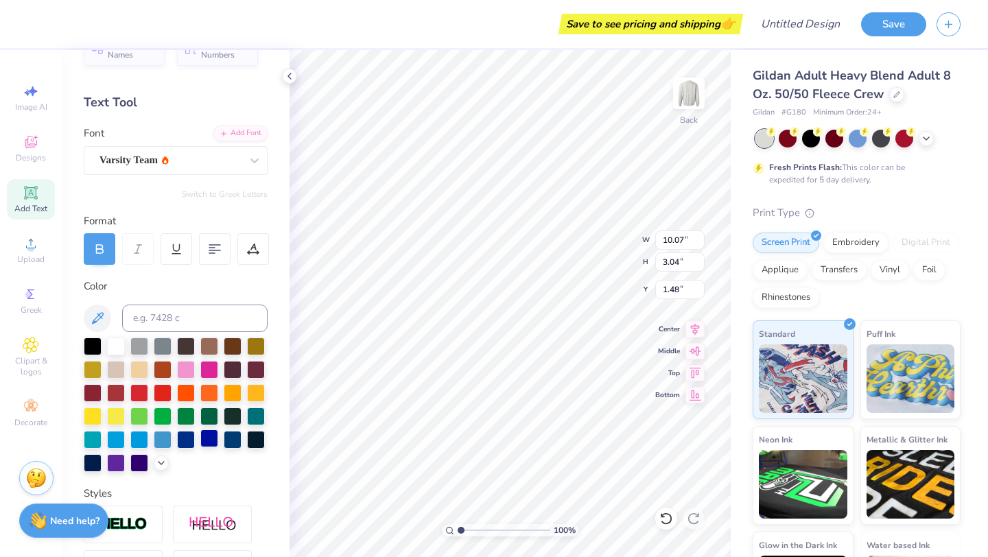
drag, startPoint x: 115, startPoint y: 468, endPoint x: 202, endPoint y: 436, distance: 92.9
click at [115, 468] on div at bounding box center [116, 463] width 18 height 18
click at [99, 412] on div at bounding box center [93, 415] width 18 height 18
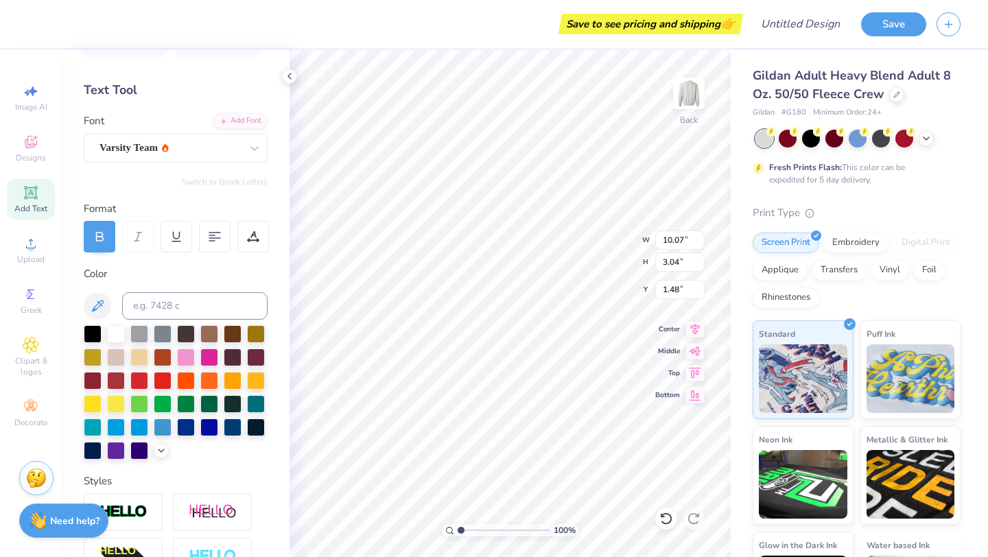
click at [167, 453] on div at bounding box center [176, 392] width 184 height 134
click at [165, 453] on icon at bounding box center [161, 449] width 11 height 11
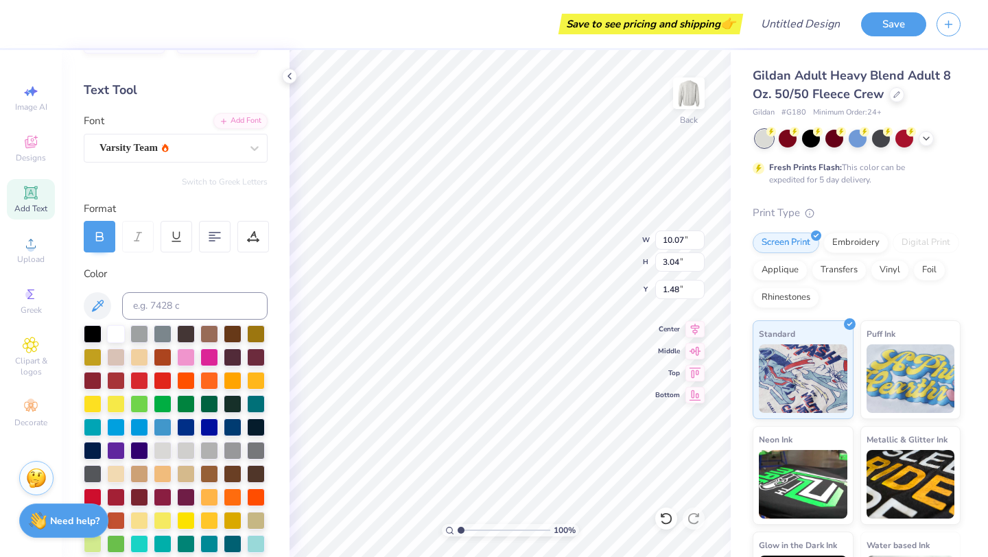
scroll to position [56, 0]
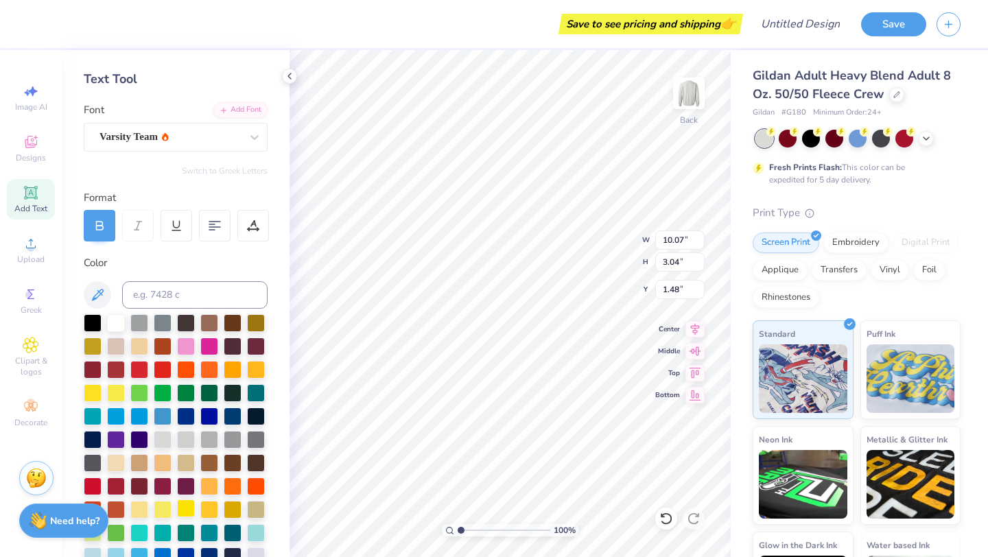
click at [187, 504] on div at bounding box center [186, 508] width 18 height 18
click at [213, 511] on div at bounding box center [209, 508] width 18 height 18
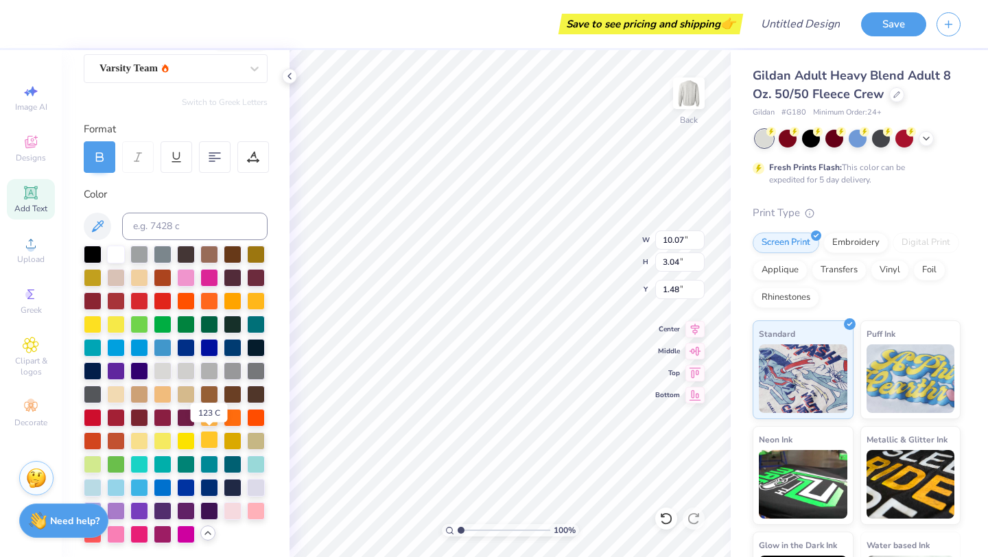
scroll to position [128, 0]
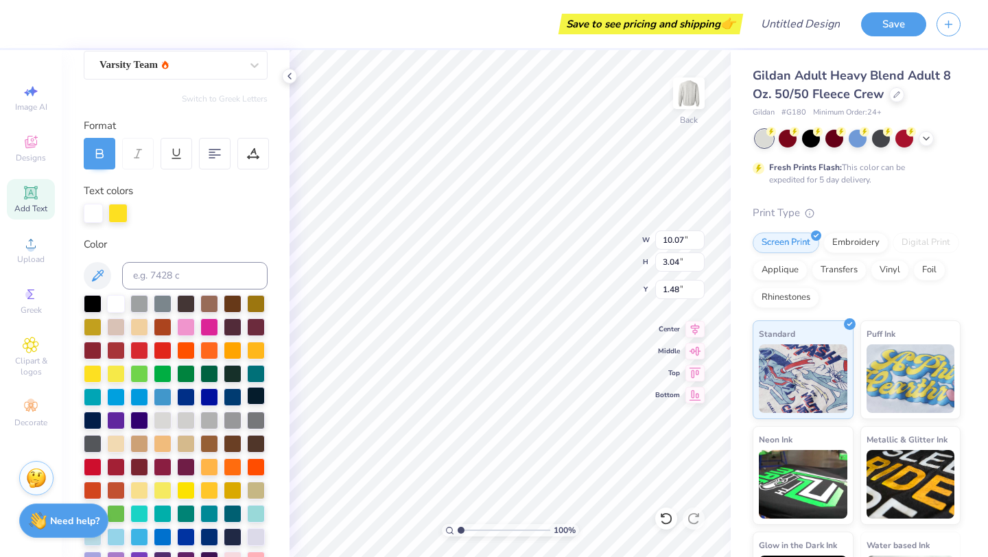
type input "11.36"
type input "1.88"
type input "4.52"
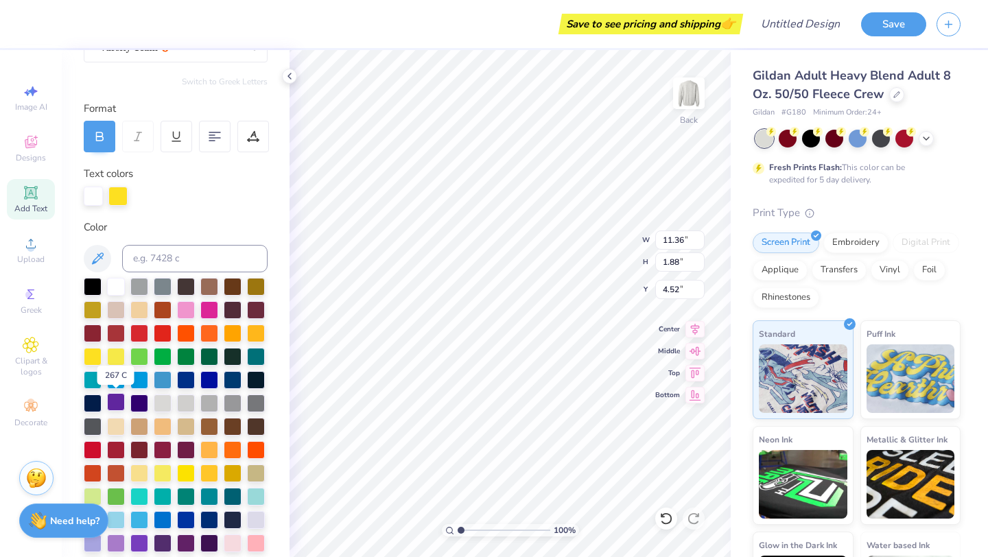
click at [119, 404] on div at bounding box center [116, 402] width 18 height 18
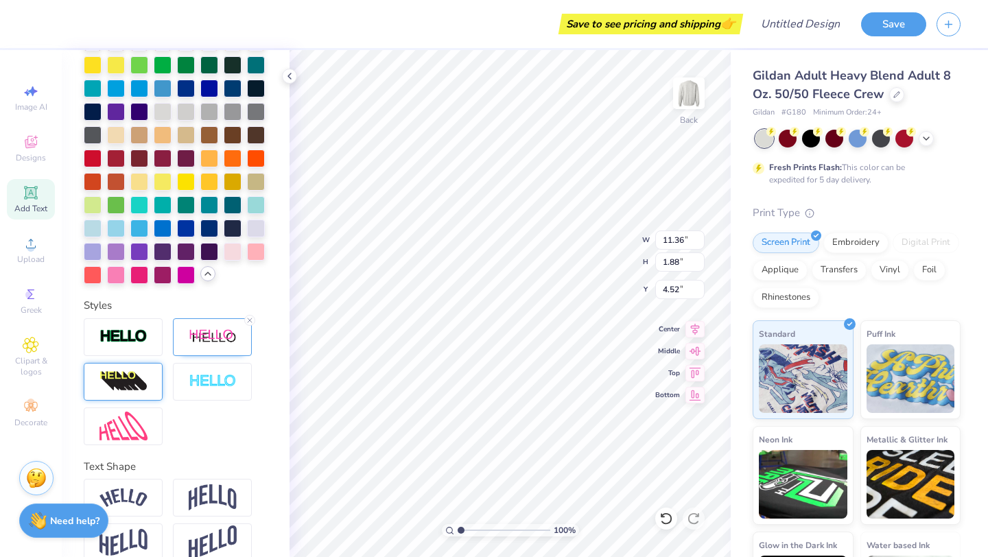
scroll to position [457, 0]
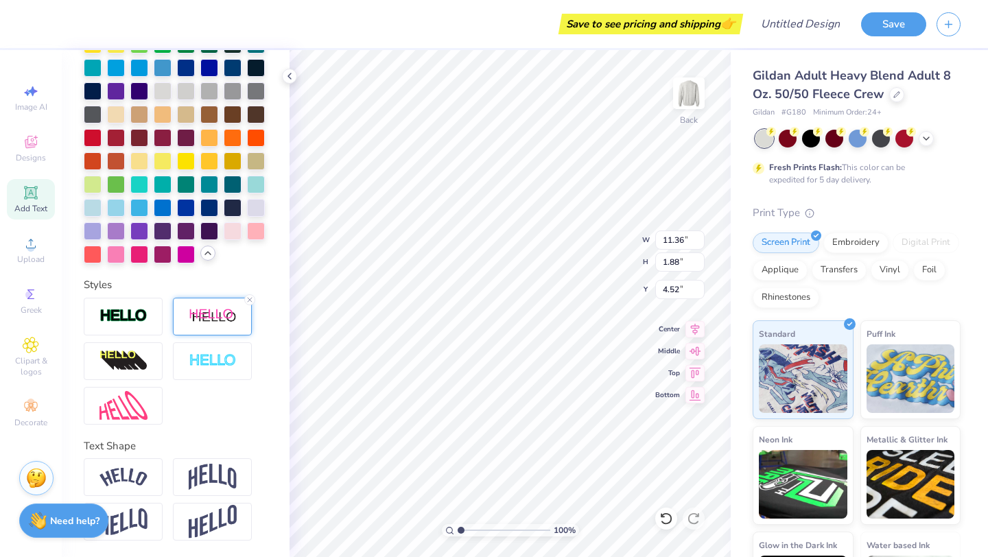
click at [217, 330] on div at bounding box center [212, 317] width 79 height 38
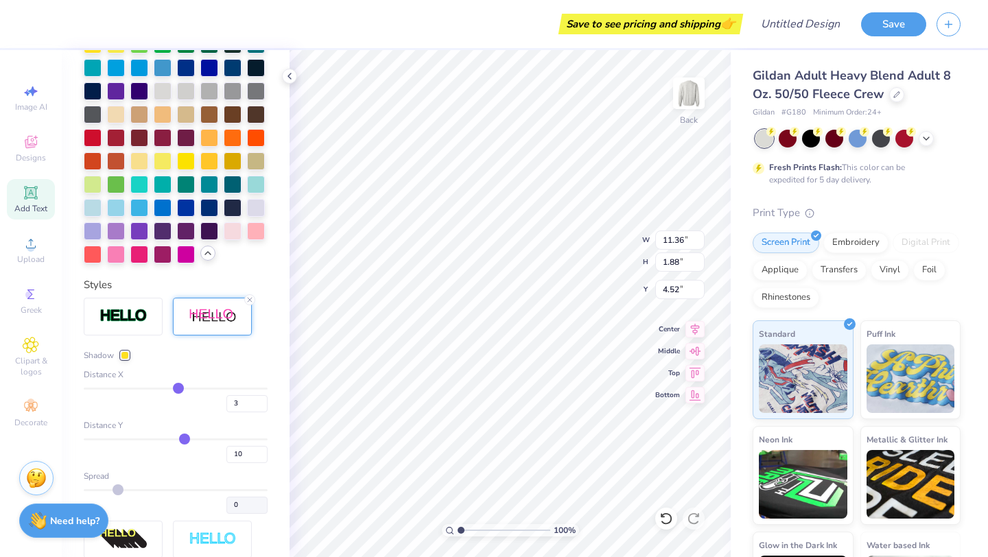
click at [178, 388] on input "range" at bounding box center [176, 389] width 184 height 2
type input "2"
type input "1"
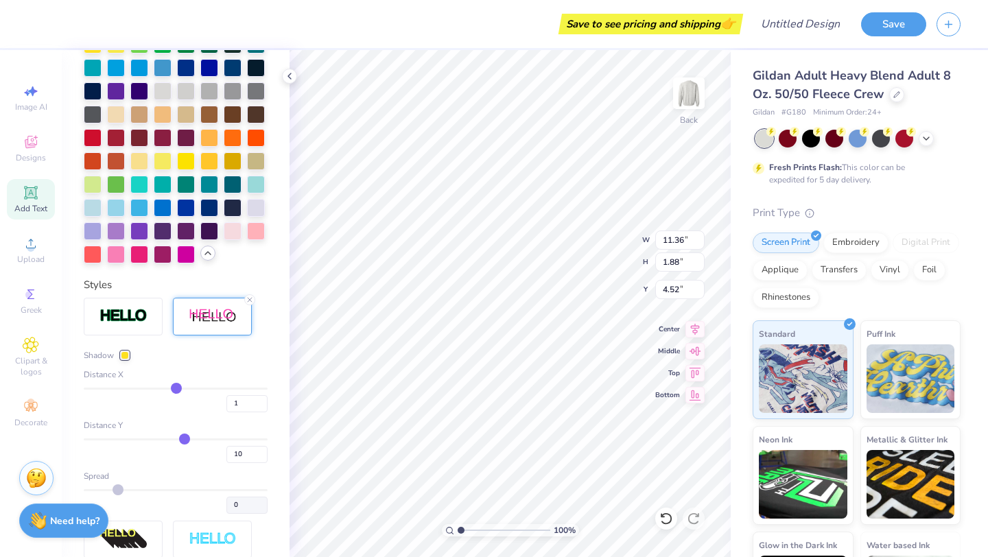
type input "0"
click at [176, 388] on input "range" at bounding box center [176, 389] width 184 height 2
type input "11.03"
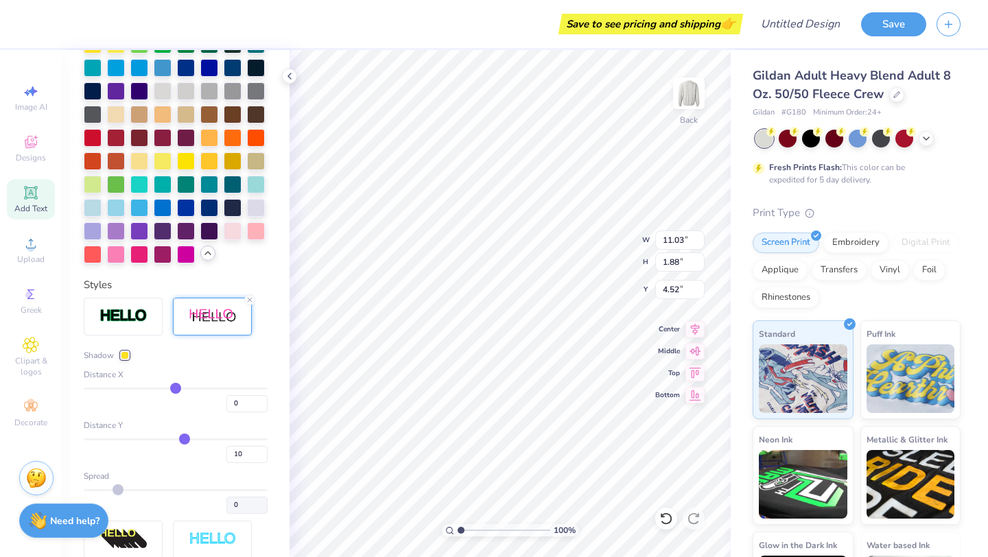
type input "1"
type input "2"
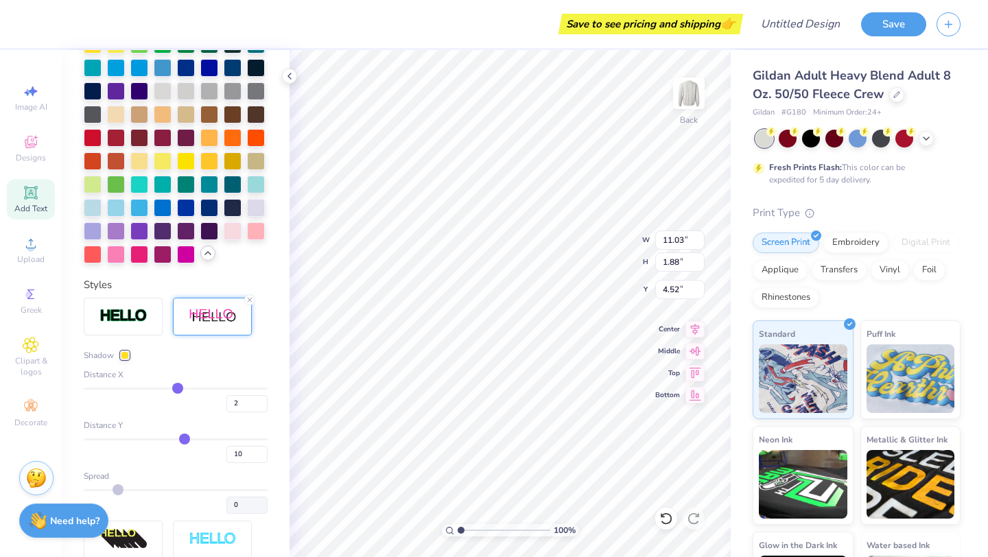
click at [177, 388] on input "range" at bounding box center [176, 389] width 184 height 2
click at [144, 324] on img at bounding box center [123, 316] width 48 height 16
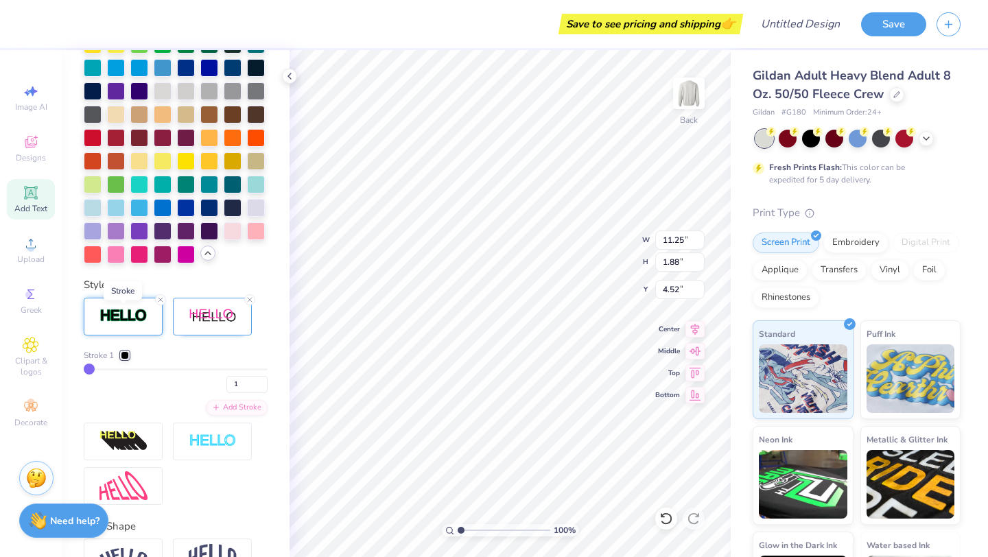
type input "11.27"
type input "1.89"
type input "4.50"
click at [251, 298] on line at bounding box center [250, 300] width 4 height 4
type input "11.06"
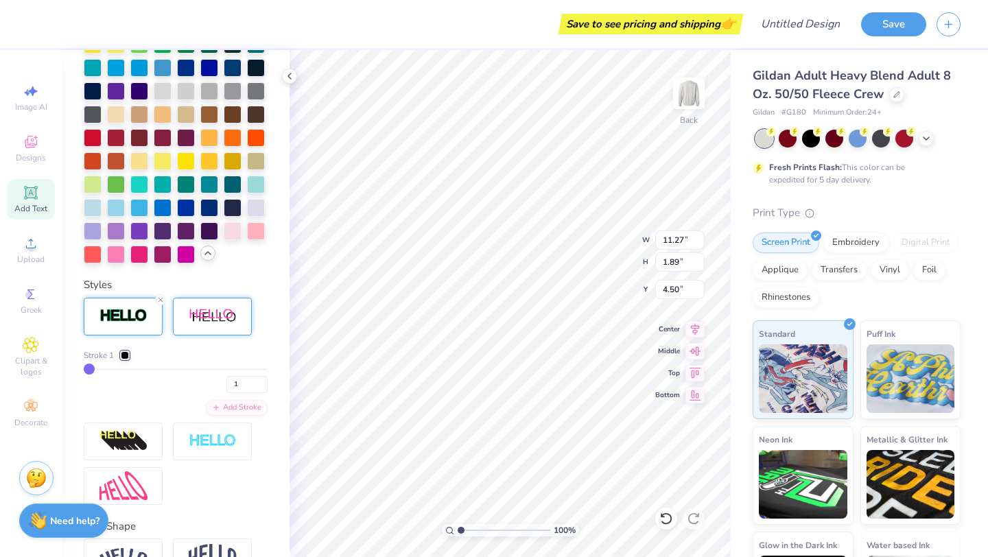
type input "1.74"
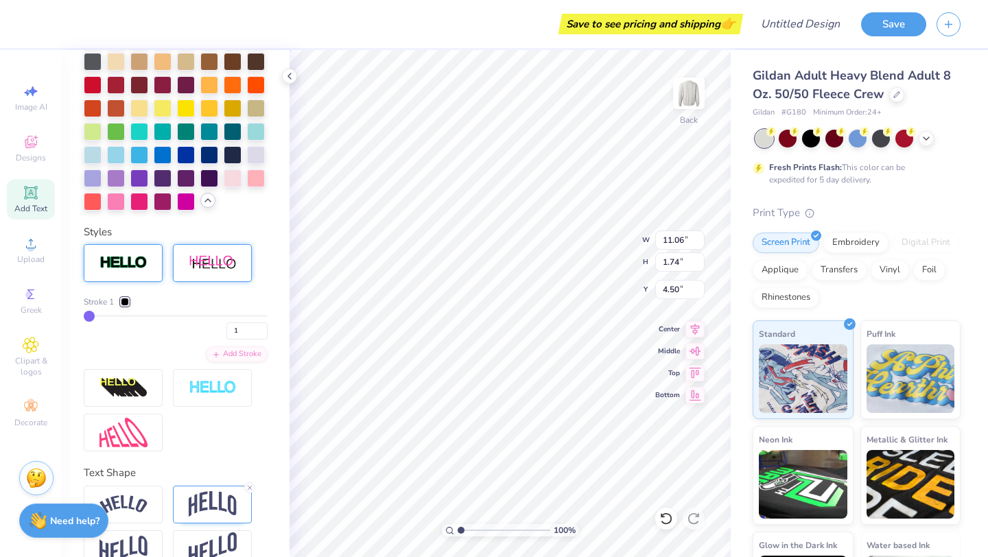
type input "10.07"
type input "3.04"
type input "1.48"
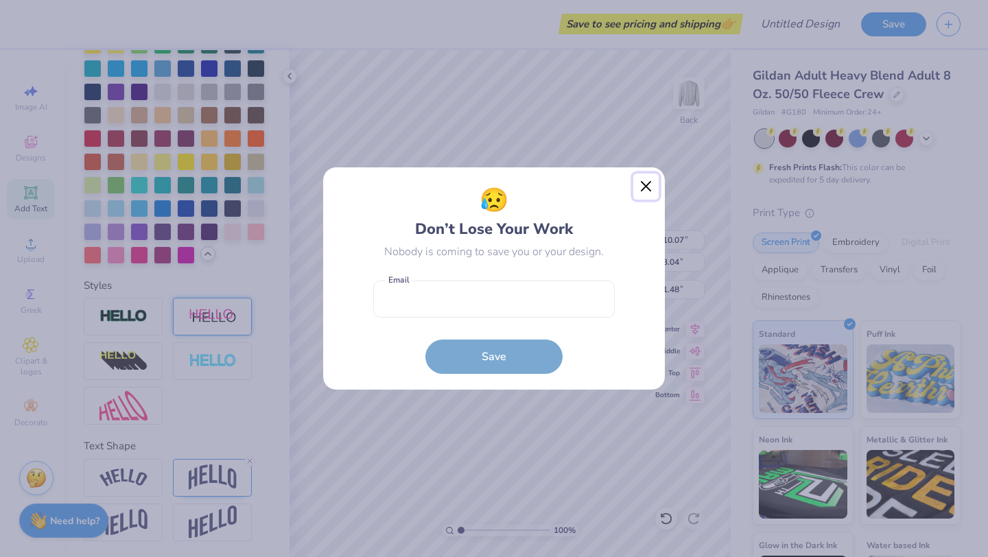
click at [653, 185] on button "Close" at bounding box center [646, 187] width 26 height 26
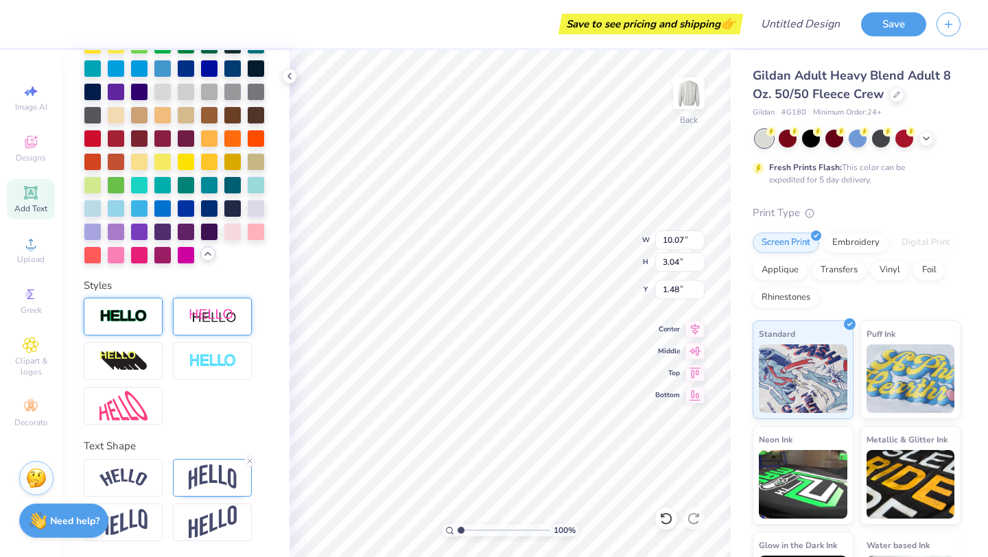
click at [159, 316] on div at bounding box center [123, 317] width 79 height 38
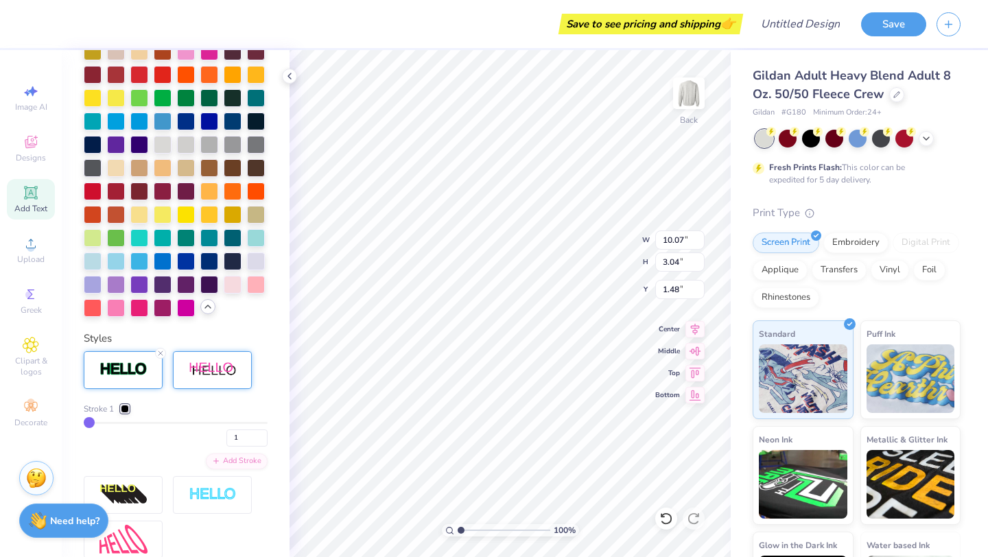
type input "10.09"
type input "3.06"
type input "1.47"
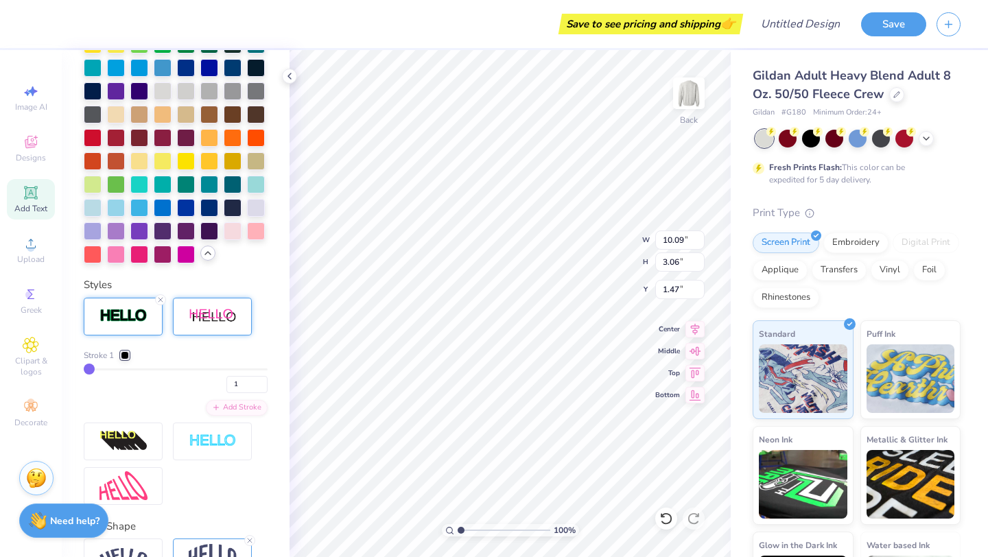
type input "11.06"
type input "1.74"
type input "4.50"
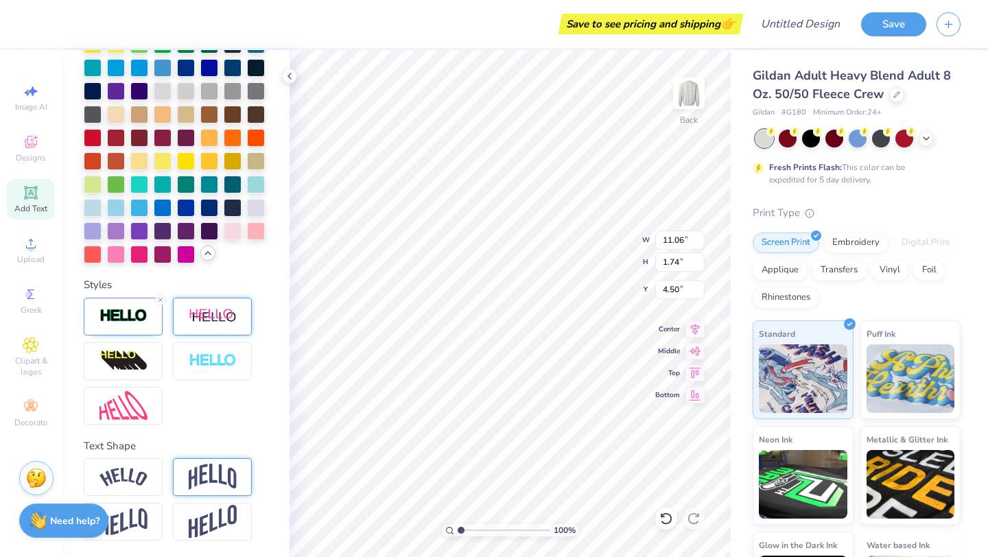
click at [221, 479] on img at bounding box center [213, 477] width 48 height 26
type input "4.01"
type input "3.37"
click at [252, 461] on icon at bounding box center [250, 460] width 8 height 8
type input "1.74"
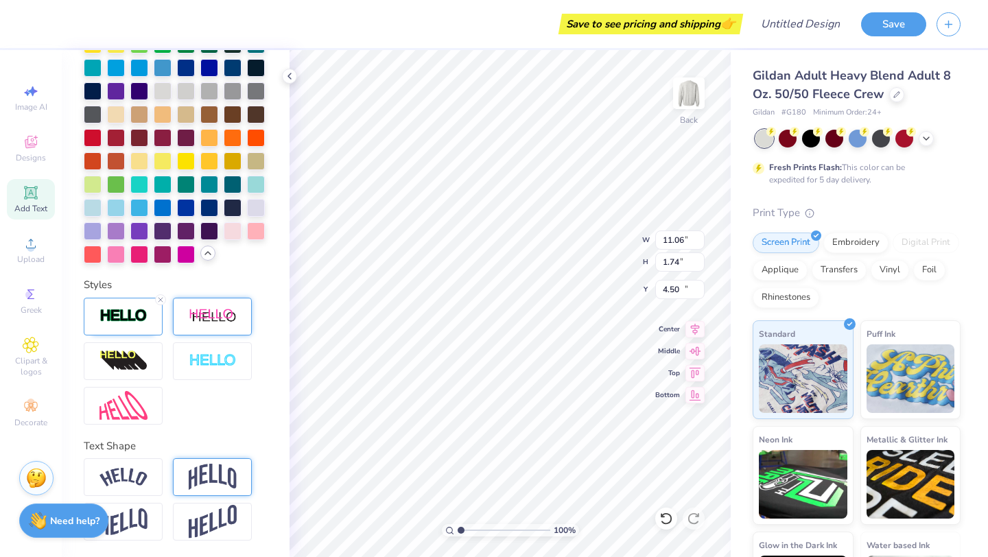
type input "13.91"
click at [38, 193] on icon at bounding box center [31, 193] width 16 height 16
type input "5.89"
type input "1.71"
type input "11.02"
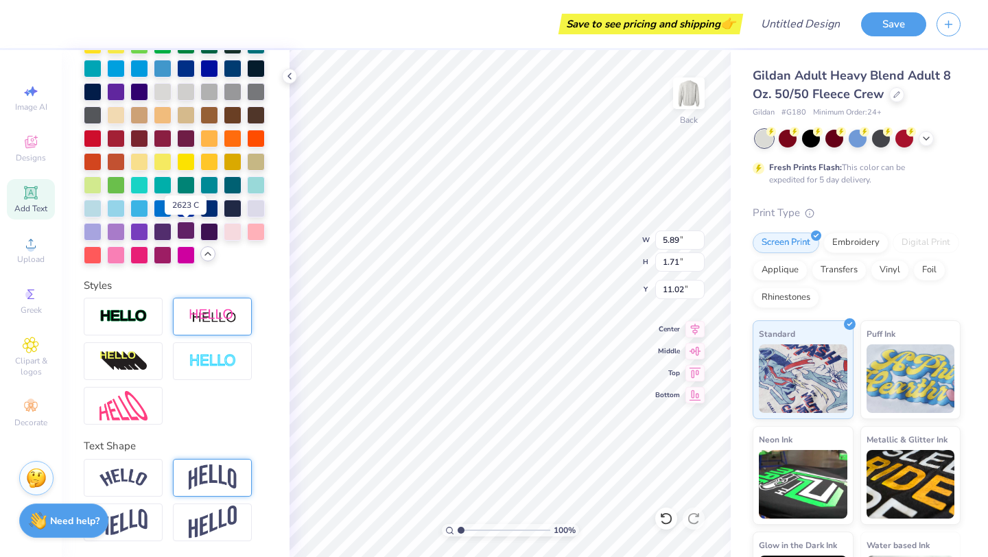
scroll to position [394, 0]
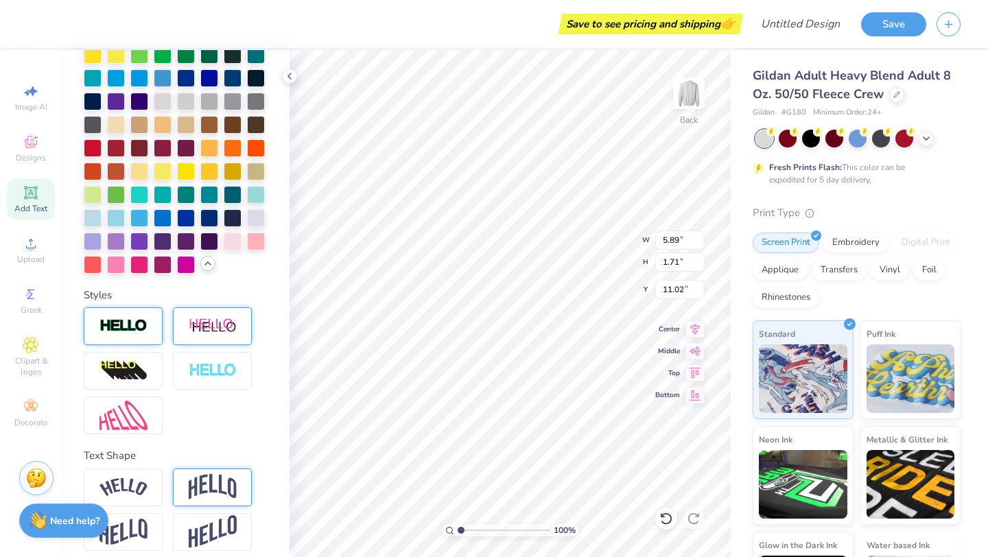
type textarea "DUKES"
click at [141, 337] on div at bounding box center [123, 326] width 79 height 38
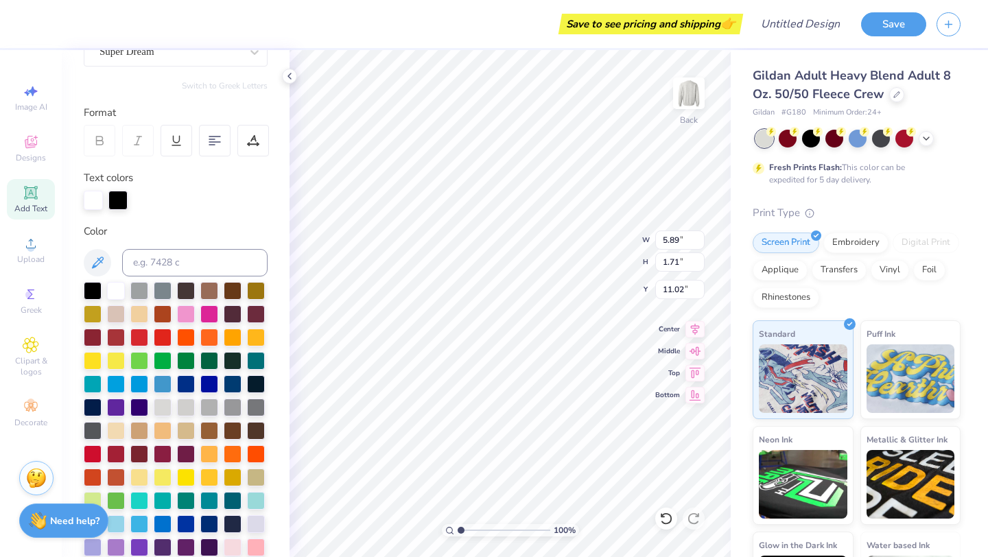
scroll to position [69, 0]
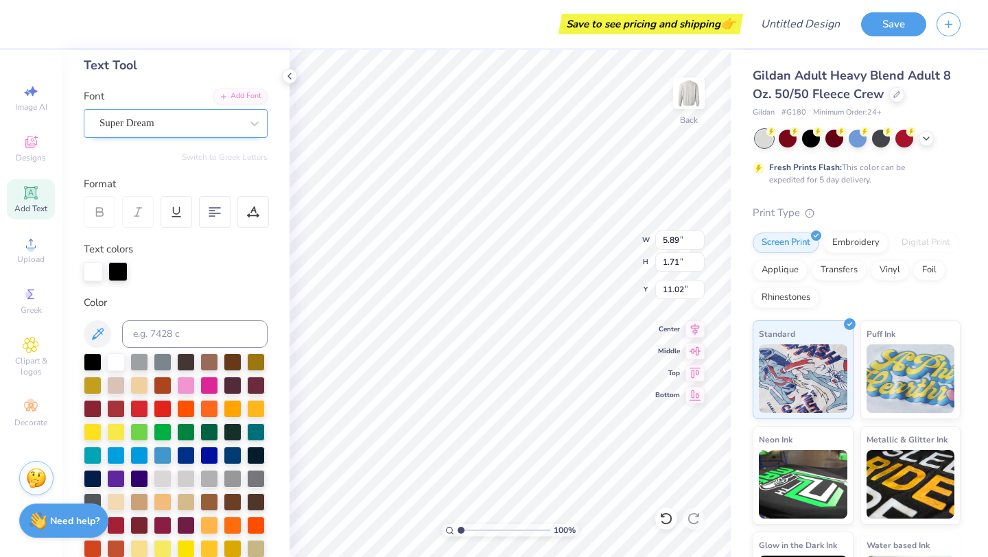
click at [155, 130] on div "Super Dream" at bounding box center [170, 122] width 144 height 21
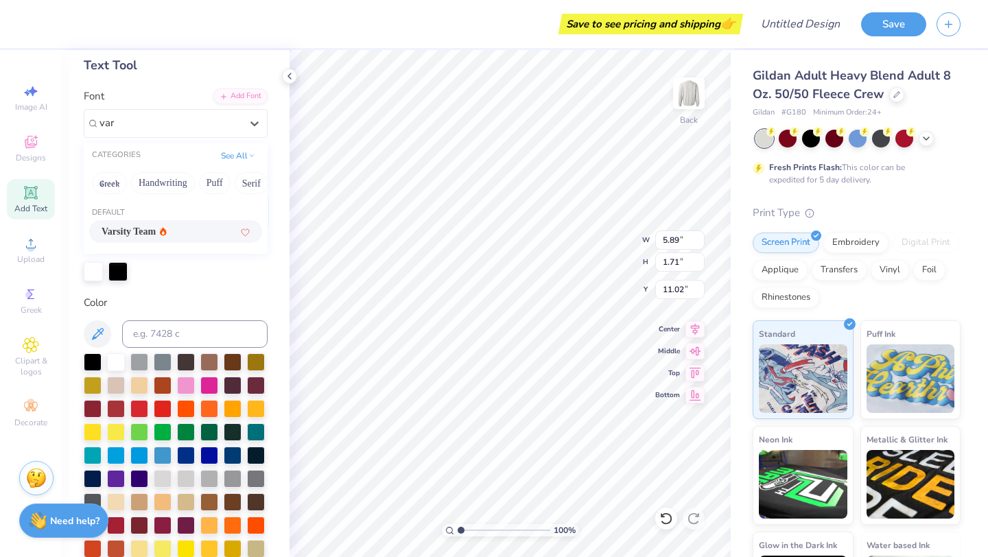
click at [150, 222] on div "Varsity Team" at bounding box center [175, 231] width 173 height 23
type input "var"
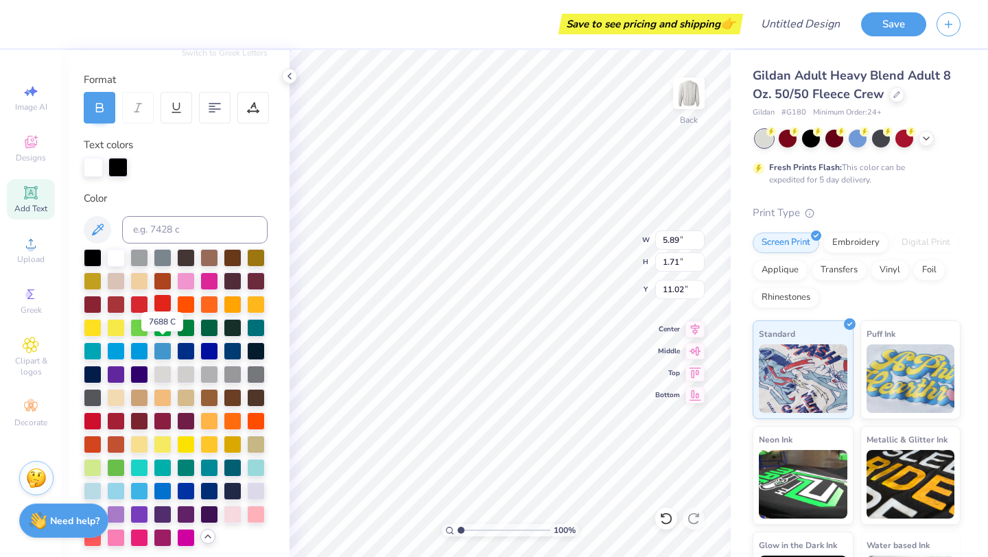
scroll to position [175, 0]
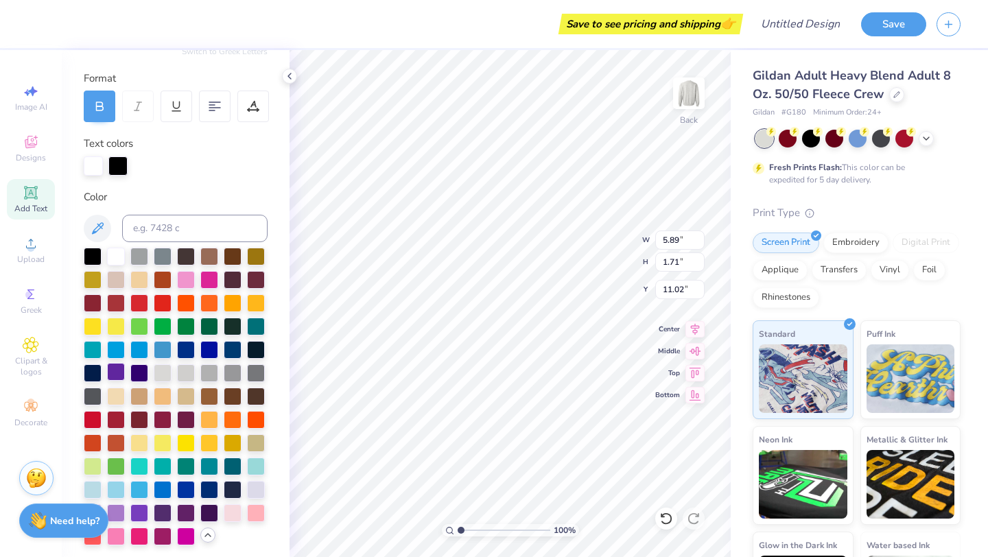
click at [119, 370] on div at bounding box center [116, 372] width 18 height 18
type input "10.09"
type input "3.06"
type input "1.47"
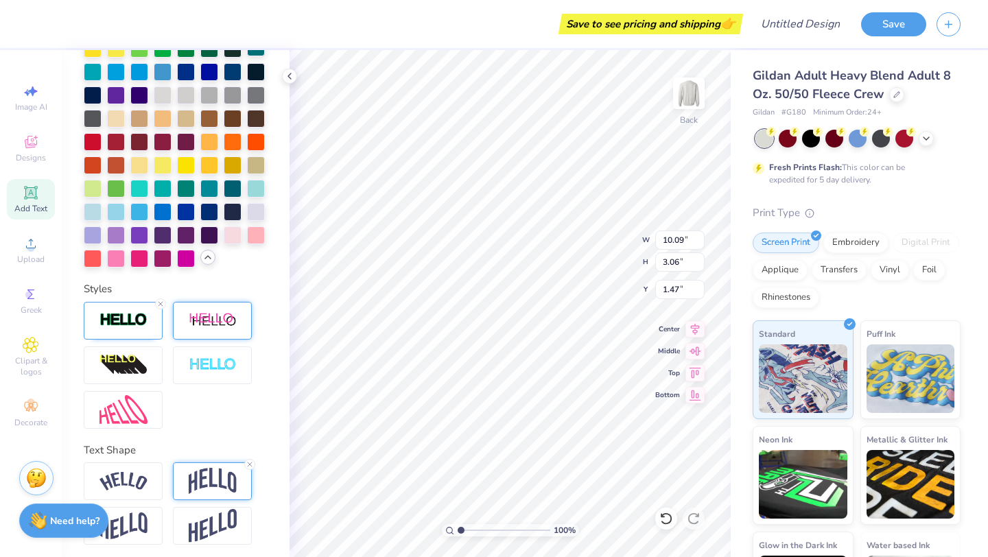
scroll to position [457, 0]
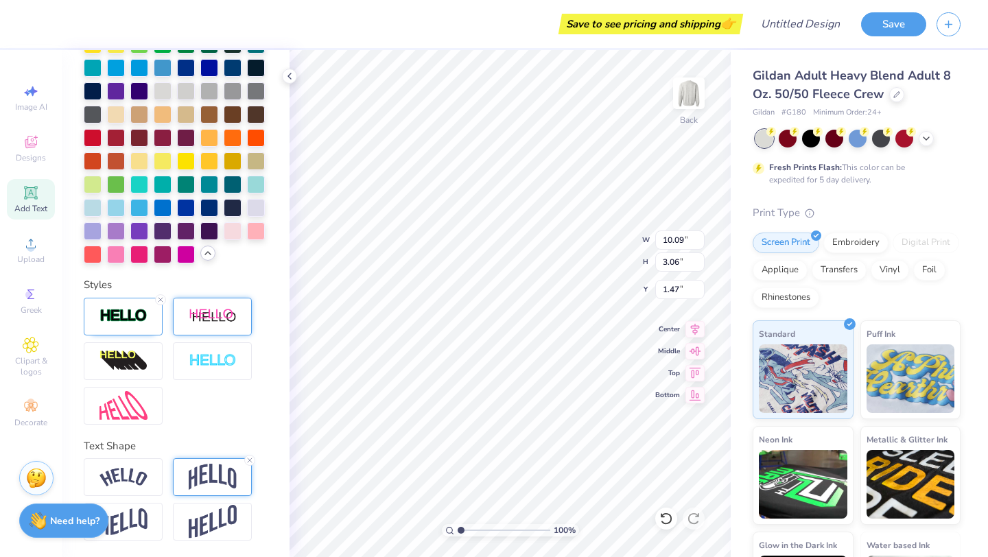
click at [203, 483] on img at bounding box center [213, 477] width 48 height 26
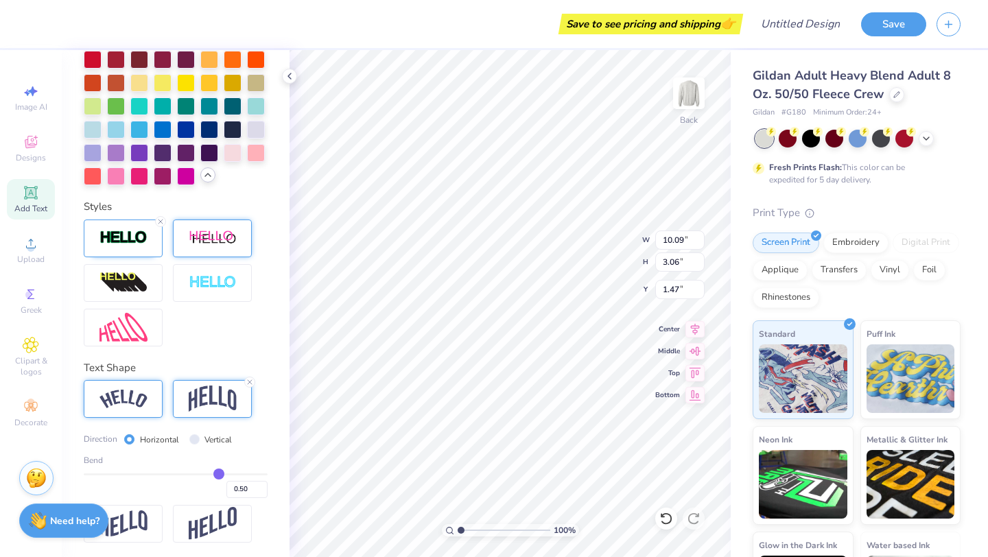
scroll to position [536, 0]
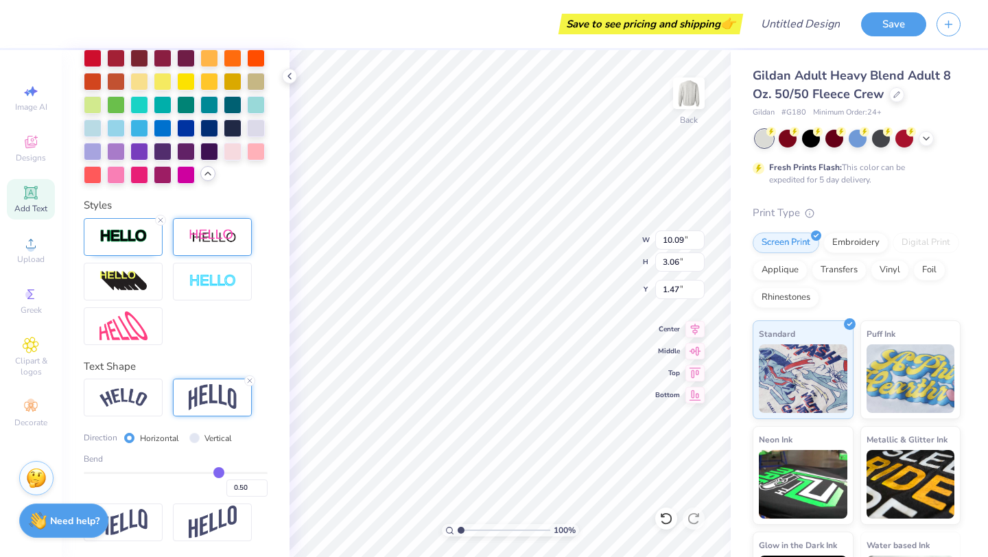
type input "0.47"
type input "0.46"
type input "0.45"
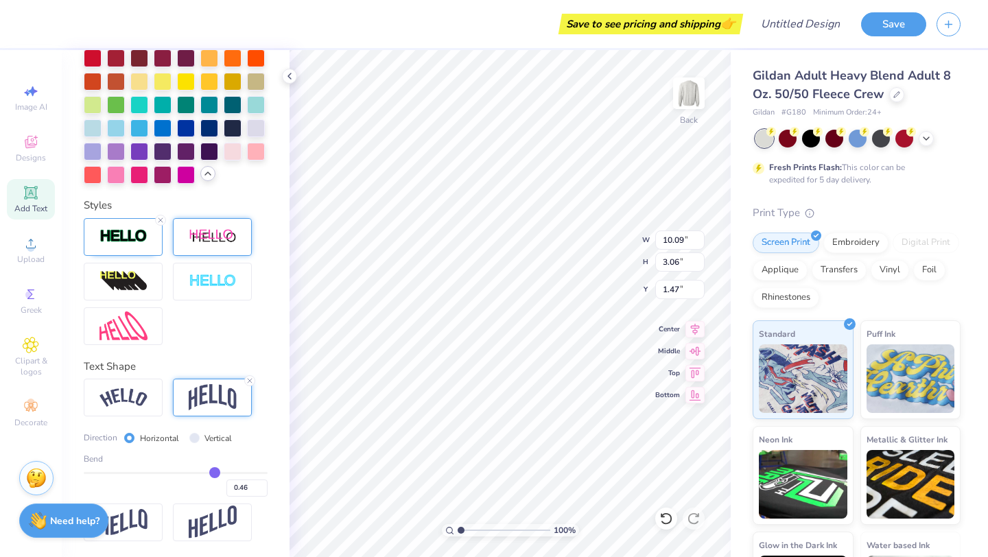
type input "0.45"
type input "0.44"
type input "0.43"
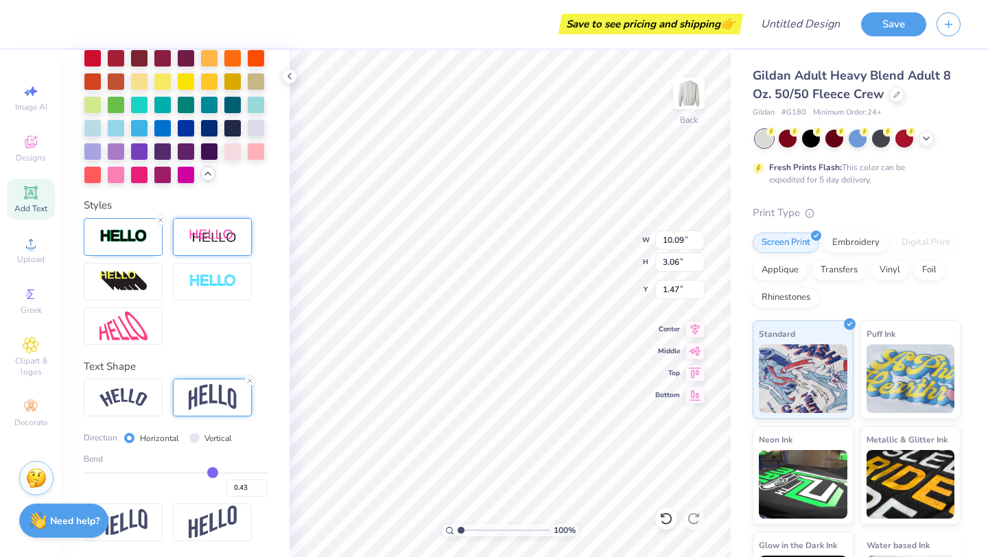
type input "0.42"
type input "0.41"
type input "0.4"
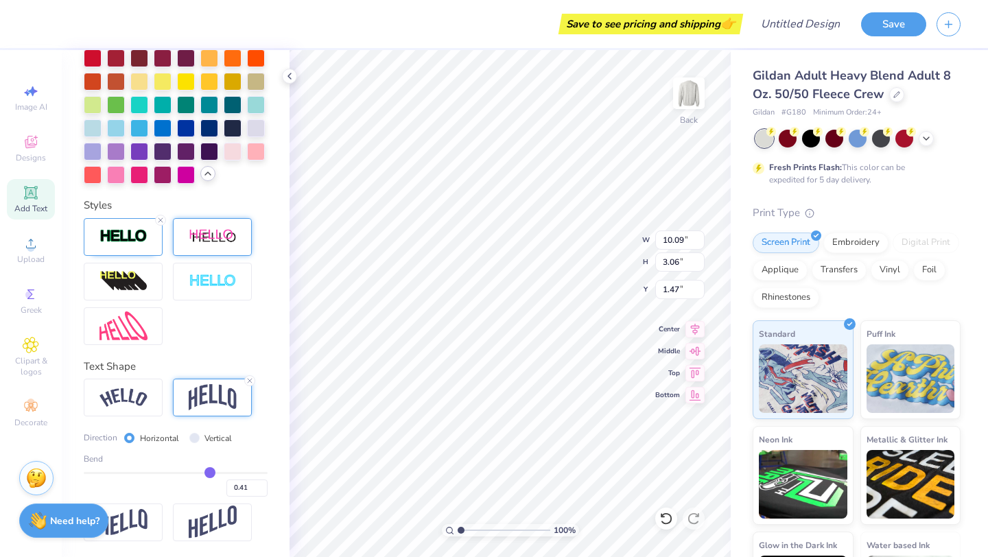
type input "0.40"
type input "0.39"
type input "0.38"
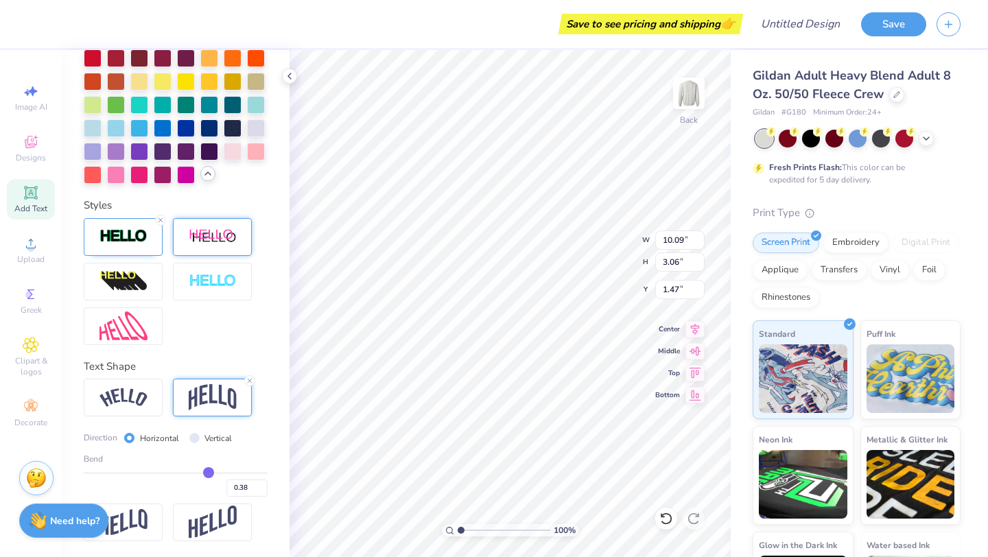
type input "0.37"
type input "0.36"
type input "0.35"
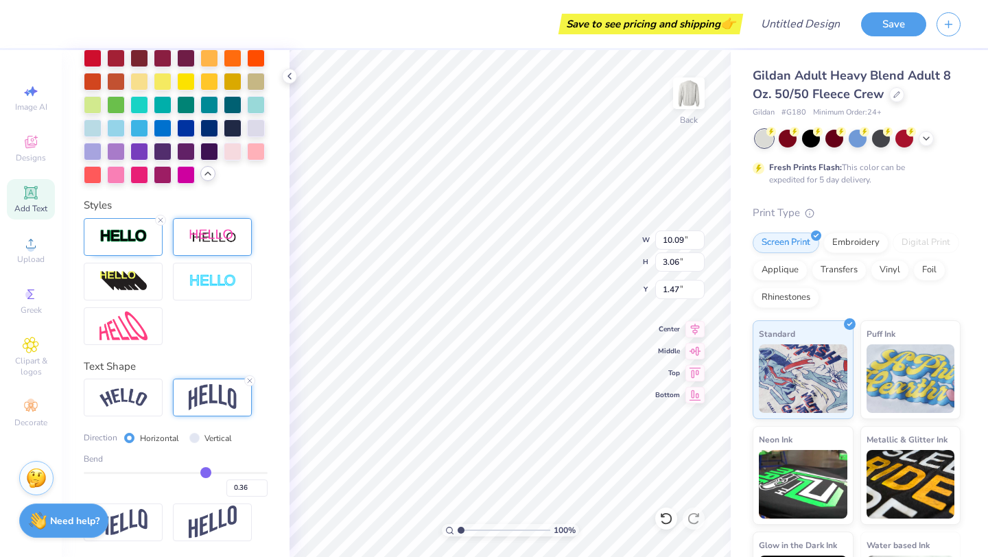
type input "0.35"
type input "0.34"
type input "0.33"
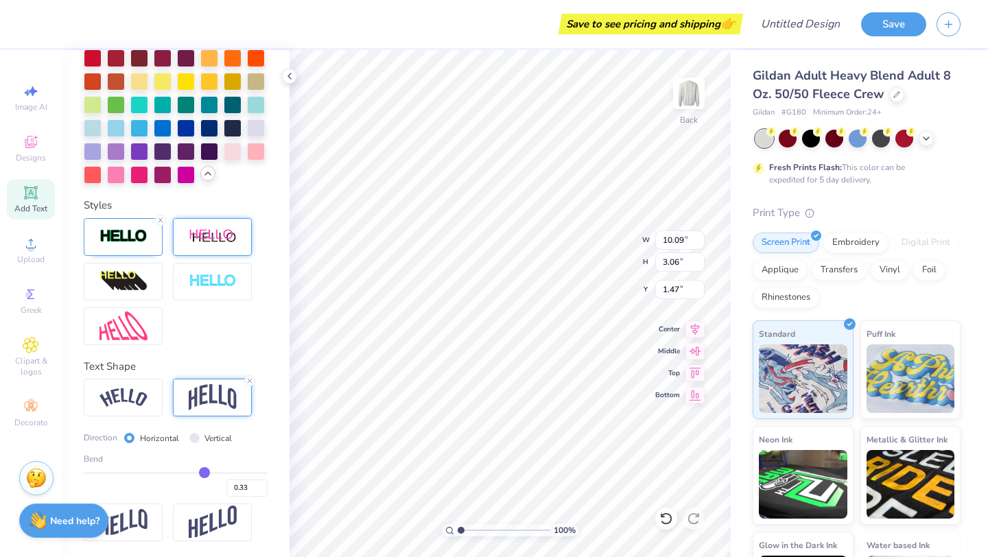
type input "0.32"
type input "0.31"
type input "0.3"
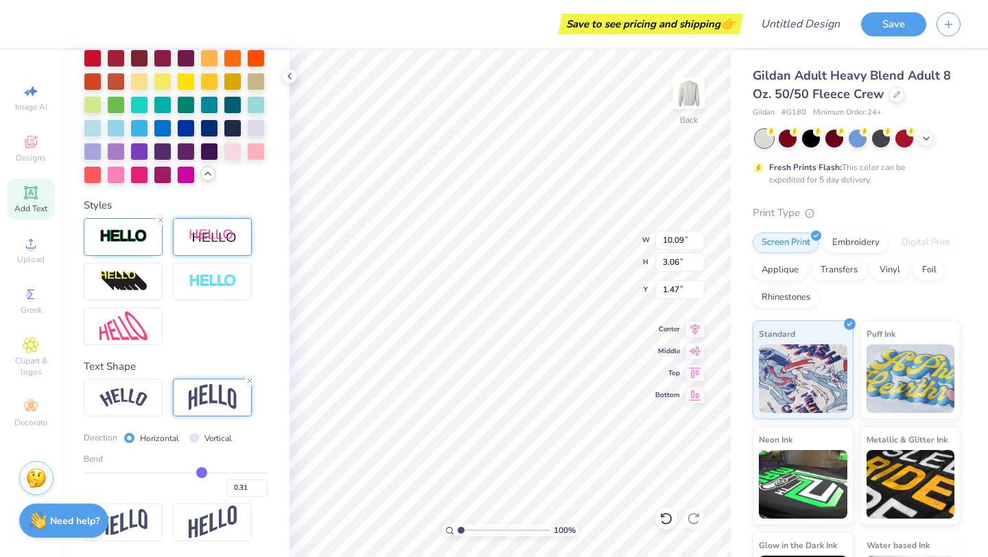
type input "0.30"
type input "0.29"
type input "0.28"
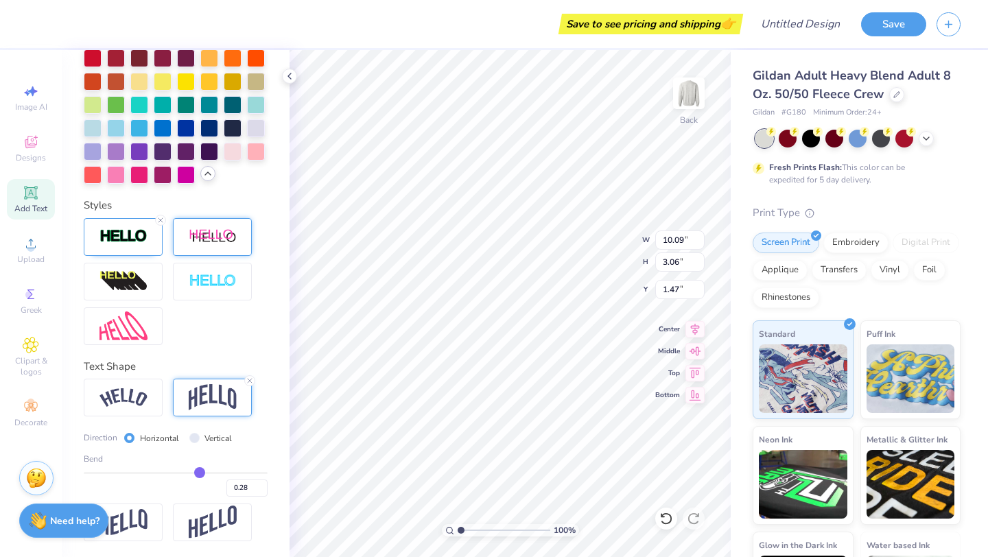
type input "0.27"
type input "0.26"
drag, startPoint x: 216, startPoint y: 473, endPoint x: 198, endPoint y: 474, distance: 18.6
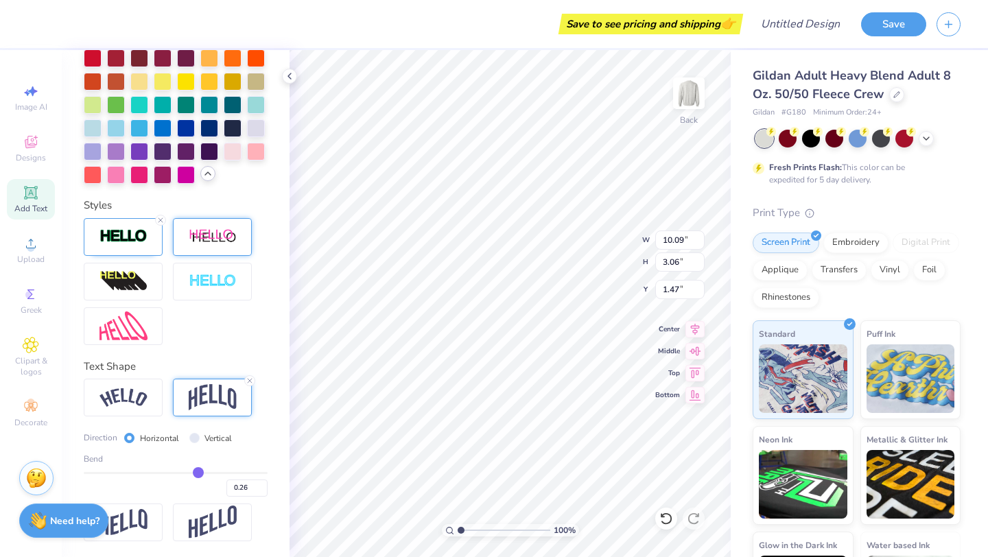
type input "0.26"
click at [198, 474] on input "range" at bounding box center [176, 473] width 184 height 2
type input "2.01"
type input "1.99"
type input "0.25"
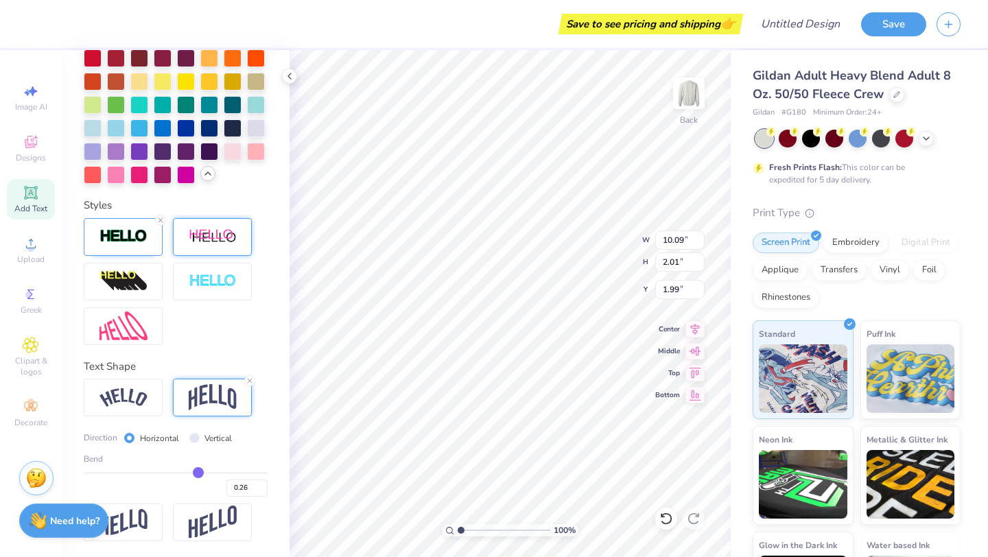
type input "0.25"
type input "0.24"
type input "0.23"
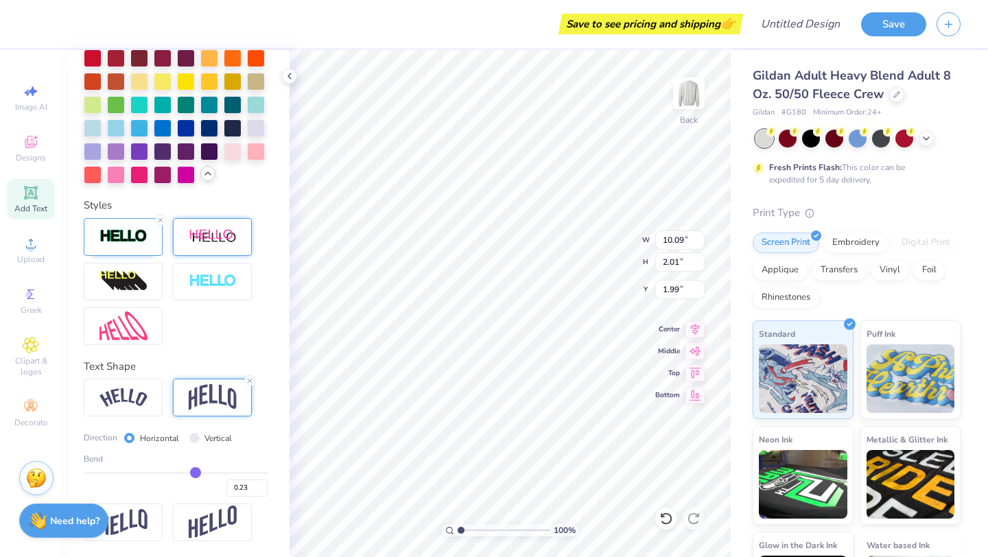
type input "0.22"
type input "0.21"
type input "1.81"
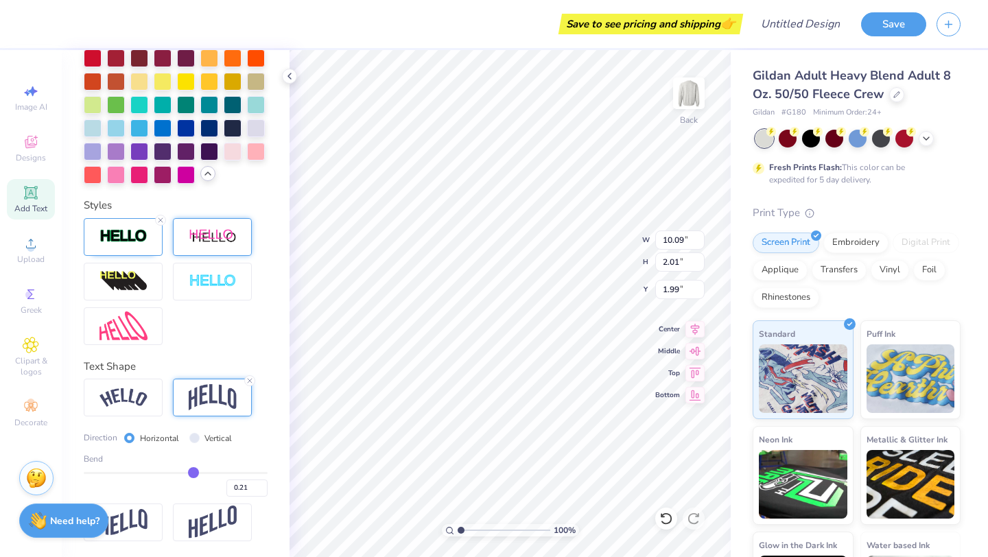
type input "2.10"
type input "0.18"
drag, startPoint x: 198, startPoint y: 474, endPoint x: 191, endPoint y: 473, distance: 6.9
type input "0.18"
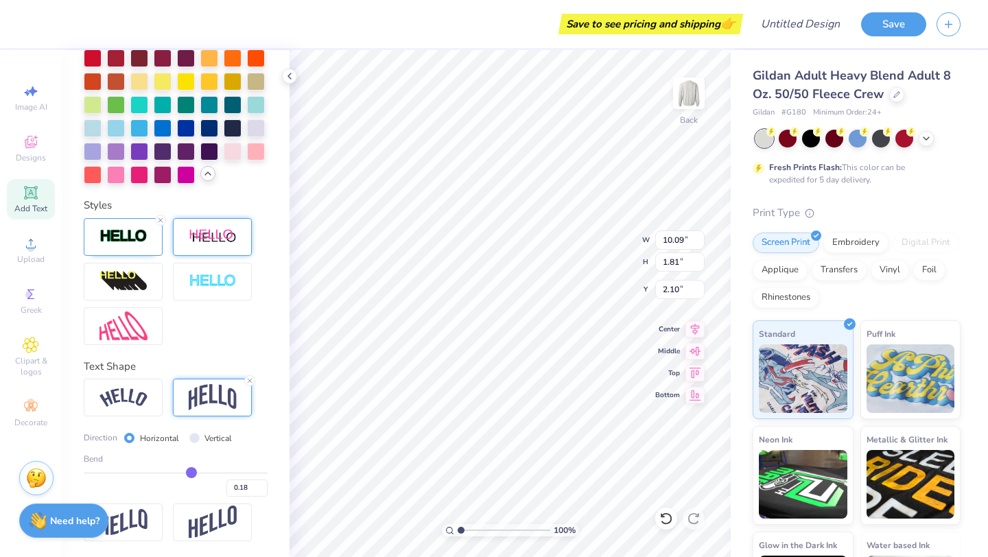
click at [191, 473] on input "range" at bounding box center [176, 473] width 184 height 2
type input "1.69"
type input "2.16"
type input "7.00"
type input "1.74"
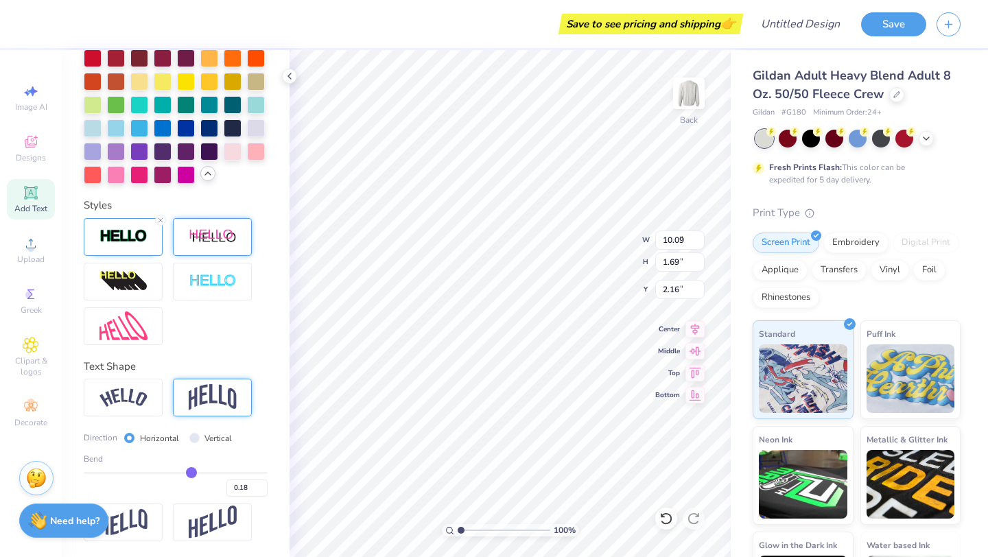
type input "4.26"
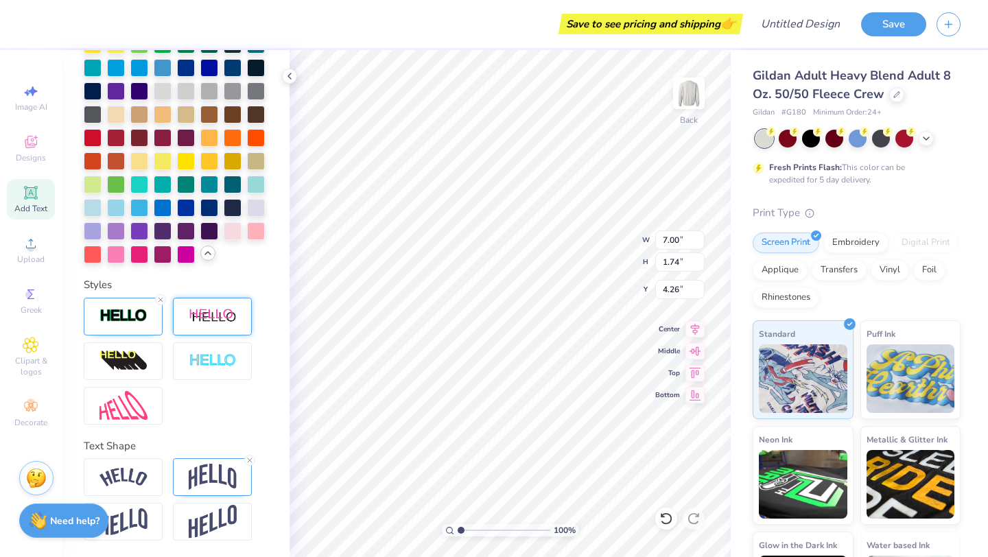
type input "8.12"
type input "1.36"
type input "2.49"
type input "7.00"
type input "1.74"
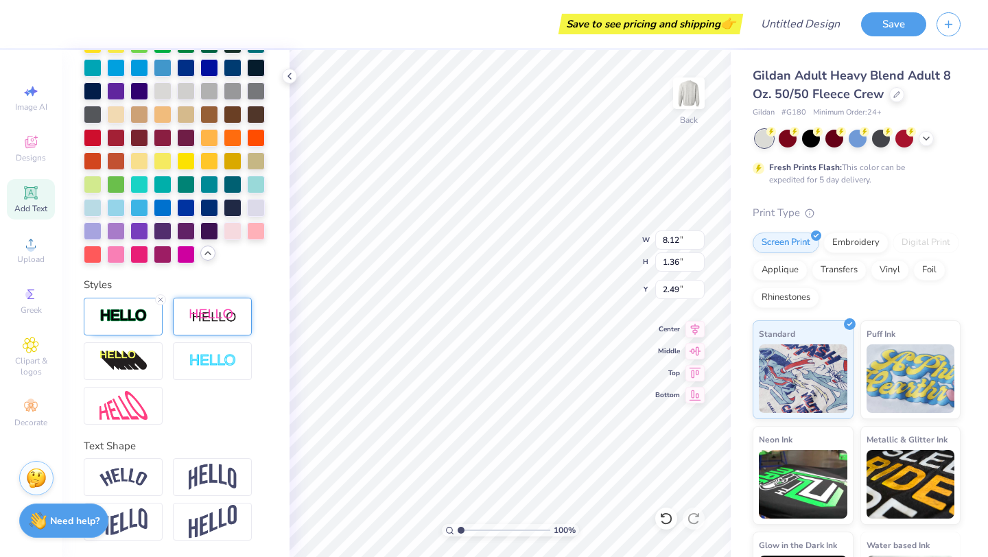
type input "4.17"
click at [34, 200] on icon at bounding box center [31, 193] width 16 height 16
type input "5.89"
type input "1.71"
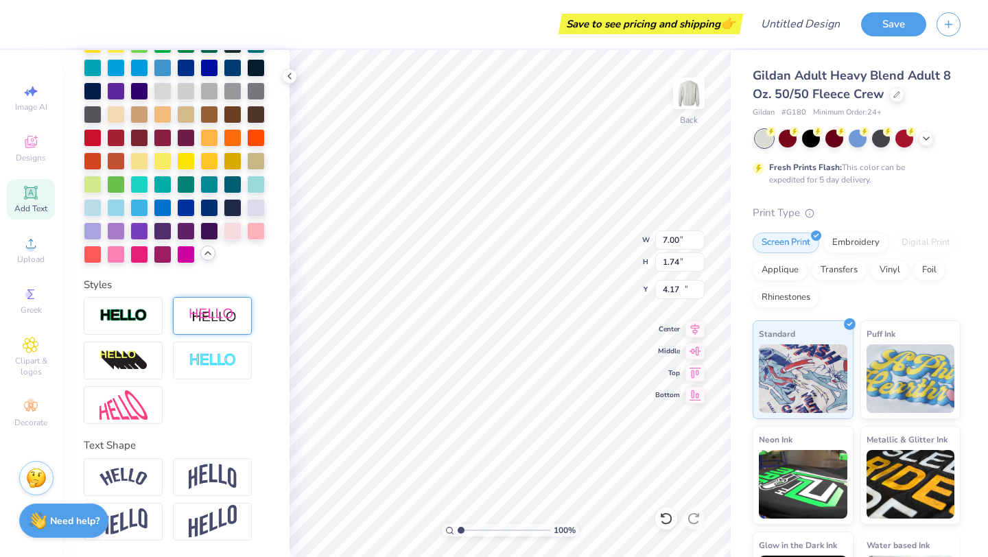
type input "11.02"
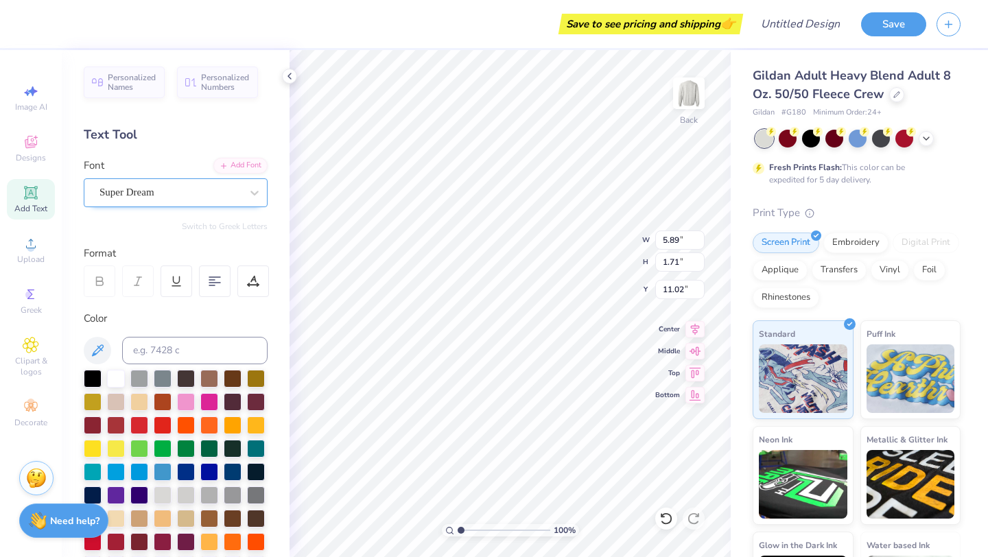
type textarea "est"
click at [147, 185] on div "Super Dream" at bounding box center [170, 192] width 144 height 21
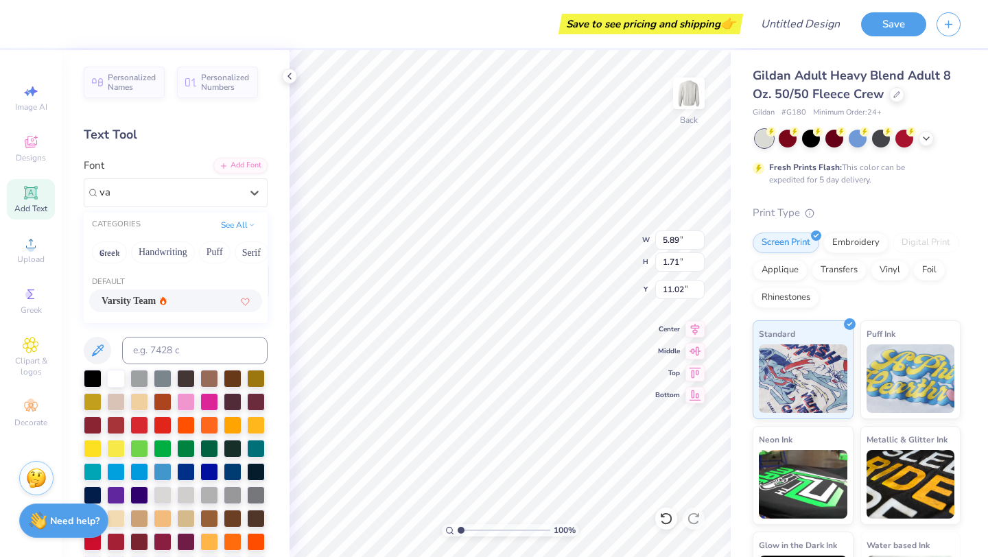
click at [156, 299] on span "Varsity Team" at bounding box center [129, 301] width 54 height 14
type input "va"
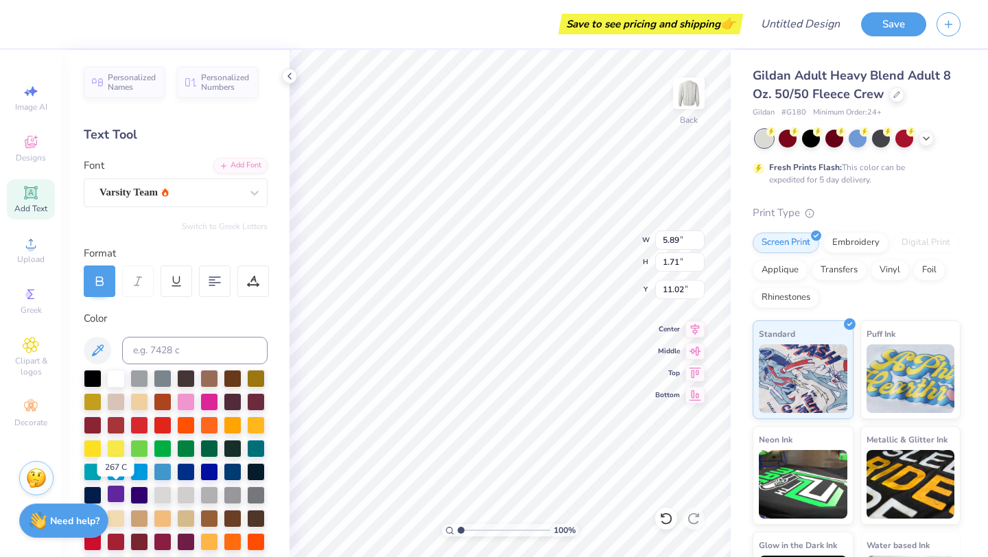
click at [119, 492] on div at bounding box center [116, 494] width 18 height 18
click at [40, 193] on div "Add Text" at bounding box center [31, 199] width 48 height 40
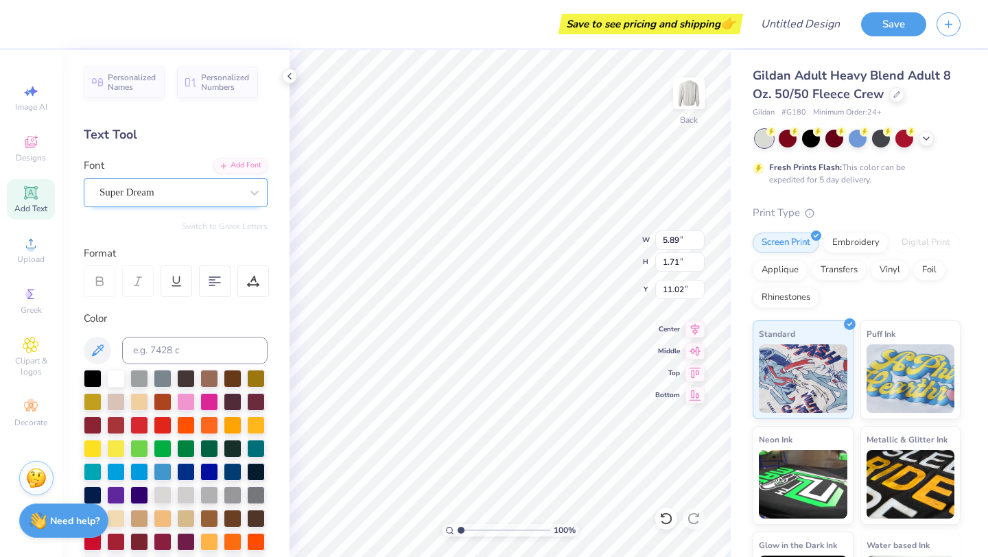
click at [155, 188] on div "Super Dream" at bounding box center [170, 192] width 144 height 21
click at [167, 300] on icon at bounding box center [163, 300] width 7 height 8
click at [121, 489] on div at bounding box center [116, 494] width 18 height 18
click at [582, 239] on div "100 % Back W 4.46 4.46 " H 1.70 1.70 " Y 11.37 11.37 " Center Middle Top Bottom" at bounding box center [509, 303] width 441 height 507
click at [116, 379] on div at bounding box center [116, 377] width 18 height 18
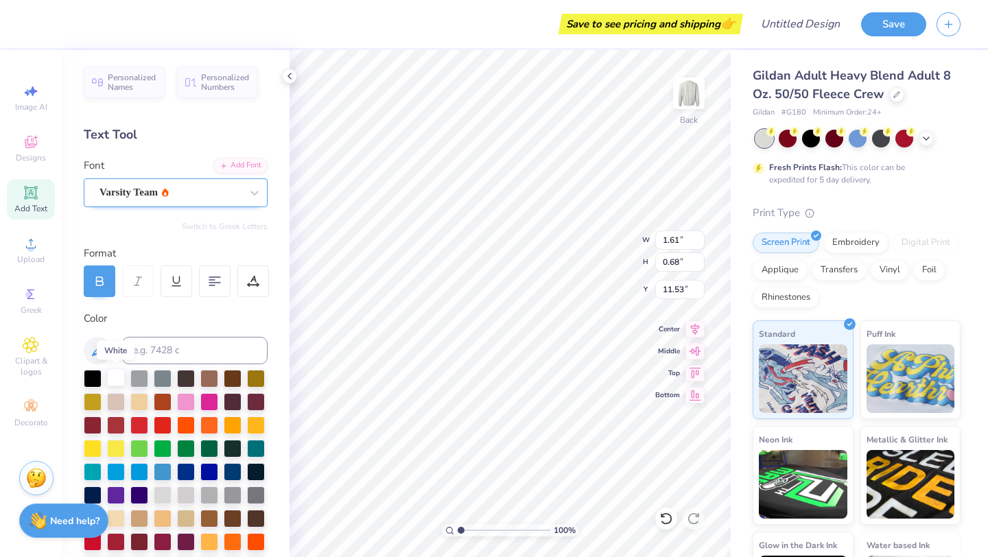
click at [116, 381] on div at bounding box center [116, 377] width 18 height 18
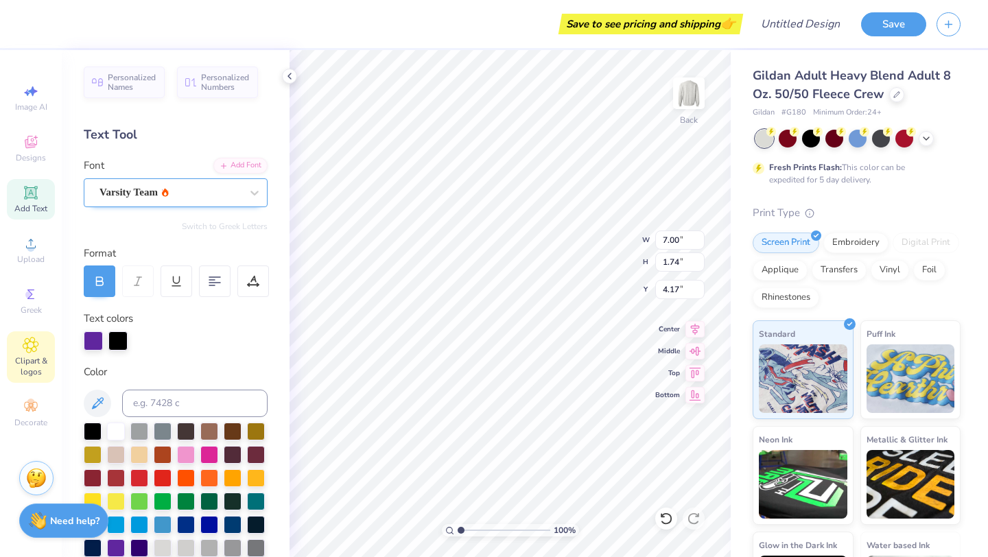
click at [35, 335] on div "Clipart & logos" at bounding box center [31, 356] width 48 height 51
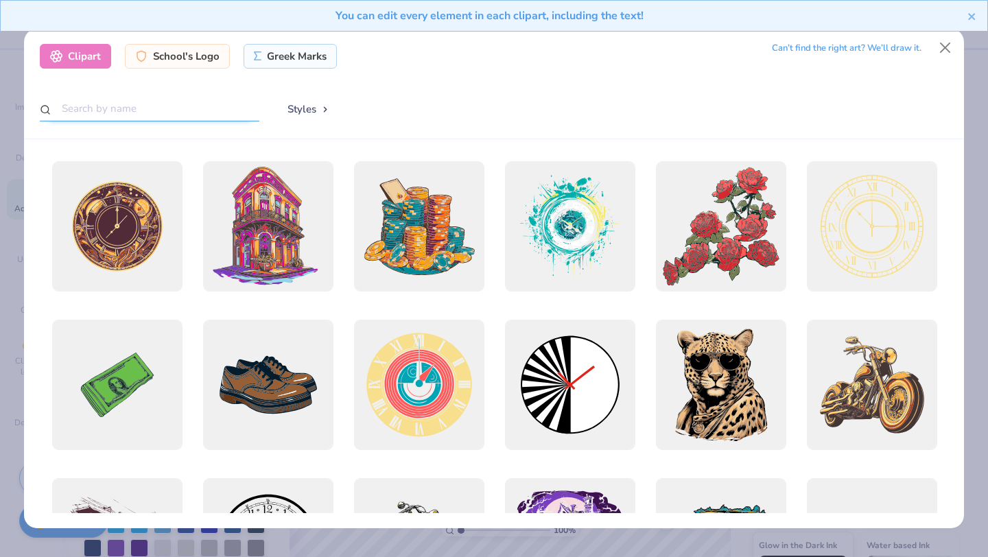
click at [133, 110] on input "text" at bounding box center [149, 108] width 219 height 25
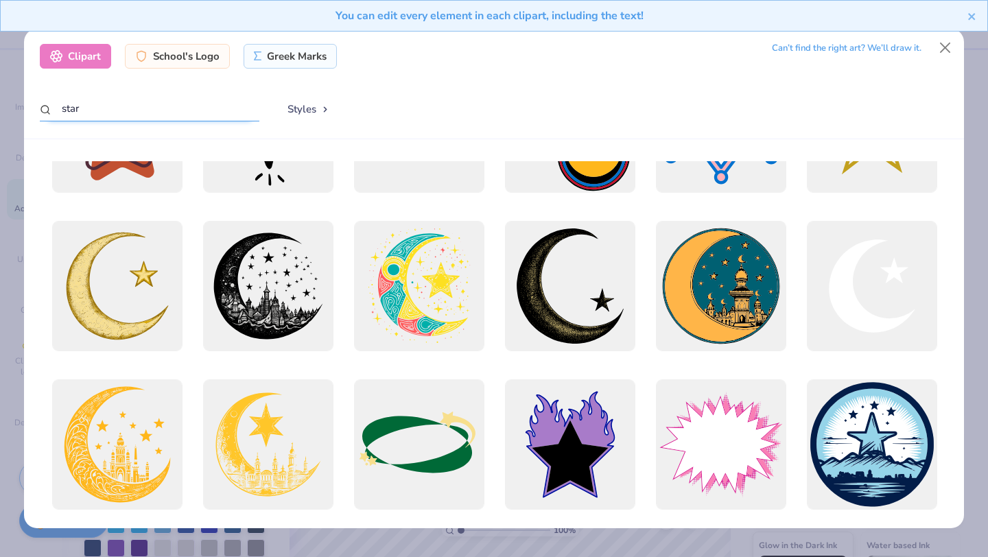
scroll to position [136, 0]
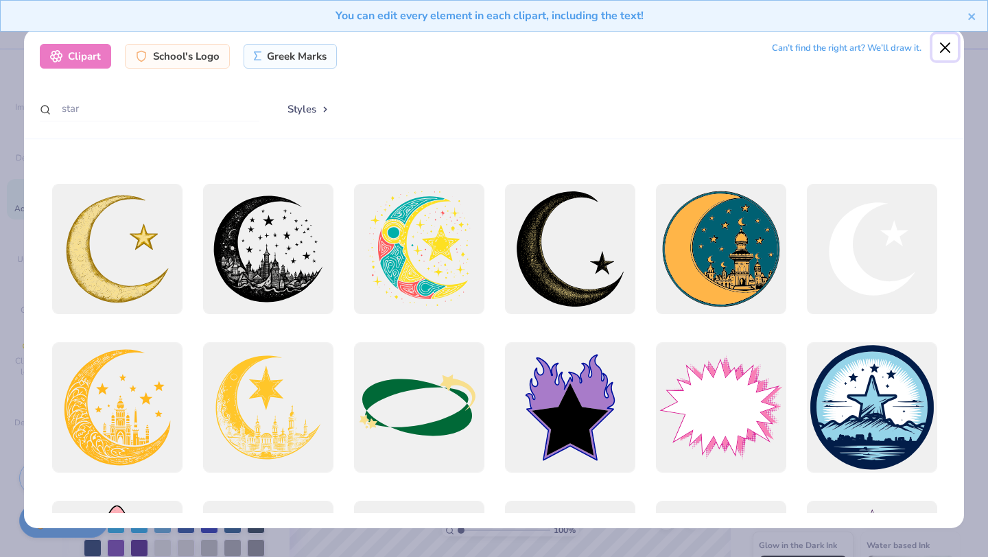
click at [948, 42] on button "Close" at bounding box center [945, 47] width 26 height 26
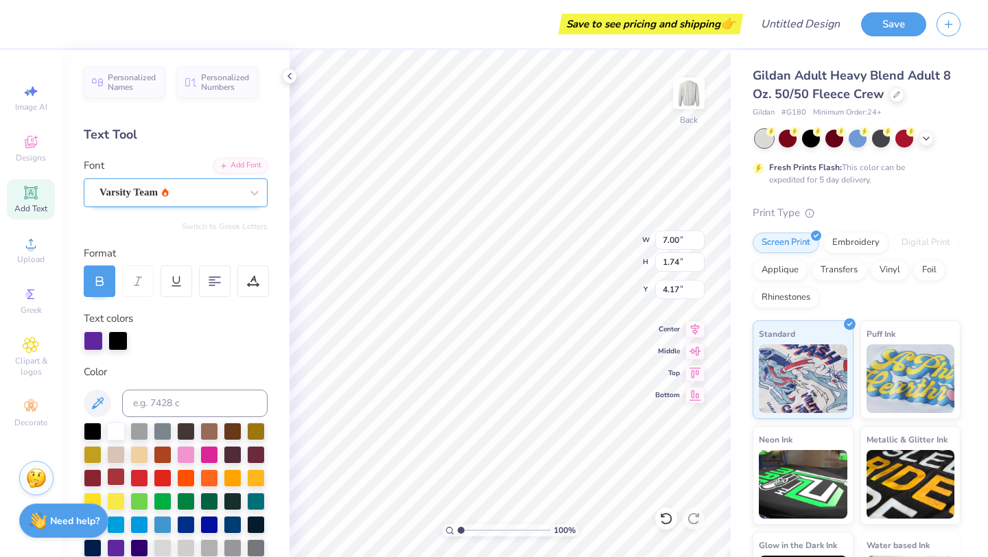
scroll to position [457, 0]
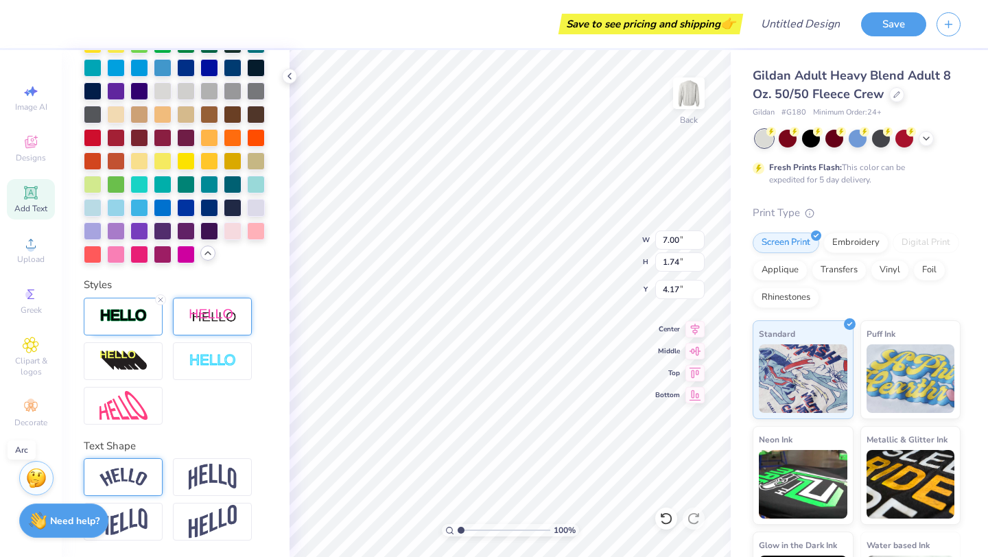
click at [152, 473] on div at bounding box center [123, 477] width 79 height 38
click at [203, 478] on img at bounding box center [213, 477] width 48 height 26
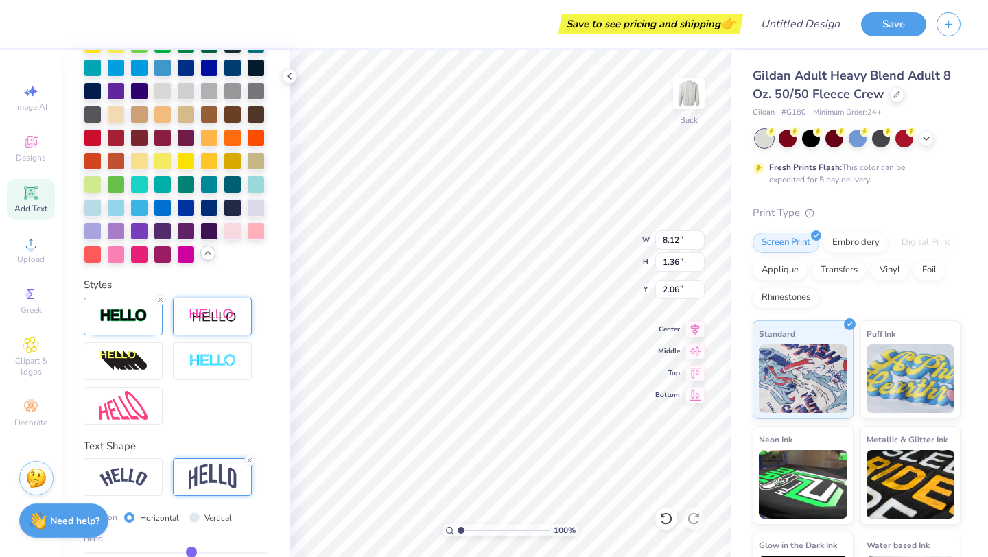
scroll to position [536, 0]
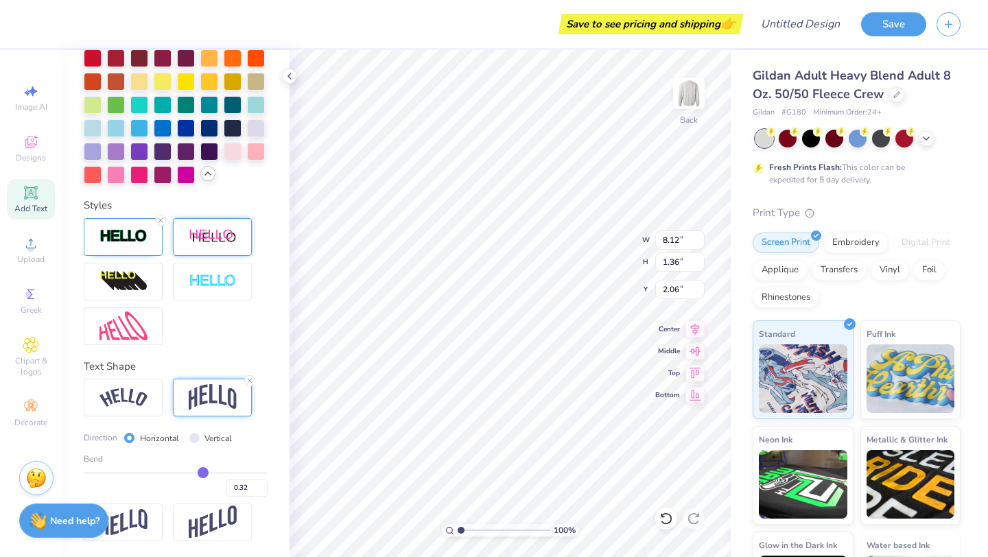
drag, startPoint x: 193, startPoint y: 468, endPoint x: 202, endPoint y: 468, distance: 8.9
click at [202, 472] on input "range" at bounding box center [176, 473] width 184 height 2
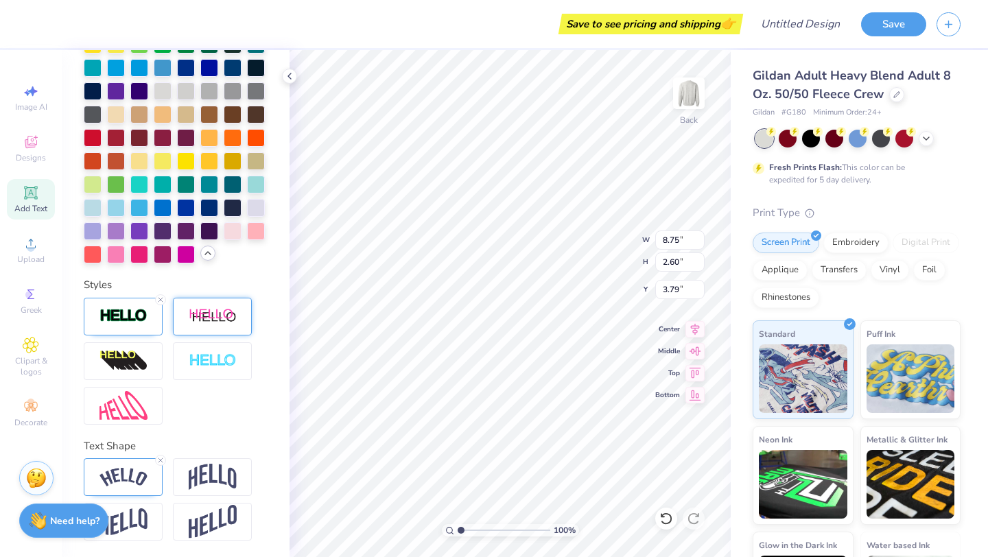
scroll to position [0, 4]
click at [669, 527] on div at bounding box center [666, 519] width 22 height 22
click at [211, 158] on div at bounding box center [209, 161] width 18 height 18
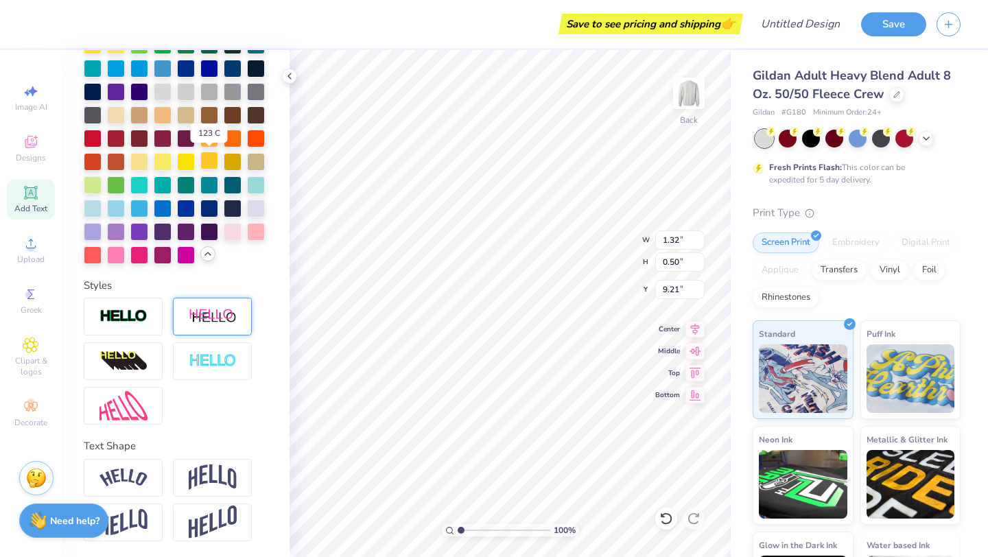
click at [212, 161] on div at bounding box center [209, 161] width 18 height 18
click at [142, 320] on img at bounding box center [123, 317] width 48 height 16
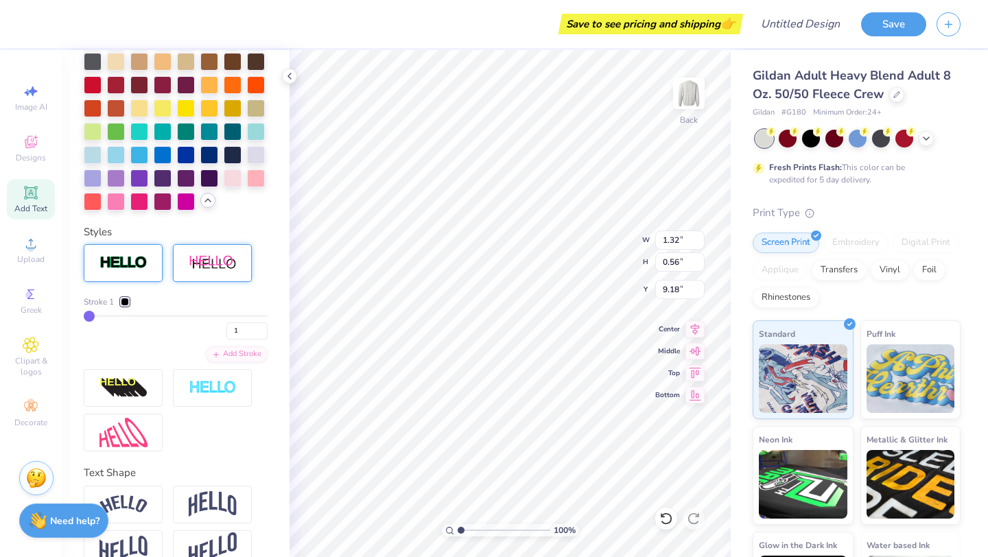
scroll to position [457, 0]
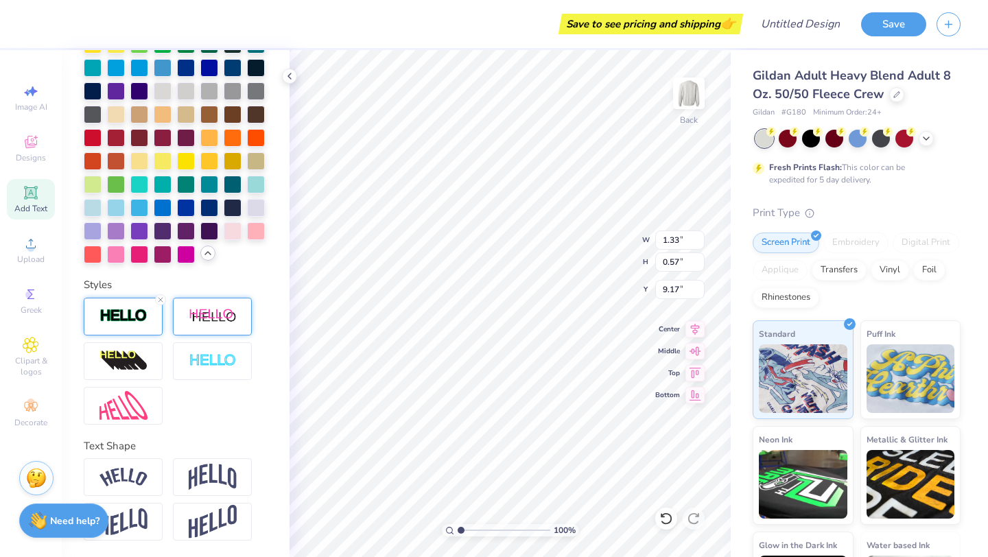
click at [123, 322] on img at bounding box center [123, 316] width 48 height 16
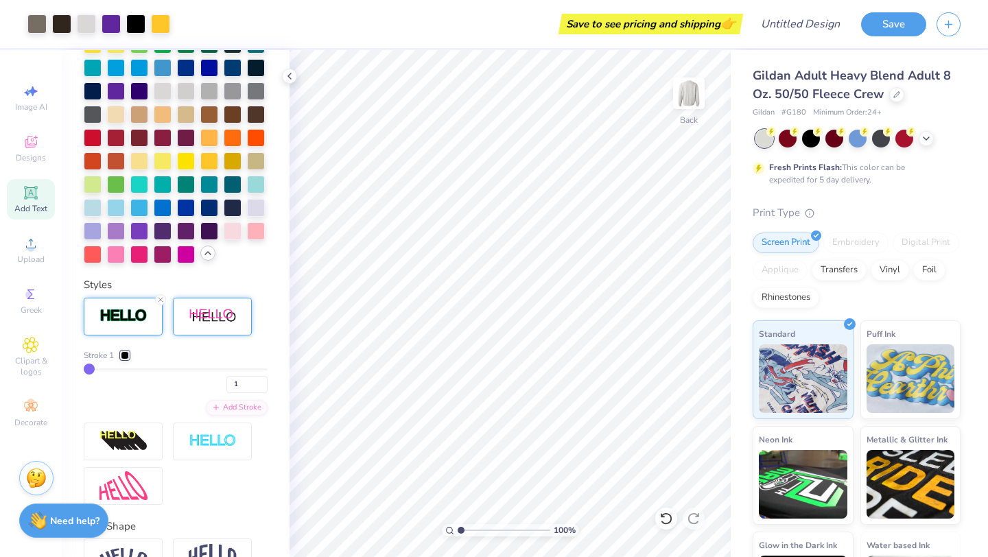
click at [32, 194] on icon at bounding box center [30, 192] width 10 height 10
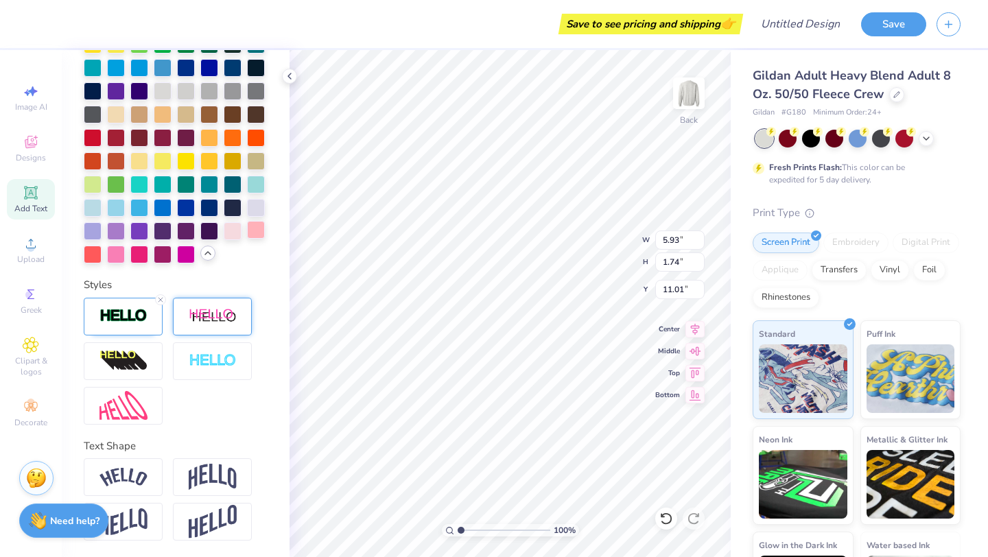
scroll to position [0, 0]
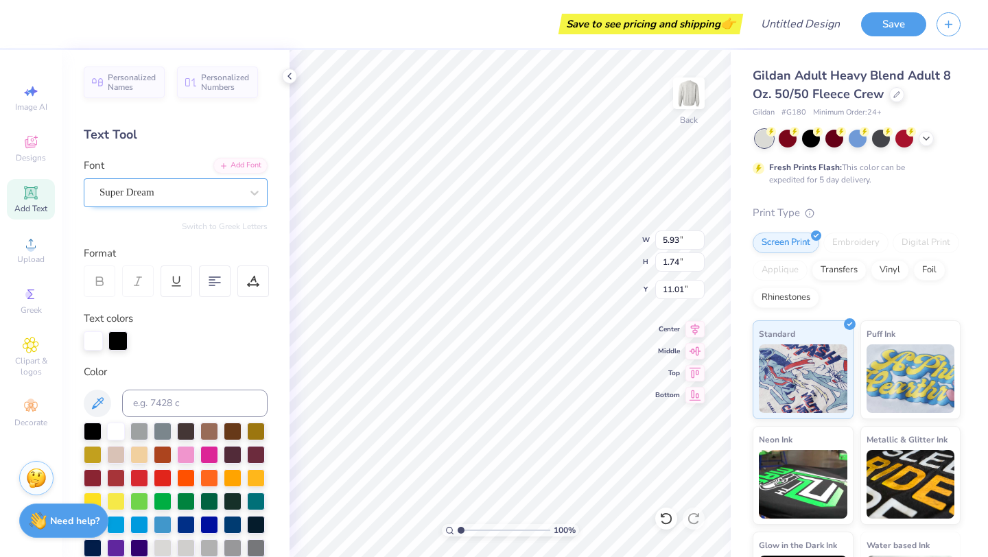
click at [201, 196] on div "Super Dream" at bounding box center [170, 192] width 144 height 21
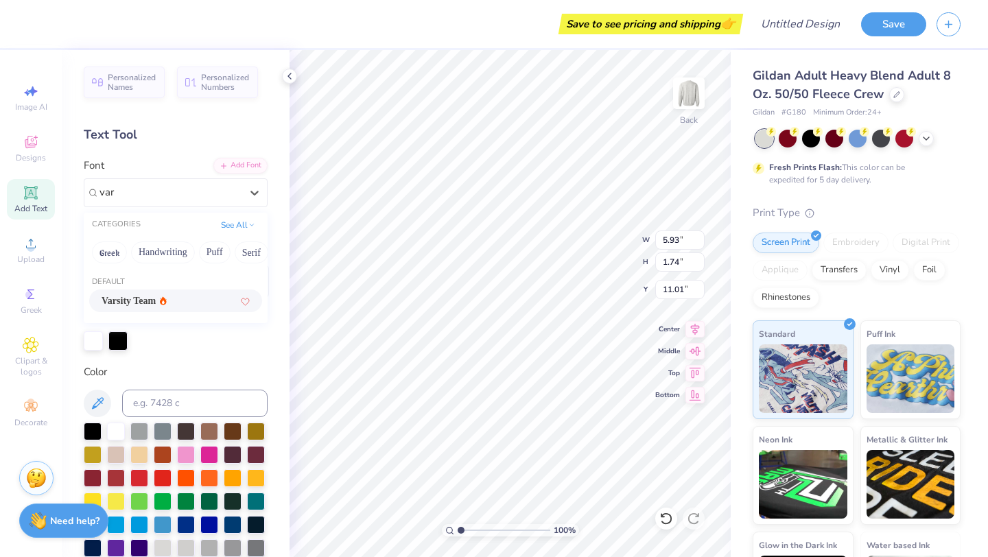
click at [145, 296] on span "Varsity Team" at bounding box center [129, 301] width 54 height 14
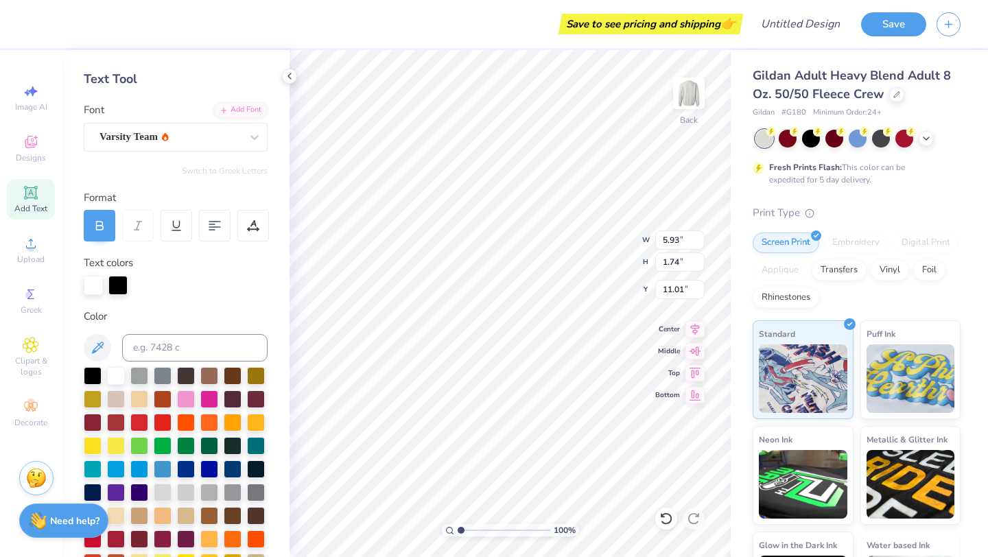
scroll to position [60, 0]
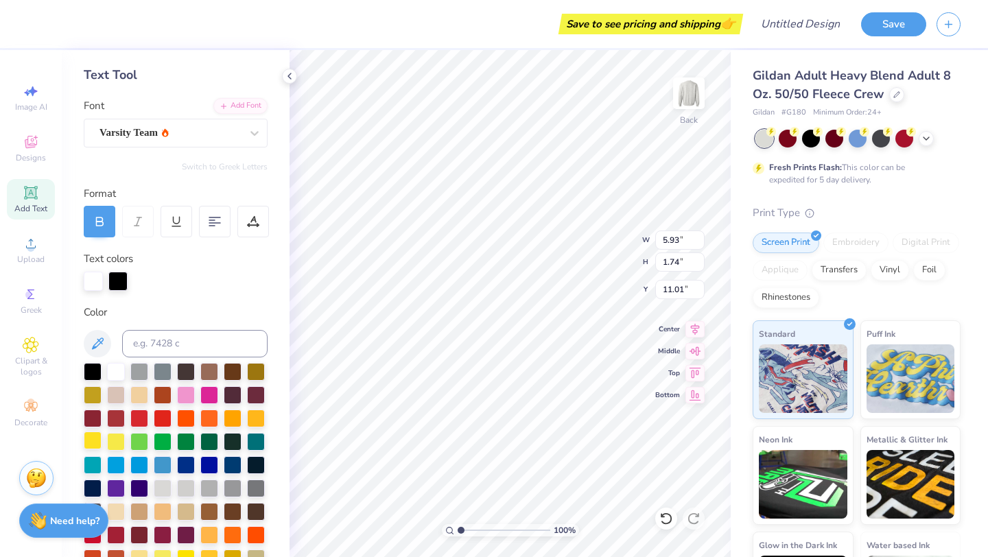
click at [99, 446] on div at bounding box center [93, 440] width 18 height 18
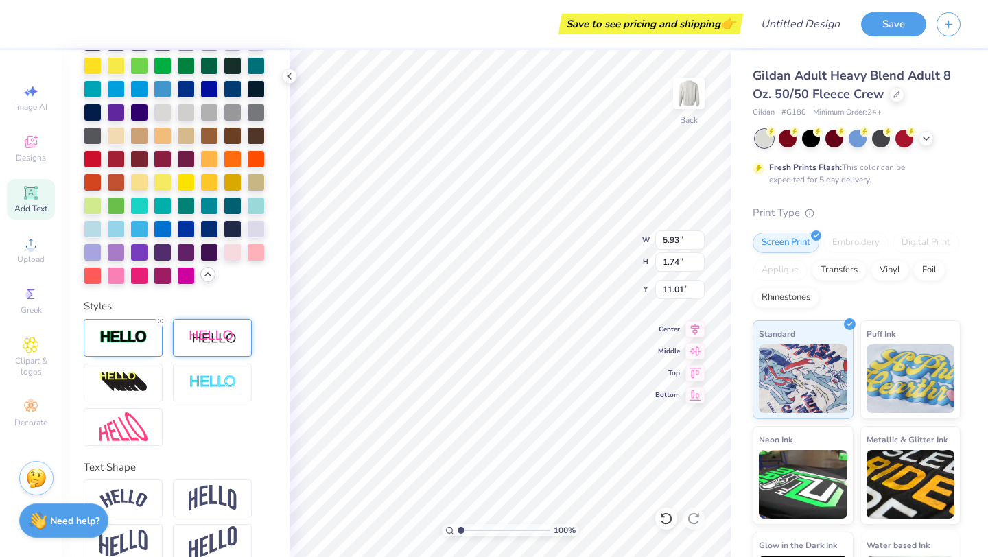
scroll to position [457, 0]
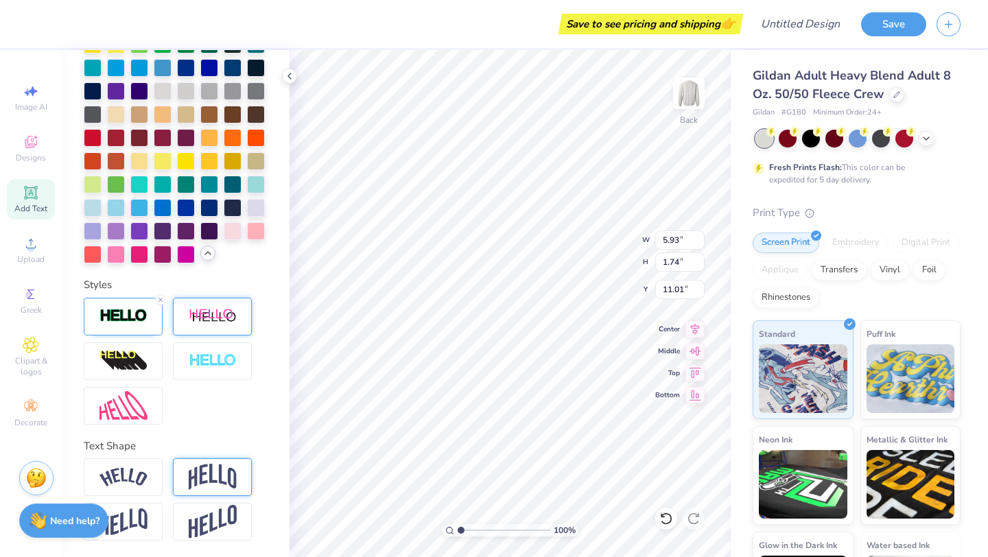
click at [213, 475] on img at bounding box center [213, 477] width 48 height 26
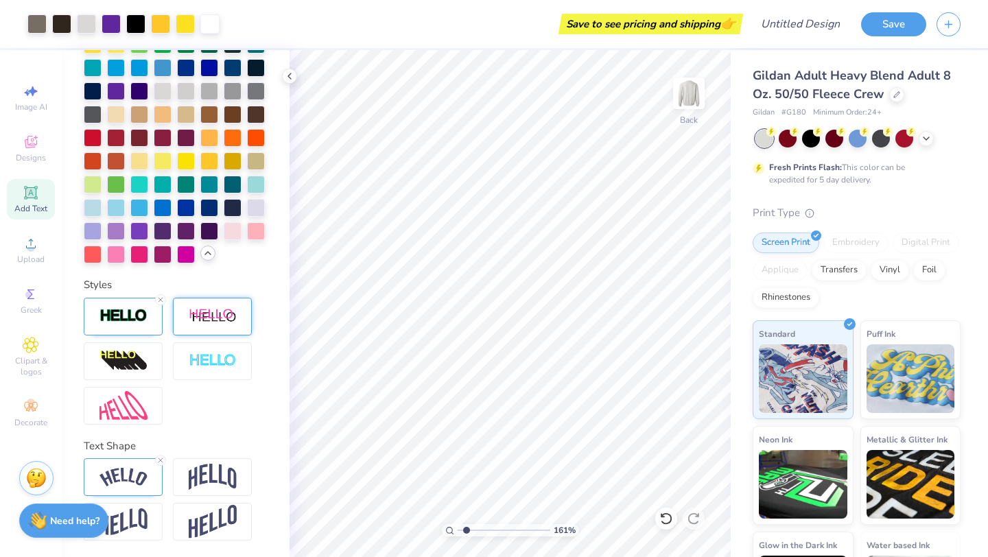
drag, startPoint x: 457, startPoint y: 530, endPoint x: 466, endPoint y: 529, distance: 8.3
click at [466, 529] on input "range" at bounding box center [503, 530] width 93 height 12
drag, startPoint x: 468, startPoint y: 530, endPoint x: 460, endPoint y: 530, distance: 7.5
click at [460, 530] on input "range" at bounding box center [503, 530] width 93 height 12
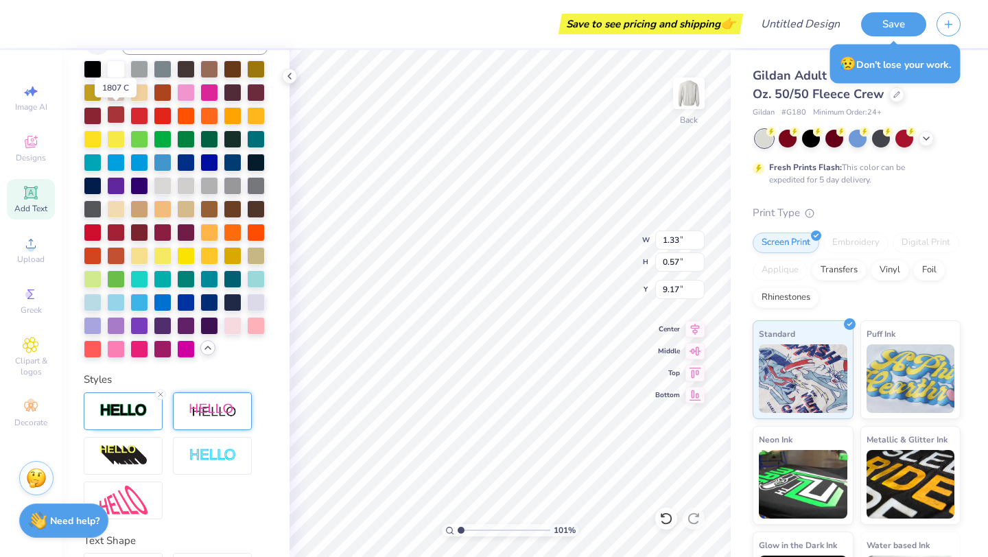
scroll to position [333, 0]
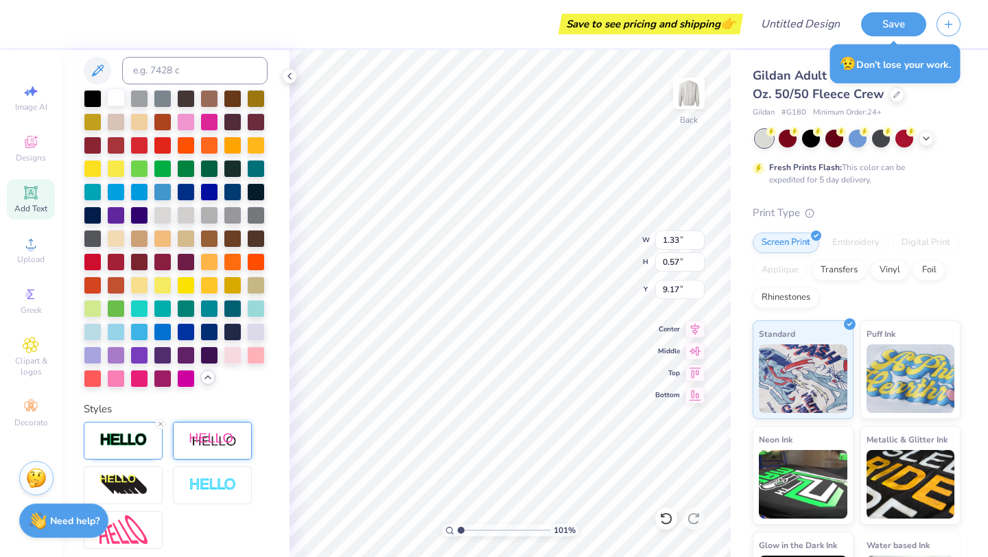
click at [118, 91] on div at bounding box center [116, 97] width 18 height 18
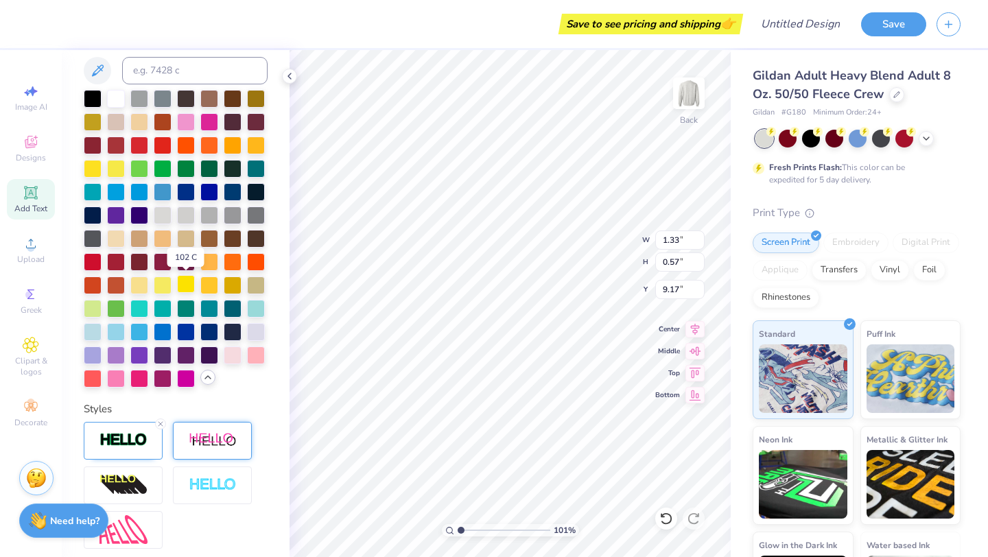
click at [182, 286] on div at bounding box center [186, 284] width 18 height 18
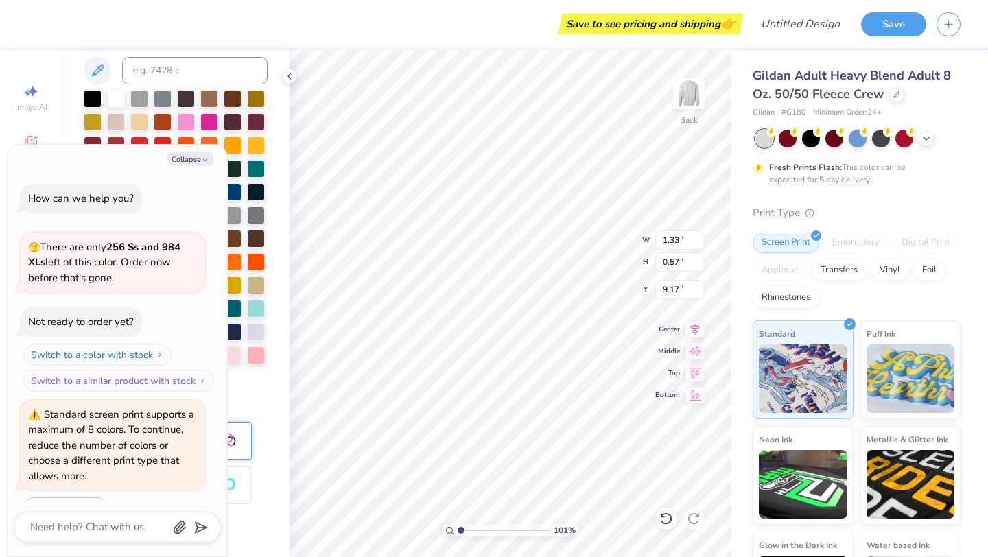
scroll to position [34, 0]
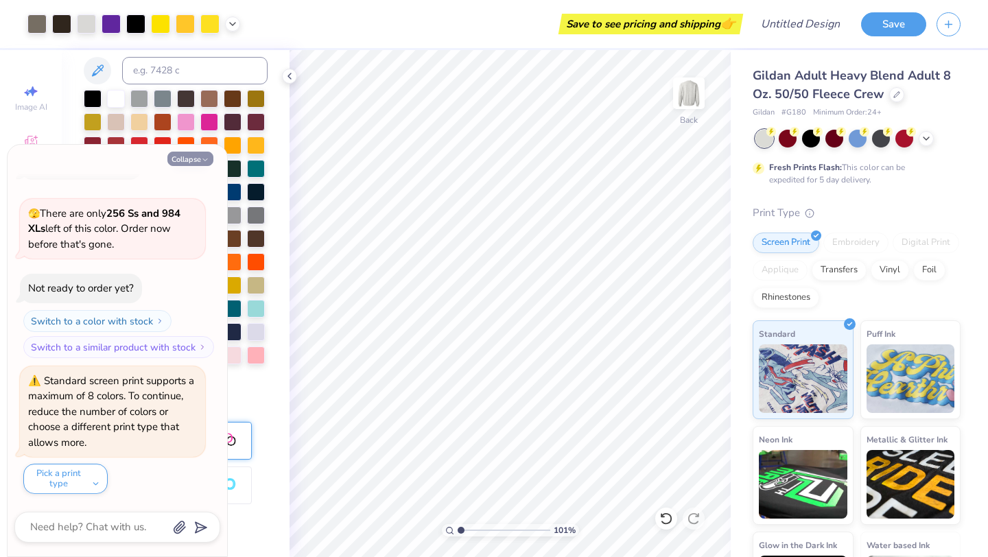
click at [204, 157] on icon "button" at bounding box center [205, 160] width 8 height 8
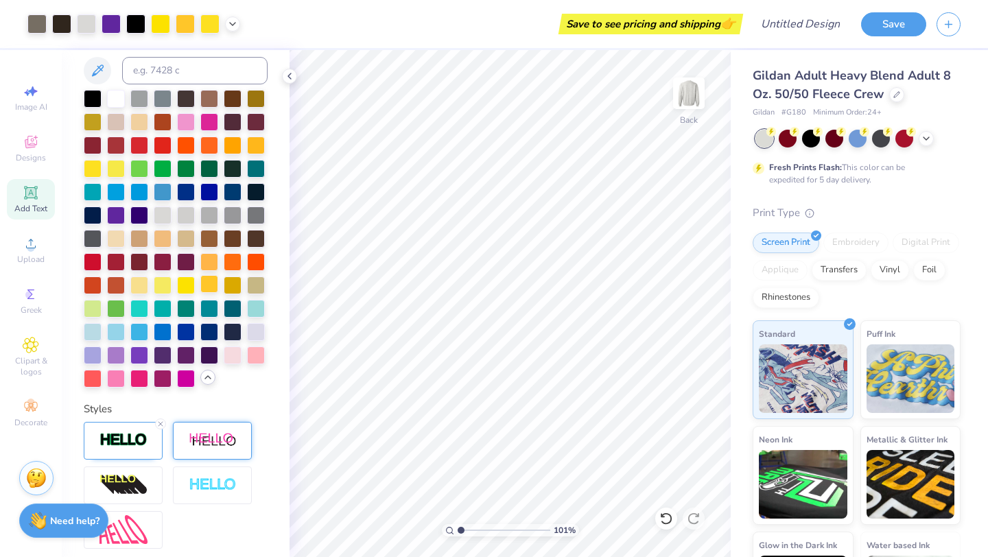
click at [213, 293] on div at bounding box center [209, 284] width 18 height 18
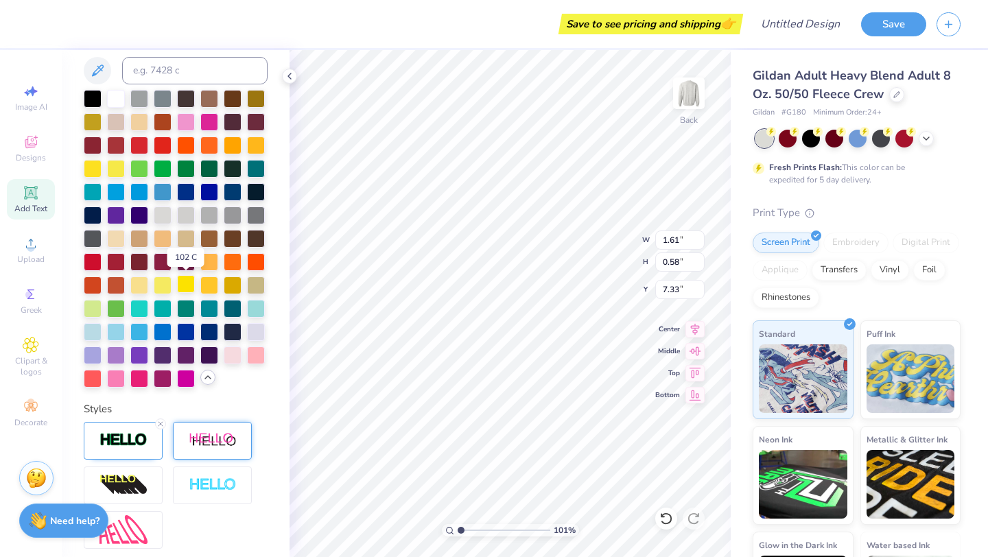
click at [185, 283] on div at bounding box center [186, 284] width 18 height 18
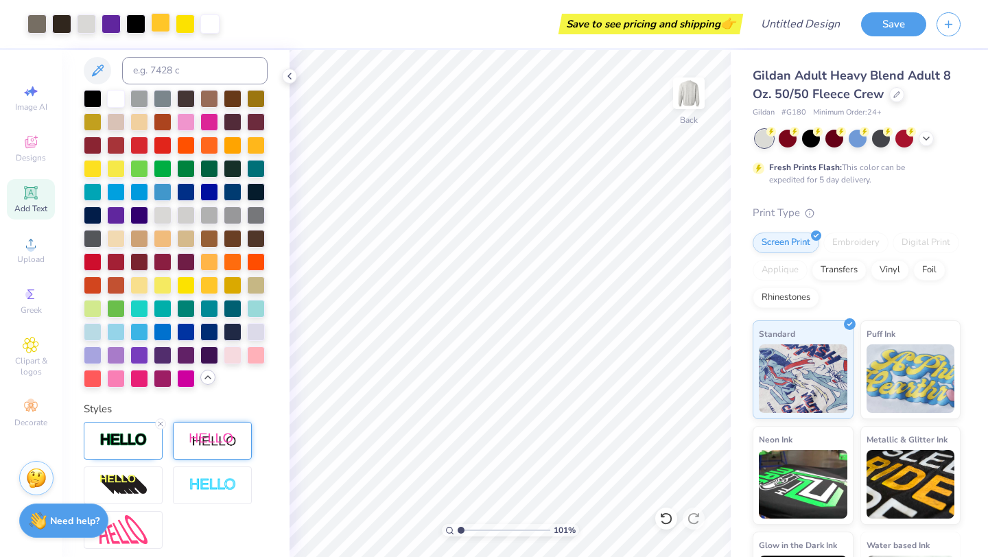
click at [161, 25] on div at bounding box center [160, 22] width 19 height 19
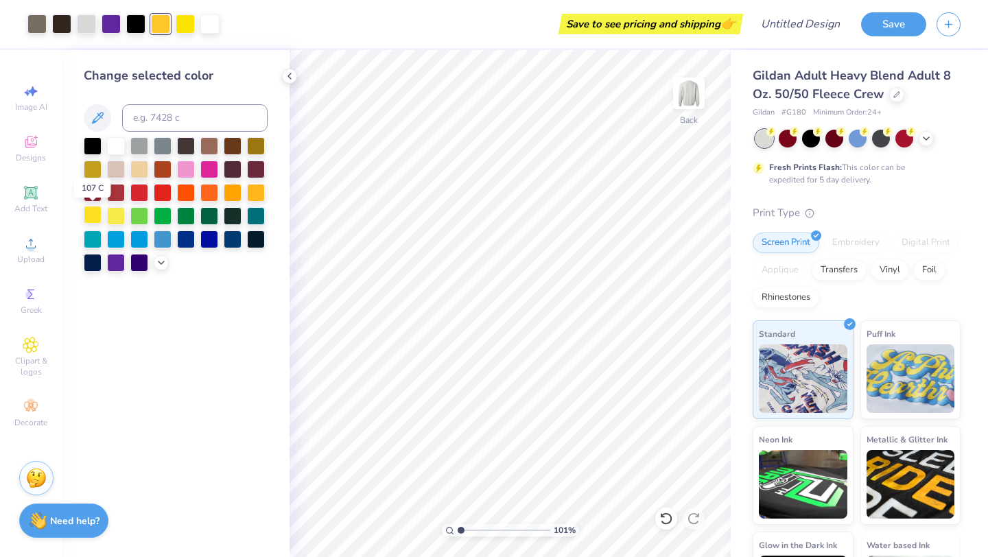
click at [101, 213] on div at bounding box center [93, 215] width 18 height 18
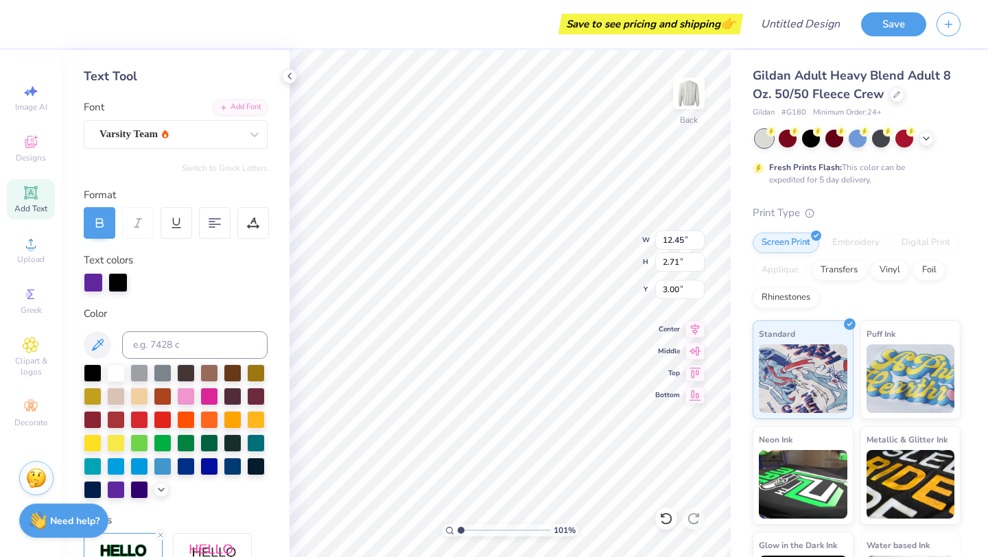
scroll to position [66, 0]
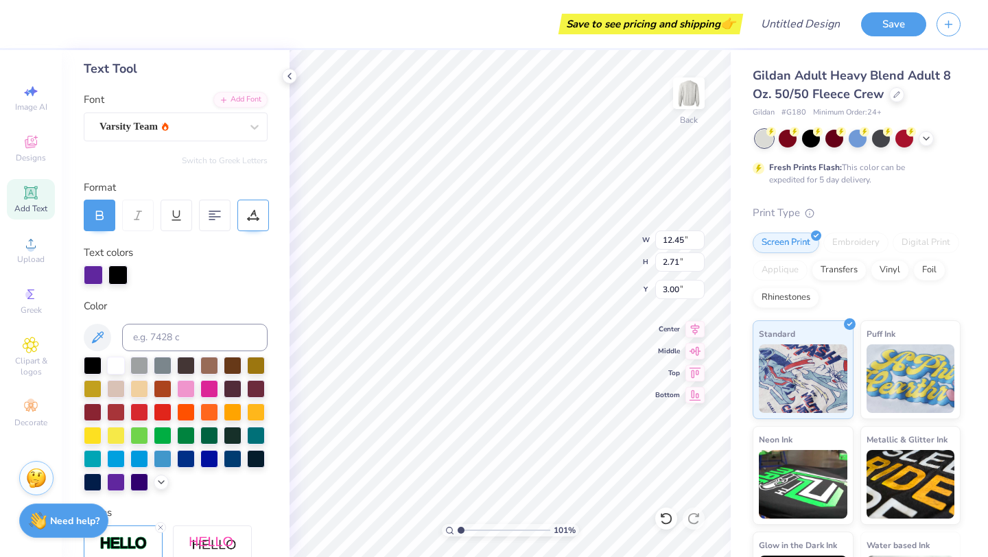
click at [260, 212] on div at bounding box center [253, 216] width 32 height 32
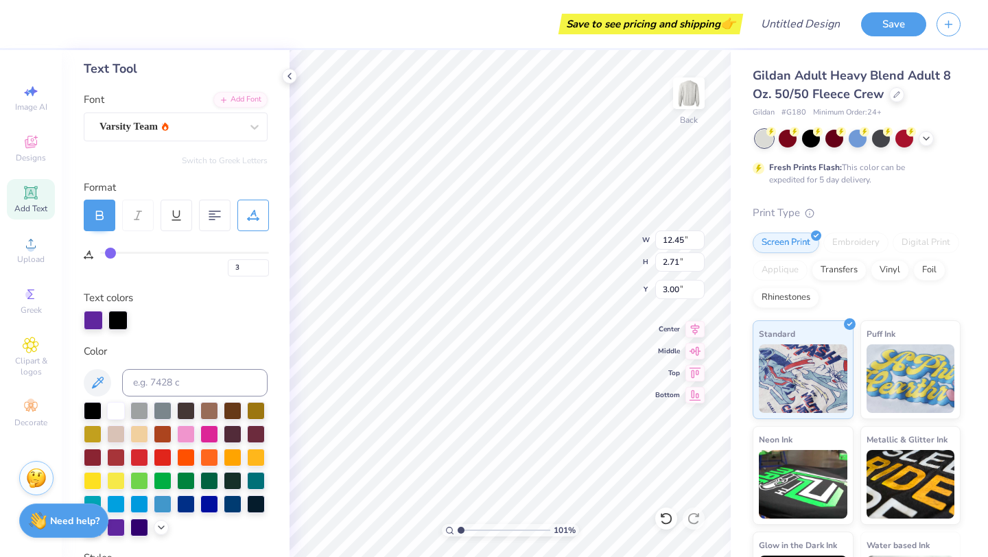
click at [110, 252] on input "range" at bounding box center [184, 253] width 169 height 2
drag, startPoint x: 110, startPoint y: 251, endPoint x: 123, endPoint y: 252, distance: 13.1
click at [123, 252] on input "range" at bounding box center [184, 253] width 169 height 2
drag, startPoint x: 104, startPoint y: 254, endPoint x: 114, endPoint y: 254, distance: 9.6
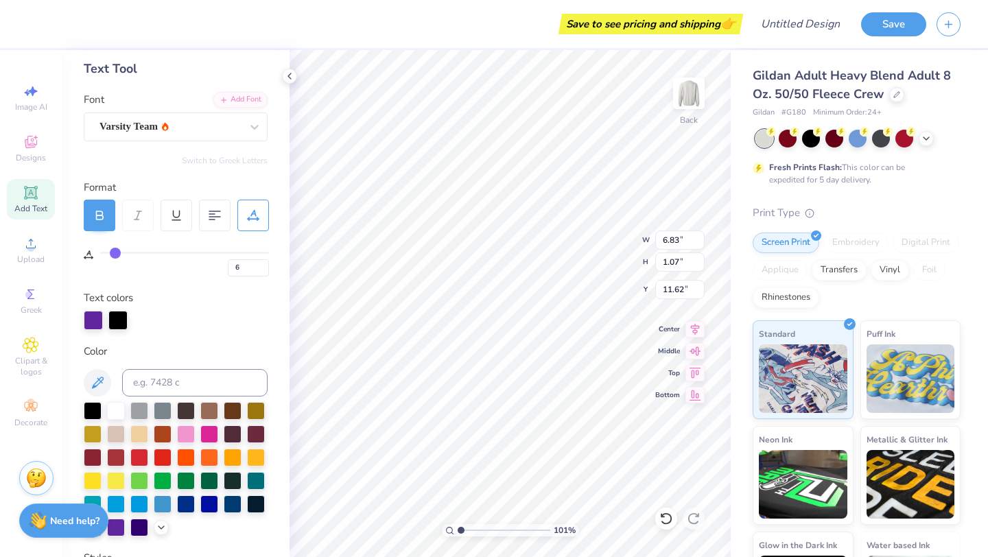
click at [114, 254] on input "range" at bounding box center [184, 253] width 169 height 2
click at [665, 513] on icon at bounding box center [666, 518] width 12 height 12
click at [582, 256] on div "101 % Back W 1.33 1.33 " H 0.51 0.51 " Y 9.42 9.42 " Center Middle Top Bottom" at bounding box center [509, 303] width 441 height 507
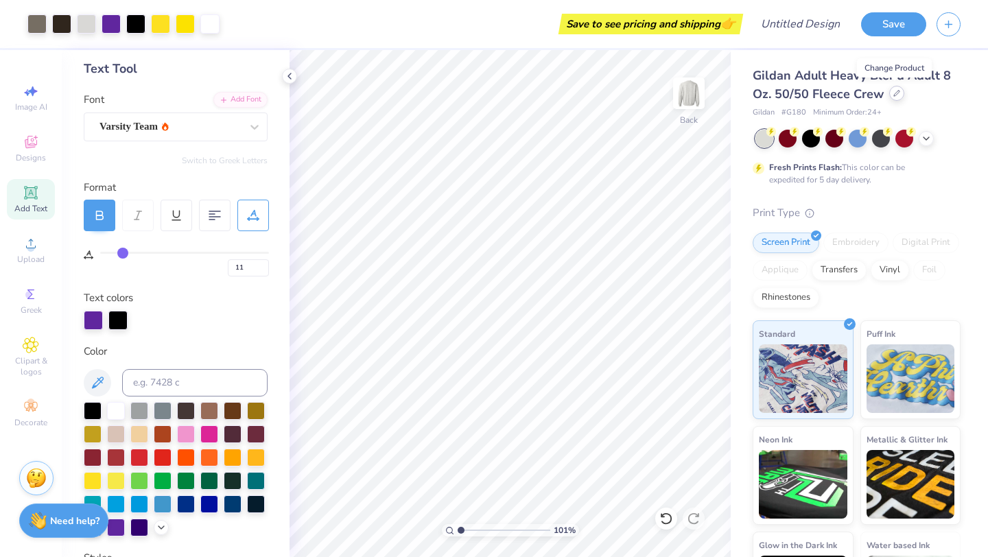
click at [896, 95] on icon at bounding box center [896, 93] width 7 height 7
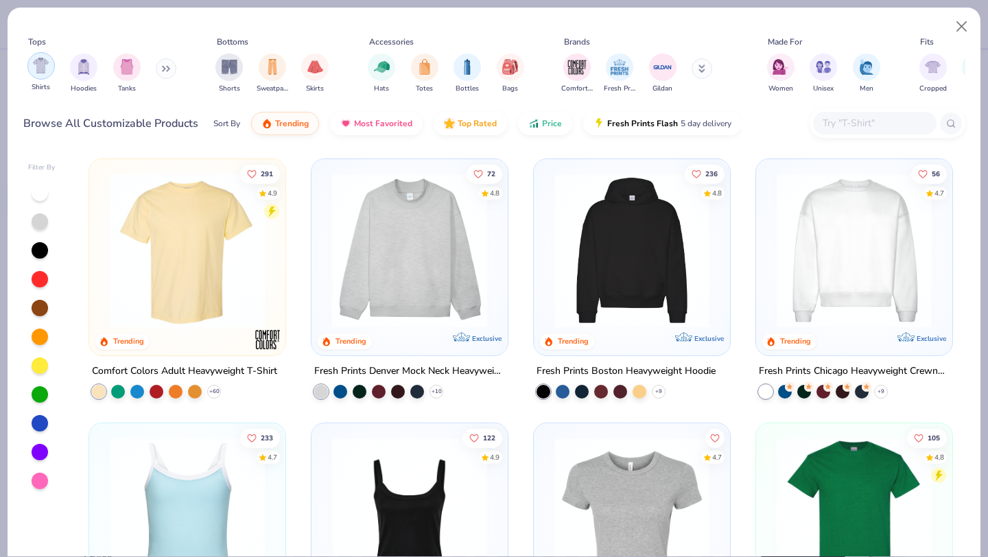
click at [39, 71] on img "filter for Shirts" at bounding box center [41, 66] width 16 height 16
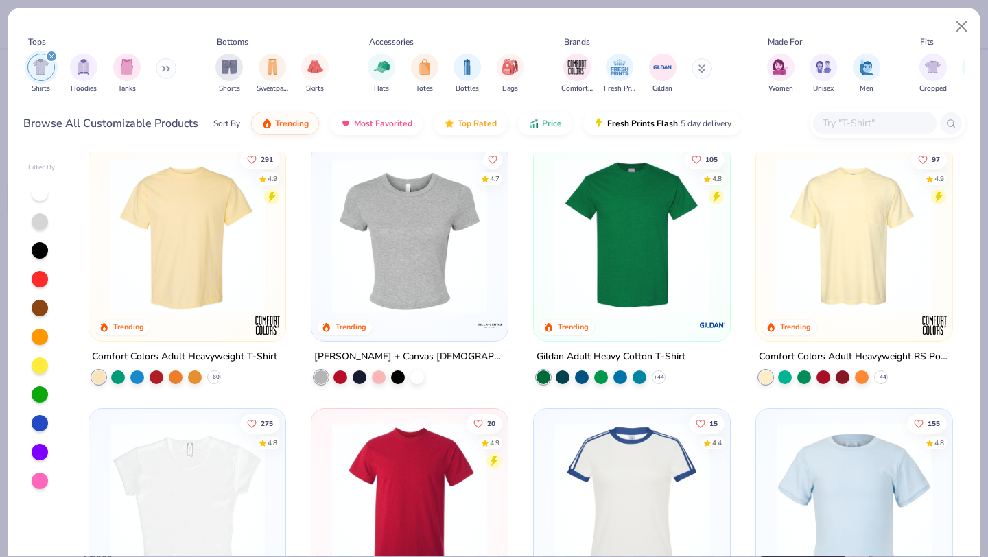
scroll to position [14, 0]
click at [658, 376] on icon at bounding box center [658, 377] width 11 height 11
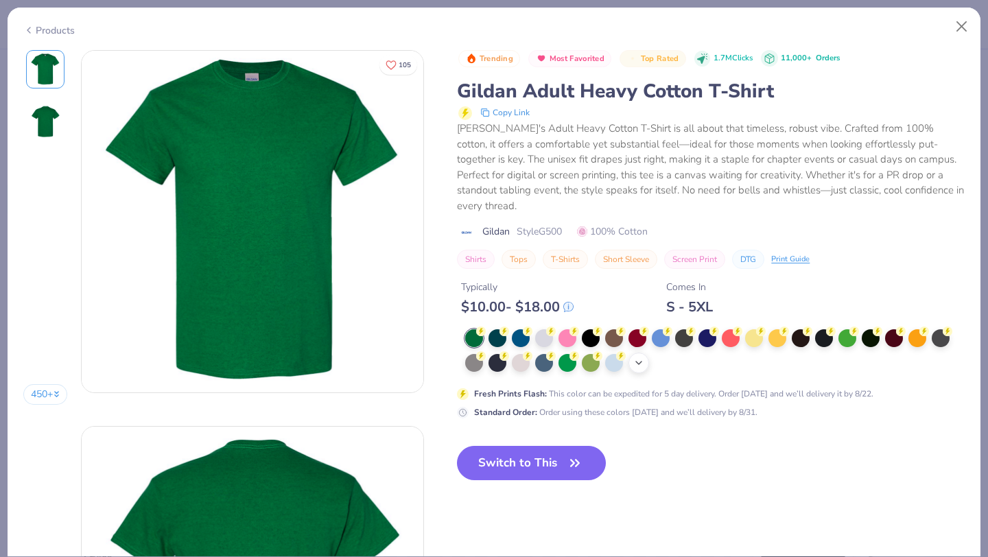
click at [642, 357] on icon at bounding box center [638, 362] width 11 height 11
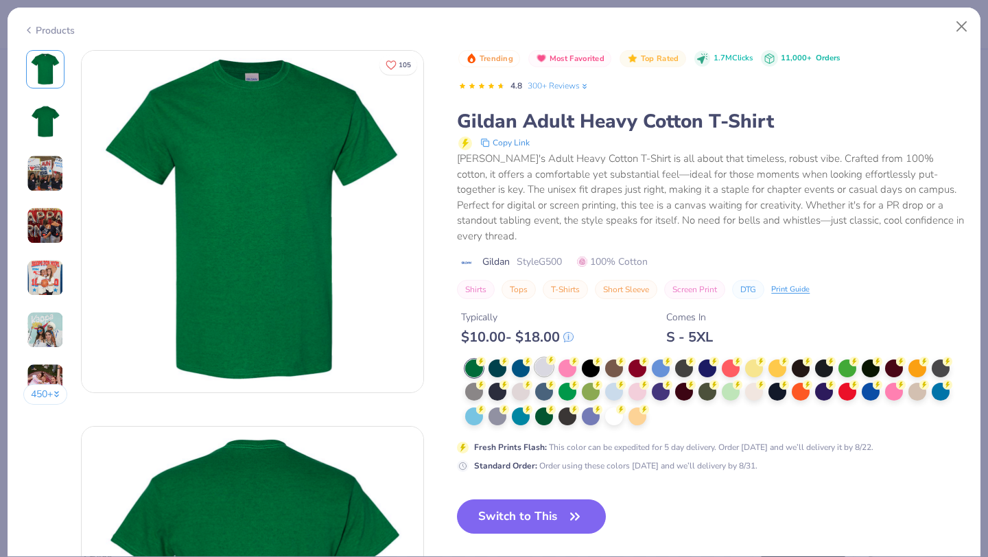
click at [542, 358] on div at bounding box center [544, 367] width 18 height 18
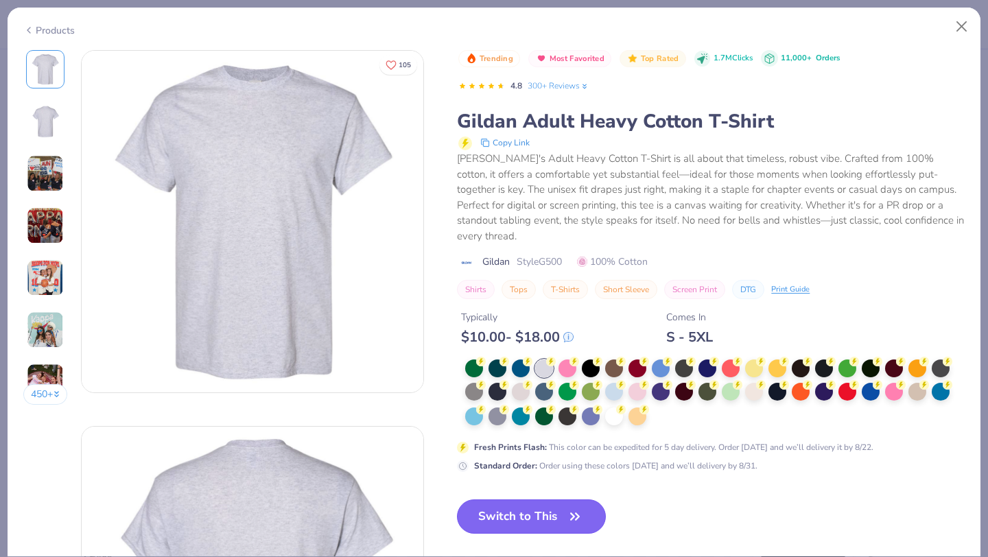
click at [519, 499] on button "Switch to This" at bounding box center [531, 516] width 149 height 34
click at [553, 507] on button "Switch to This" at bounding box center [531, 516] width 149 height 34
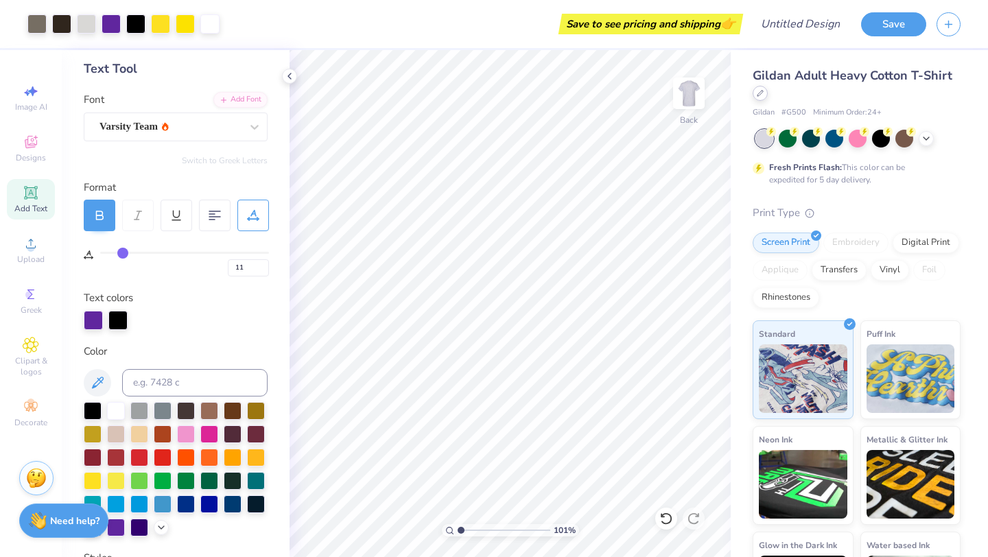
click at [764, 96] on div at bounding box center [759, 93] width 15 height 15
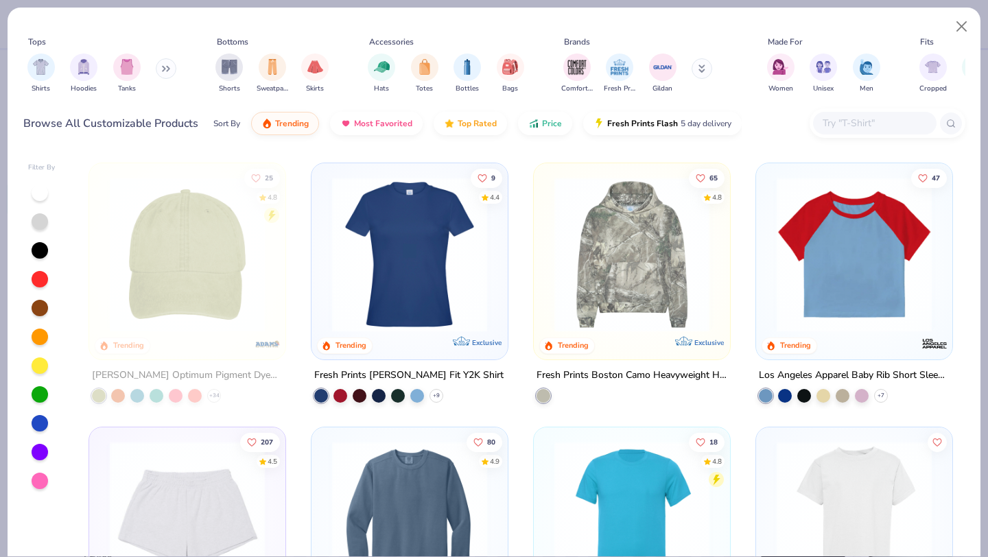
scroll to position [2271, 0]
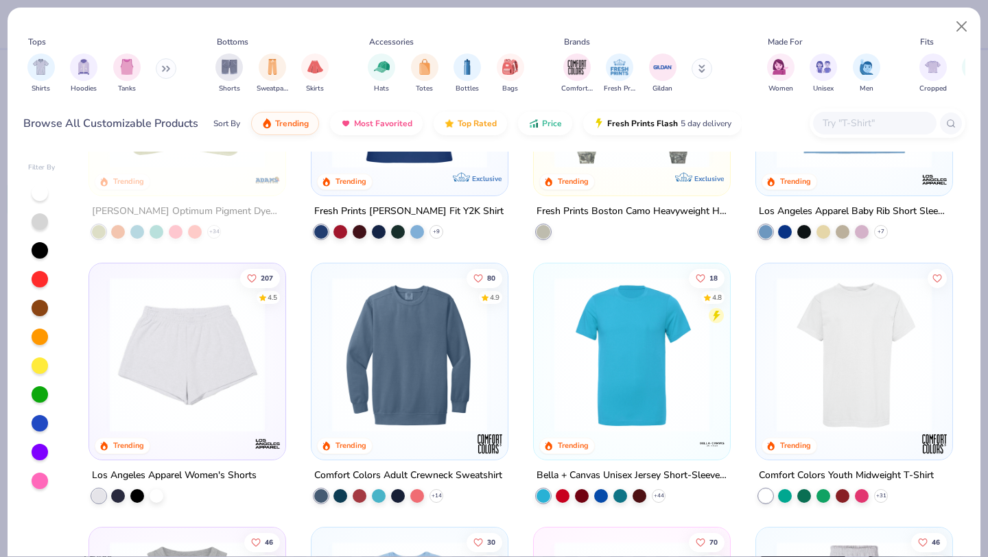
click at [830, 122] on input "text" at bounding box center [874, 123] width 106 height 16
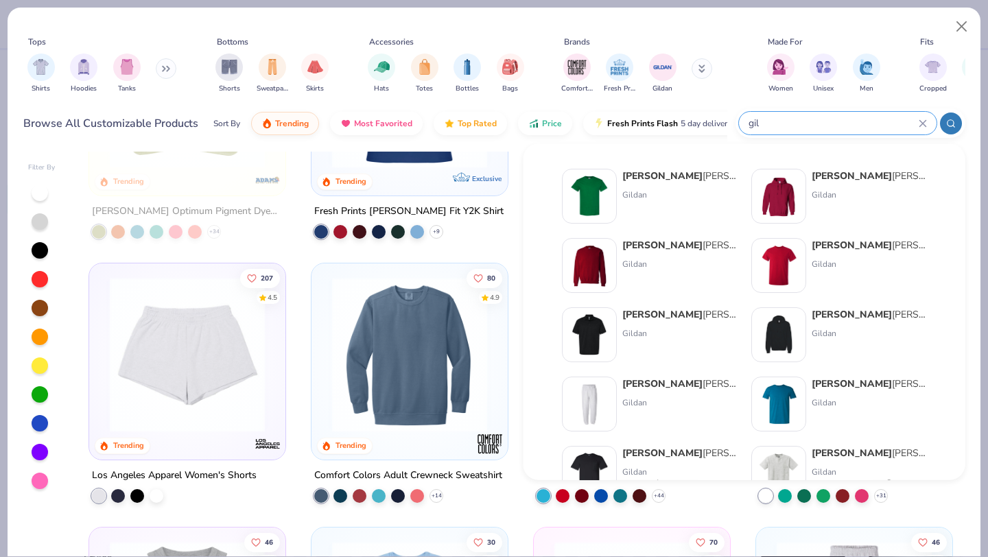
click at [706, 250] on div "Gil dan Adult Heavy Blend Adult 8 Oz. 50/50 Fleece Crew" at bounding box center [679, 245] width 115 height 14
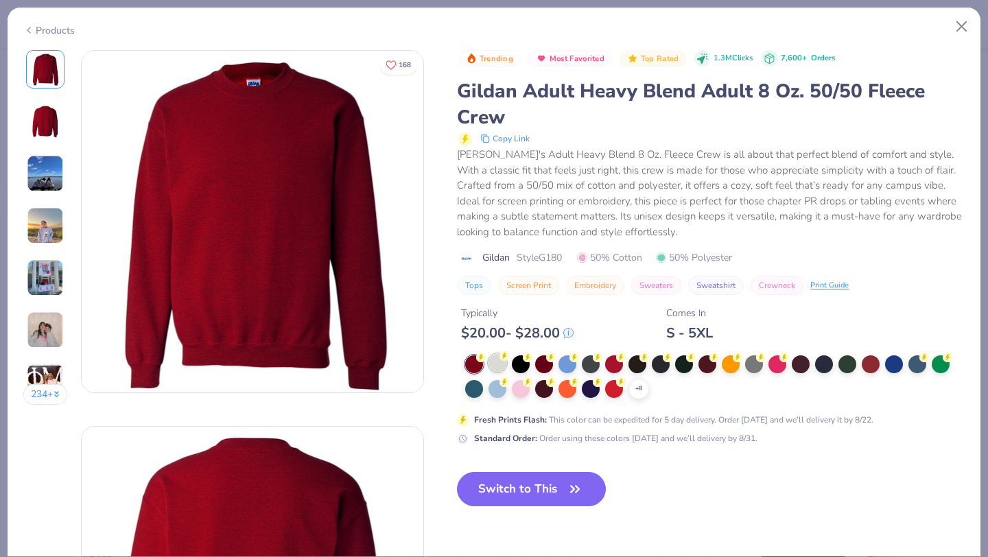
click at [497, 368] on div at bounding box center [497, 363] width 18 height 18
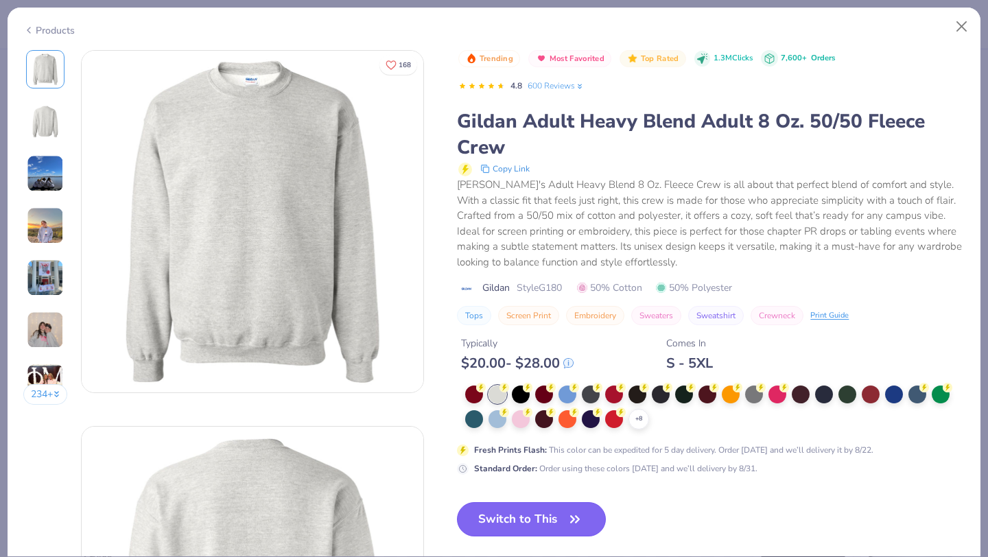
click at [526, 531] on button "Switch to This" at bounding box center [531, 519] width 149 height 34
click at [527, 516] on button "Switch to This" at bounding box center [531, 519] width 149 height 34
click at [556, 515] on button "Switch to This" at bounding box center [531, 519] width 149 height 34
click at [497, 518] on button "Switch to This" at bounding box center [531, 519] width 149 height 34
click at [526, 525] on button "Switch to This" at bounding box center [531, 519] width 149 height 34
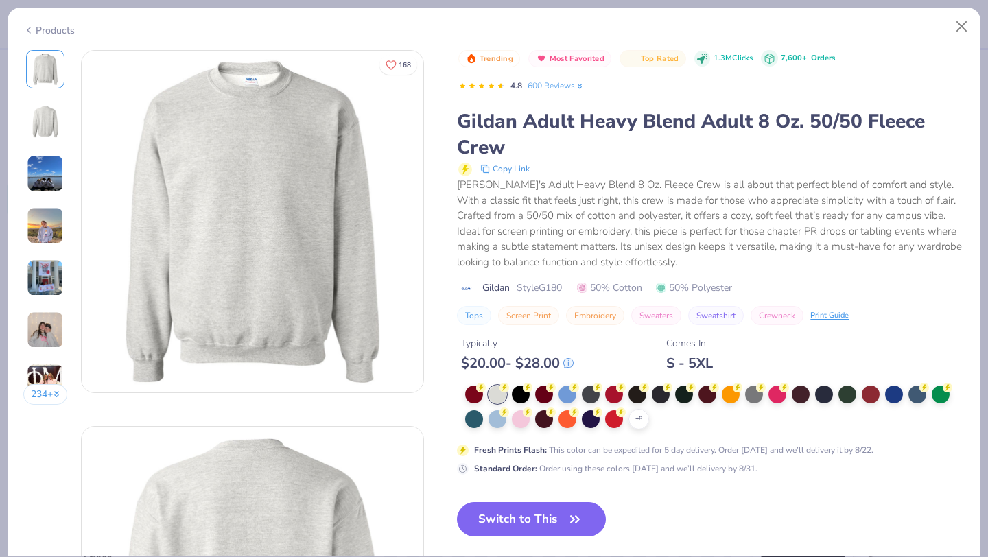
click at [583, 520] on icon "button" at bounding box center [574, 519] width 19 height 19
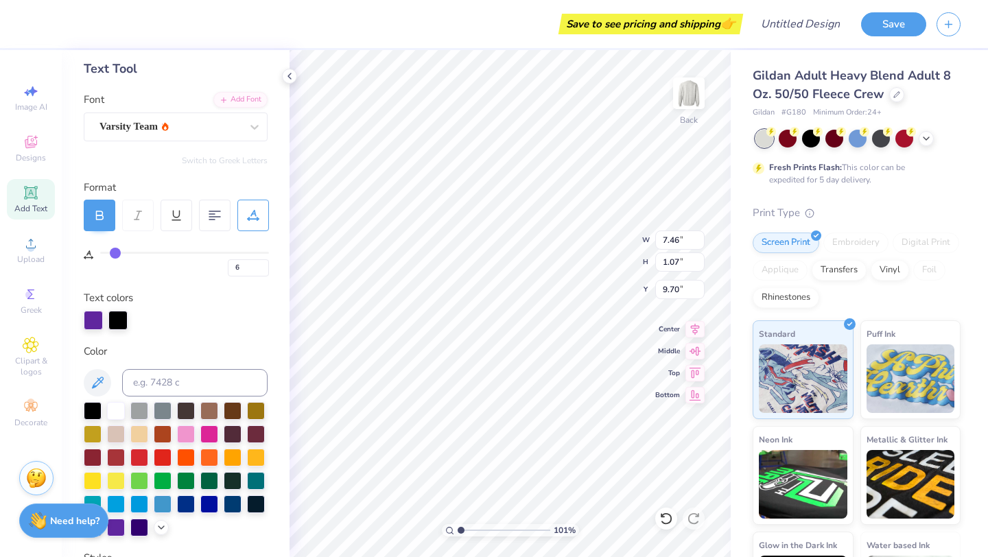
scroll to position [0, 5]
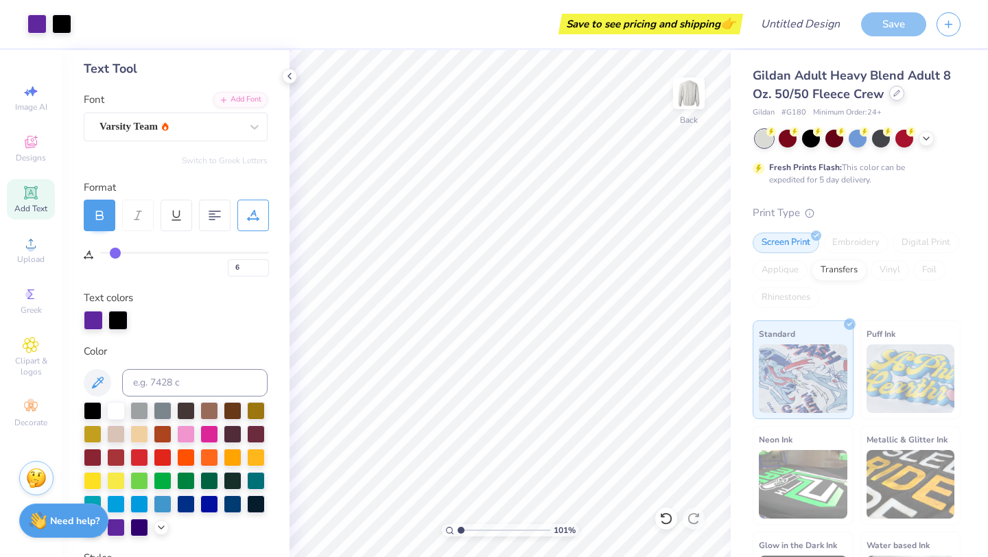
click at [894, 96] on icon at bounding box center [896, 93] width 7 height 7
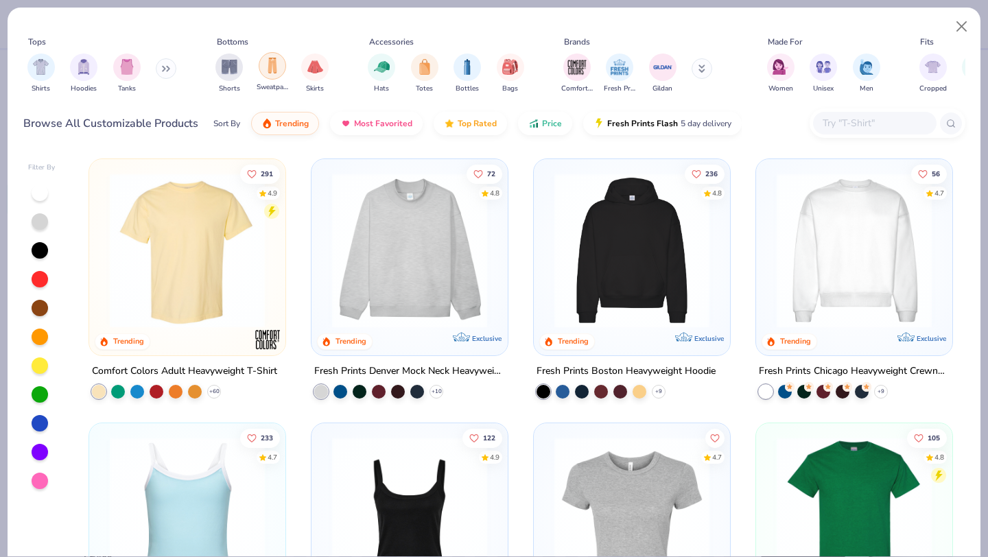
click at [264, 69] on div "filter for Sweatpants" at bounding box center [272, 65] width 27 height 27
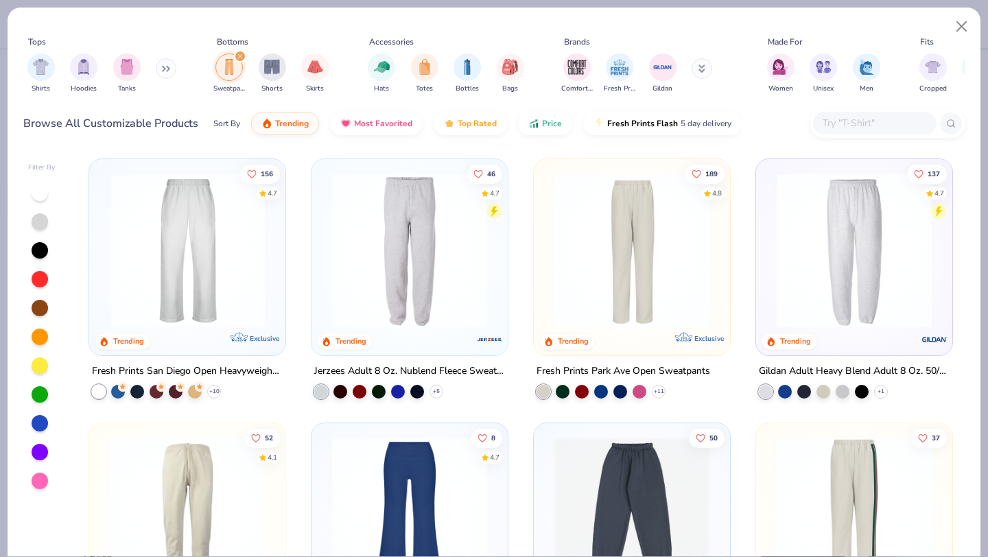
click at [901, 276] on img at bounding box center [854, 250] width 169 height 155
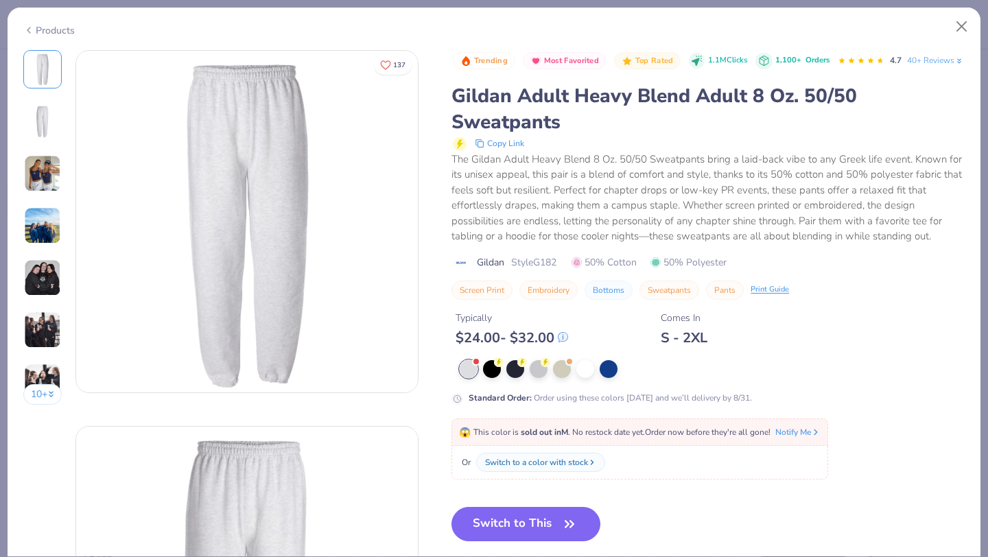
click at [536, 541] on button "Switch to This" at bounding box center [525, 524] width 149 height 34
click at [532, 541] on button "Switch to This" at bounding box center [525, 524] width 149 height 34
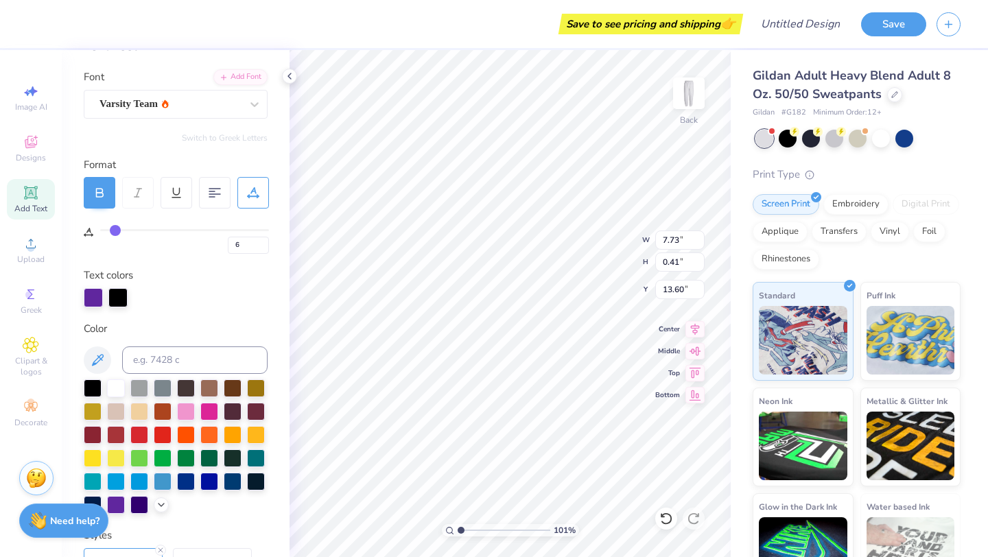
scroll to position [78, 0]
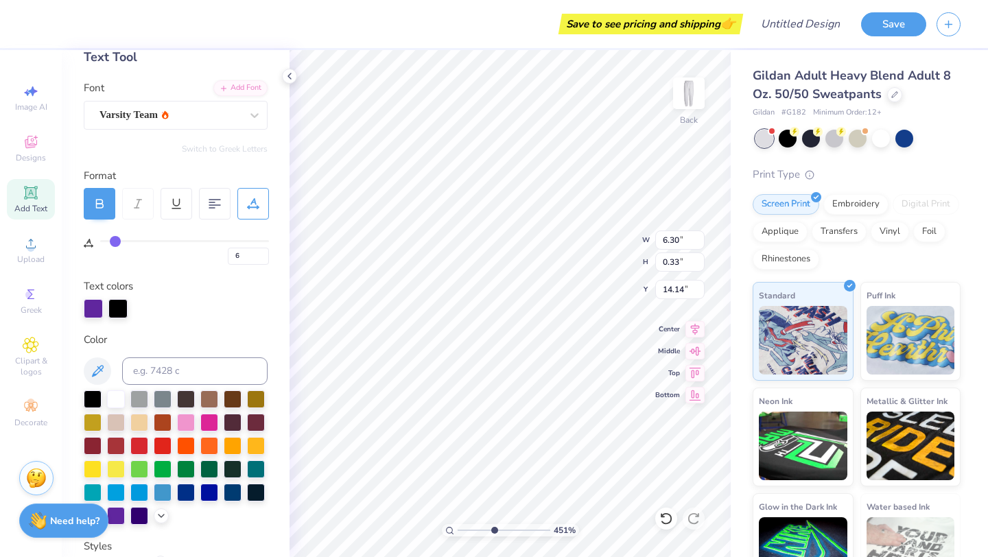
drag, startPoint x: 461, startPoint y: 530, endPoint x: 493, endPoint y: 530, distance: 32.2
click at [493, 530] on input "range" at bounding box center [503, 530] width 93 height 12
drag, startPoint x: 489, startPoint y: 530, endPoint x: 460, endPoint y: 524, distance: 30.1
click at [460, 524] on input "range" at bounding box center [503, 530] width 93 height 12
click at [459, 532] on input "range" at bounding box center [503, 530] width 93 height 12
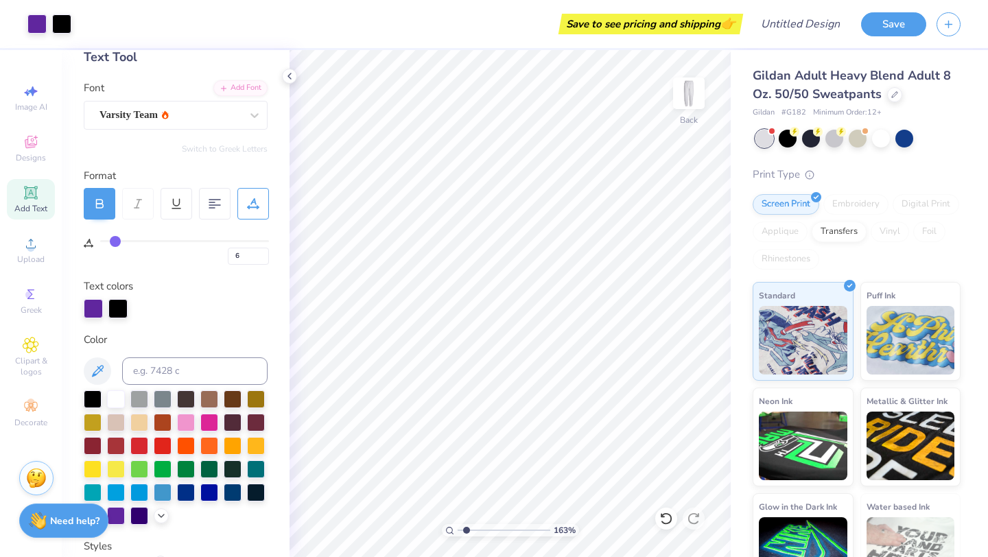
click at [466, 530] on input "range" at bounding box center [503, 530] width 93 height 12
click at [787, 140] on div at bounding box center [787, 137] width 18 height 18
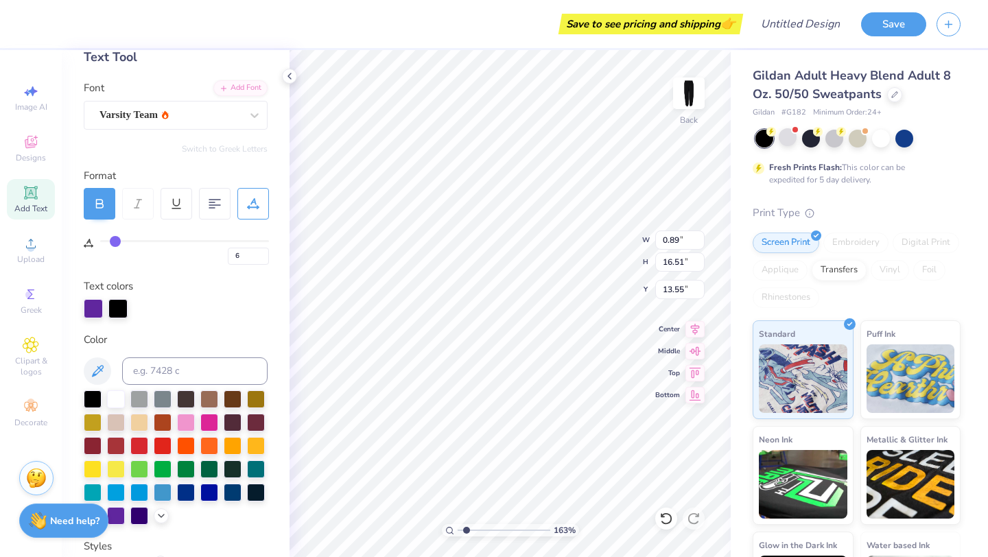
scroll to position [0, 5]
click at [895, 95] on icon at bounding box center [894, 93] width 7 height 7
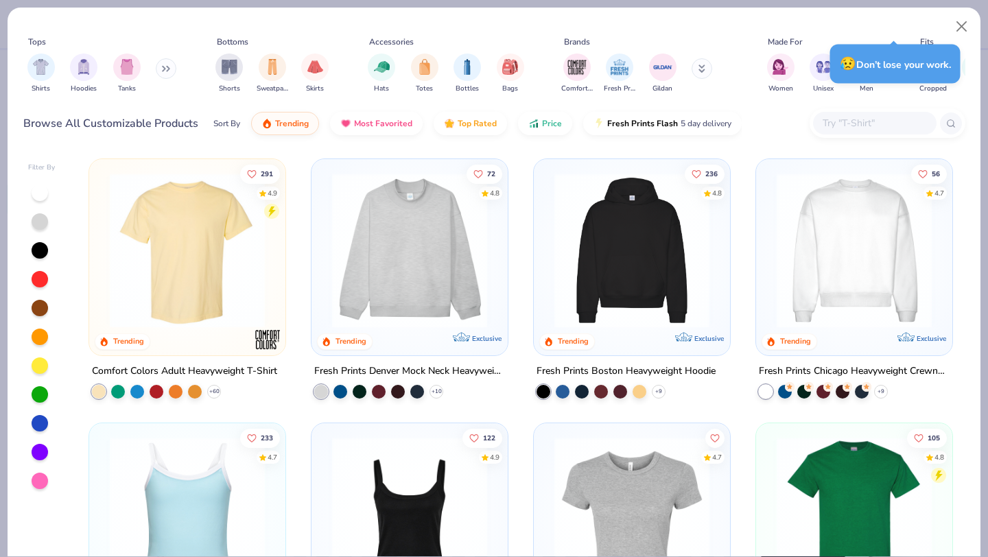
click at [412, 287] on img at bounding box center [409, 250] width 169 height 155
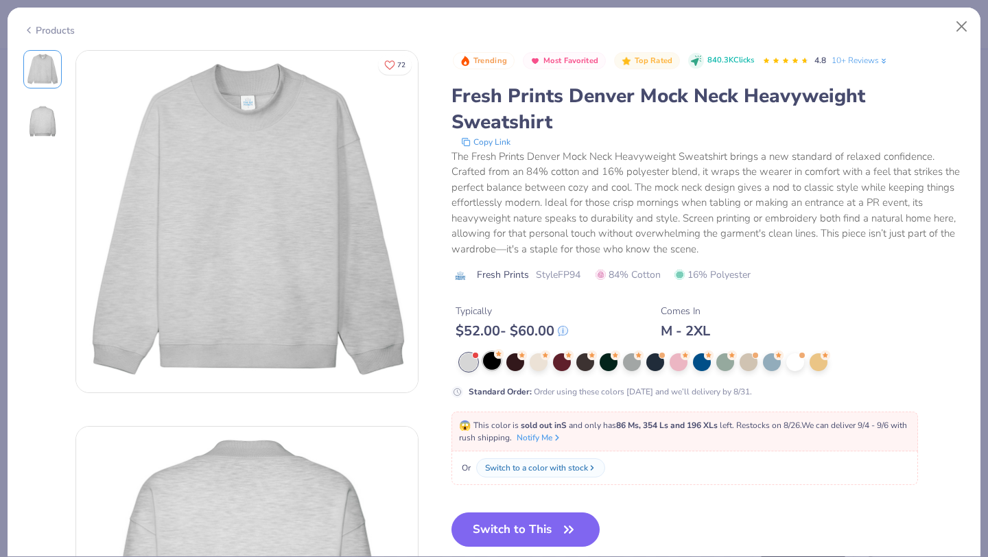
click at [488, 361] on div at bounding box center [492, 361] width 18 height 18
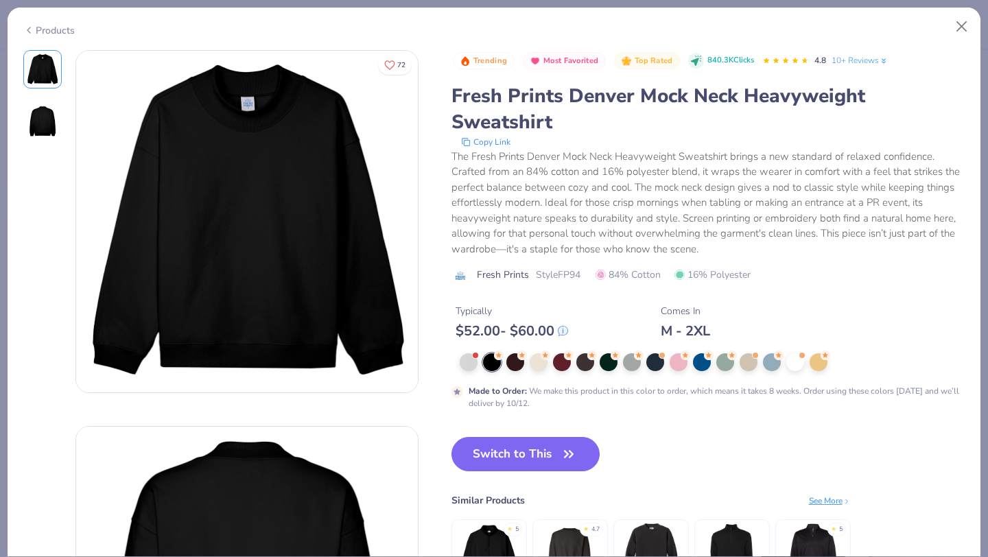
drag, startPoint x: 534, startPoint y: 453, endPoint x: 509, endPoint y: 402, distance: 56.7
click at [534, 453] on button "Switch to This" at bounding box center [525, 454] width 149 height 34
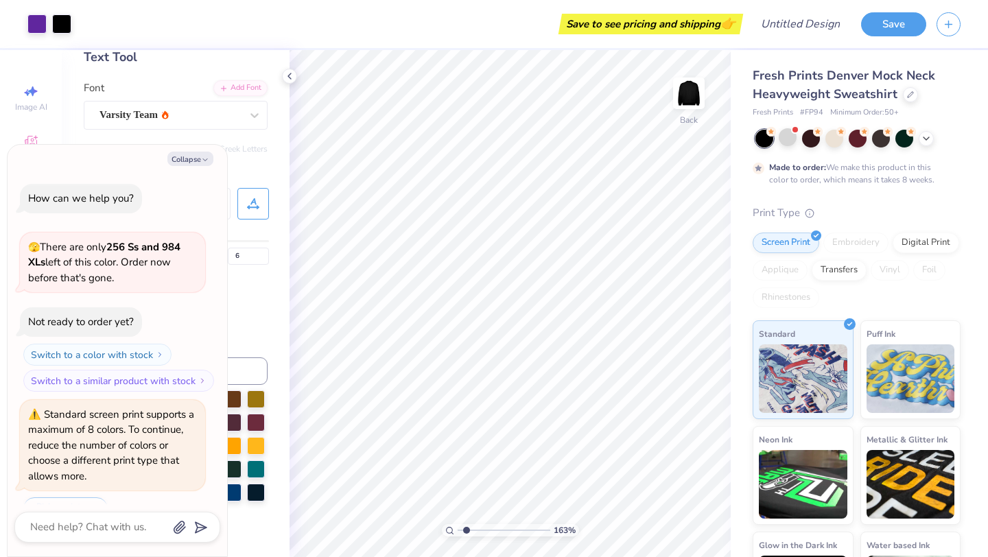
scroll to position [147, 0]
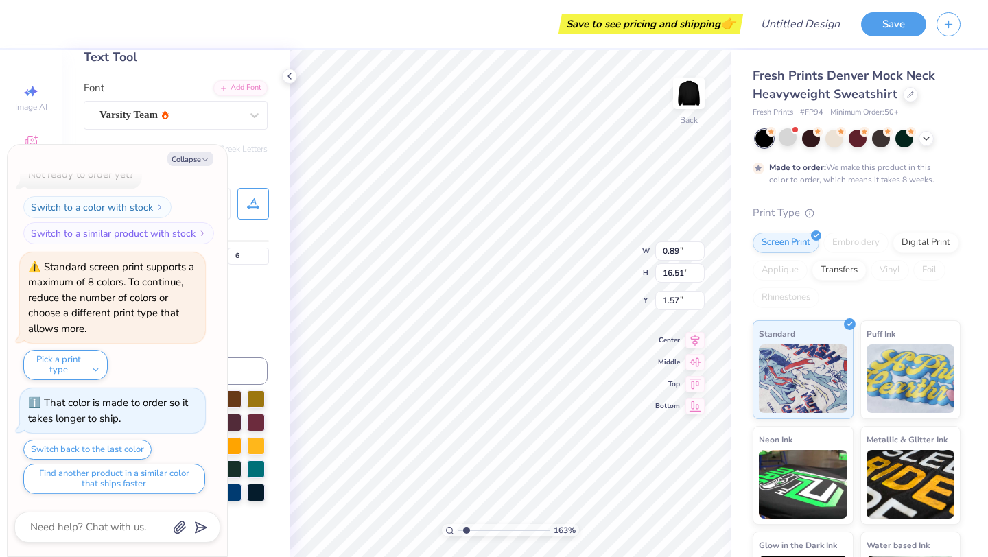
click at [294, 76] on icon at bounding box center [289, 76] width 11 height 11
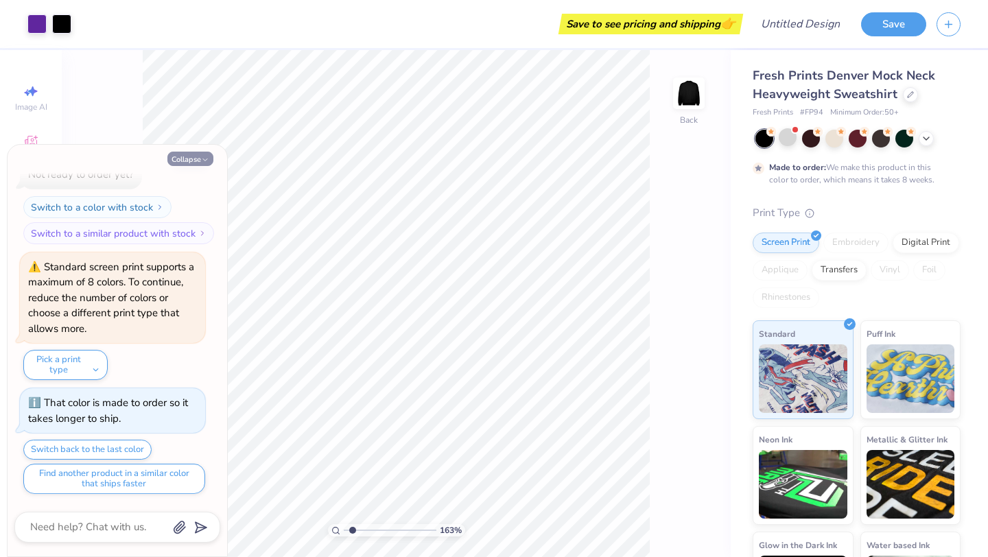
click at [198, 165] on button "Collapse" at bounding box center [190, 159] width 46 height 14
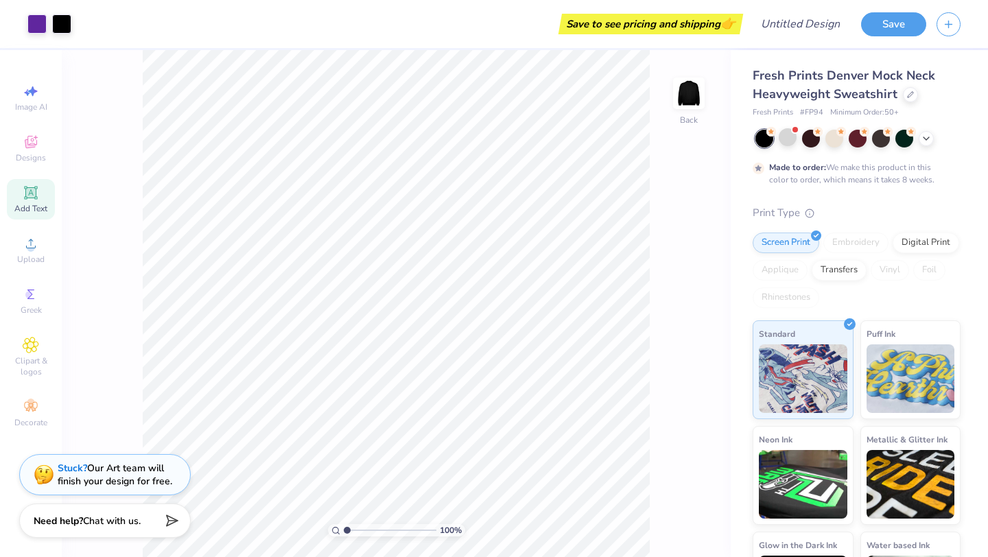
drag, startPoint x: 352, startPoint y: 532, endPoint x: 332, endPoint y: 532, distance: 19.9
click at [344, 532] on input "range" at bounding box center [390, 530] width 93 height 12
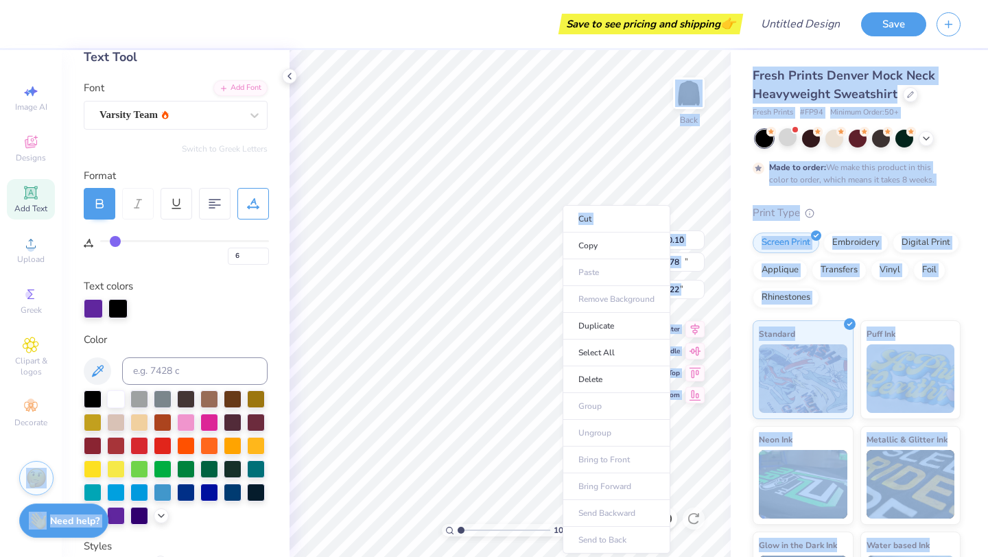
click at [558, 245] on body "Save to see pricing and shipping 👉 Design Title Save Image AI Designs Add Text …" at bounding box center [494, 278] width 988 height 557
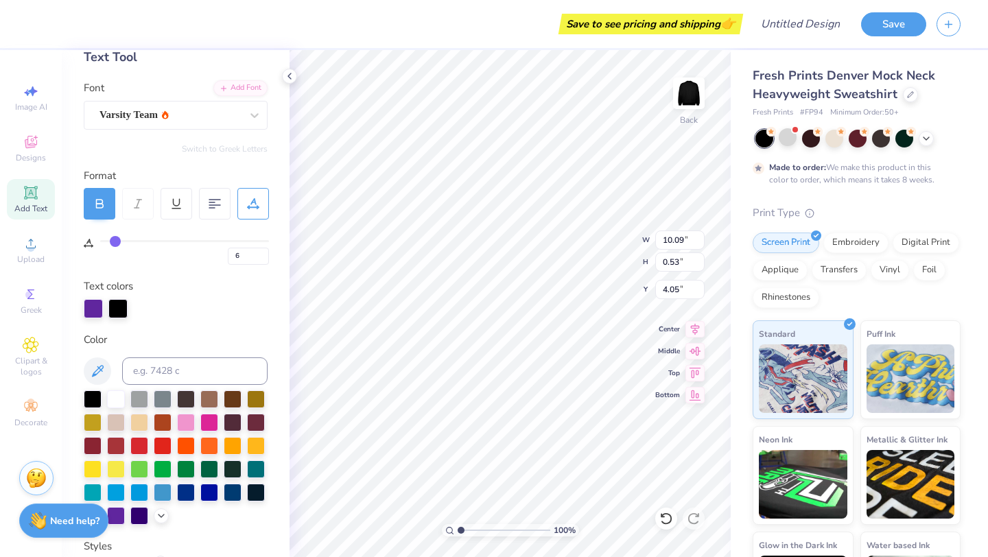
scroll to position [0, 3]
click at [169, 113] on div "Varsity Team" at bounding box center [170, 114] width 144 height 21
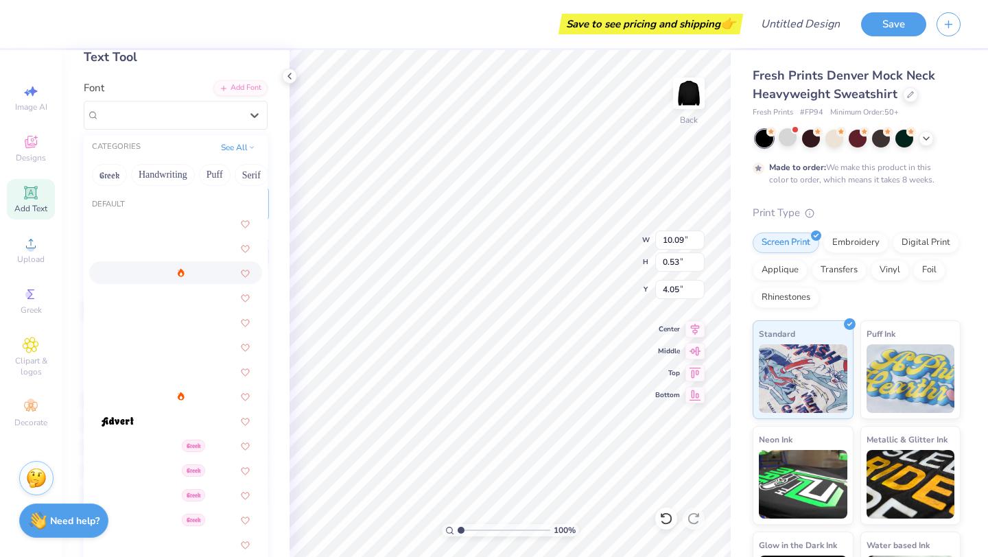
scroll to position [767, 0]
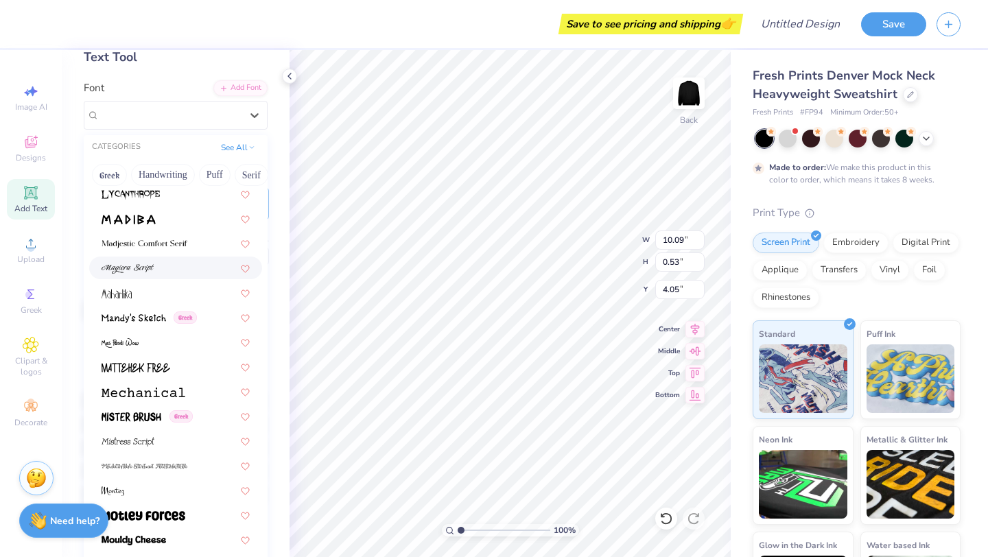
scroll to position [4796, 0]
click at [149, 274] on span at bounding box center [128, 267] width 52 height 14
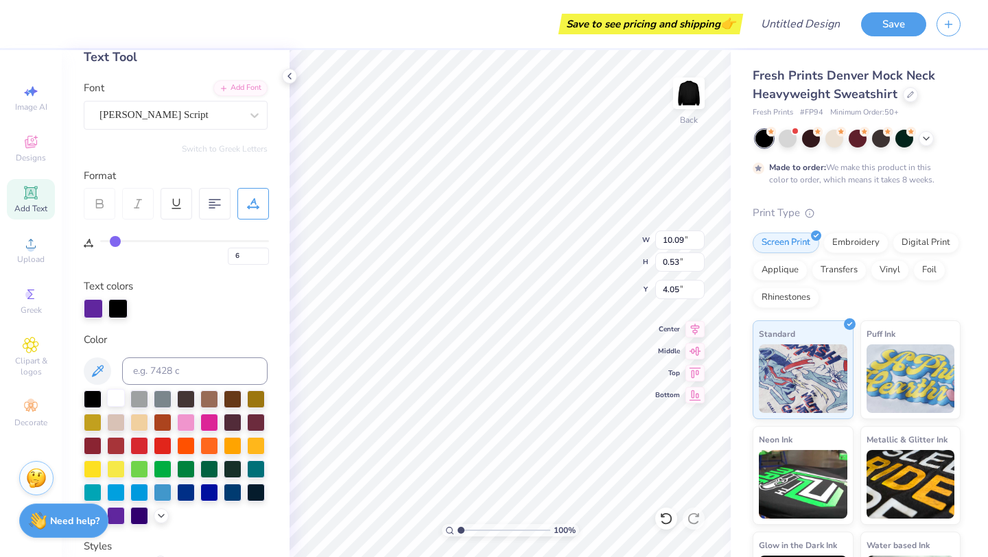
click at [116, 392] on div at bounding box center [116, 398] width 18 height 18
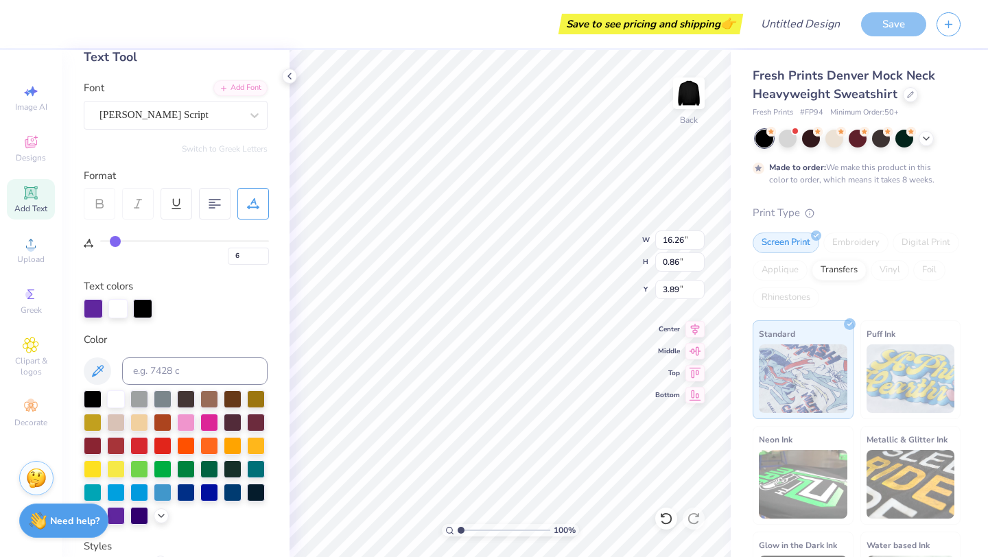
type input "16.26"
type input "0.86"
type input "3.89"
click at [115, 402] on div at bounding box center [116, 398] width 18 height 18
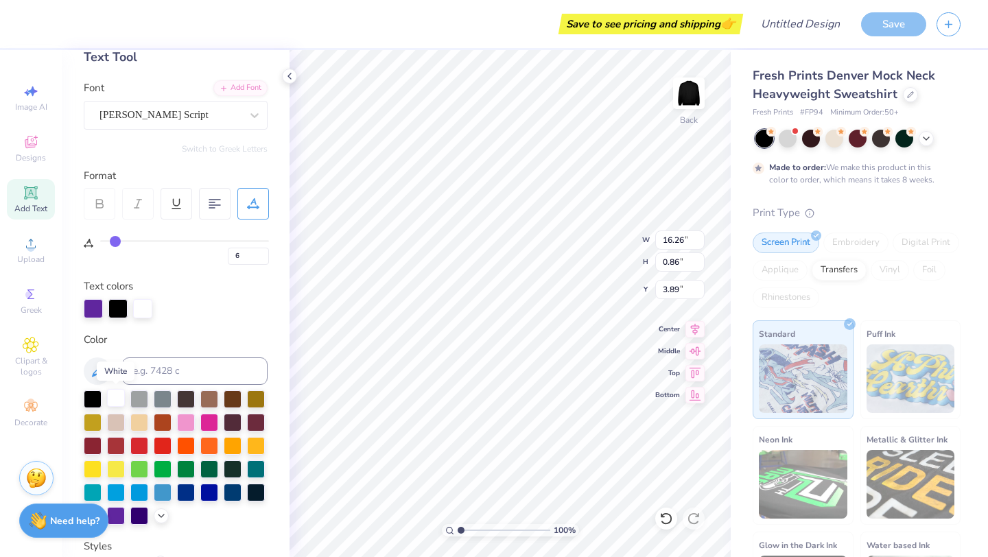
type textarea "[PERSON_NAME] Club Gym"
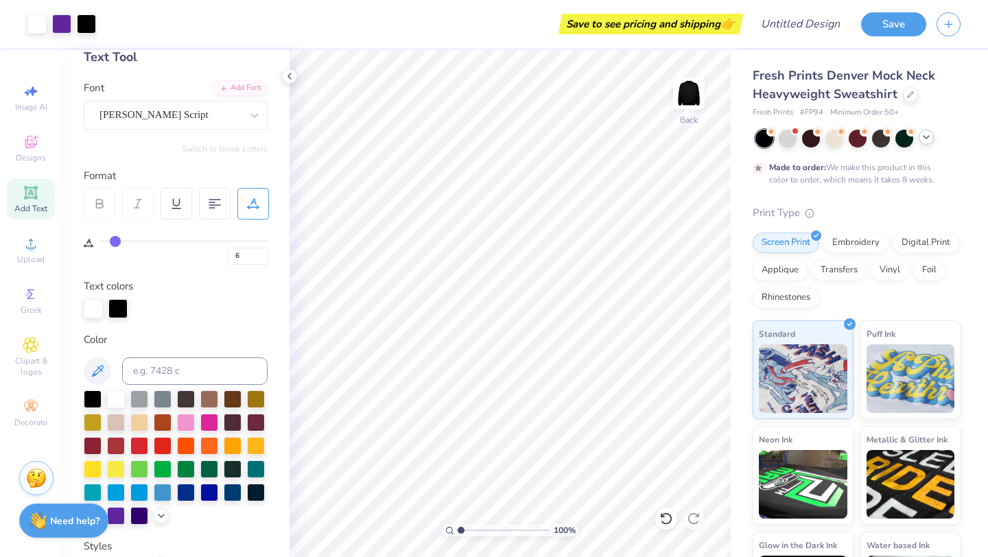
click at [923, 141] on icon at bounding box center [925, 137] width 11 height 11
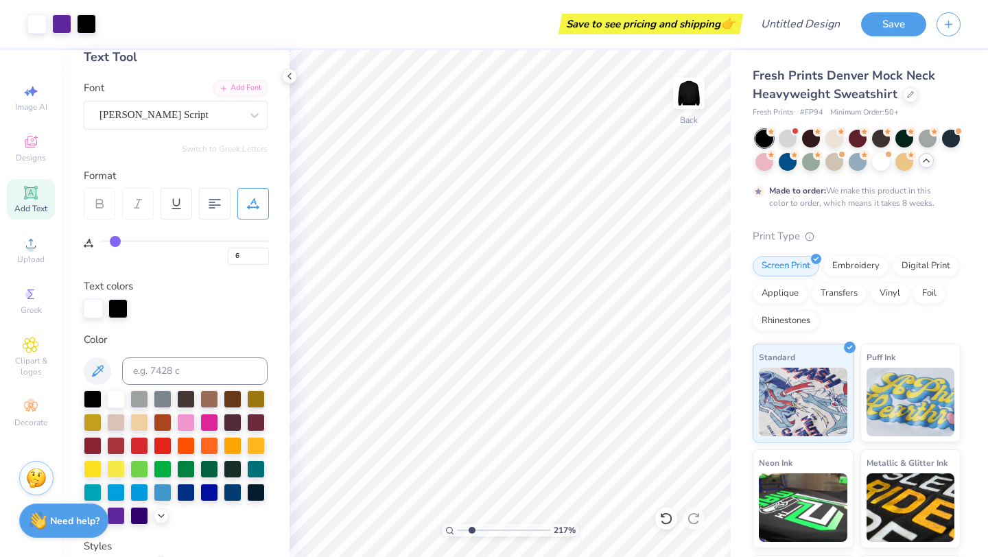
drag, startPoint x: 460, startPoint y: 528, endPoint x: 471, endPoint y: 536, distance: 14.3
type input "2.17"
click at [471, 536] on input "range" at bounding box center [503, 530] width 93 height 12
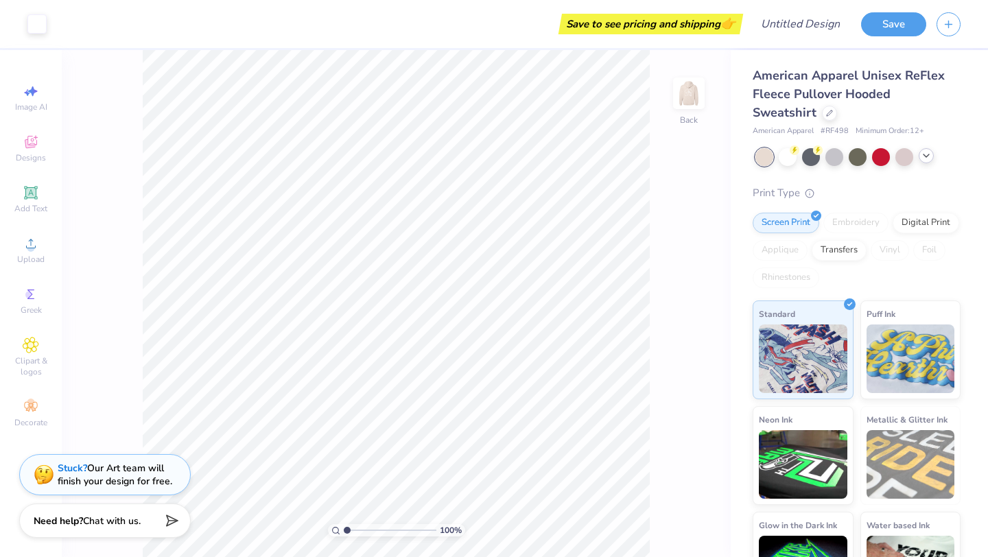
click at [926, 157] on icon at bounding box center [925, 155] width 11 height 11
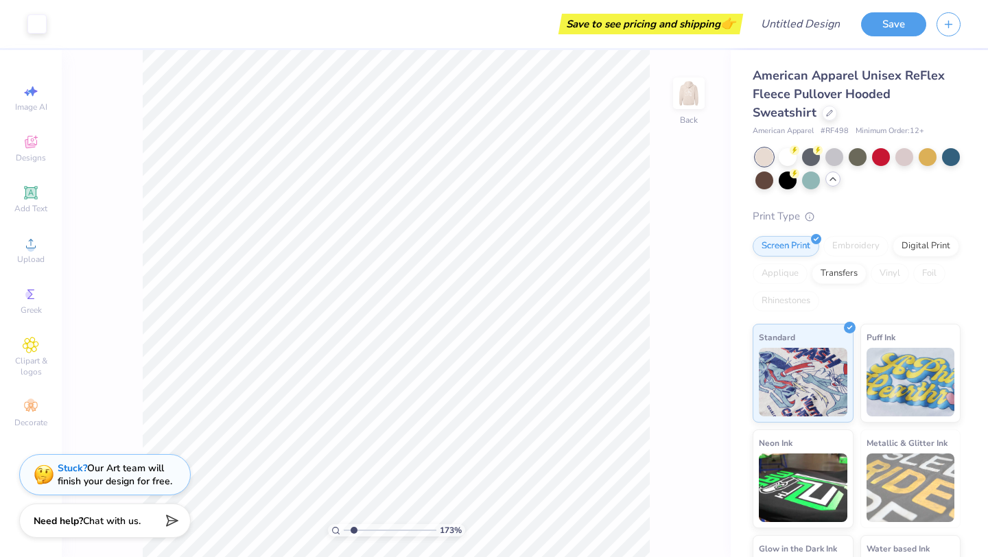
drag, startPoint x: 345, startPoint y: 526, endPoint x: 353, endPoint y: 526, distance: 8.2
type input "1.73"
click at [353, 526] on input "range" at bounding box center [390, 530] width 93 height 12
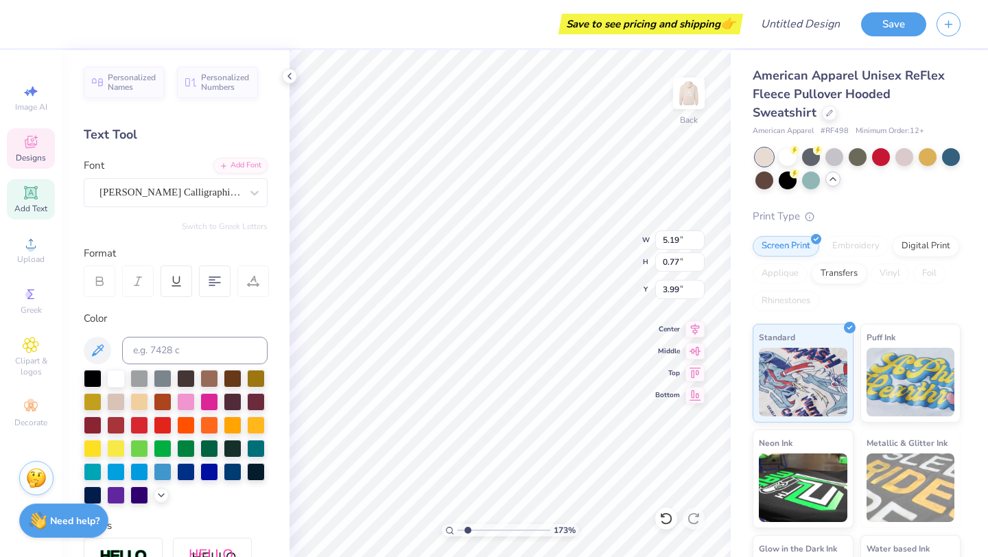
type textarea "P"
type textarea "JMU CLUB GYM"
type textarea "est. 1996"
type input "3.46"
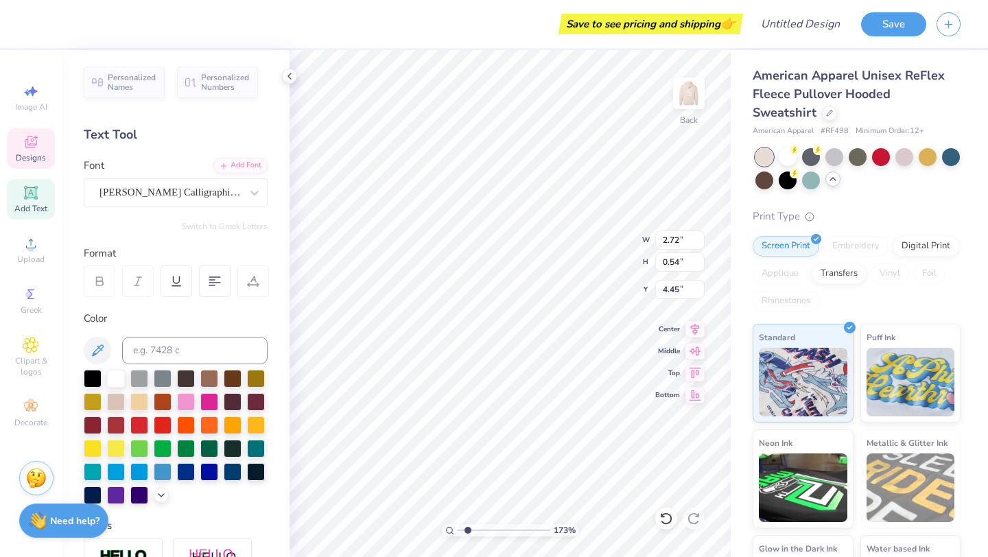
type input "4.45"
click at [822, 115] on div at bounding box center [829, 111] width 15 height 15
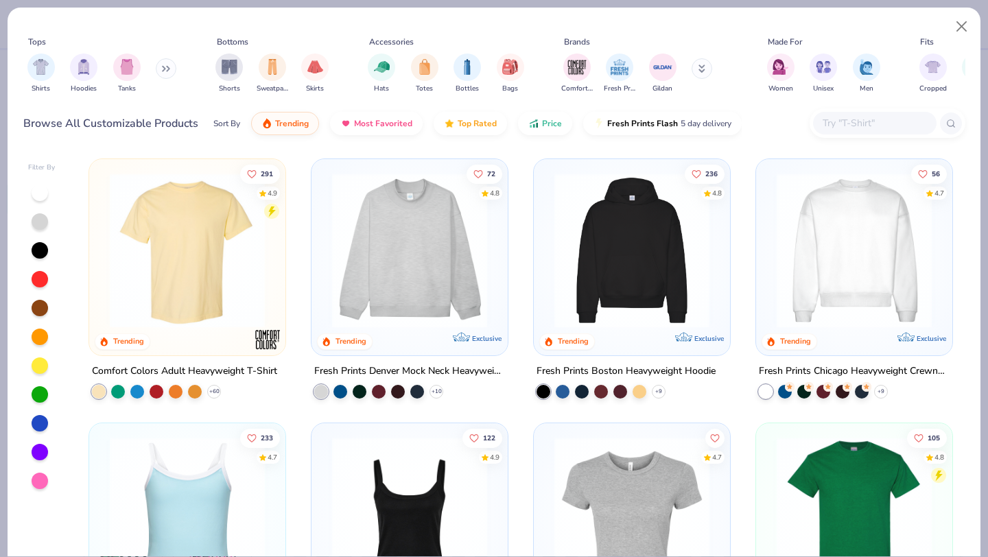
click at [41, 453] on div at bounding box center [40, 452] width 16 height 16
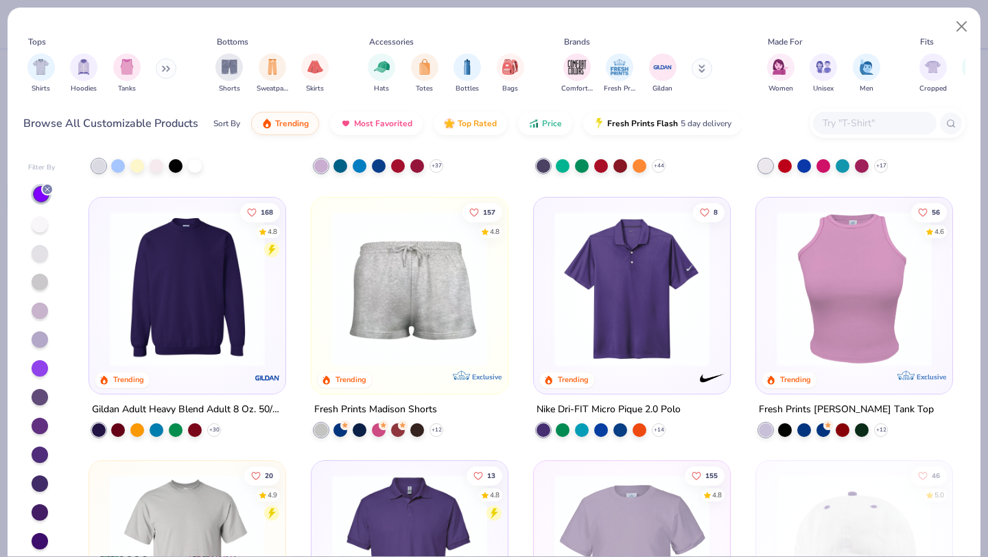
scroll to position [661, 0]
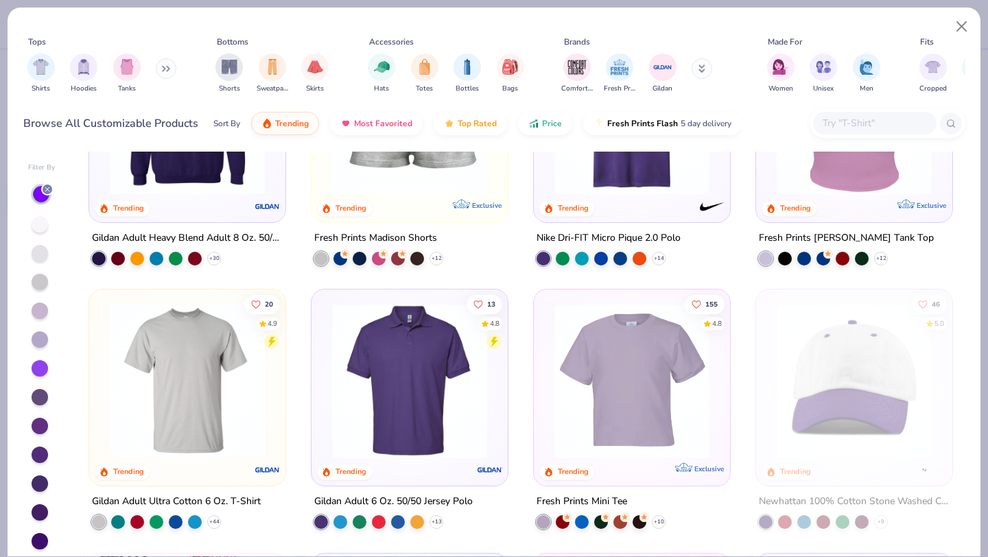
click at [624, 430] on img at bounding box center [631, 380] width 169 height 155
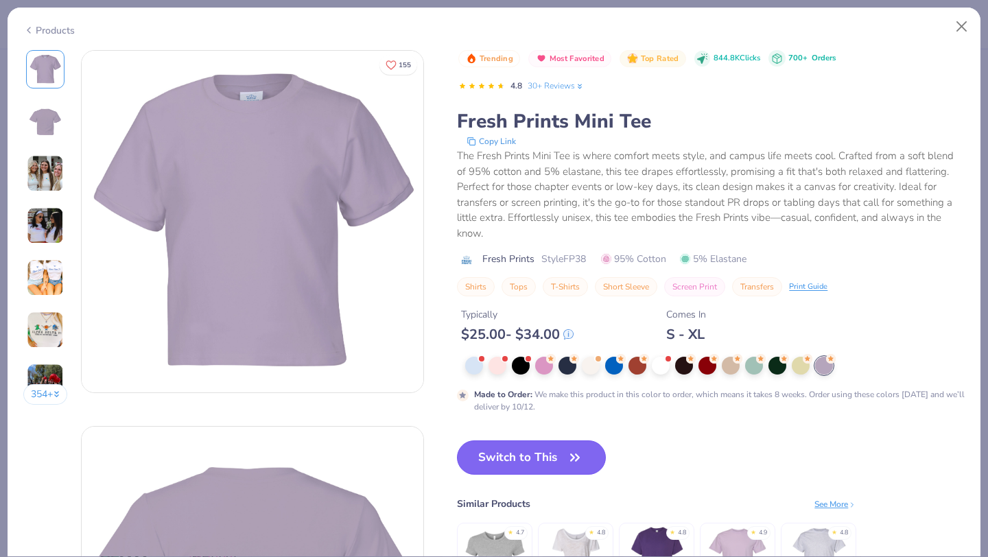
click at [516, 449] on button "Switch to This" at bounding box center [531, 457] width 149 height 34
click at [540, 451] on button "Switch to This" at bounding box center [531, 457] width 149 height 34
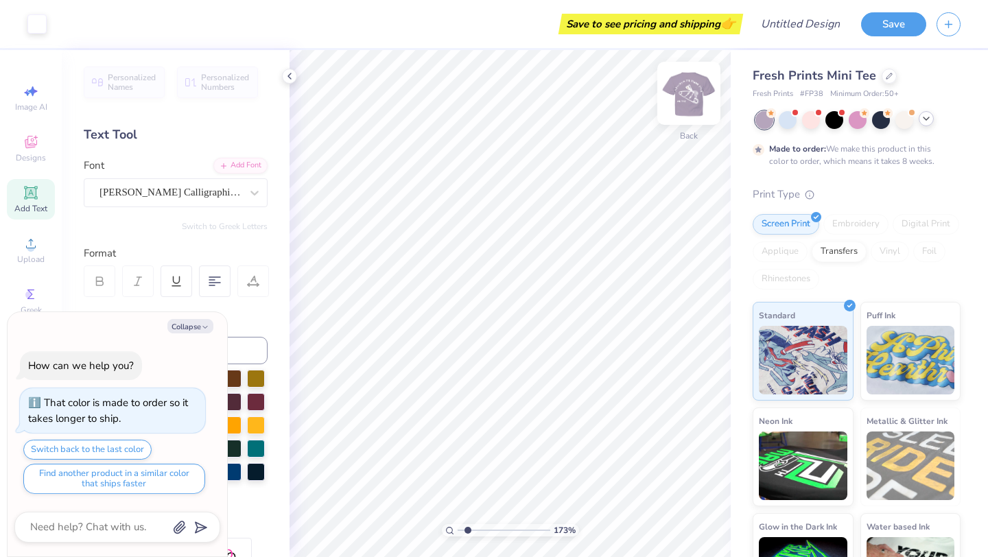
click at [691, 90] on img at bounding box center [688, 93] width 55 height 55
type textarea "x"
drag, startPoint x: 466, startPoint y: 527, endPoint x: 451, endPoint y: 527, distance: 15.8
type input "1"
click at [457, 527] on input "range" at bounding box center [503, 530] width 93 height 12
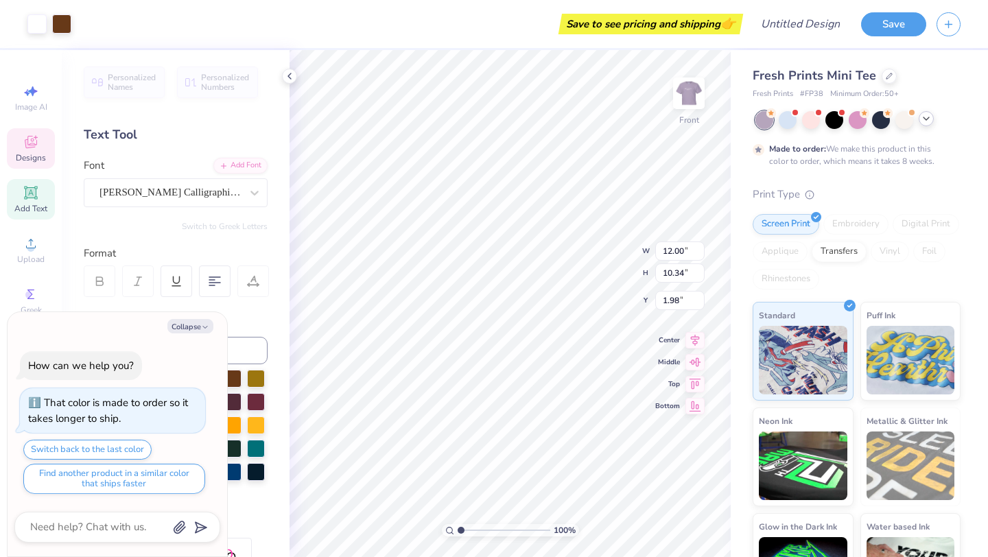
type textarea "x"
type input "1.78"
type textarea "x"
type input "8.08"
type input "6.97"
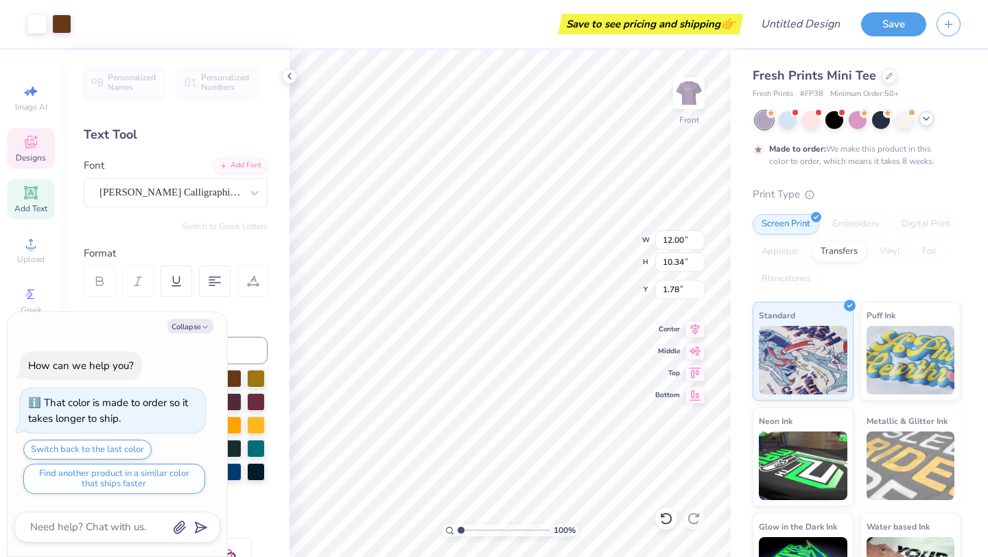
type input "5.15"
type textarea "x"
type input "2.44"
drag, startPoint x: 460, startPoint y: 528, endPoint x: 468, endPoint y: 530, distance: 7.7
type input "1.82"
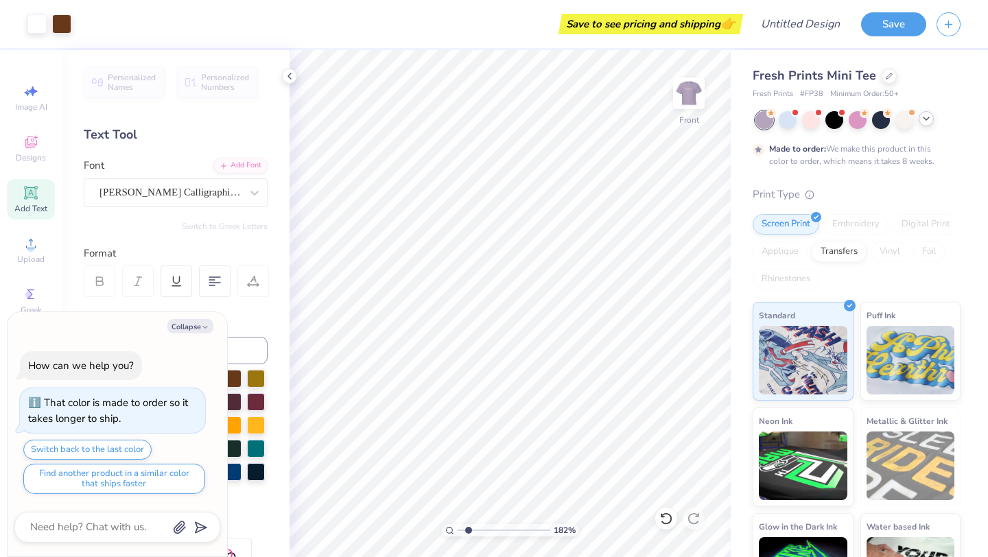
click at [468, 530] on input "range" at bounding box center [503, 530] width 93 height 12
type textarea "x"
type textarea "Always Pi Beta Ph"
type textarea "x"
type textarea "Always Pi Beta P"
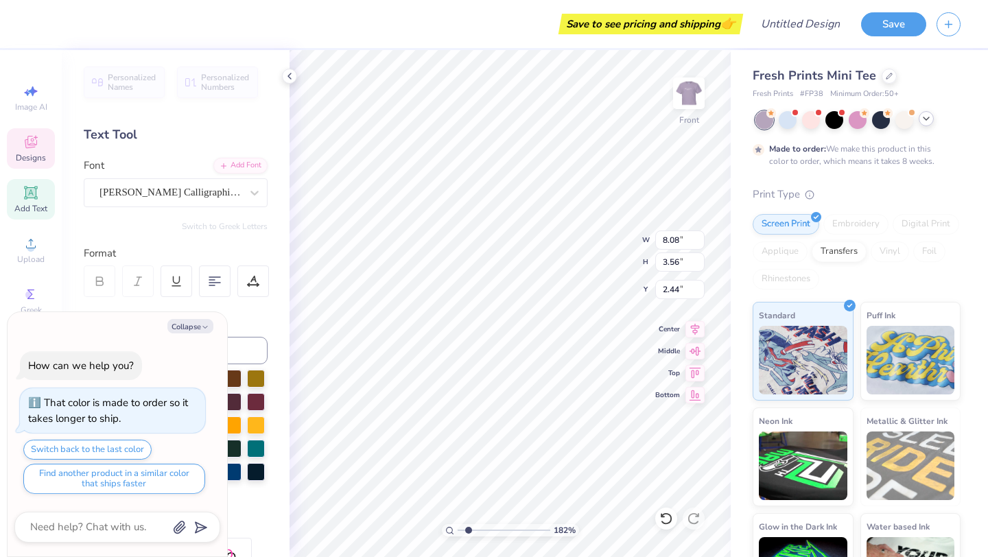
type textarea "x"
type textarea "Always Pi Beta"
type textarea "x"
type textarea "Always Pi Beta"
type textarea "x"
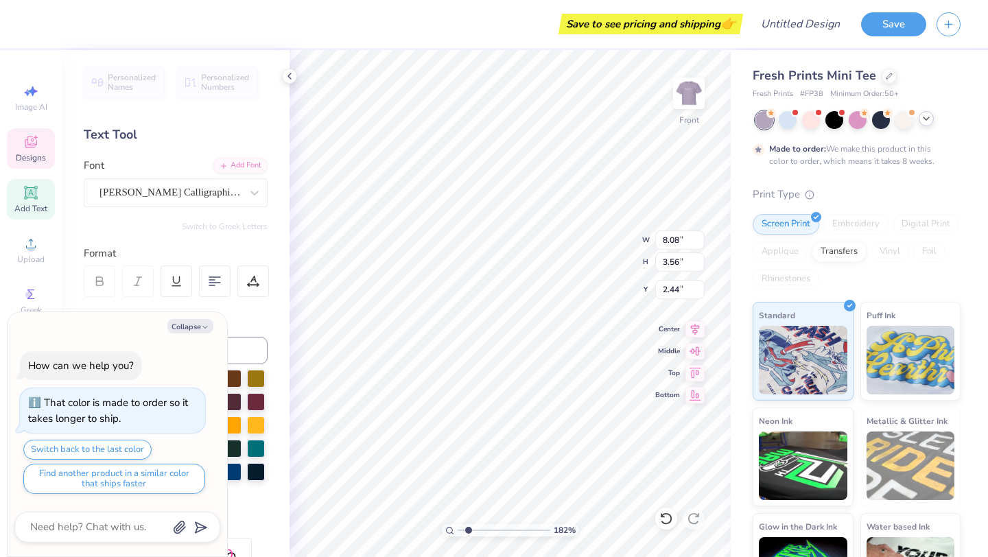
type textarea "Always Pi Bet"
type textarea "x"
type textarea "Always Pi Be"
type textarea "x"
type textarea "Always Pi B"
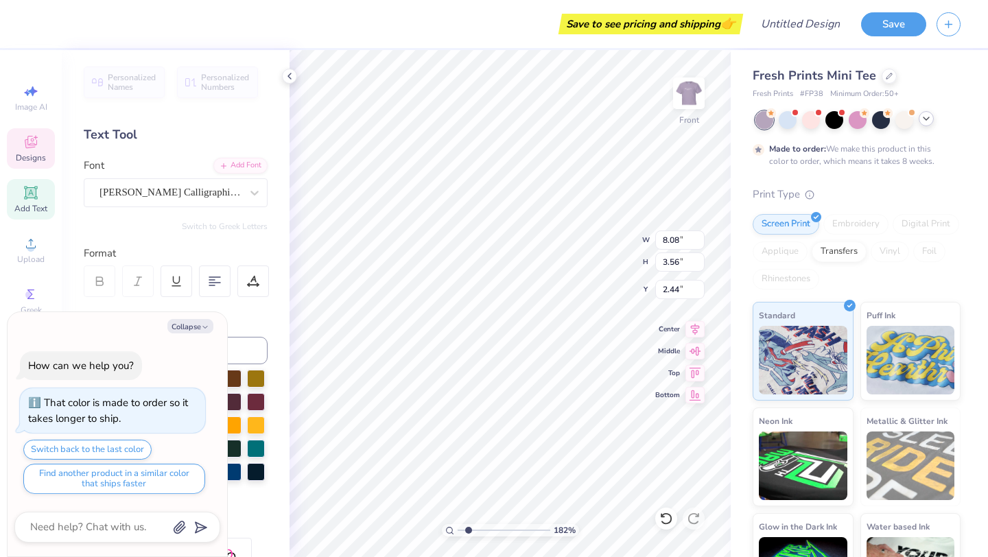
type textarea "x"
type textarea "Always Pi"
type textarea "x"
type textarea "Always Pi"
type textarea "x"
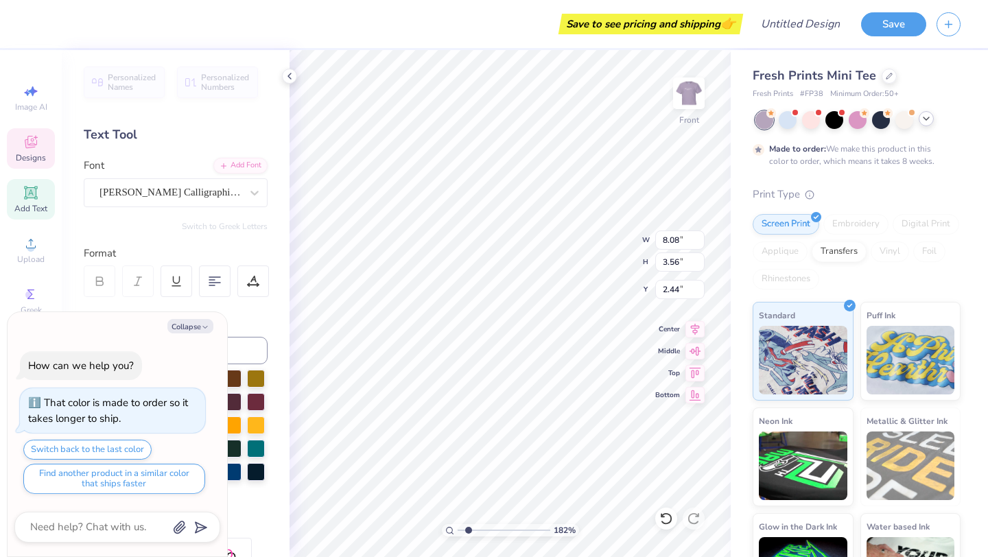
type textarea "Always P"
type textarea "x"
type textarea "Always"
type textarea "x"
type textarea "Always"
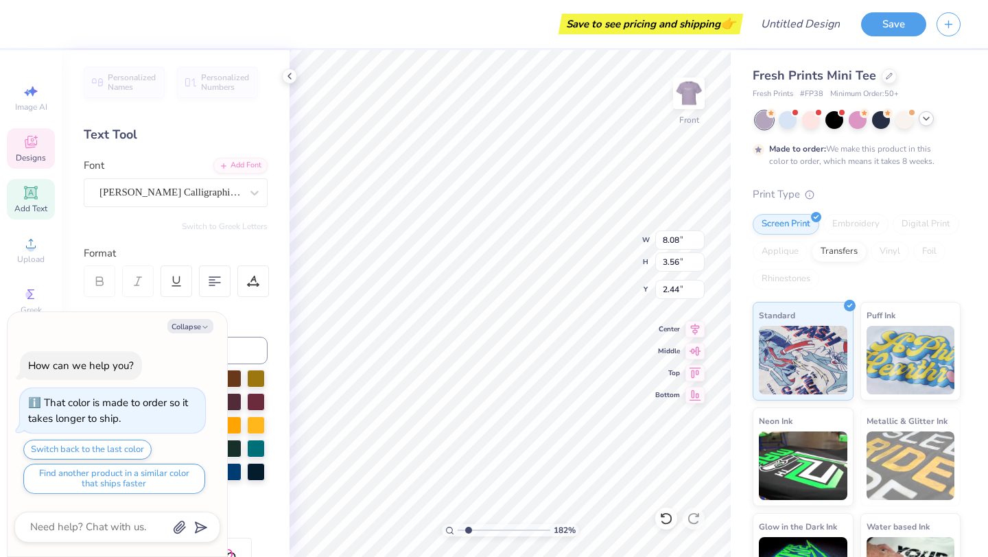
type textarea "x"
type textarea "Alwa"
type textarea "x"
type textarea "Alw"
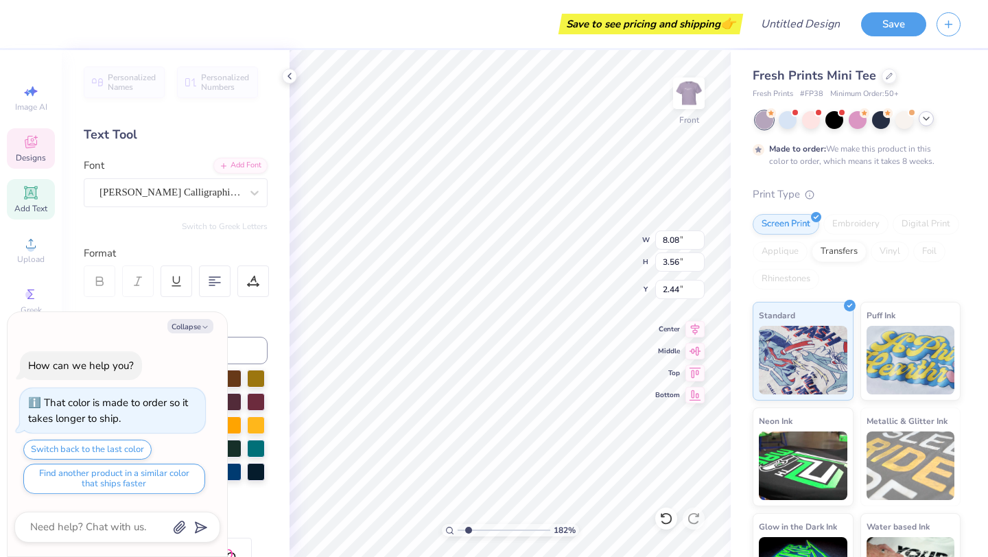
scroll to position [0, 0]
type textarea "x"
type textarea "Al"
type textarea "x"
type textarea "A"
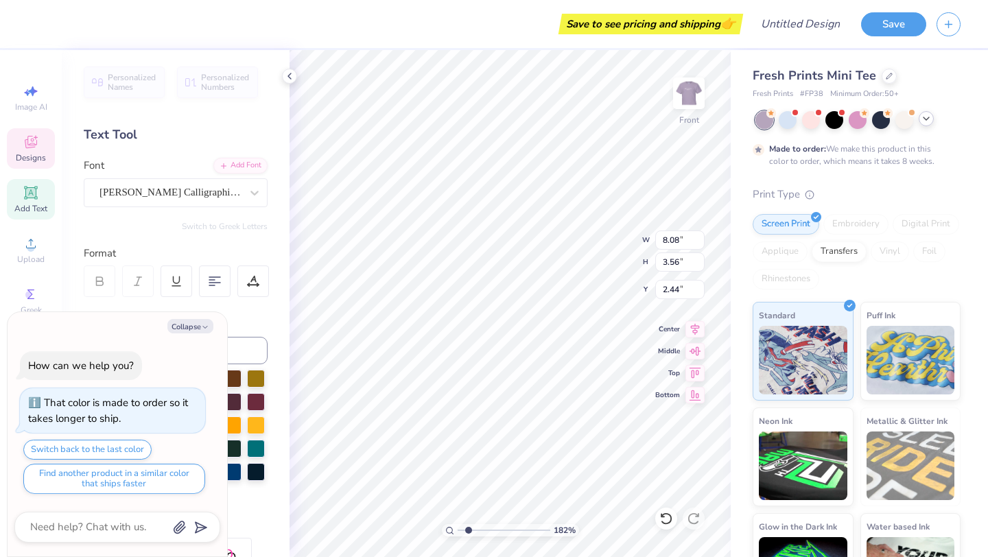
type textarea "x"
type textarea "J"
type textarea "x"
type textarea "[PERSON_NAME]"
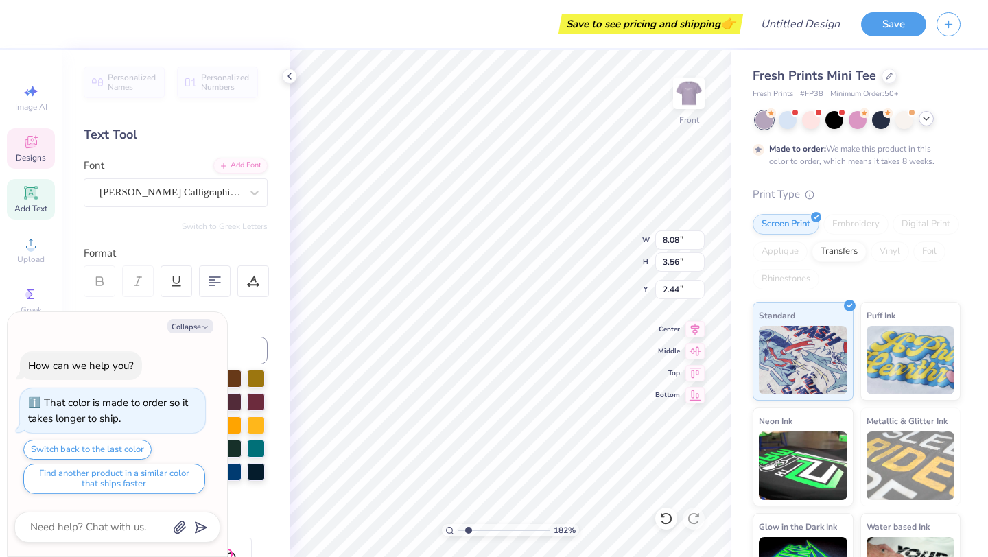
type textarea "x"
type textarea "JAM"
type textarea "x"
type textarea "[PERSON_NAME]"
type textarea "x"
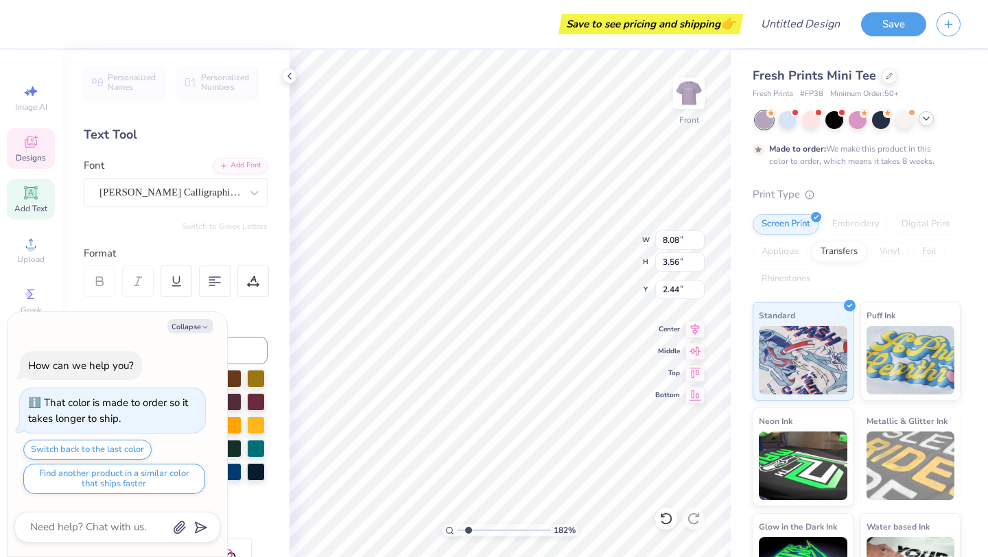
type textarea "[PERSON_NAME]"
type textarea "x"
type textarea "[PERSON_NAME]"
type textarea "x"
type textarea "[PERSON_NAME]"
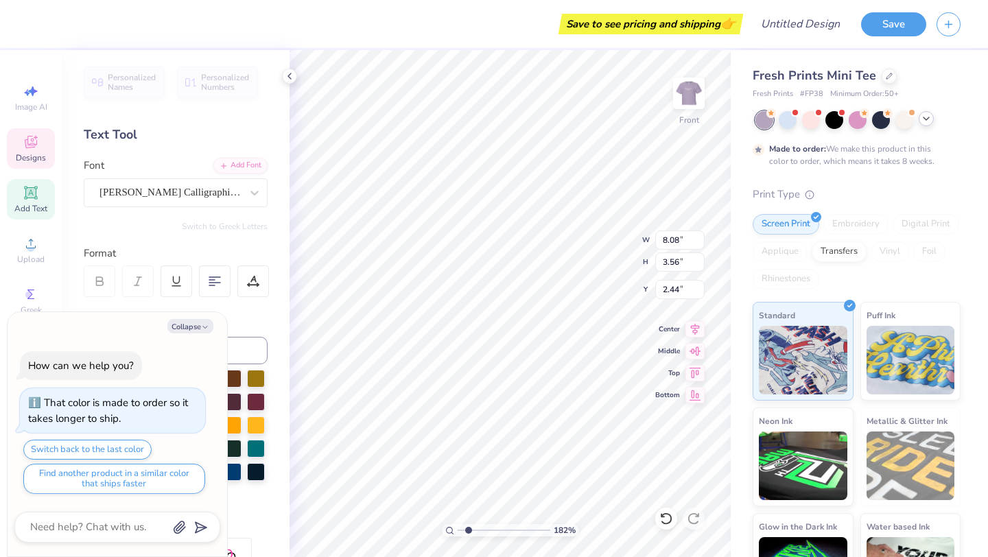
type textarea "x"
type textarea "[PERSON_NAME]"
type textarea "x"
type textarea "[PERSON_NAME]"
type textarea "x"
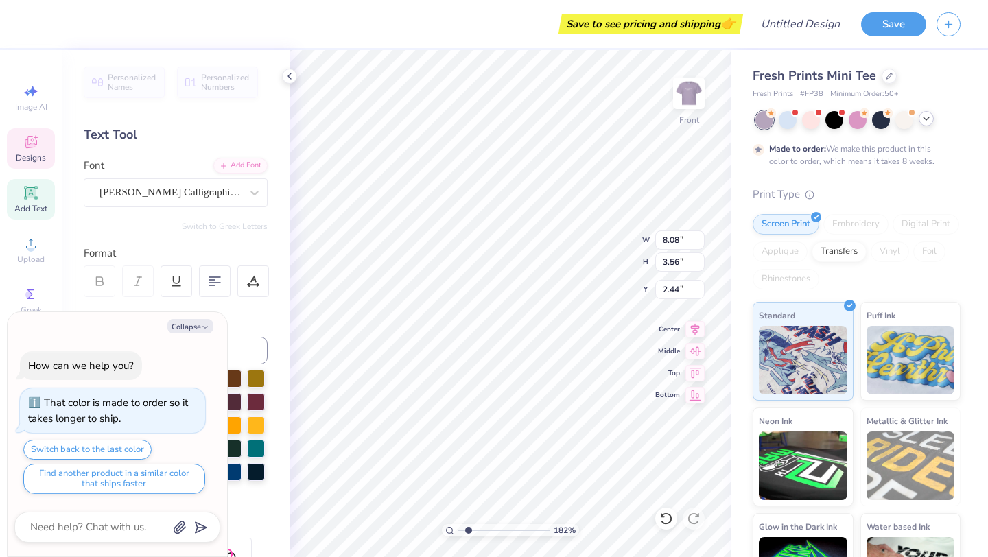
scroll to position [0, 3]
type textarea "[PERSON_NAME]"
type textarea "x"
type textarea "[PERSON_NAME]"
type textarea "x"
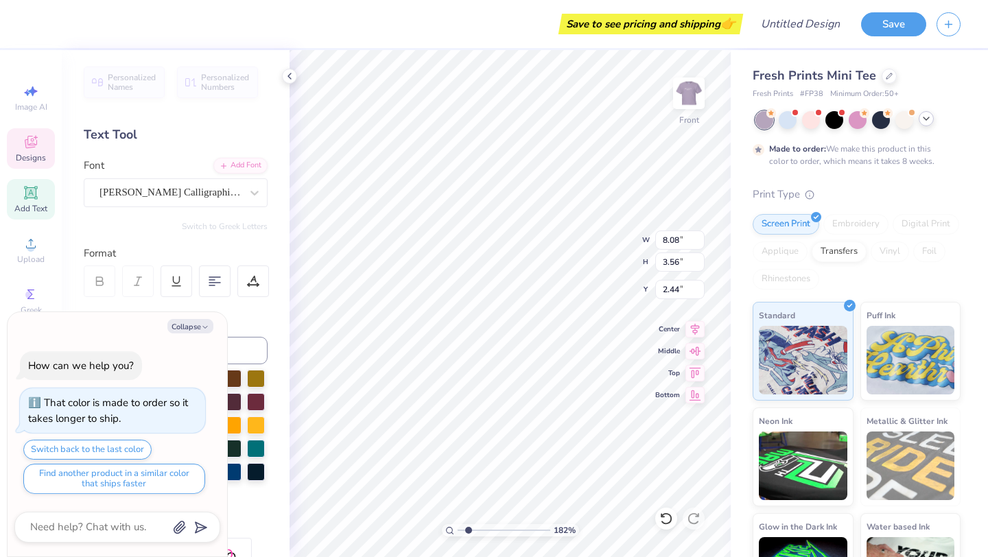
type textarea "[PERSON_NAME]"
type textarea "x"
type textarea "[PERSON_NAME]"
type textarea "x"
type textarea "[PERSON_NAME]"
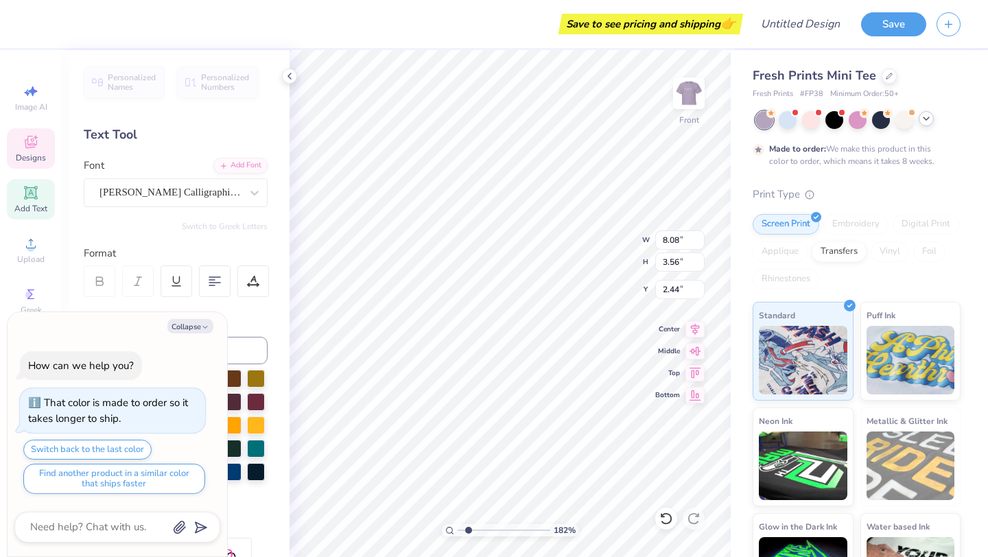
type textarea "x"
type textarea "[PERSON_NAME]"
type textarea "x"
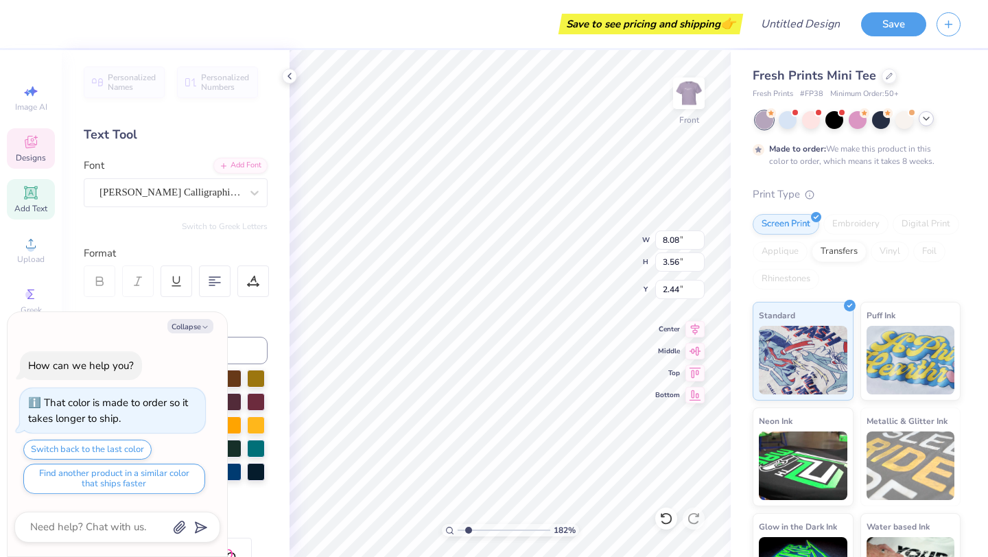
type textarea "[PERSON_NAME]"
type textarea "x"
type textarea "J"
type textarea "x"
type textarea "JMU"
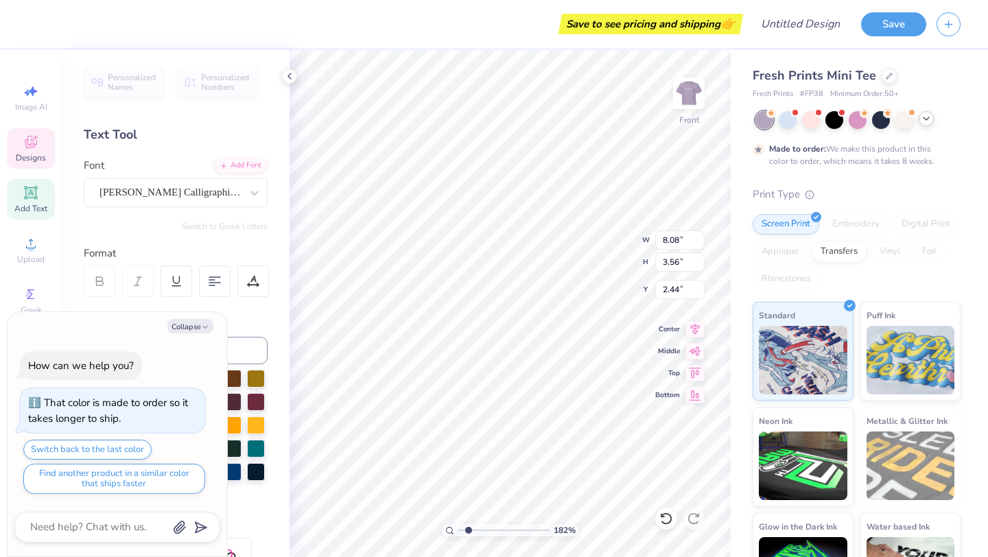
type textarea "x"
type textarea "JMU"
type textarea "x"
type textarea "JMU C"
type textarea "x"
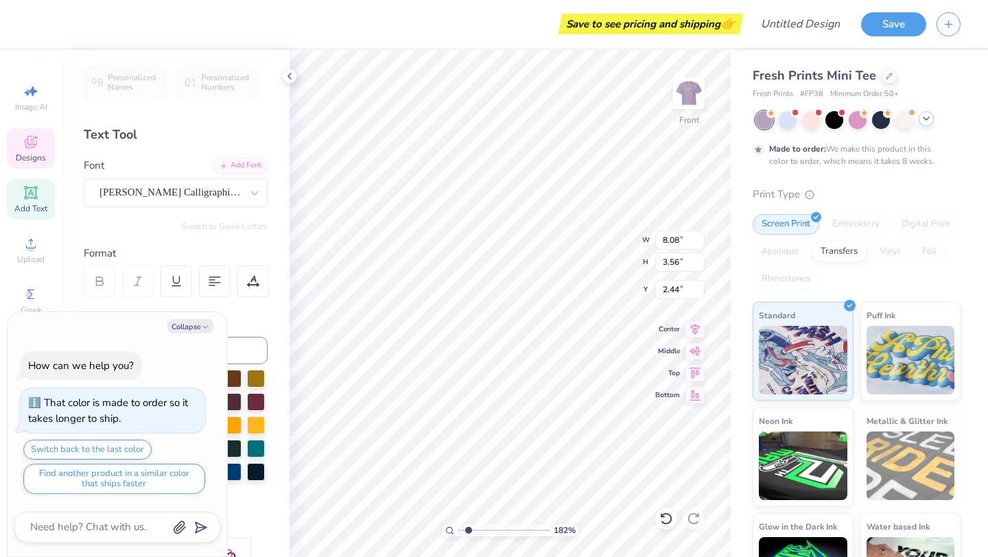
type textarea "JMU CLU"
type textarea "x"
type textarea "JMU CLUB"
type textarea "x"
type textarea "JMU CLUB G"
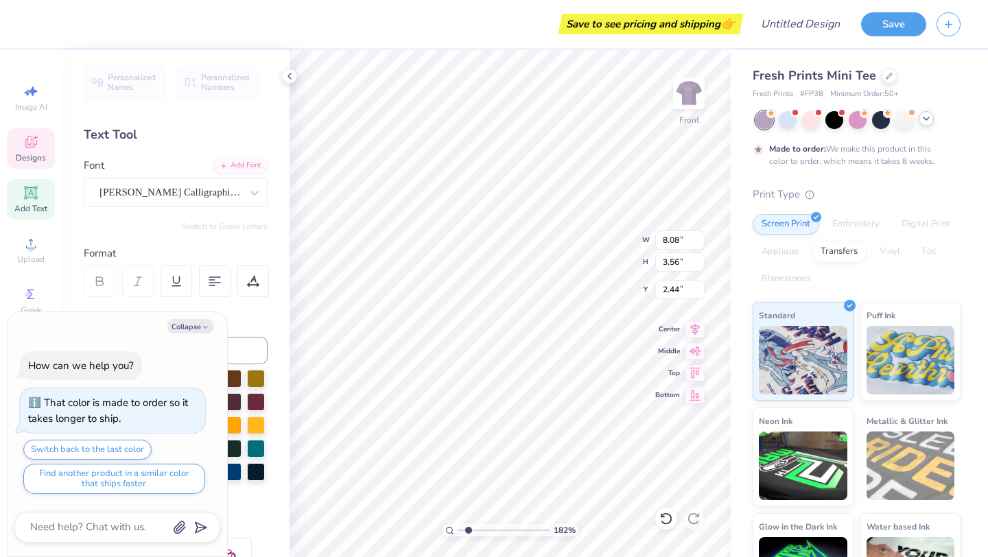
type textarea "x"
type textarea "JMU CLUB GY"
type textarea "x"
type textarea "JMU CLUB GYM"
type textarea "x"
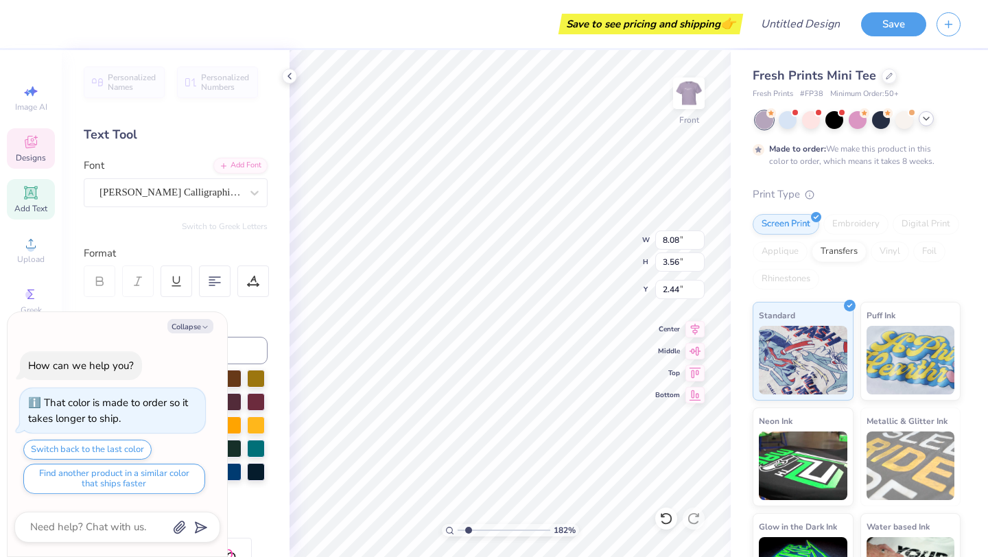
scroll to position [0, 3]
type textarea "JMU CLUB GYM"
type textarea "x"
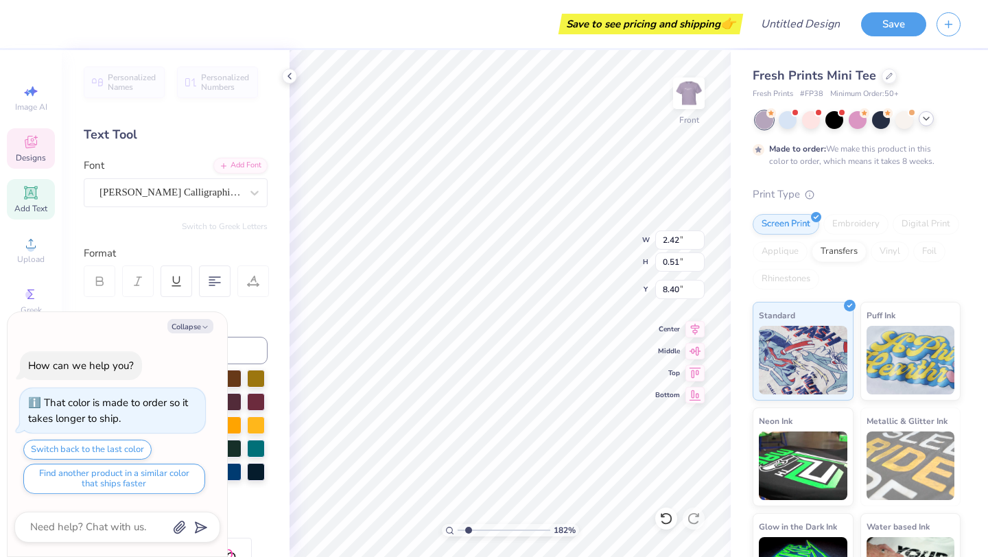
type textarea "est. 18"
type textarea "x"
type textarea "est. 1"
type textarea "x"
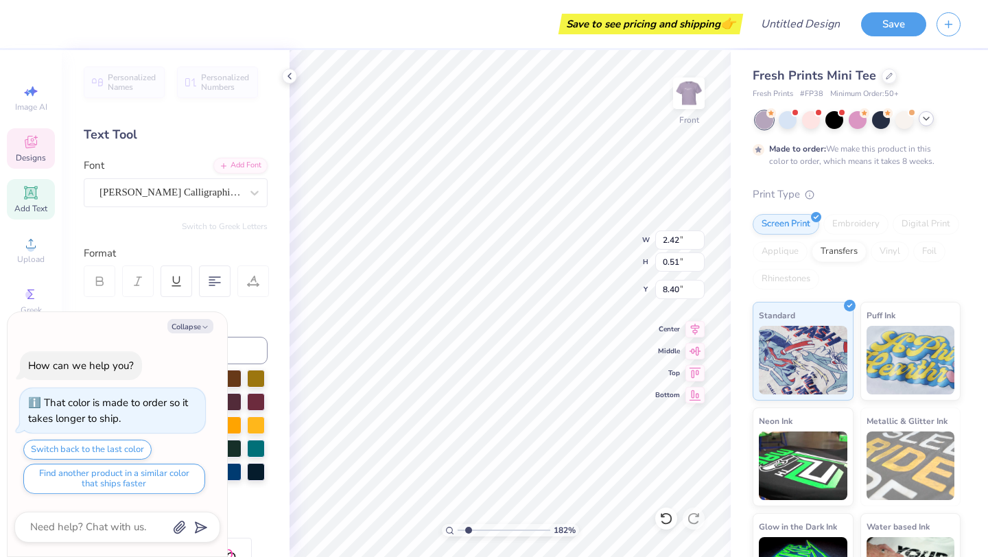
type textarea "est. 199"
type textarea "x"
type textarea "est. 1996"
type textarea "x"
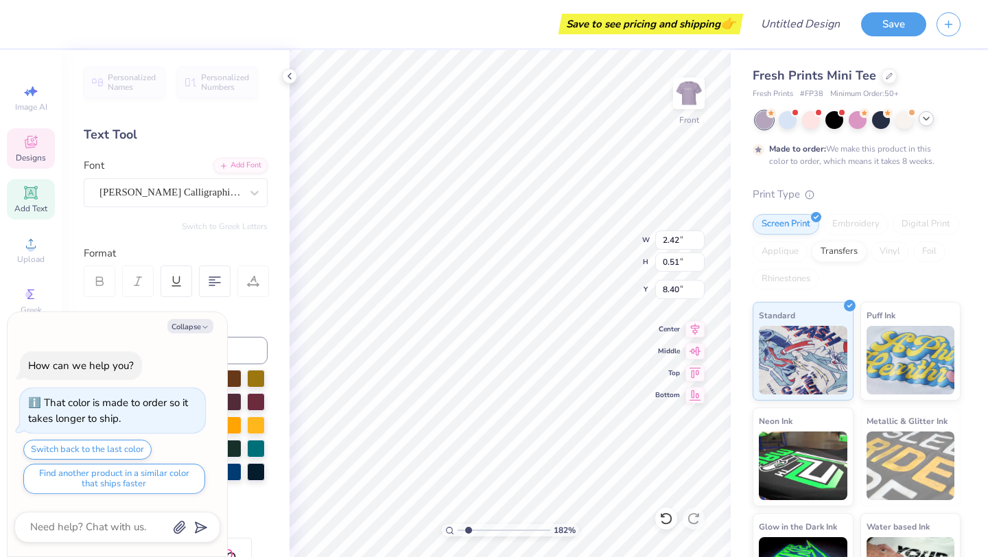
type input "7.45"
type input "3.26"
type input "2.61"
type textarea "x"
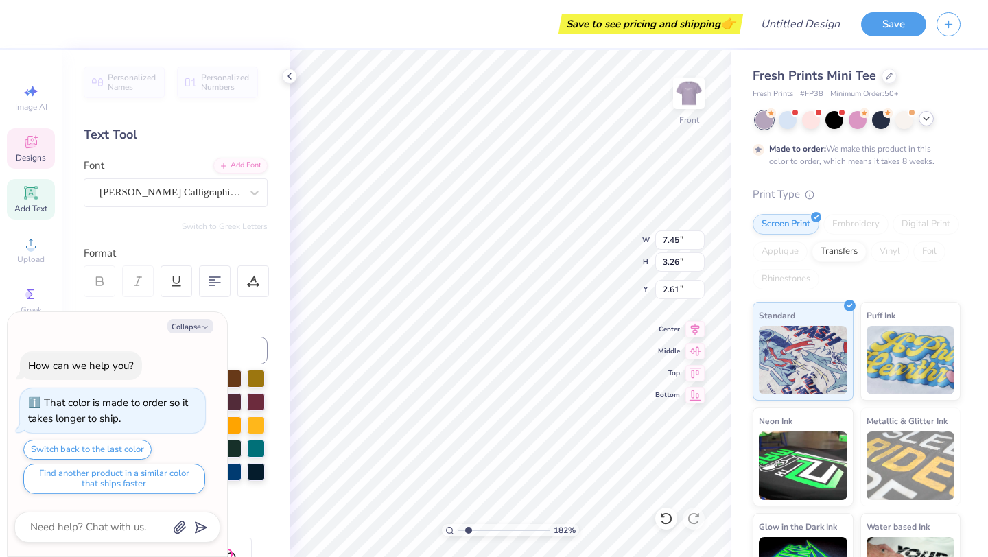
type input "5.72"
type input "5.53"
type input "3.89"
click at [193, 333] on button "Collapse" at bounding box center [190, 326] width 46 height 14
type textarea "x"
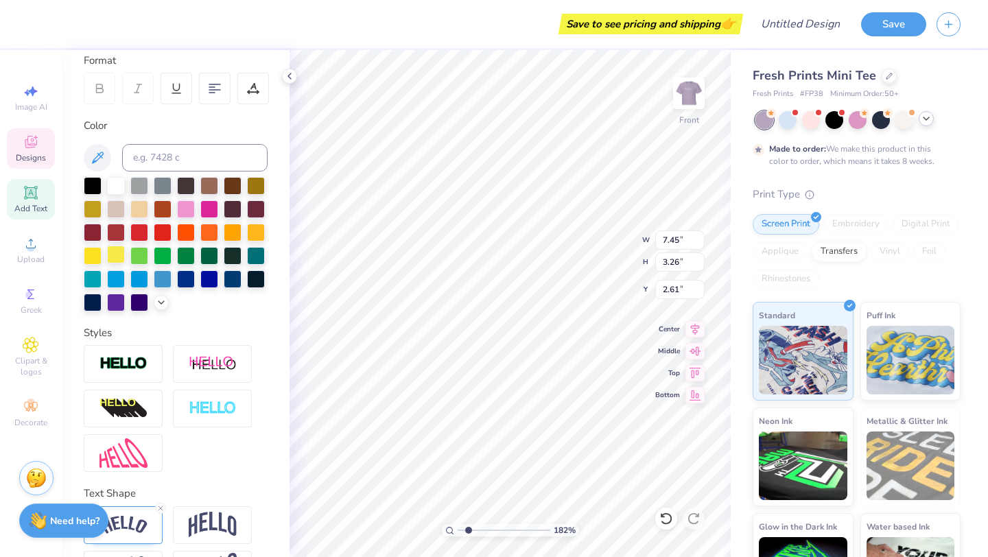
scroll to position [240, 0]
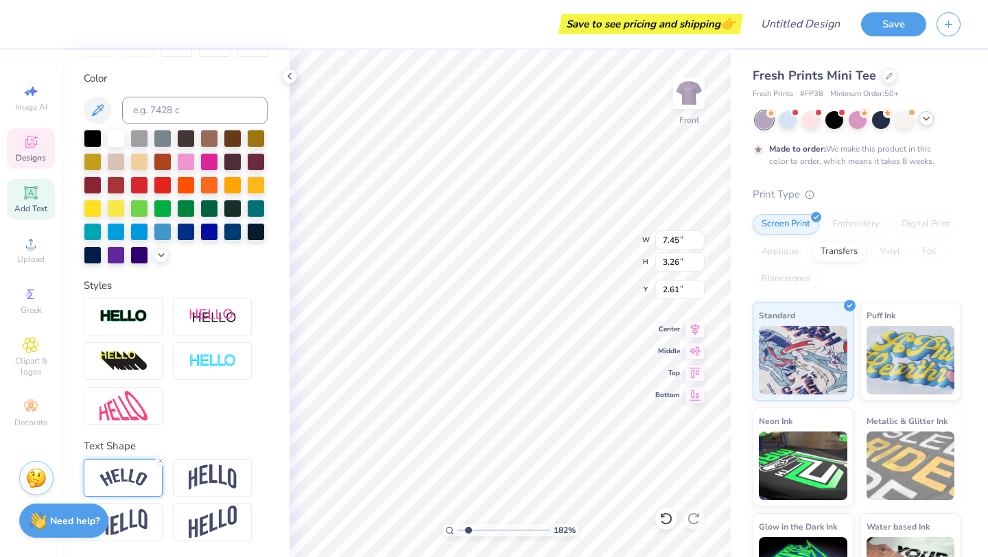
click at [136, 469] on img at bounding box center [123, 477] width 48 height 19
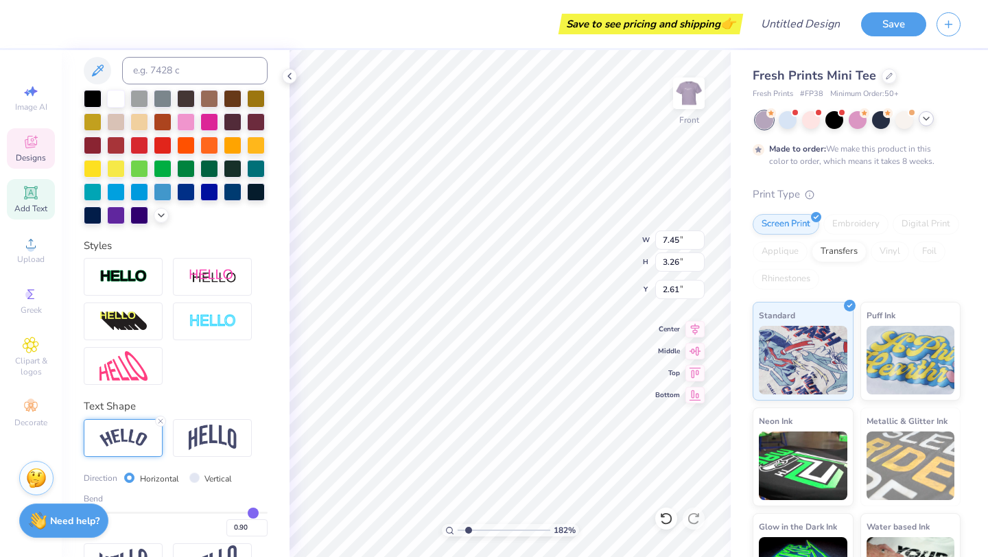
scroll to position [320, 0]
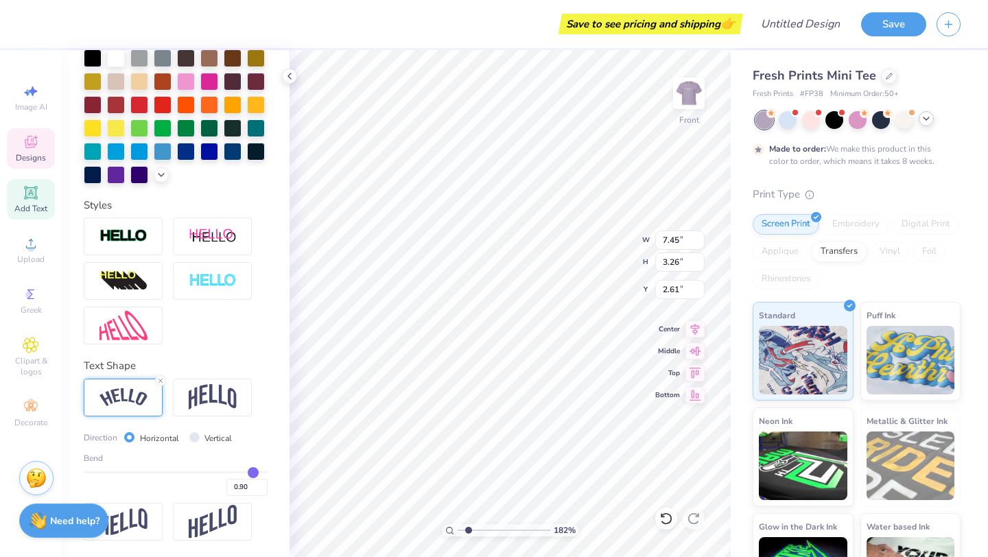
type input "0.88"
type input "0.87"
type input "0.86"
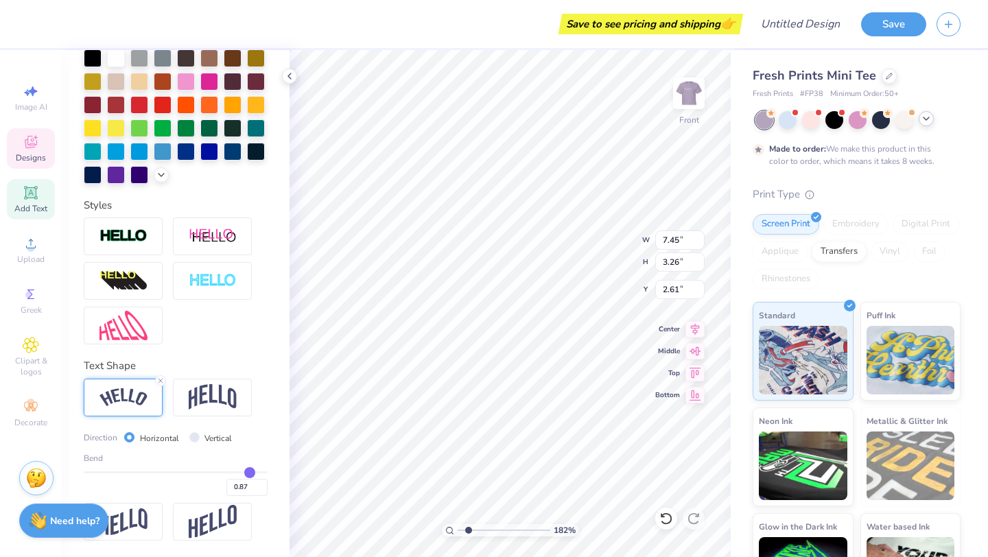
type input "0.86"
type input "0.83"
type input "0.81"
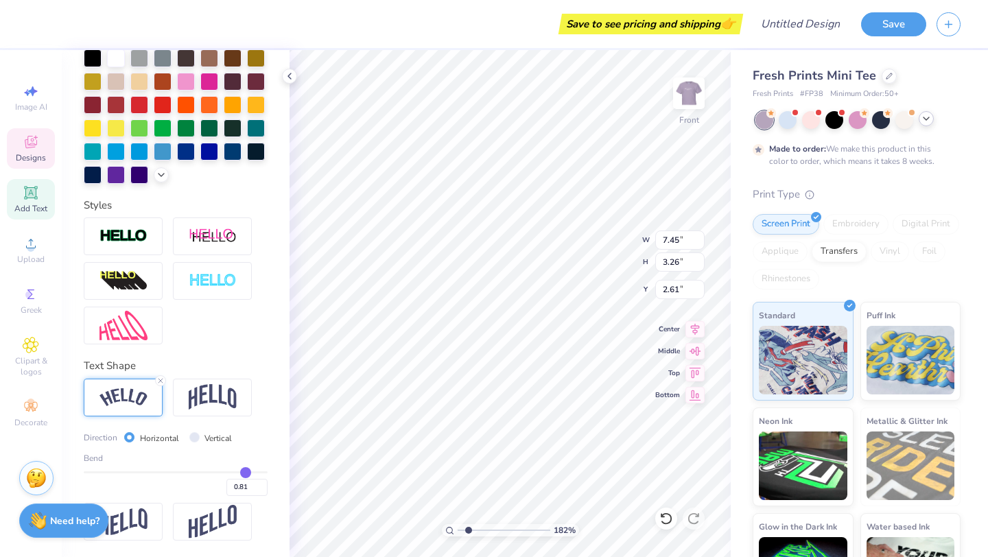
type input "0.79"
type input "0.77"
type input "0.76"
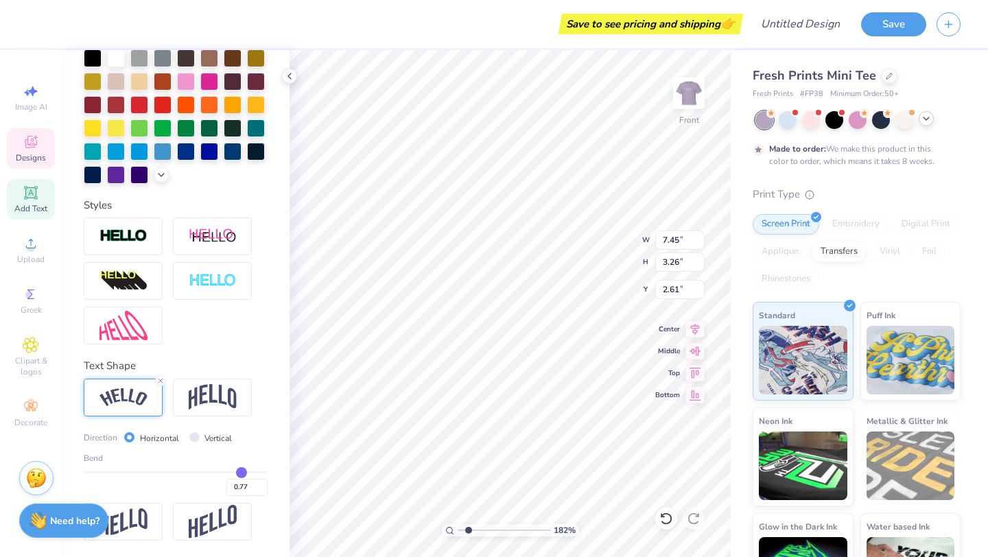
type input "0.76"
type input "0.75"
type input "0.74"
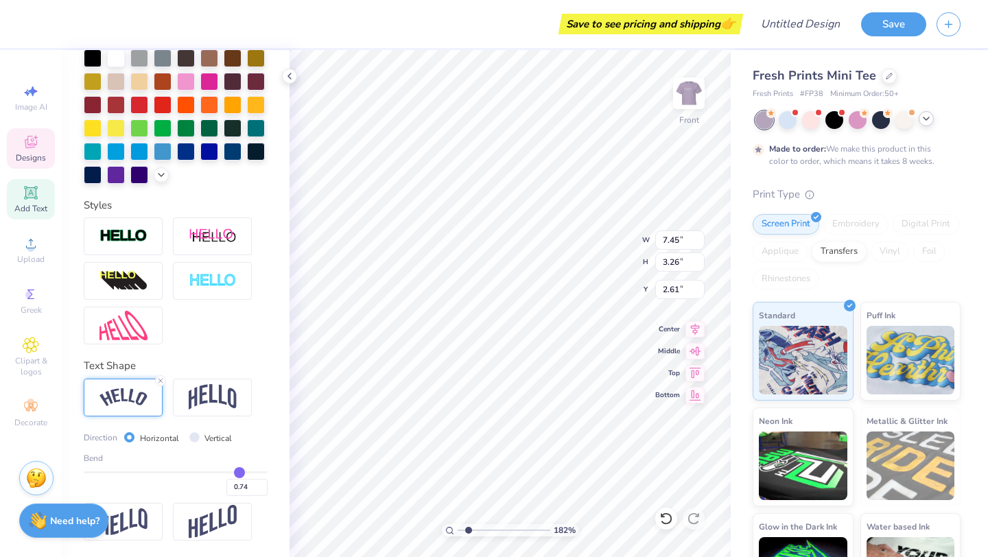
type input "0.73"
type input "0.72"
type input "0.71"
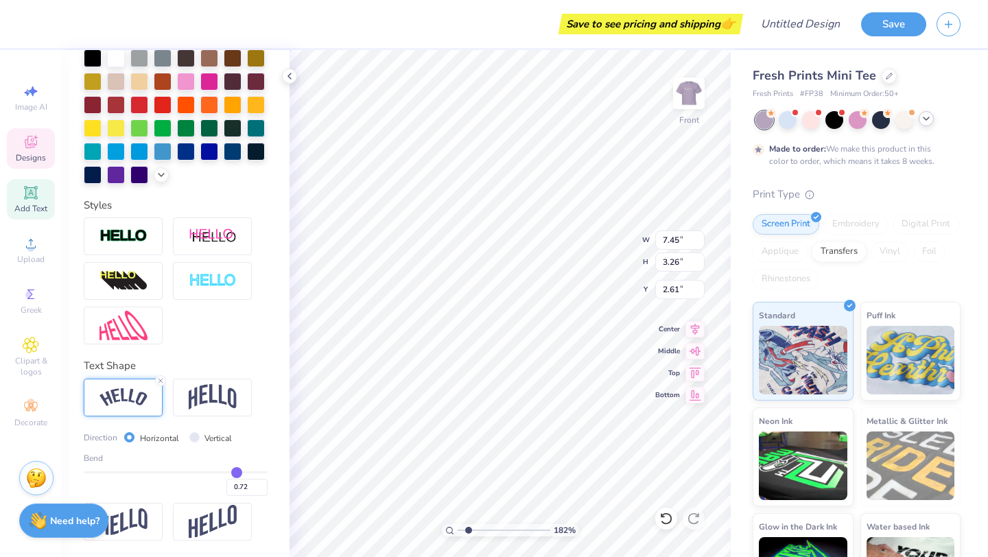
type input "0.71"
type input "0.7"
type input "0.70"
type input "0.69"
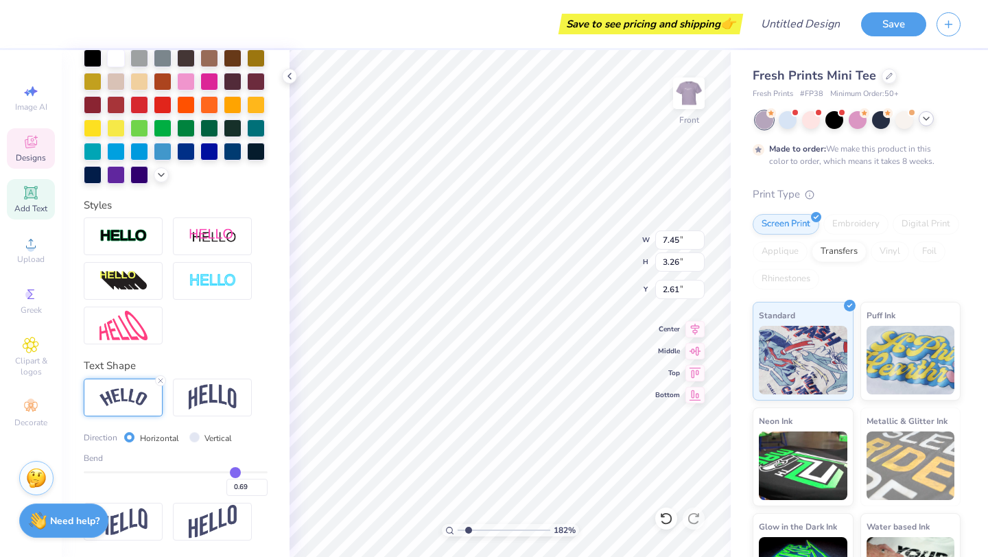
type input "0.68"
type input "0.67"
type input "0.66"
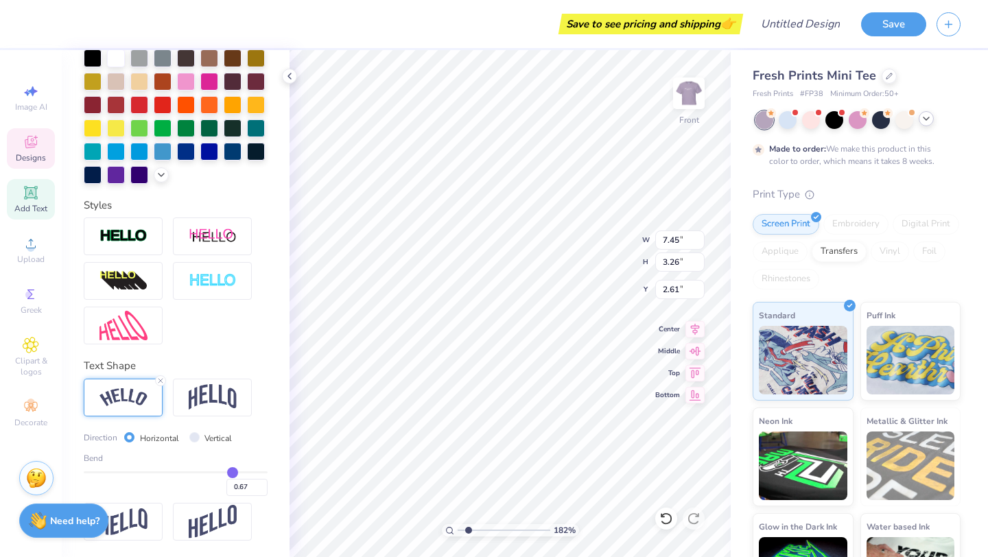
type input "0.66"
type input "0.65"
type input "0.64"
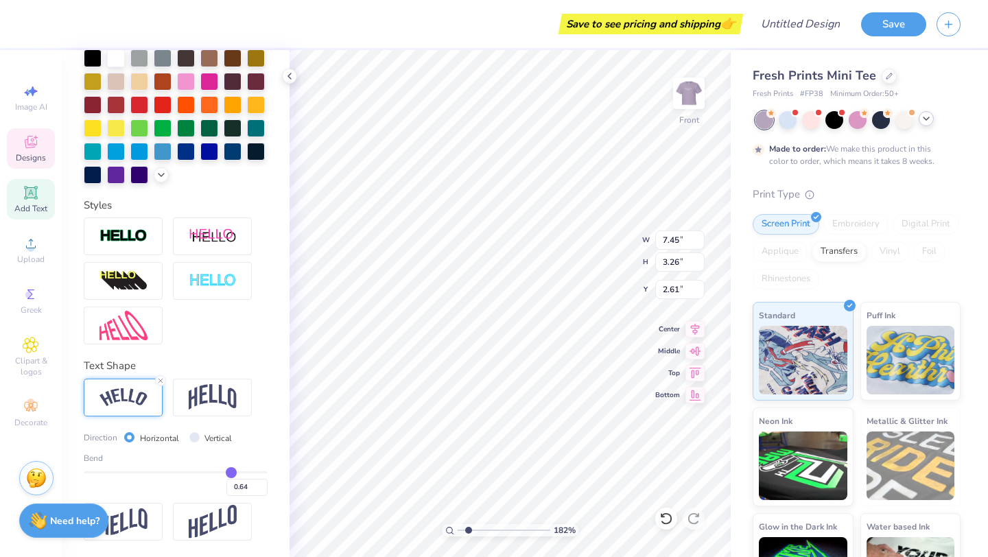
type input "0.63"
type input "0.62"
type input "0.61"
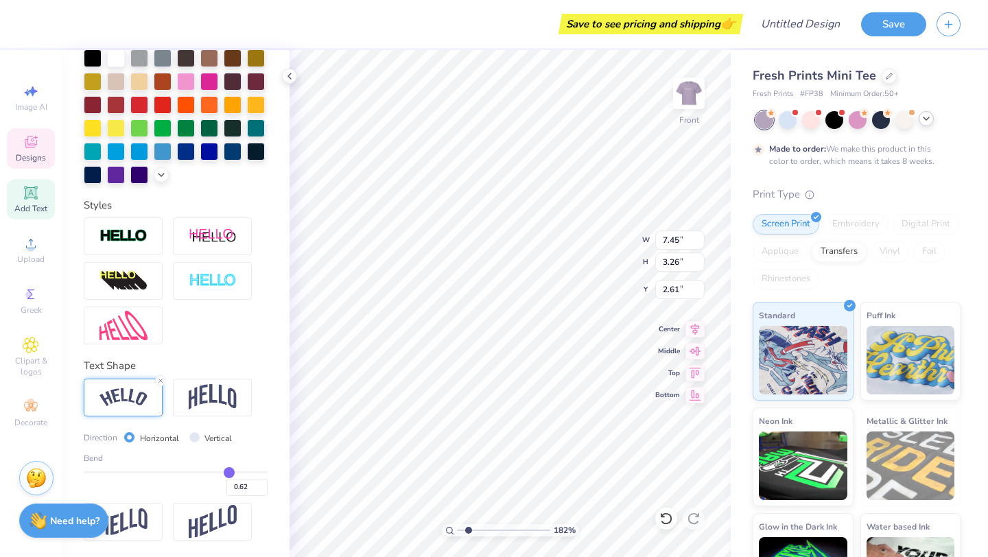
type input "0.61"
type input "0.6"
type input "0.60"
type input "0.59"
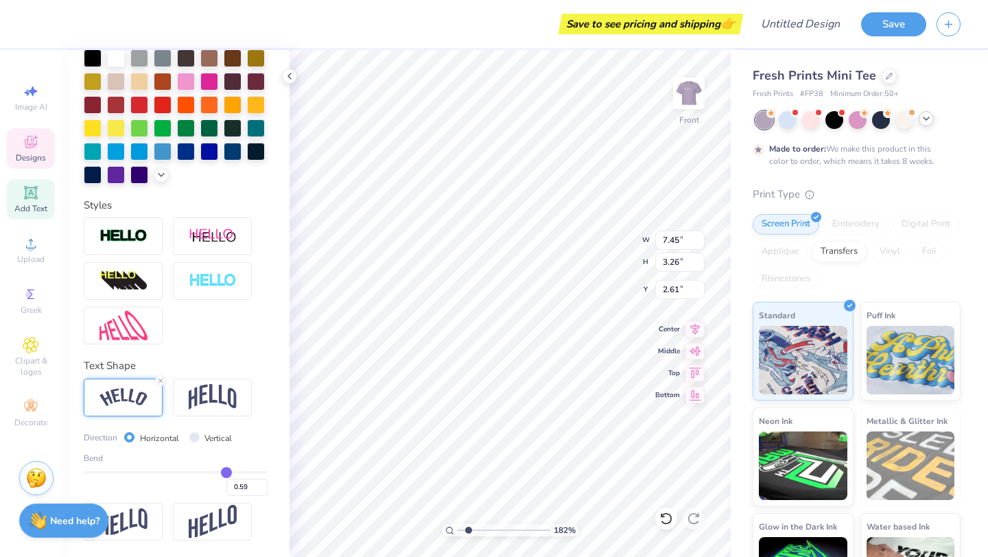
type input "0.58"
type input "0.57"
type input "0.56"
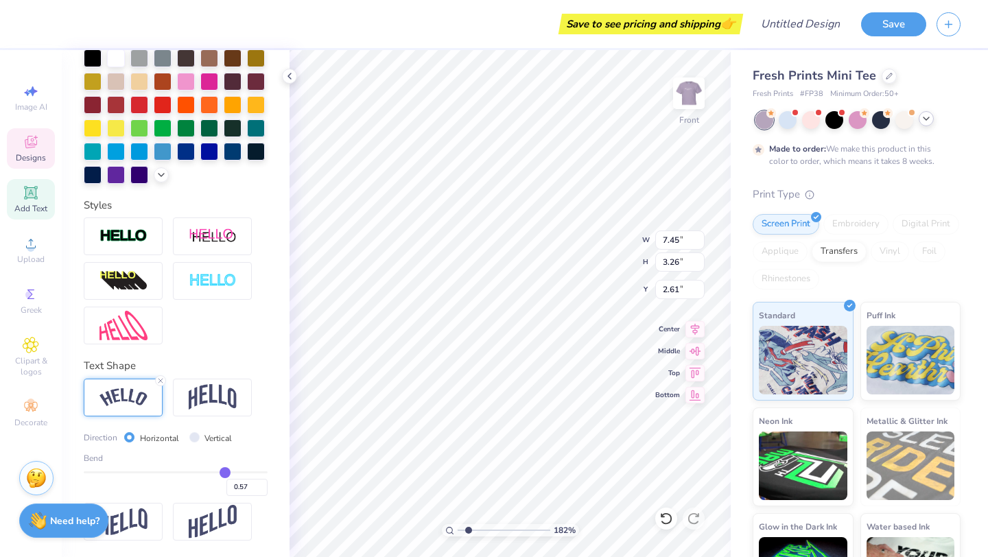
type input "0.56"
type input "0.55"
type input "0.54"
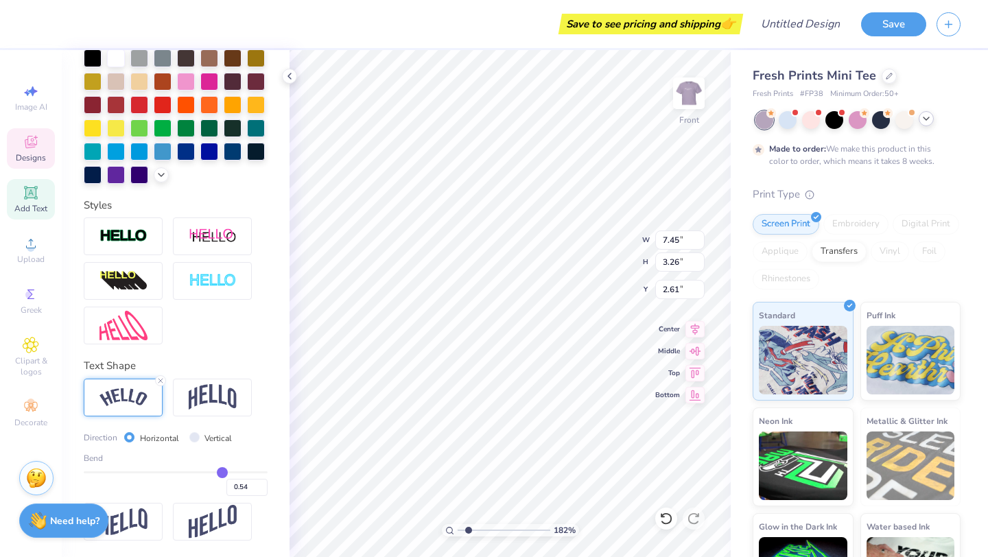
drag, startPoint x: 251, startPoint y: 471, endPoint x: 222, endPoint y: 469, distance: 28.9
type input "0.54"
click at [222, 471] on input "range" at bounding box center [176, 472] width 184 height 2
type input "7.09"
type input "1.73"
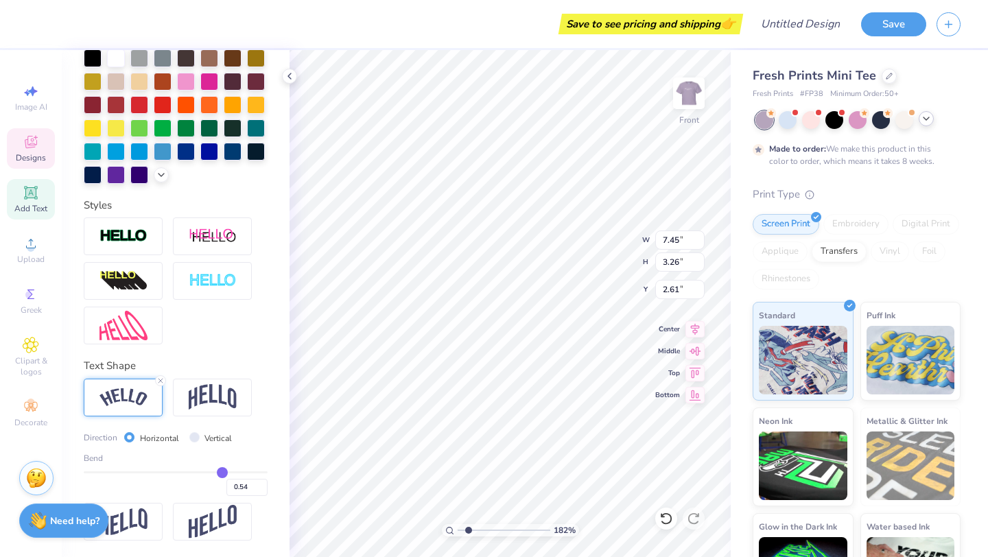
type input "3.37"
type input "0.55"
type input "0.57"
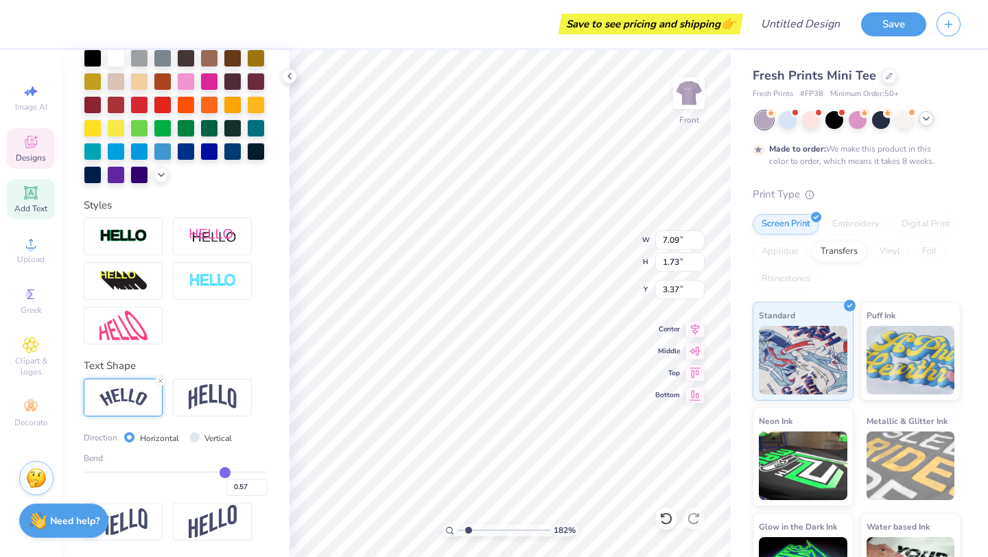
type input "0.59"
type input "0.61"
type input "0.63"
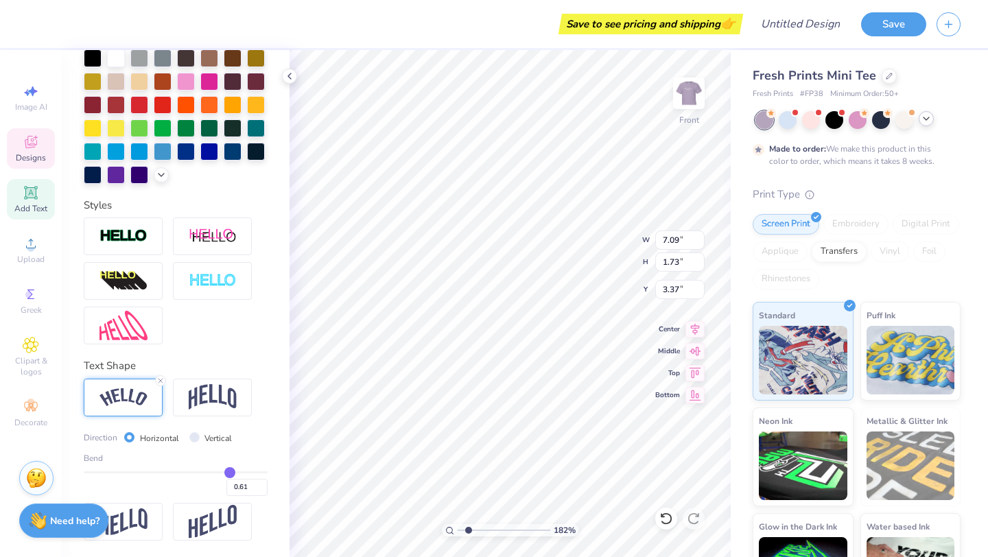
type input "0.63"
type input "0.65"
type input "0.68"
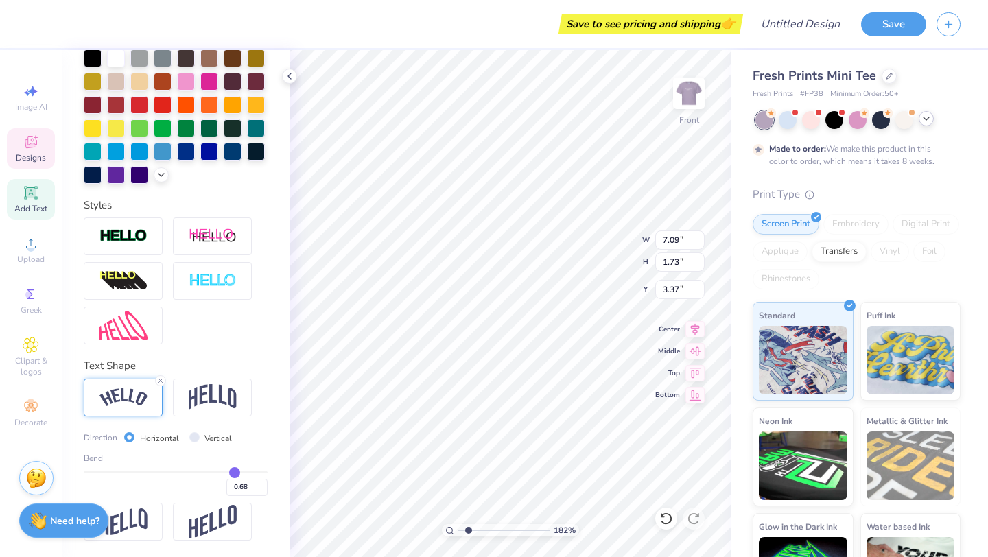
type input "0.7"
type input "0.70"
drag, startPoint x: 222, startPoint y: 469, endPoint x: 243, endPoint y: 469, distance: 20.6
click at [243, 471] on input "range" at bounding box center [176, 472] width 184 height 2
drag, startPoint x: 246, startPoint y: 477, endPoint x: 253, endPoint y: 477, distance: 7.5
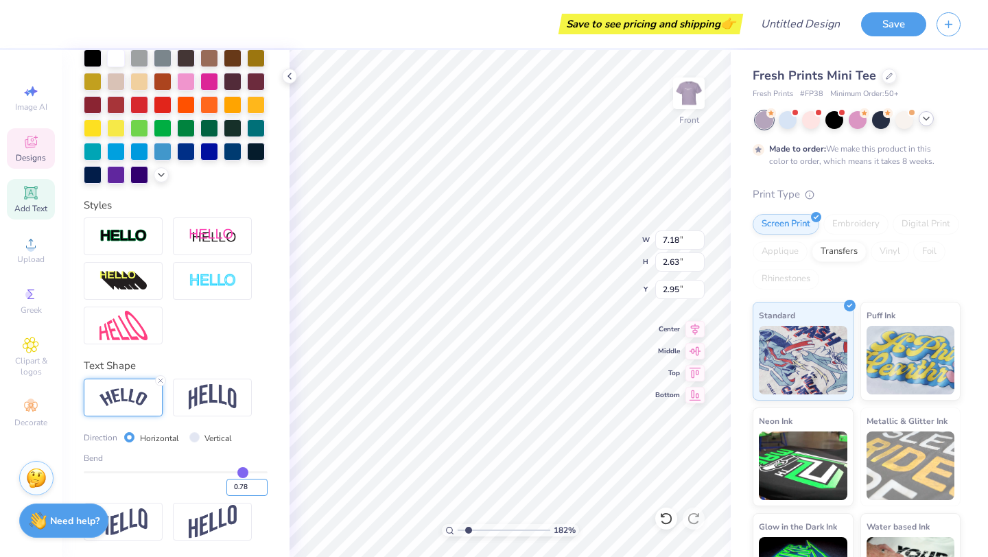
click at [253, 477] on div "0.78" at bounding box center [176, 483] width 184 height 25
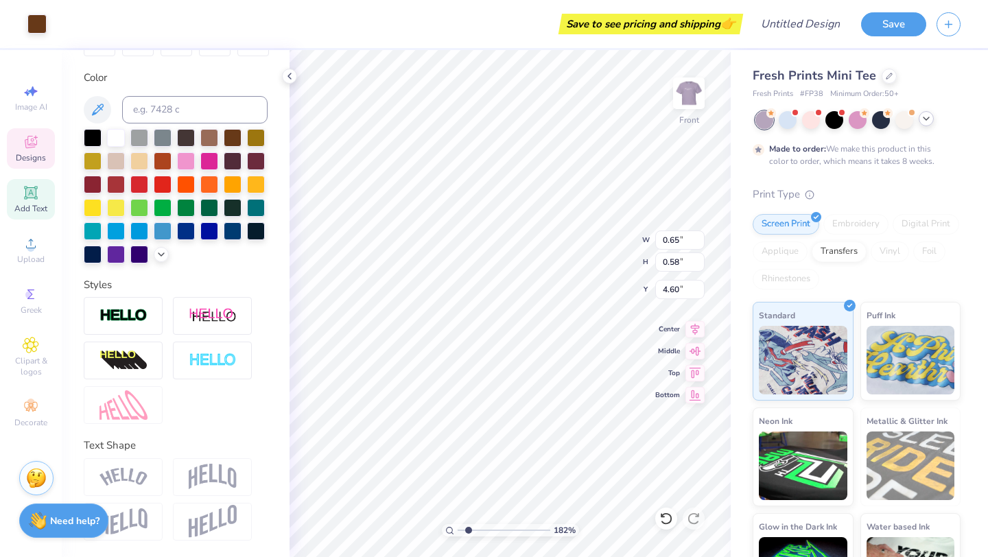
scroll to position [240, 0]
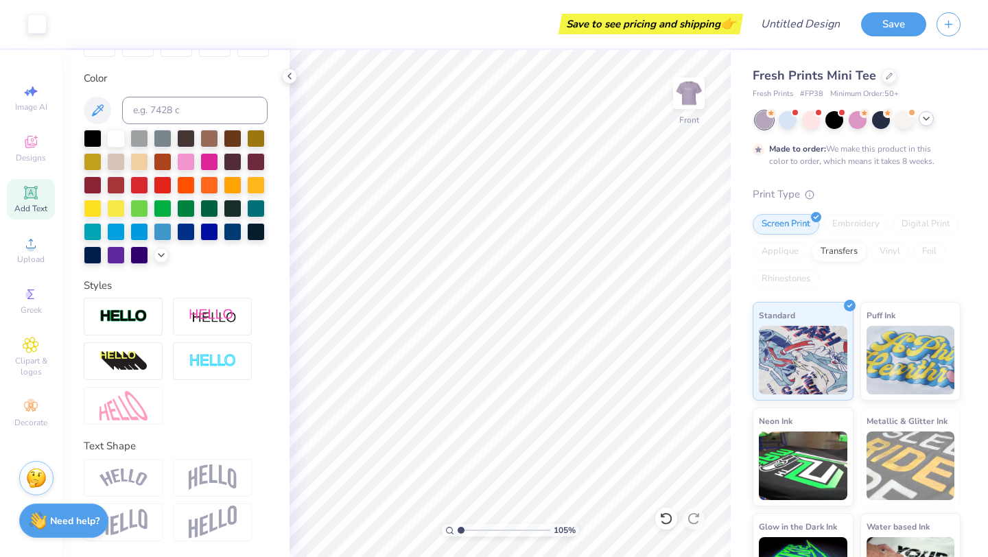
click at [461, 532] on input "range" at bounding box center [503, 530] width 93 height 12
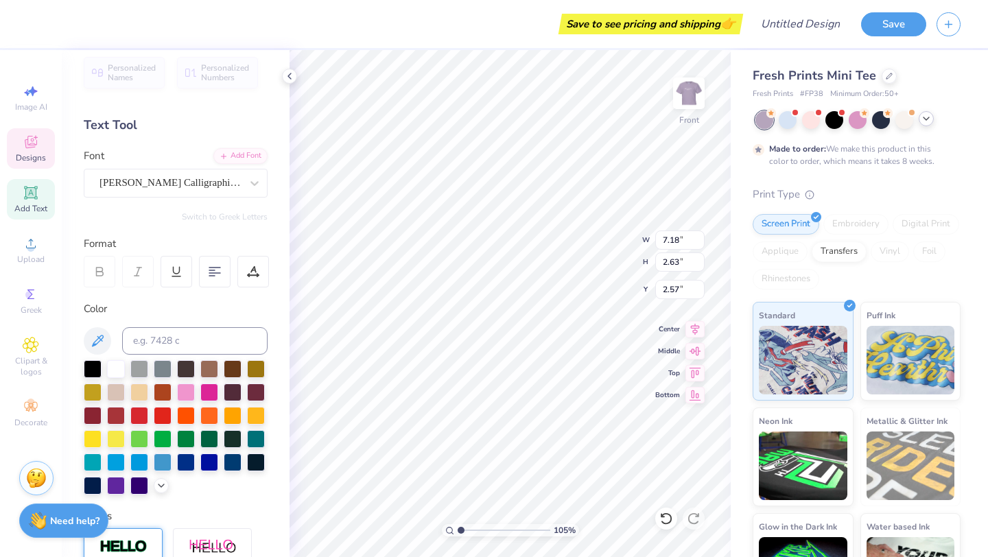
scroll to position [0, 0]
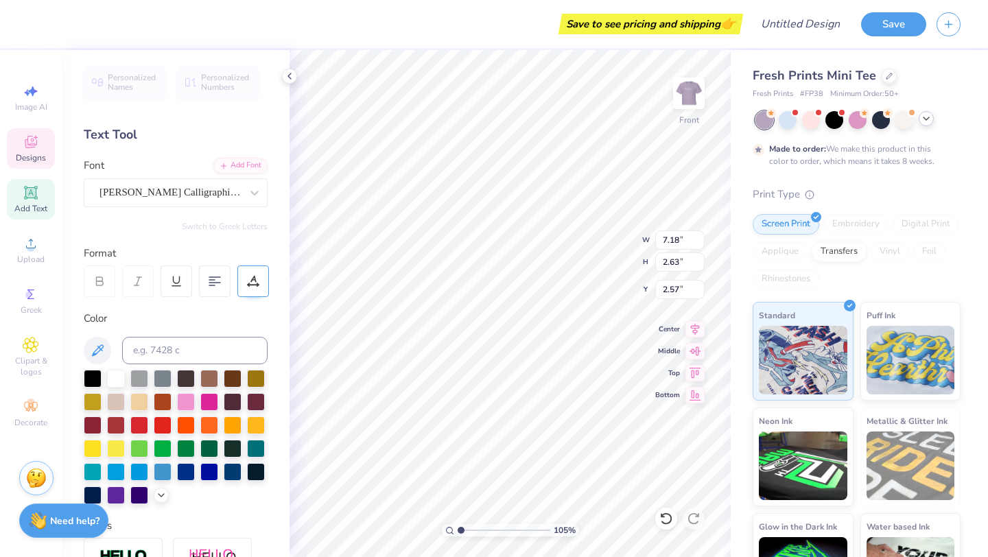
click at [251, 274] on div at bounding box center [253, 281] width 32 height 32
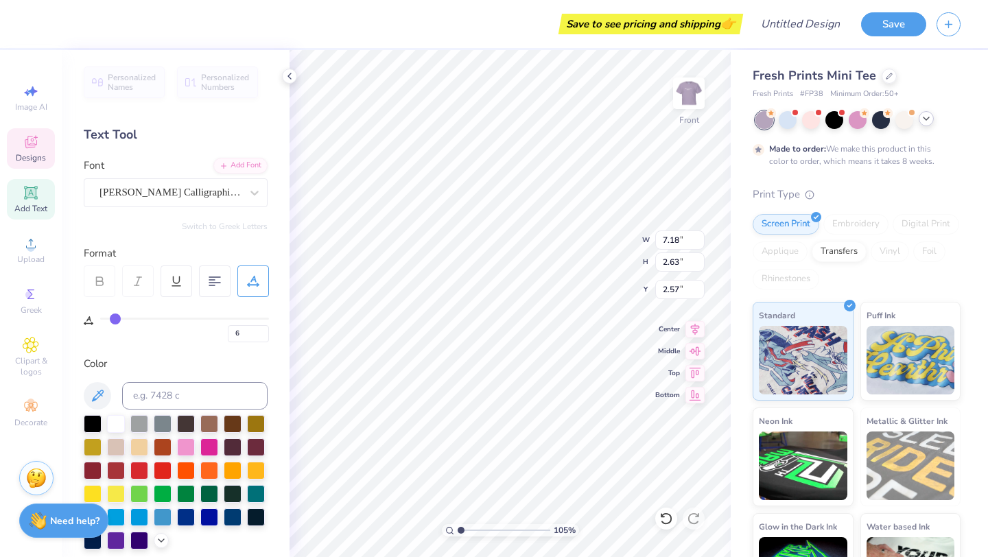
drag, startPoint x: 106, startPoint y: 315, endPoint x: 115, endPoint y: 315, distance: 8.9
click at [115, 318] on input "range" at bounding box center [184, 319] width 169 height 2
click at [121, 318] on input "range" at bounding box center [184, 319] width 169 height 2
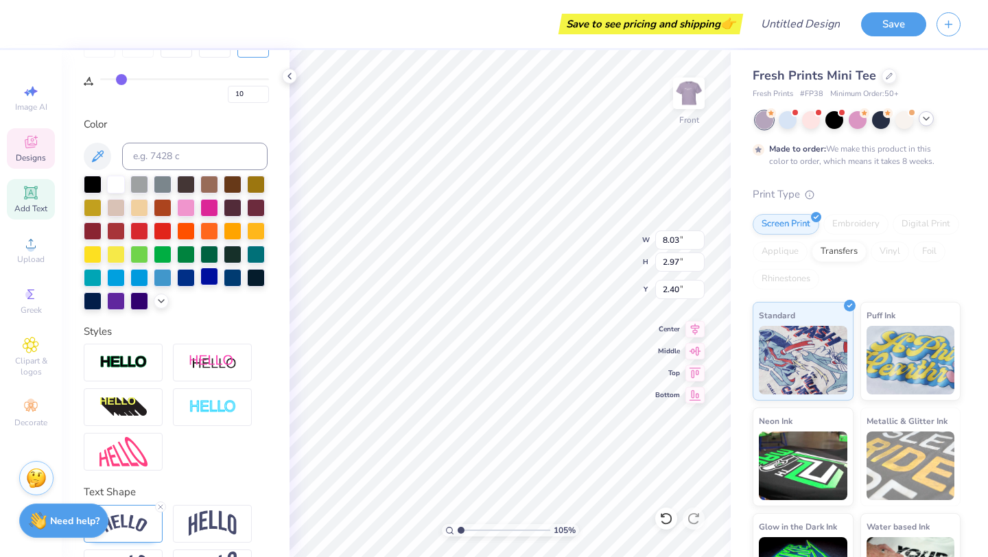
scroll to position [285, 0]
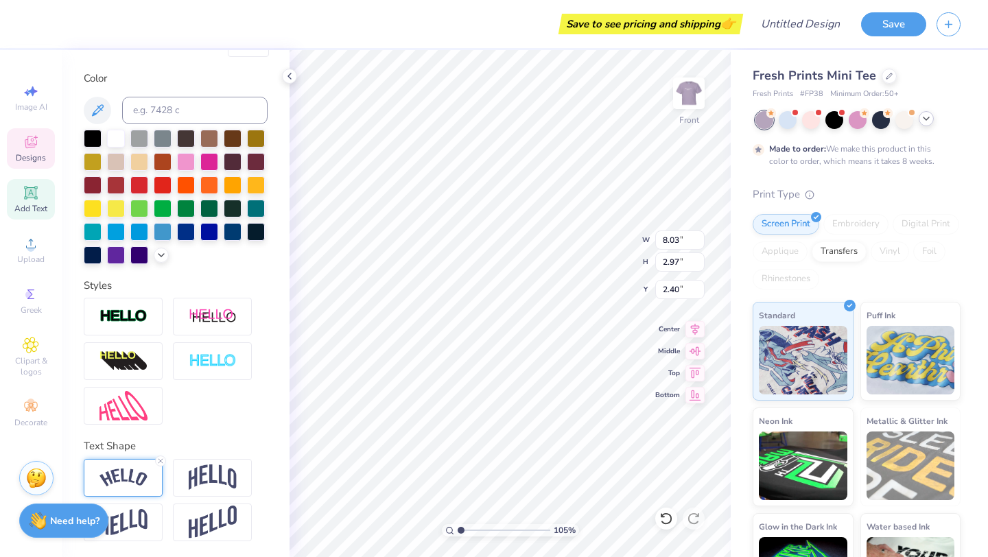
click at [126, 477] on img at bounding box center [123, 477] width 48 height 19
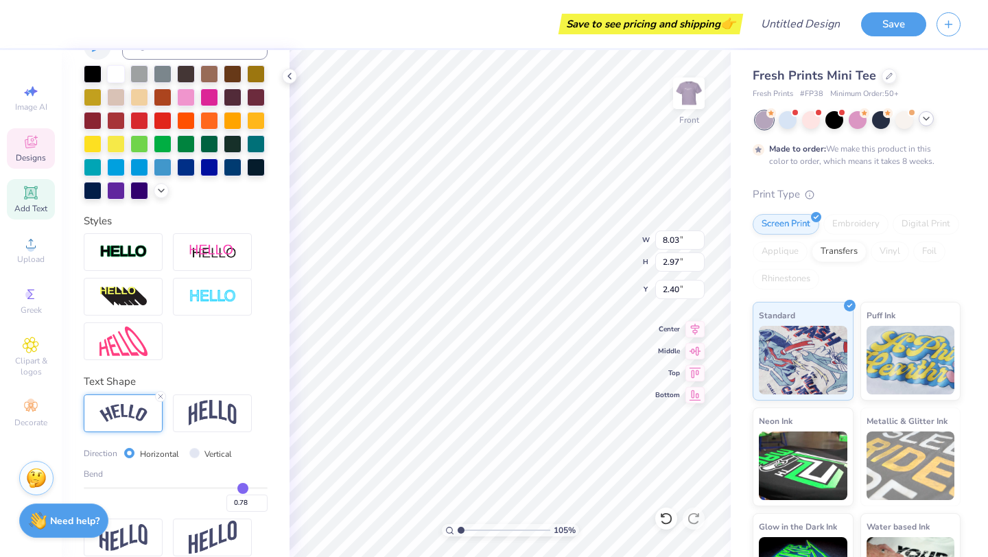
scroll to position [355, 0]
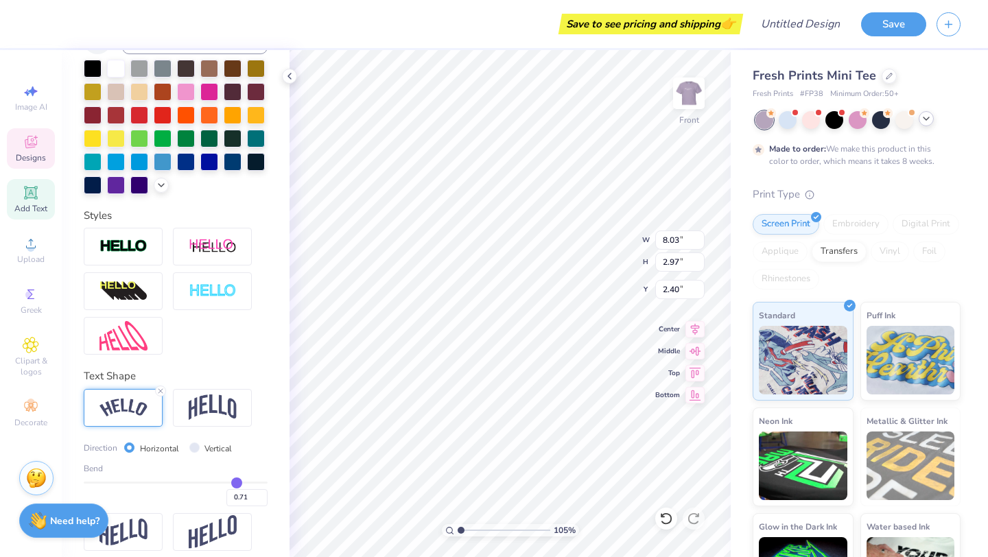
click at [237, 484] on input "range" at bounding box center [176, 483] width 184 height 2
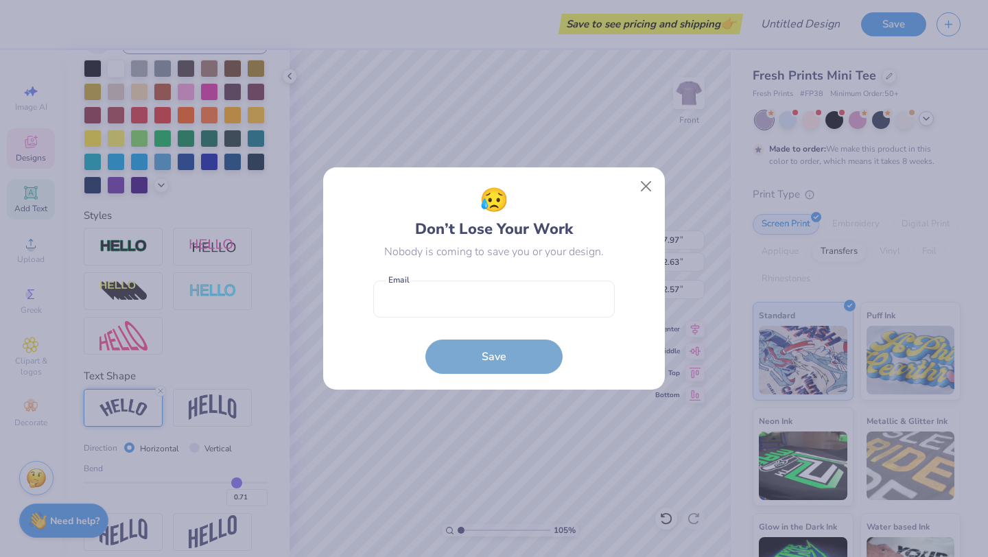
click at [552, 204] on body "Save to see pricing and shipping 👉 Design Title Save Image AI Designs Add Text …" at bounding box center [494, 278] width 988 height 557
click at [647, 188] on button "Close" at bounding box center [646, 187] width 26 height 26
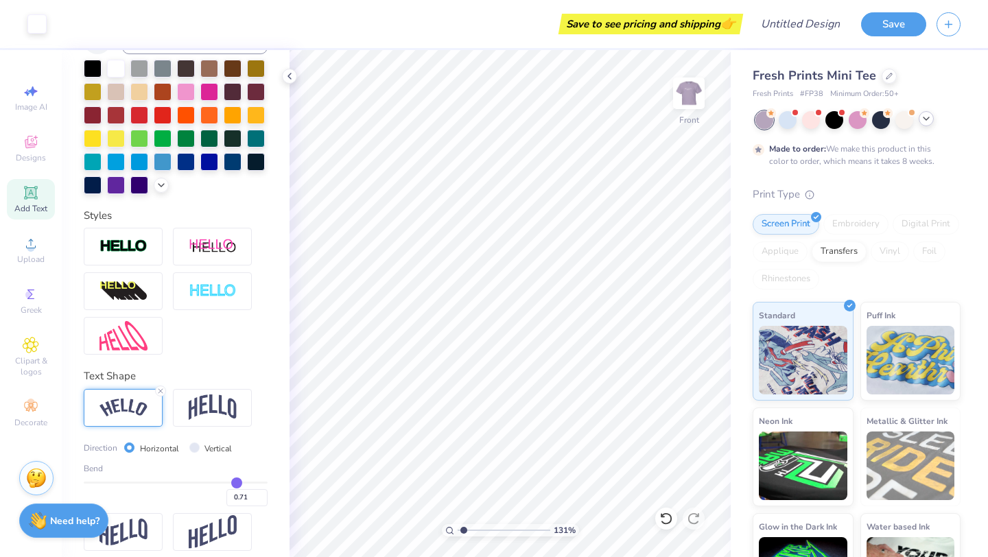
click at [463, 530] on input "range" at bounding box center [503, 530] width 93 height 12
click at [830, 112] on div at bounding box center [834, 119] width 18 height 18
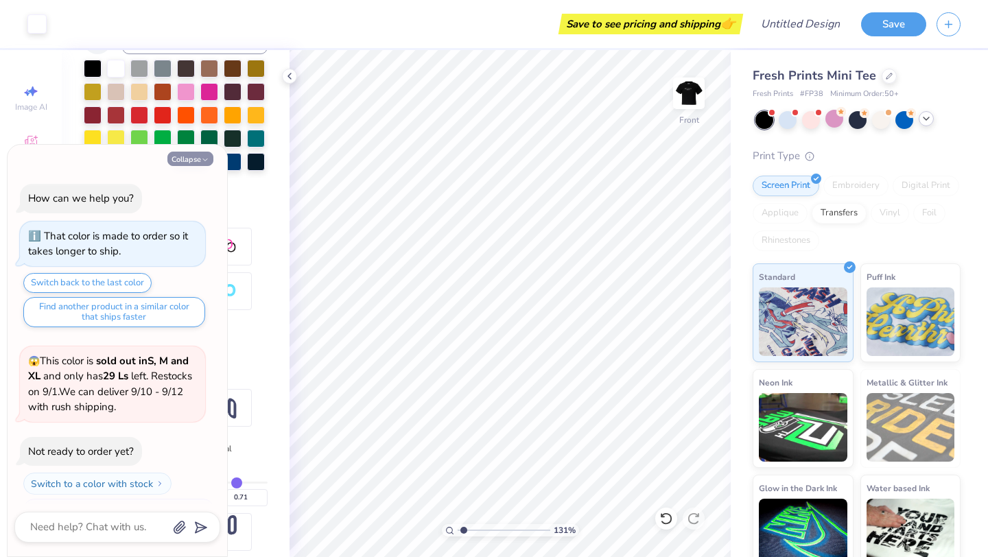
scroll to position [289, 0]
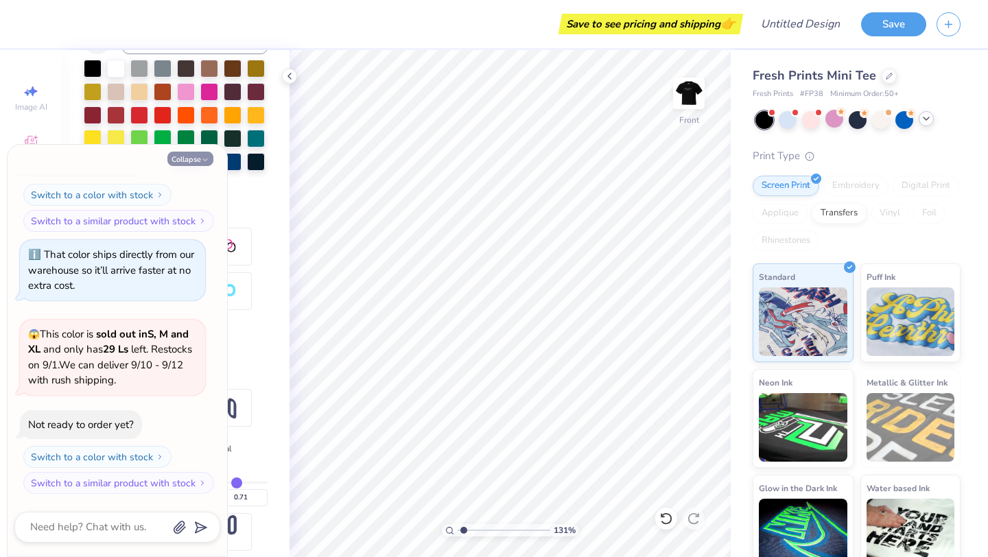
click at [196, 161] on button "Collapse" at bounding box center [190, 159] width 46 height 14
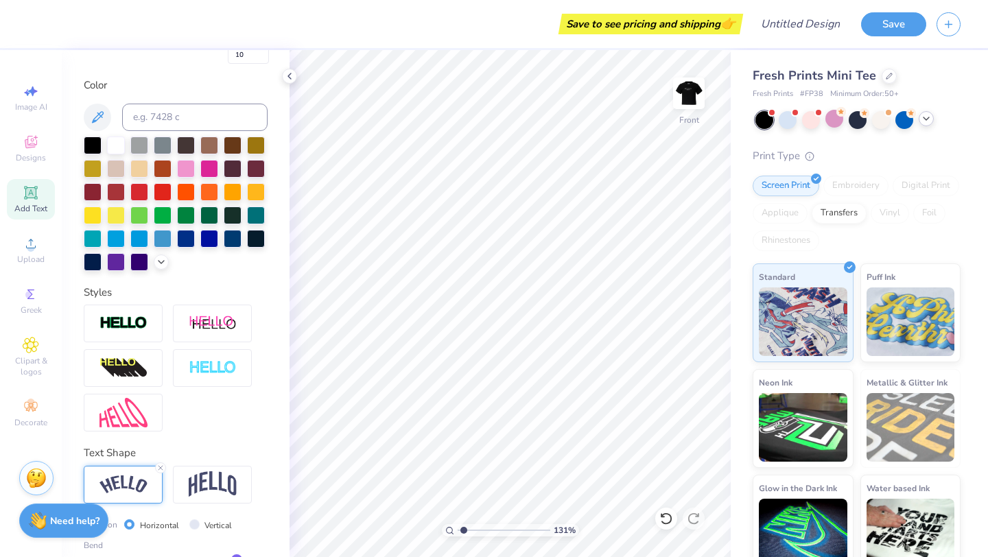
scroll to position [263, 0]
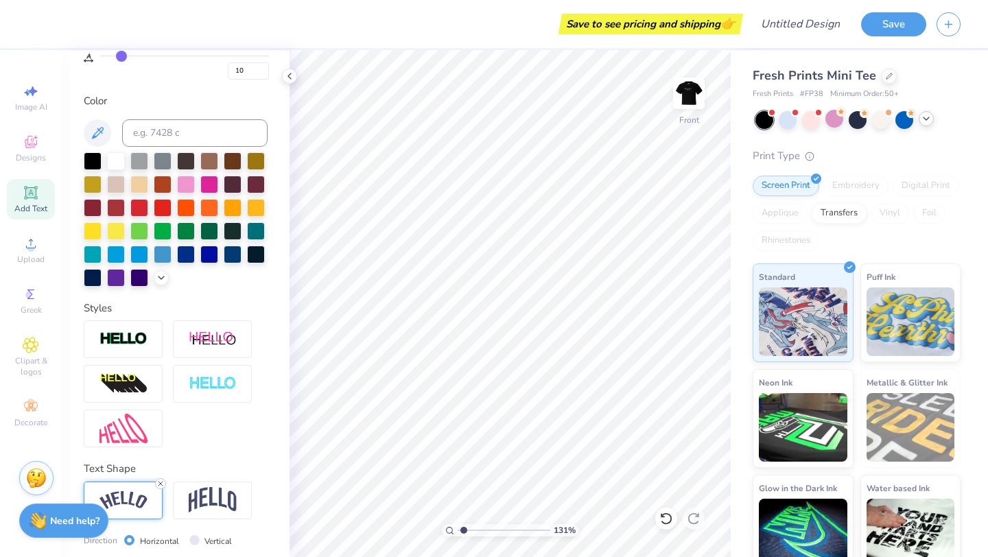
click at [163, 479] on icon at bounding box center [160, 483] width 8 height 8
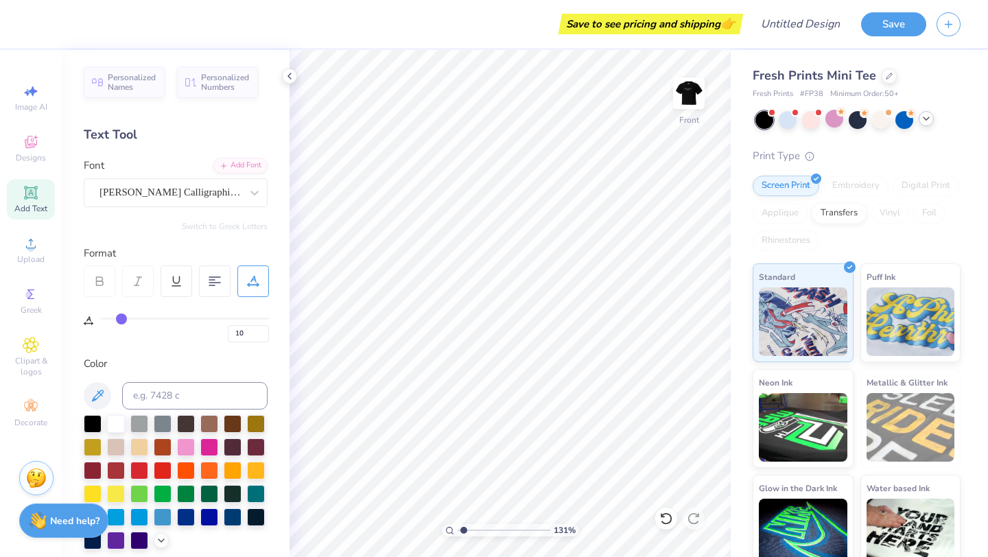
click at [33, 209] on span "Add Text" at bounding box center [30, 208] width 33 height 11
click at [696, 374] on div "131 % Front W 4.32 4.32 " H 1.25 1.25 " Y 7.87 7.87 " Center Middle Top Bottom" at bounding box center [509, 303] width 441 height 507
click at [219, 193] on div "Super Dream" at bounding box center [170, 192] width 144 height 21
click at [250, 198] on icon at bounding box center [255, 193] width 14 height 14
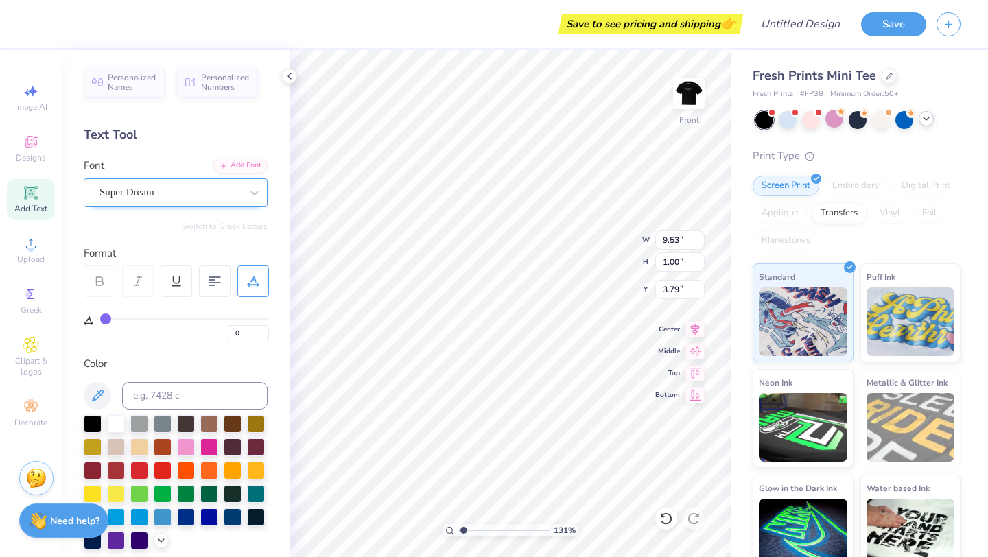
click at [192, 194] on div "Super Dream" at bounding box center [170, 192] width 144 height 21
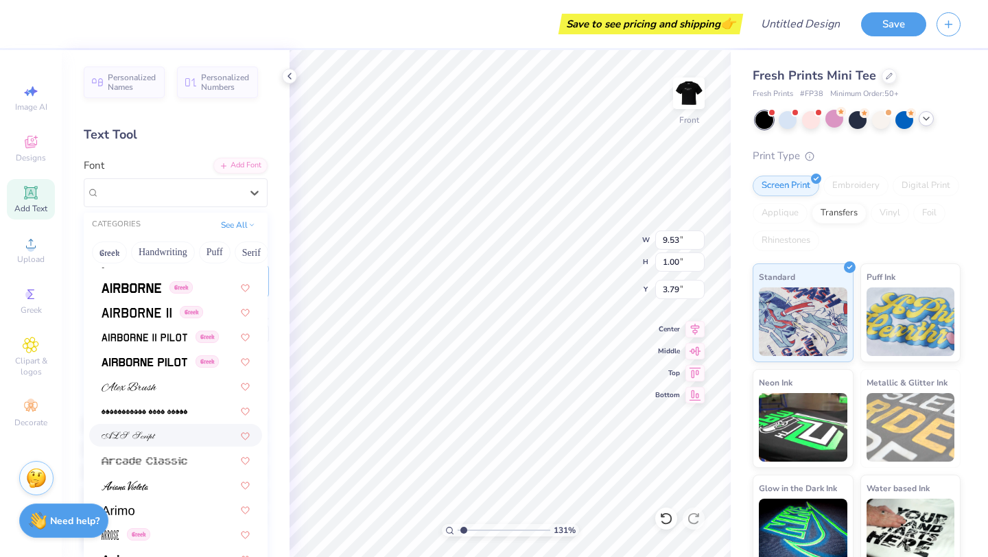
scroll to position [296, 0]
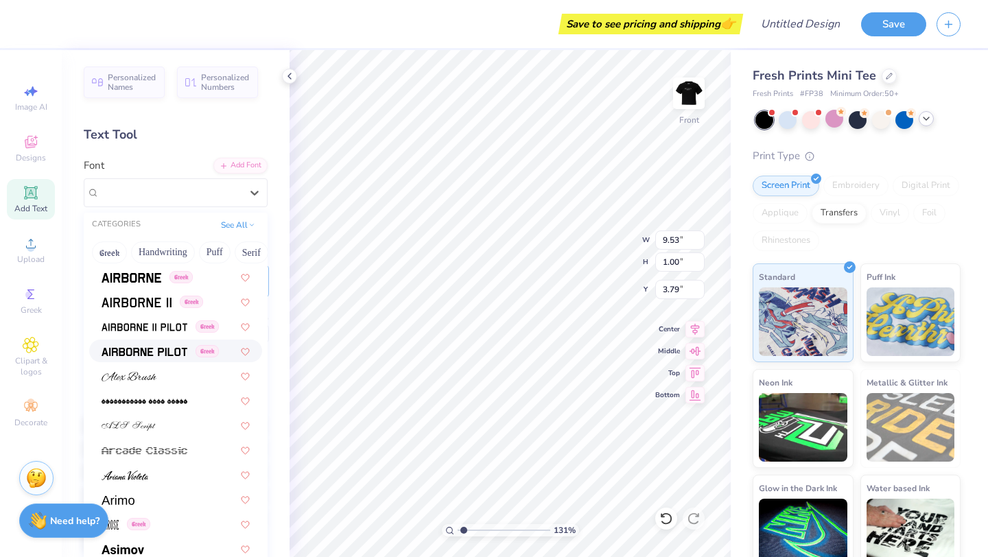
click at [153, 355] on img at bounding box center [145, 352] width 86 height 10
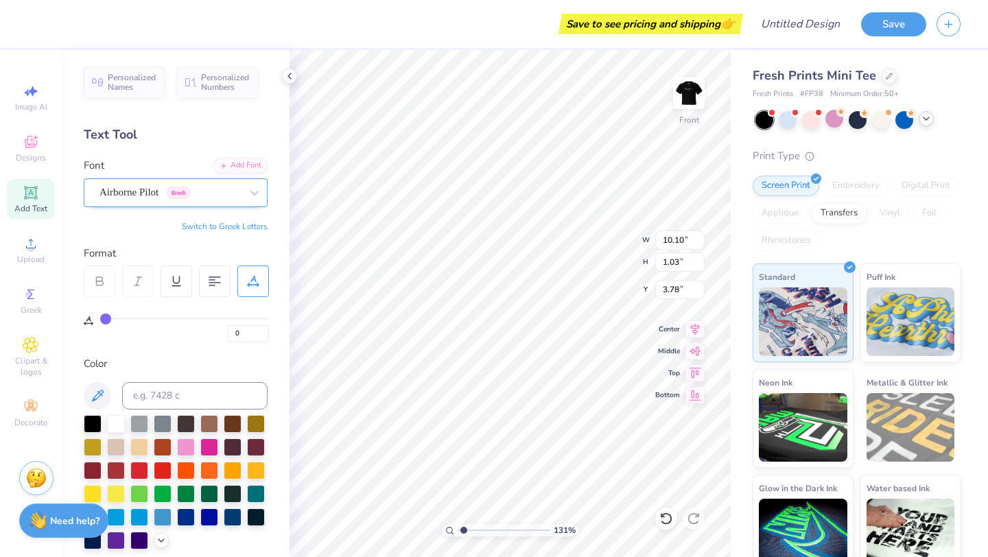
click at [172, 198] on div "Airborne Pilot Greek" at bounding box center [170, 192] width 144 height 21
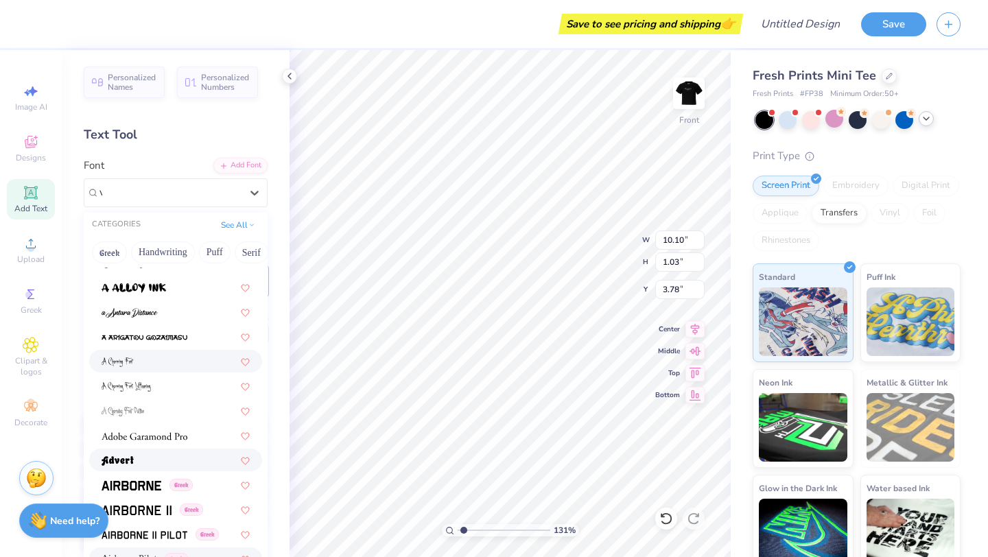
scroll to position [0, 0]
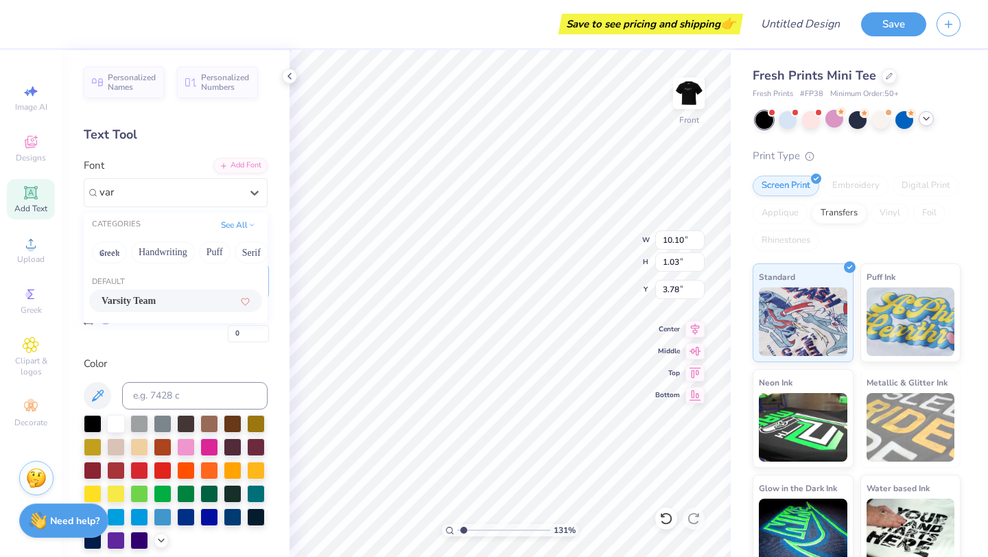
click at [207, 300] on div "Varsity Team" at bounding box center [176, 301] width 148 height 14
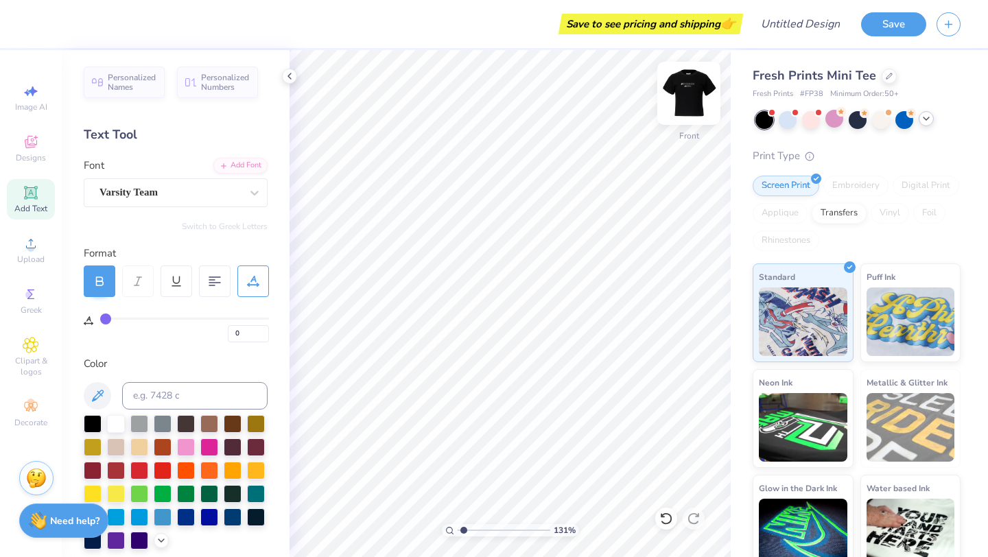
click at [692, 97] on img at bounding box center [688, 93] width 55 height 55
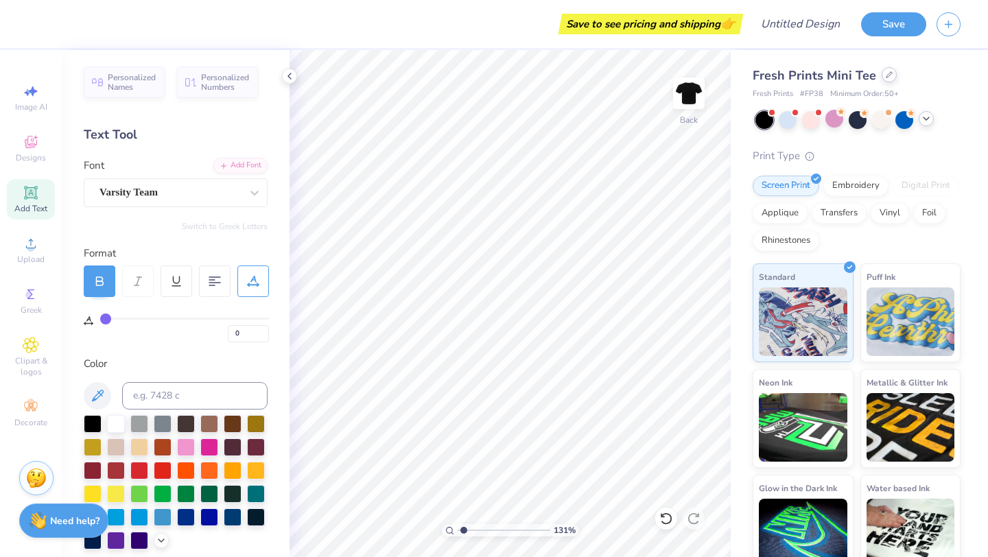
click at [886, 78] on icon at bounding box center [889, 74] width 7 height 7
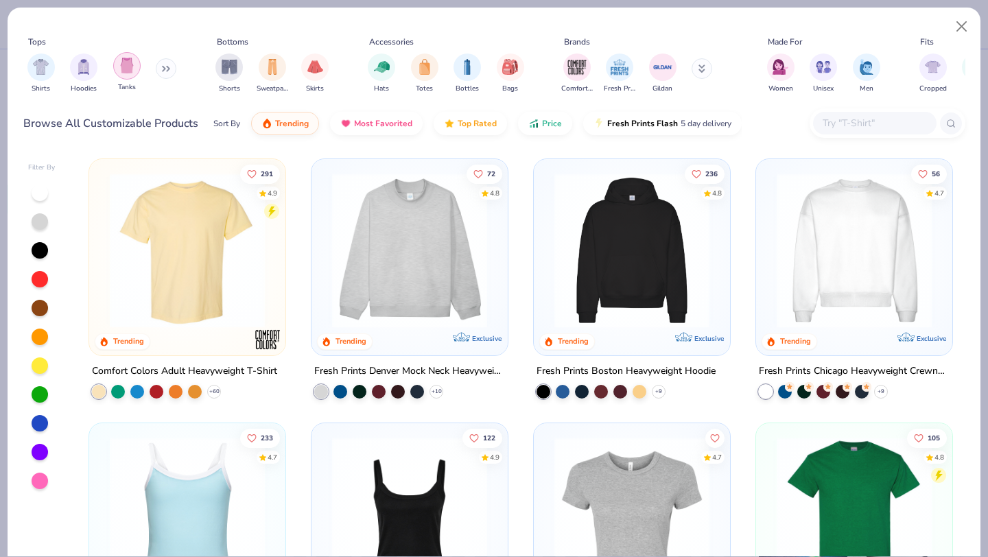
click at [129, 75] on div "filter for Tanks" at bounding box center [126, 65] width 27 height 27
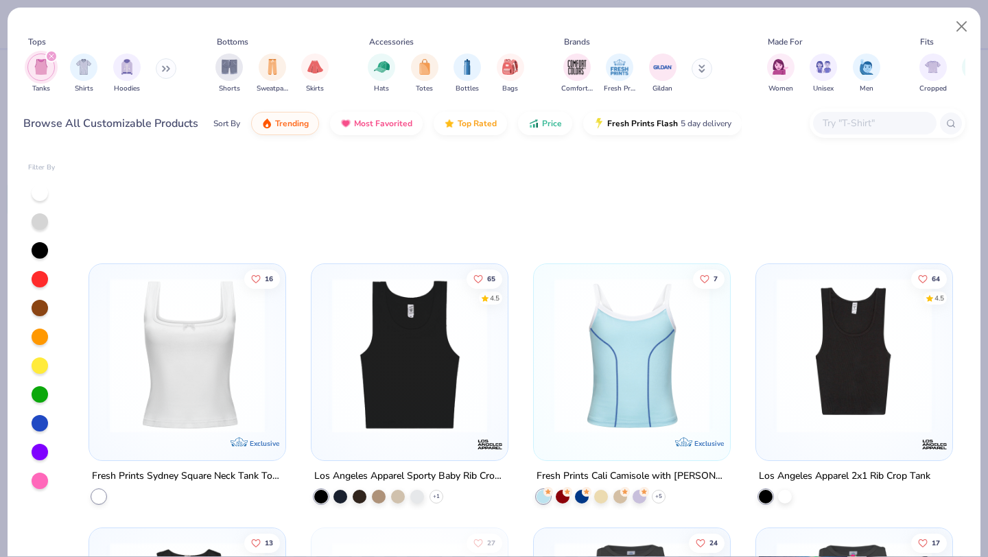
scroll to position [1245, 0]
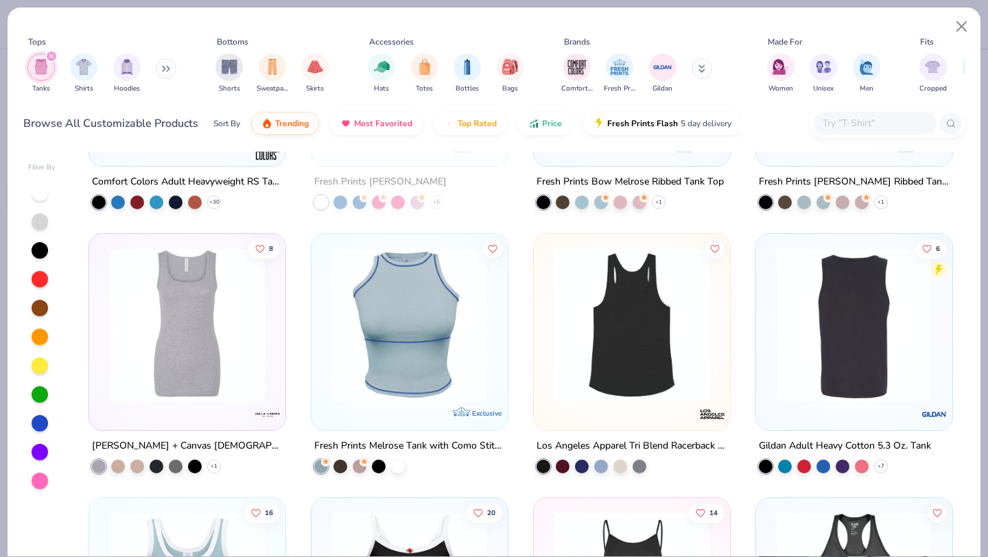
click at [826, 365] on img at bounding box center [853, 325] width 169 height 155
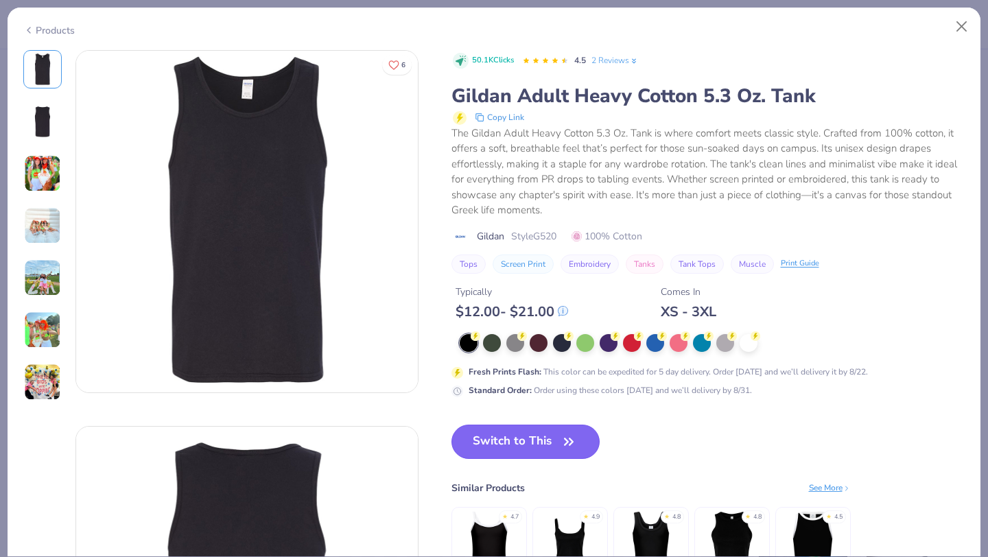
click at [510, 443] on button "Switch to This" at bounding box center [525, 442] width 149 height 34
click at [528, 442] on button "Switch to This" at bounding box center [525, 442] width 149 height 34
click at [571, 439] on icon "button" at bounding box center [568, 441] width 8 height 6
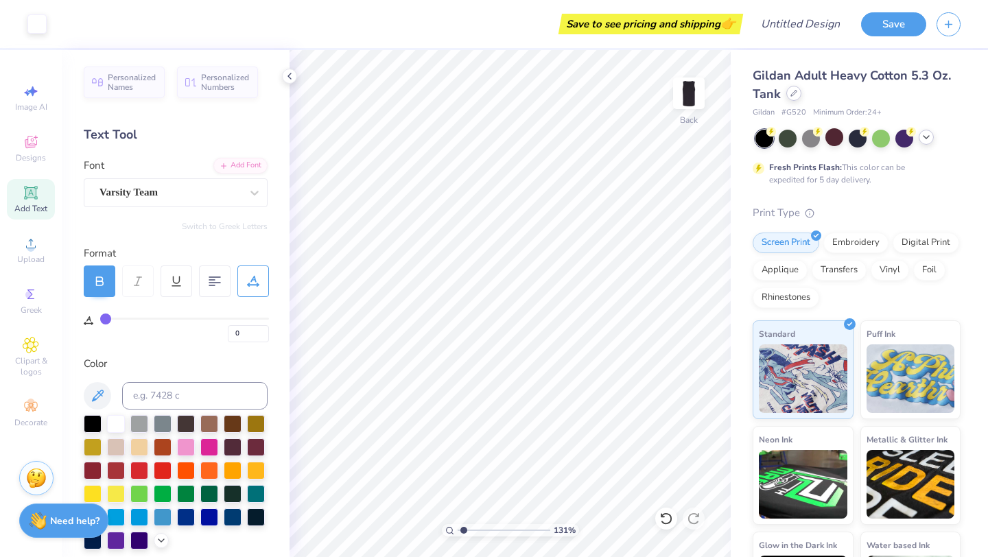
click at [790, 96] on icon at bounding box center [793, 93] width 7 height 7
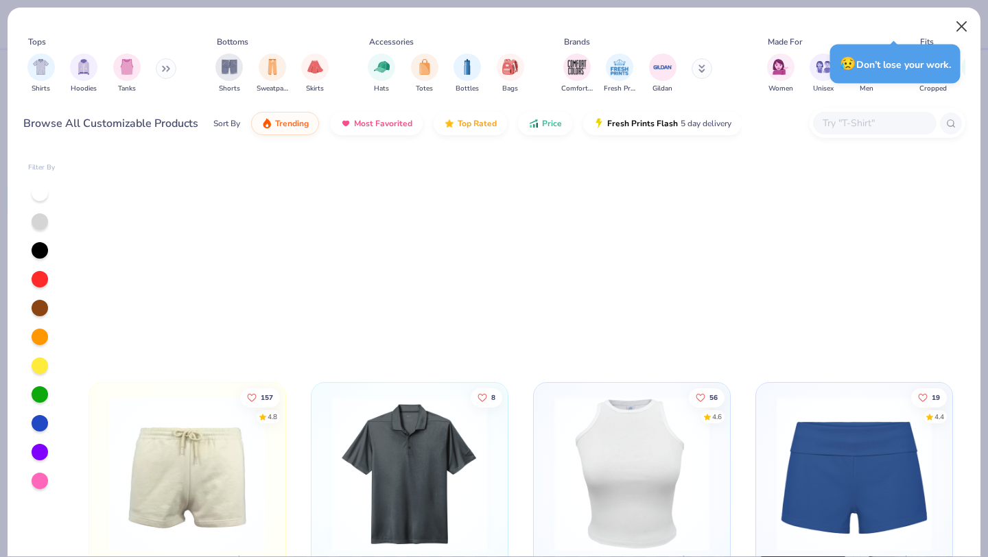
scroll to position [1665, 0]
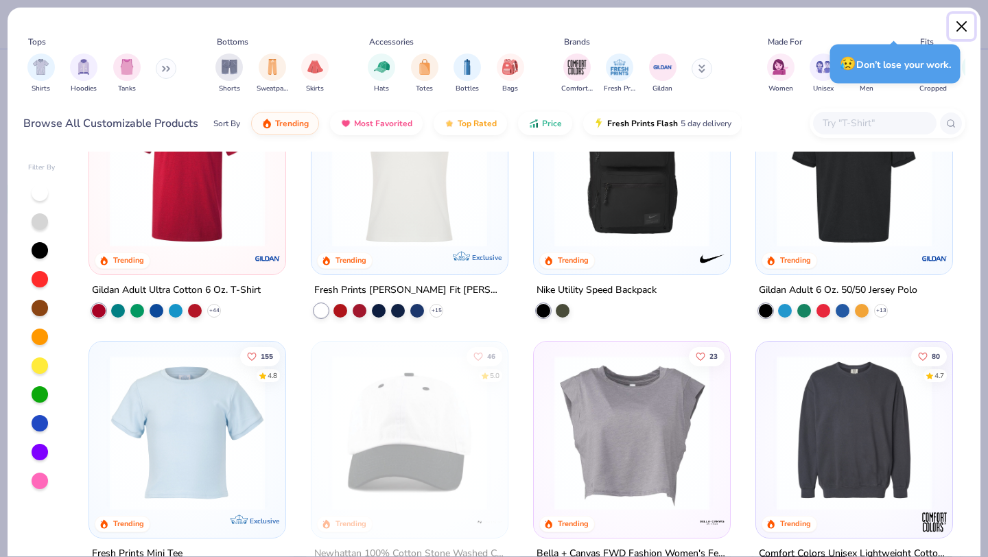
click at [962, 32] on button "Close" at bounding box center [962, 27] width 26 height 26
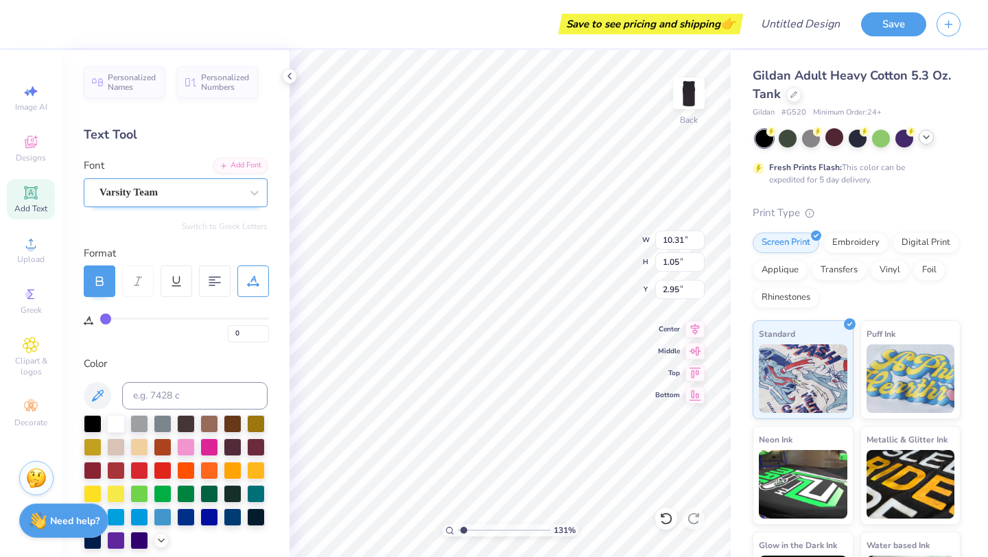
click at [154, 202] on div "Varsity Team" at bounding box center [170, 192] width 144 height 21
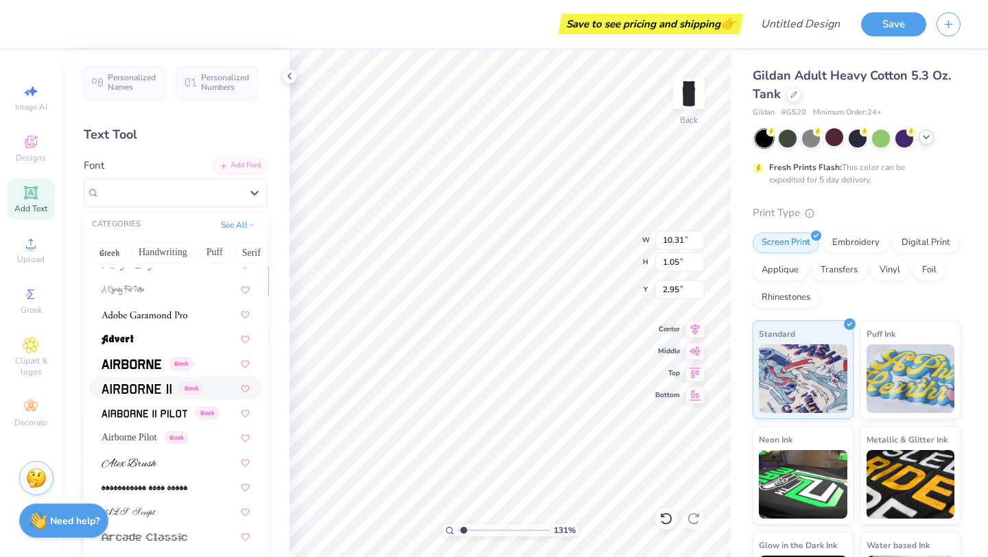
scroll to position [210, 0]
